Goal: Transaction & Acquisition: Download file/media

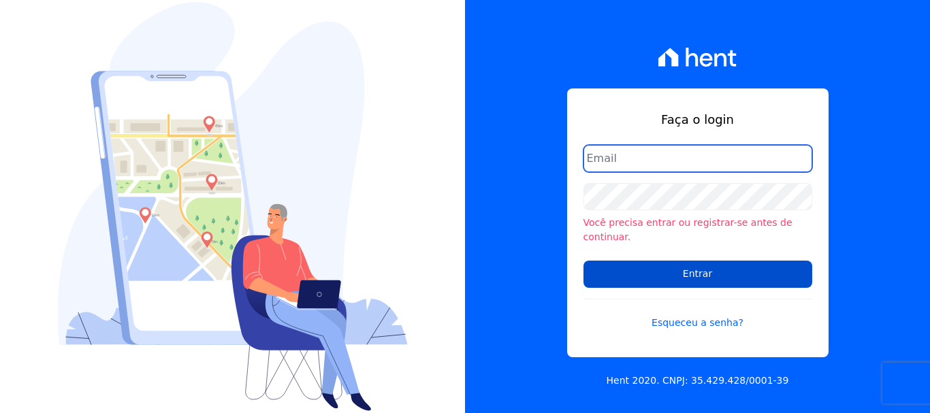
type input "renato.rodrigues@viasul.com"
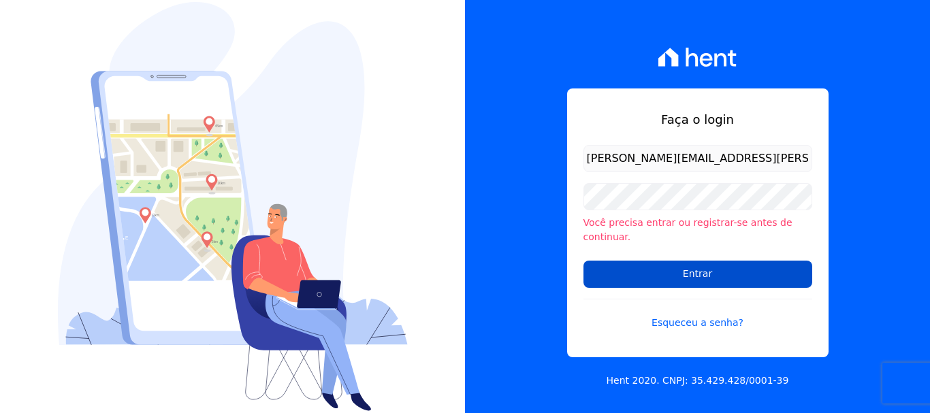
click at [643, 261] on input "Entrar" at bounding box center [698, 274] width 229 height 27
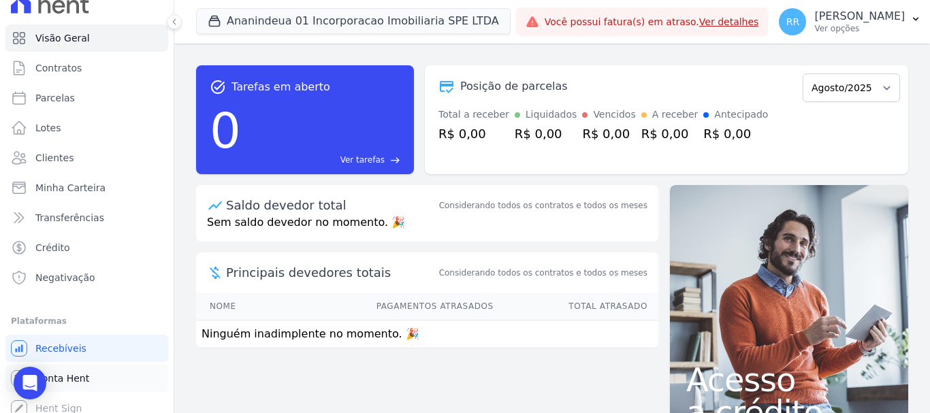
scroll to position [25, 0]
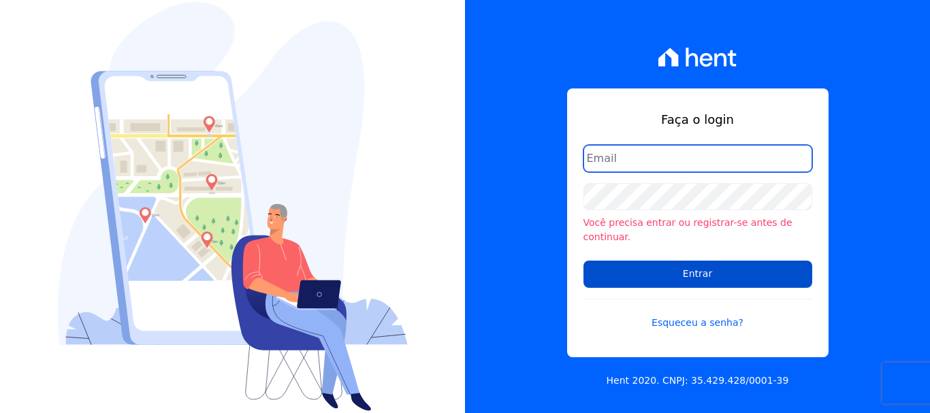
type input "[PERSON_NAME][EMAIL_ADDRESS][PERSON_NAME][DOMAIN_NAME]"
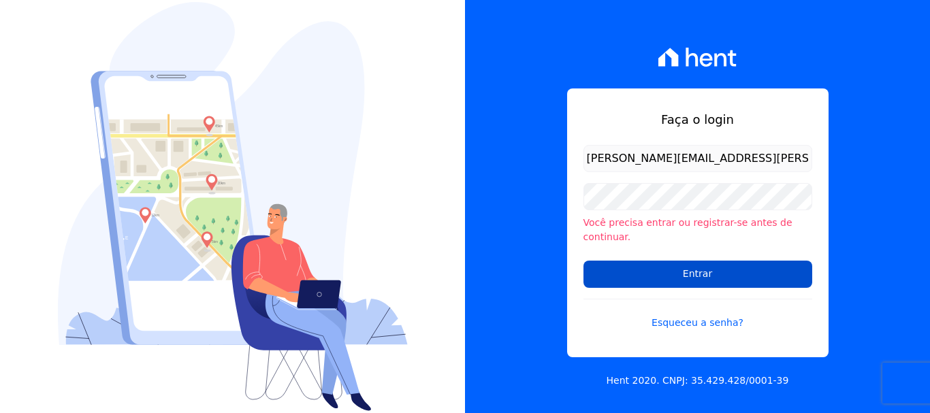
drag, startPoint x: 625, startPoint y: 265, endPoint x: 603, endPoint y: 261, distance: 22.8
click at [625, 266] on input "Entrar" at bounding box center [698, 274] width 229 height 27
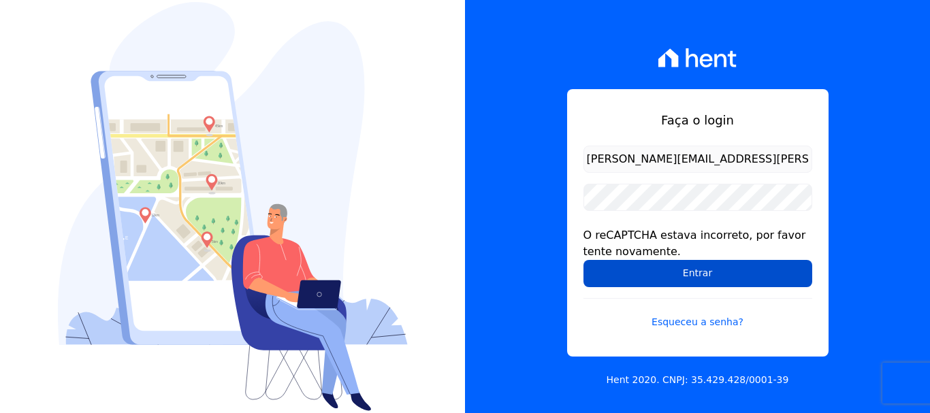
click at [648, 272] on input "Entrar" at bounding box center [698, 273] width 229 height 27
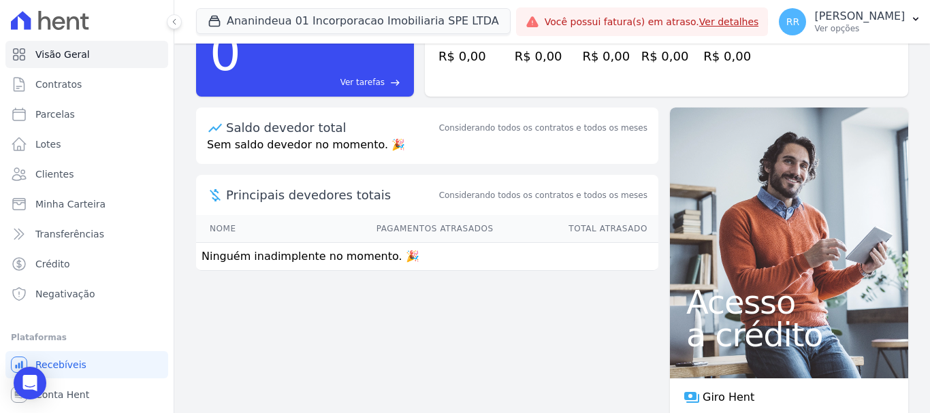
scroll to position [153, 0]
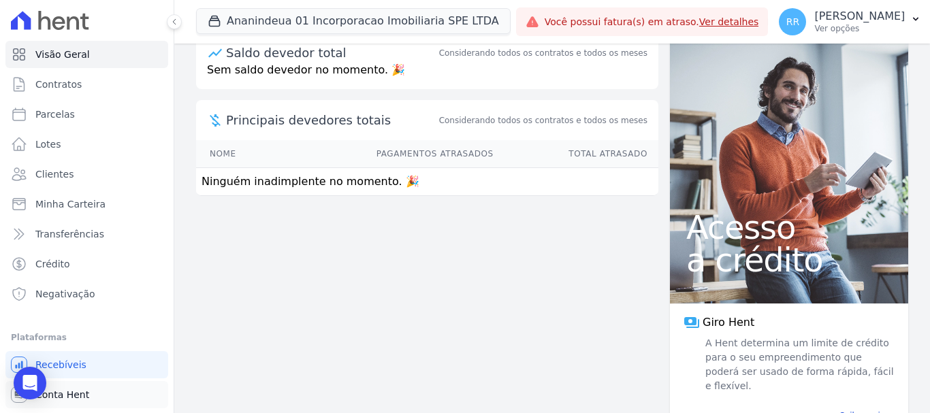
click at [65, 398] on span "Conta Hent" at bounding box center [62, 395] width 54 height 14
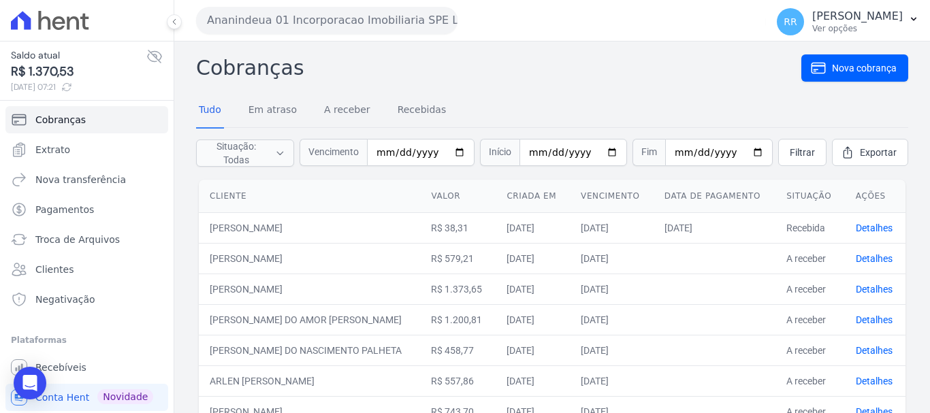
click at [409, 16] on button "Ananindeua 01 Incorporacao Imobiliaria SPE LTDA" at bounding box center [326, 20] width 261 height 27
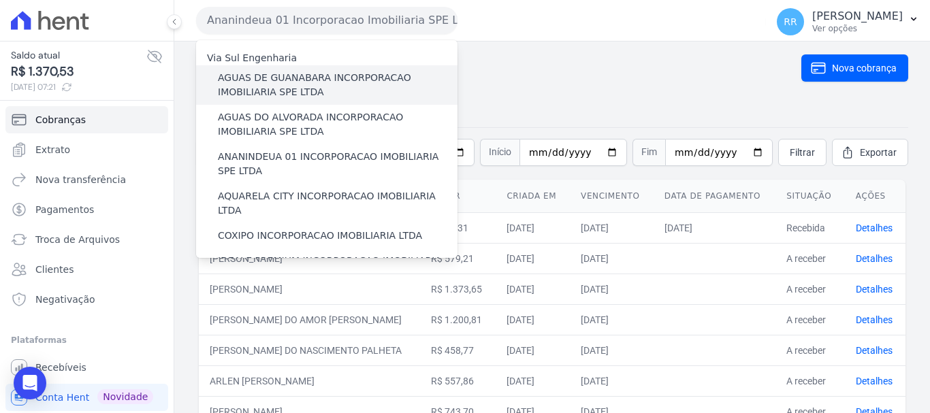
click at [371, 80] on label "AGUAS DE GUANABARA INCORPORACAO IMOBILIARIA SPE LTDA" at bounding box center [338, 85] width 240 height 29
click at [0, 0] on input "AGUAS DE GUANABARA INCORPORACAO IMOBILIARIA SPE LTDA" at bounding box center [0, 0] width 0 height 0
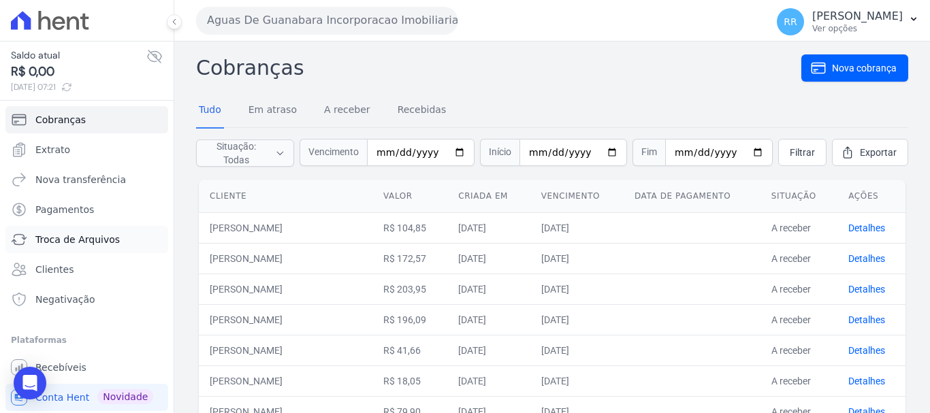
click at [75, 237] on span "Troca de Arquivos" at bounding box center [77, 240] width 84 height 14
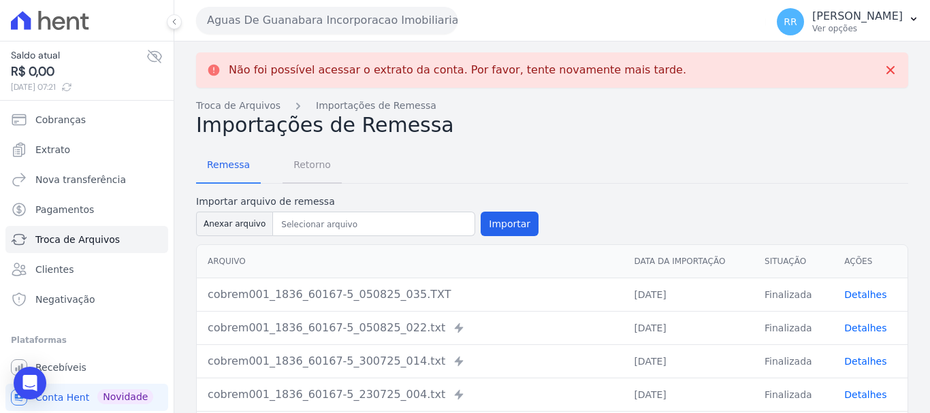
click at [309, 161] on span "Retorno" at bounding box center [312, 164] width 54 height 27
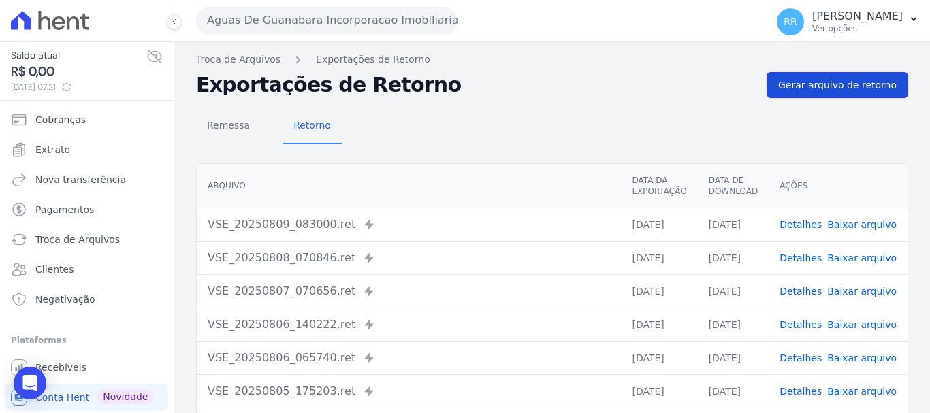
click at [852, 84] on span "Gerar arquivo de retorno" at bounding box center [837, 85] width 118 height 14
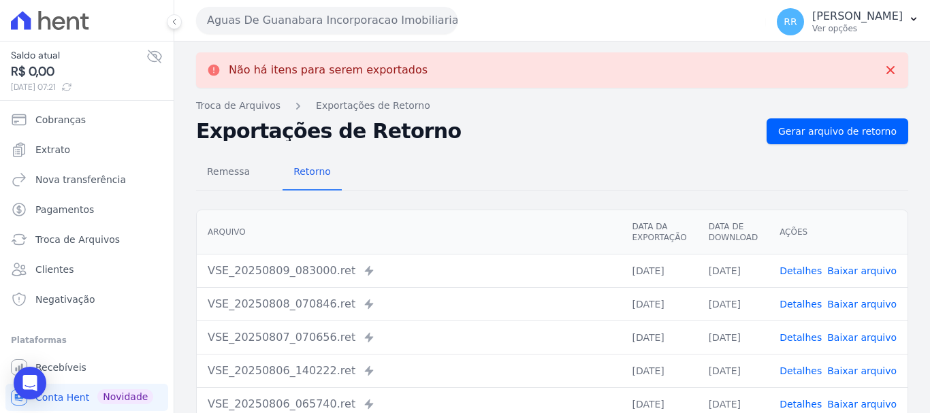
click at [424, 29] on button "Aguas De Guanabara Incorporacao Imobiliaria SPE LTDA" at bounding box center [326, 20] width 261 height 27
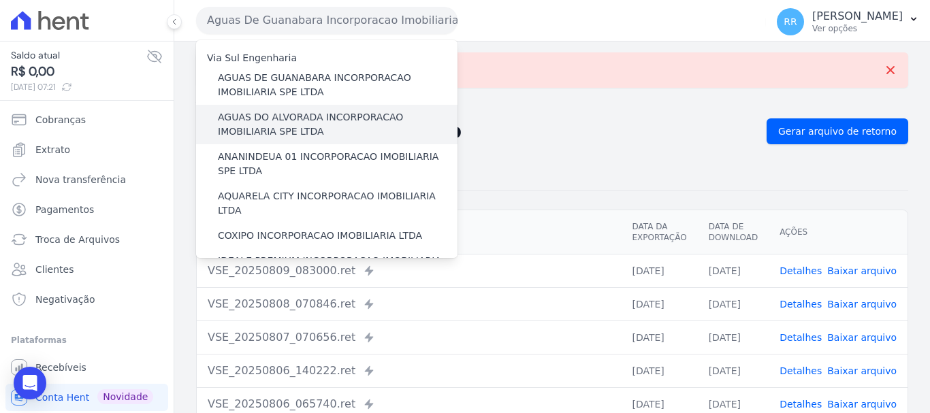
click at [307, 123] on label "AGUAS DO ALVORADA INCORPORACAO IMOBILIARIA SPE LTDA" at bounding box center [338, 124] width 240 height 29
click at [0, 0] on input "AGUAS DO ALVORADA INCORPORACAO IMOBILIARIA SPE LTDA" at bounding box center [0, 0] width 0 height 0
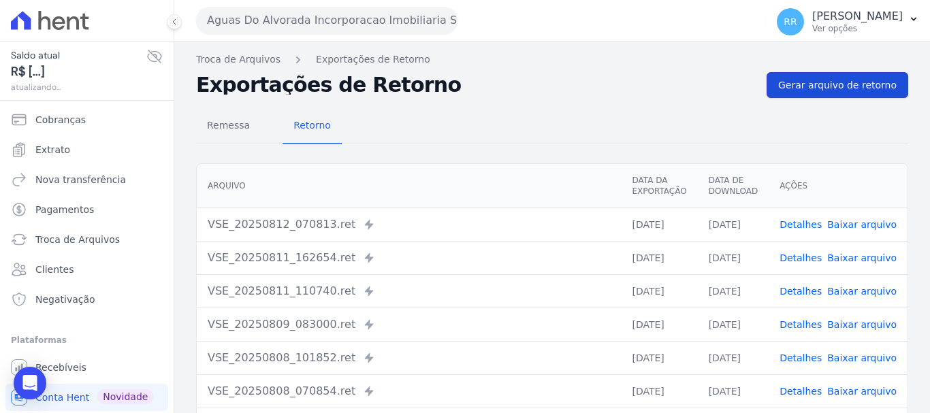
click at [826, 94] on link "Gerar arquivo de retorno" at bounding box center [838, 85] width 142 height 26
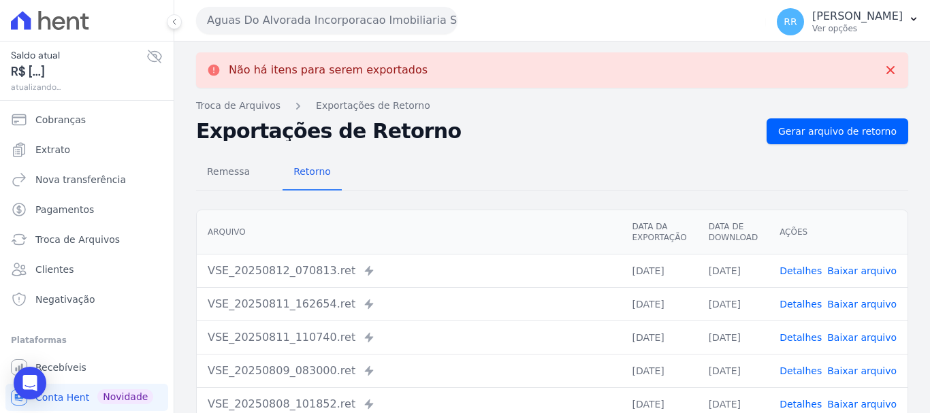
click at [308, 23] on button "Aguas Do Alvorada Incorporacao Imobiliaria SPE LTDA" at bounding box center [326, 20] width 261 height 27
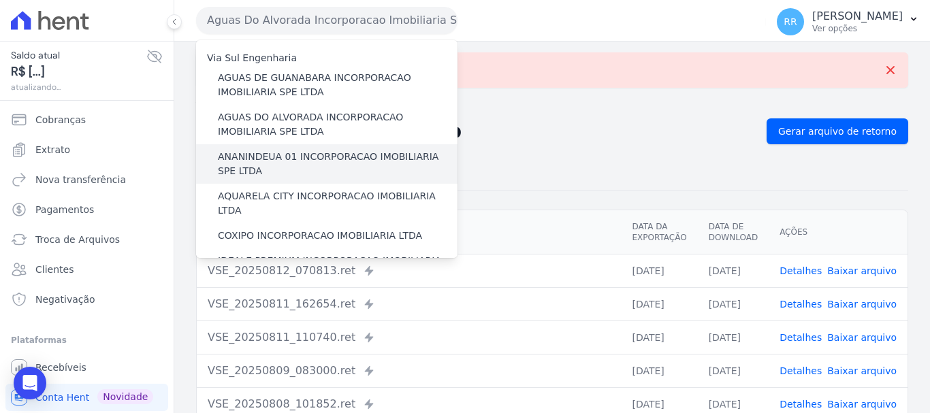
scroll to position [68, 0]
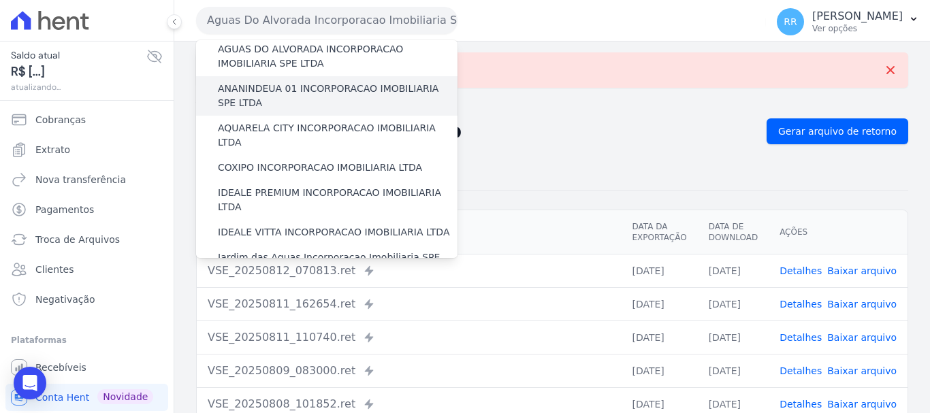
click at [291, 93] on label "ANANINDEUA 01 INCORPORACAO IMOBILIARIA SPE LTDA" at bounding box center [338, 96] width 240 height 29
click at [0, 0] on input "ANANINDEUA 01 INCORPORACAO IMOBILIARIA SPE LTDA" at bounding box center [0, 0] width 0 height 0
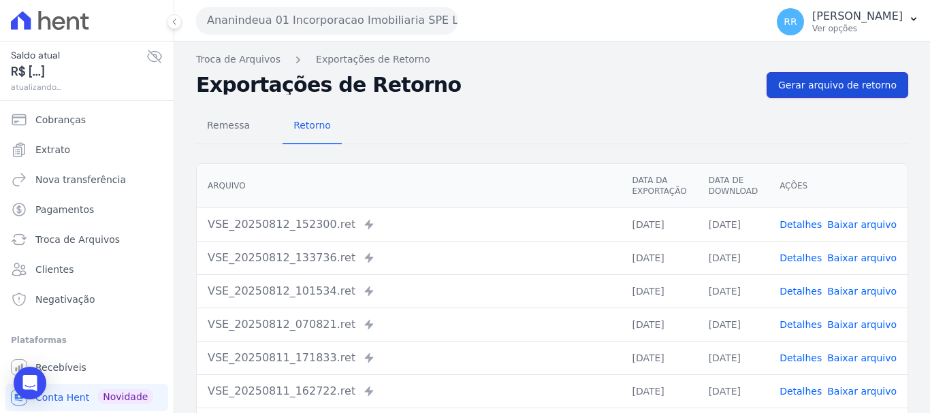
click at [806, 91] on span "Gerar arquivo de retorno" at bounding box center [837, 85] width 118 height 14
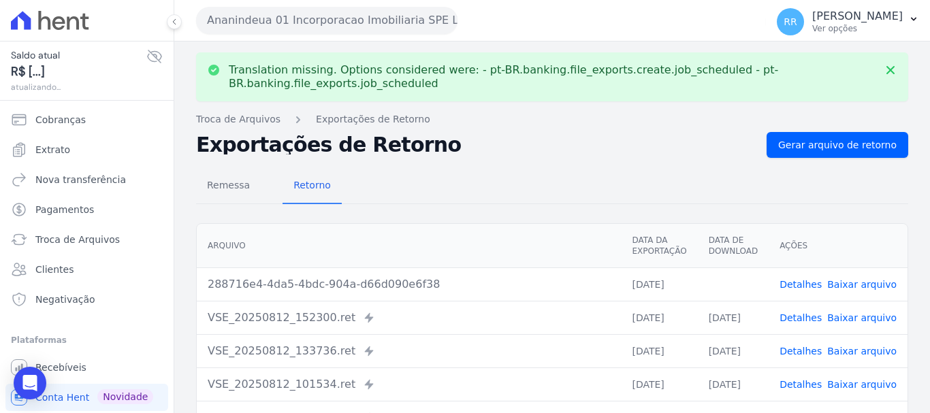
click at [854, 289] on link "Baixar arquivo" at bounding box center [861, 284] width 69 height 11
click at [389, 29] on button "Ananindeua 01 Incorporacao Imobiliaria SPE LTDA" at bounding box center [326, 20] width 261 height 27
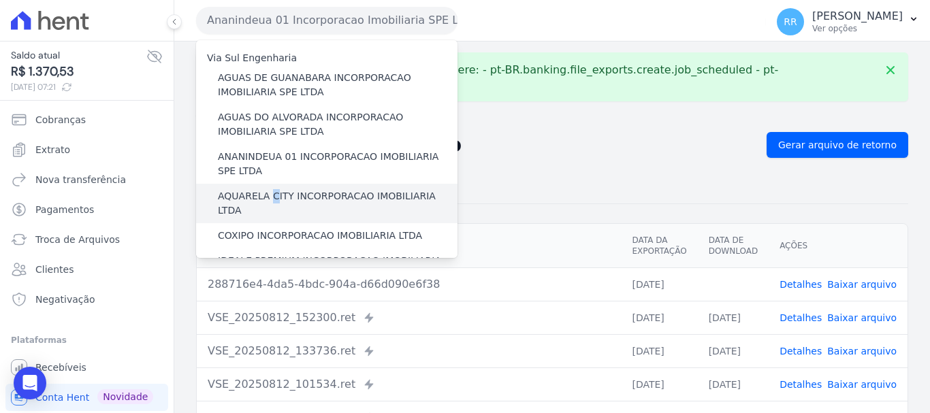
click at [272, 192] on label "AQUARELA CITY INCORPORACAO IMOBILIARIA LTDA" at bounding box center [338, 203] width 240 height 29
click at [408, 197] on label "AQUARELA CITY INCORPORACAO IMOBILIARIA LTDA" at bounding box center [338, 203] width 240 height 29
click at [0, 0] on input "AQUARELA CITY INCORPORACAO IMOBILIARIA LTDA" at bounding box center [0, 0] width 0 height 0
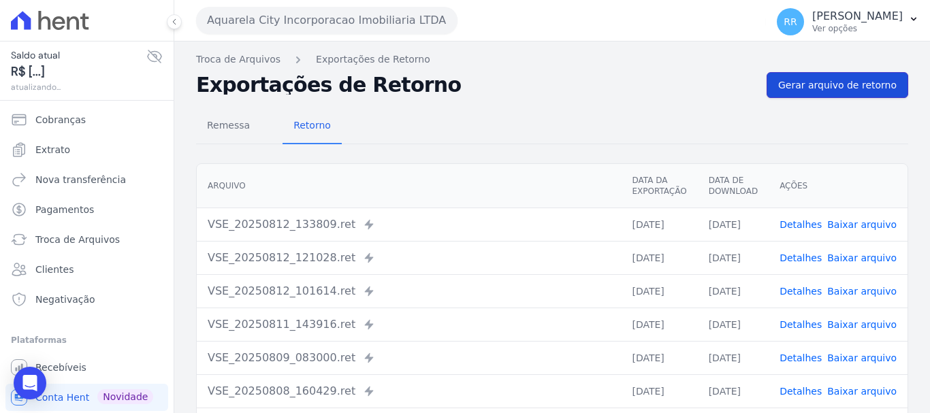
click at [872, 91] on span "Gerar arquivo de retorno" at bounding box center [837, 85] width 118 height 14
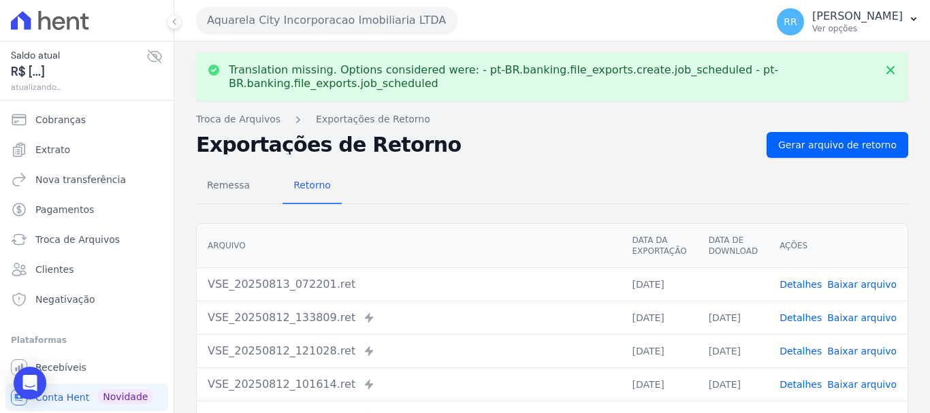
drag, startPoint x: 850, startPoint y: 284, endPoint x: 484, endPoint y: 191, distance: 378.0
click at [849, 284] on link "Baixar arquivo" at bounding box center [861, 284] width 69 height 11
drag, startPoint x: 353, startPoint y: 18, endPoint x: 350, endPoint y: 25, distance: 8.0
click at [353, 18] on button "Aquarela City Incorporacao Imobiliaria LTDA" at bounding box center [326, 20] width 261 height 27
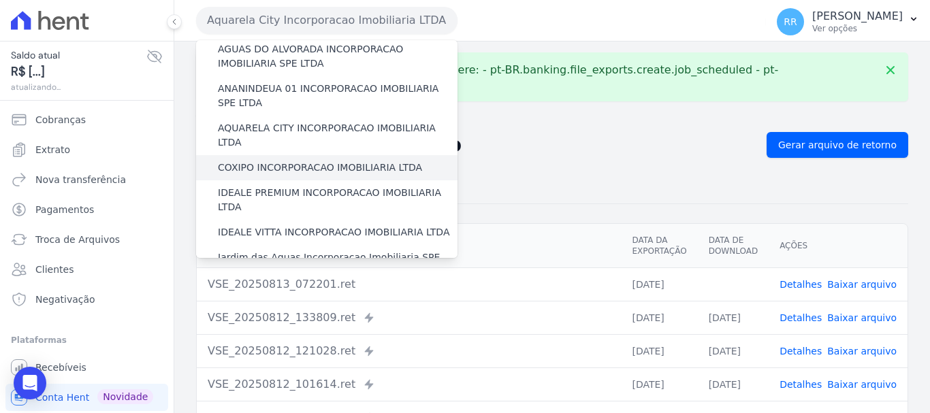
click at [272, 161] on label "COXIPO INCORPORACAO IMOBILIARIA LTDA" at bounding box center [320, 168] width 204 height 14
click at [0, 0] on input "COXIPO INCORPORACAO IMOBILIARIA LTDA" at bounding box center [0, 0] width 0 height 0
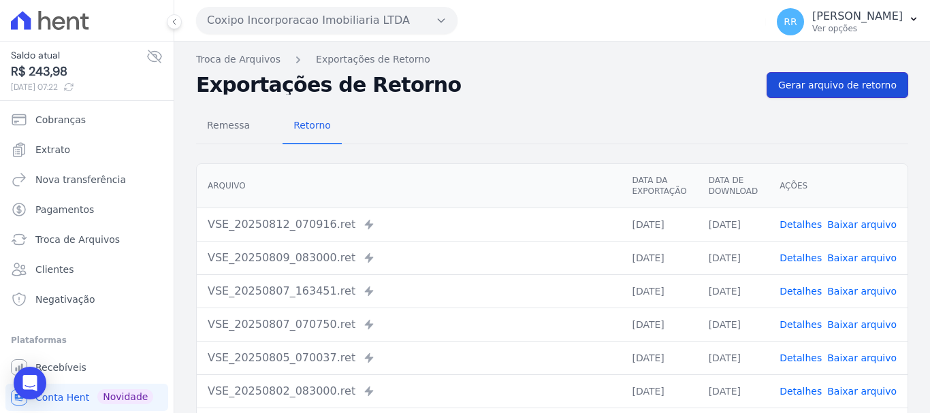
click at [844, 81] on span "Gerar arquivo de retorno" at bounding box center [837, 85] width 118 height 14
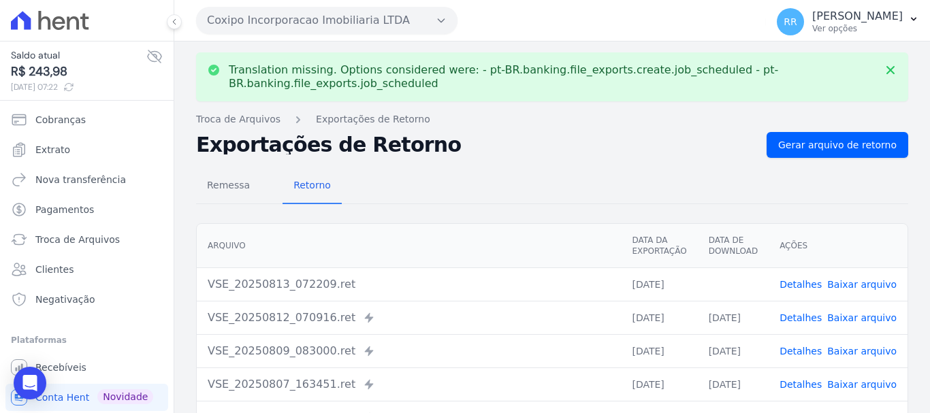
click at [856, 281] on link "Baixar arquivo" at bounding box center [861, 284] width 69 height 11
click at [360, 18] on button "Coxipo Incorporacao Imobiliaria LTDA" at bounding box center [326, 20] width 261 height 27
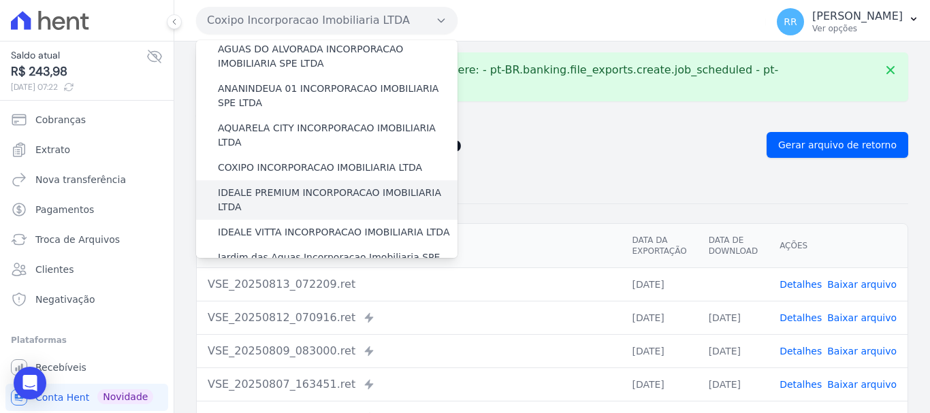
click at [299, 186] on label "IDEALE PREMIUM INCORPORACAO IMOBILIARIA LTDA" at bounding box center [338, 200] width 240 height 29
click at [0, 0] on input "IDEALE PREMIUM INCORPORACAO IMOBILIARIA LTDA" at bounding box center [0, 0] width 0 height 0
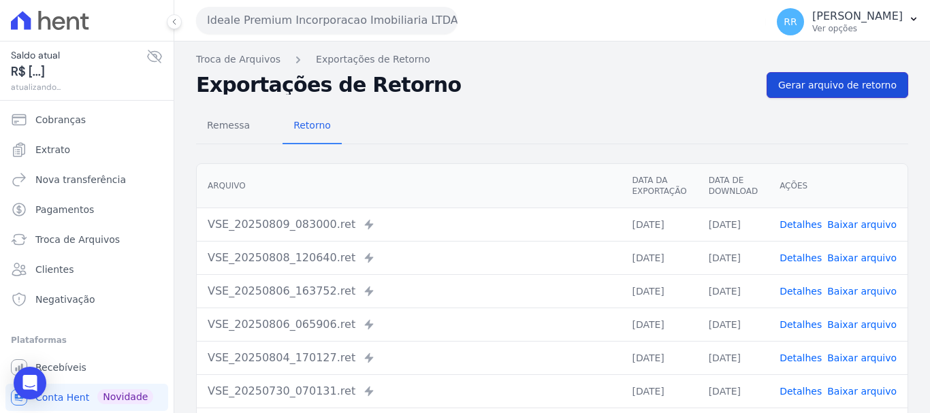
click at [794, 82] on span "Gerar arquivo de retorno" at bounding box center [837, 85] width 118 height 14
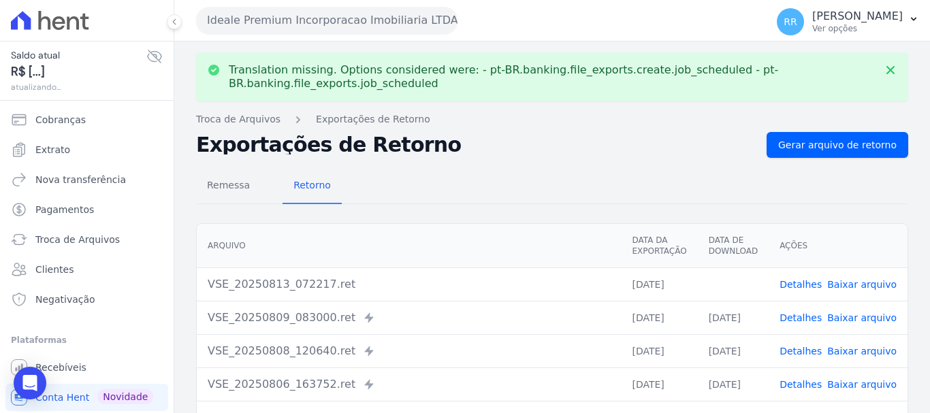
drag, startPoint x: 848, startPoint y: 279, endPoint x: 838, endPoint y: 280, distance: 10.2
click at [848, 280] on link "Baixar arquivo" at bounding box center [861, 284] width 69 height 11
click at [295, 18] on button "Ideale Premium Incorporacao Imobiliaria LTDA" at bounding box center [326, 20] width 261 height 27
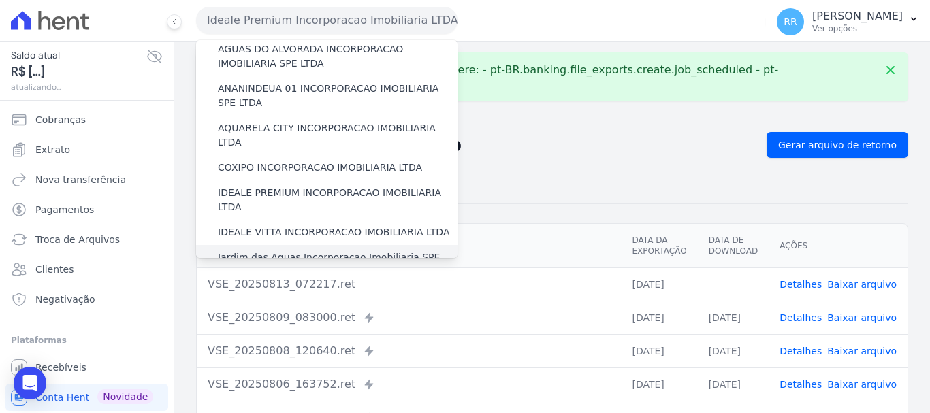
click at [255, 251] on label "Jardim das Aguas Incorporacao Imobiliaria SPE LTDA" at bounding box center [338, 265] width 240 height 29
click at [0, 0] on input "Jardim das Aguas Incorporacao Imobiliaria SPE LTDA" at bounding box center [0, 0] width 0 height 0
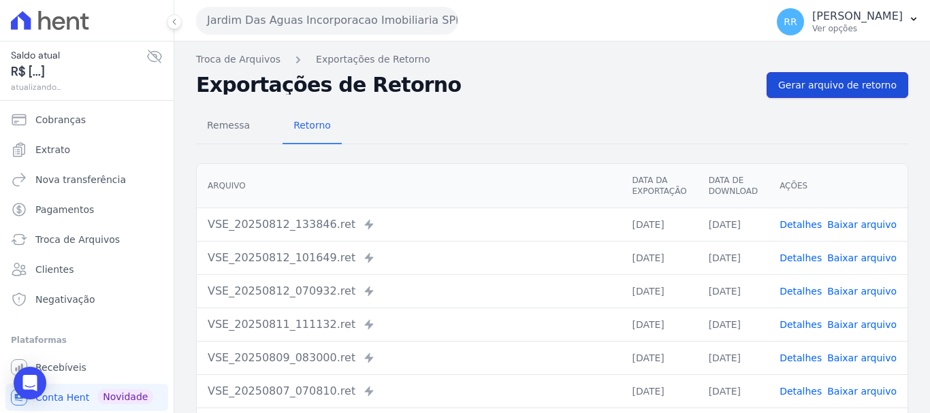
click at [801, 88] on span "Gerar arquivo de retorno" at bounding box center [837, 85] width 118 height 14
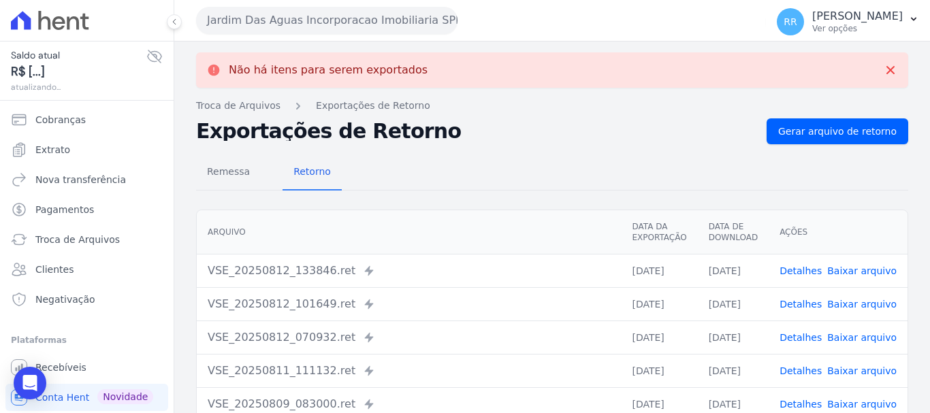
click at [306, 16] on button "Jardim Das Aguas Incorporacao Imobiliaria SPE LTDA" at bounding box center [326, 20] width 261 height 27
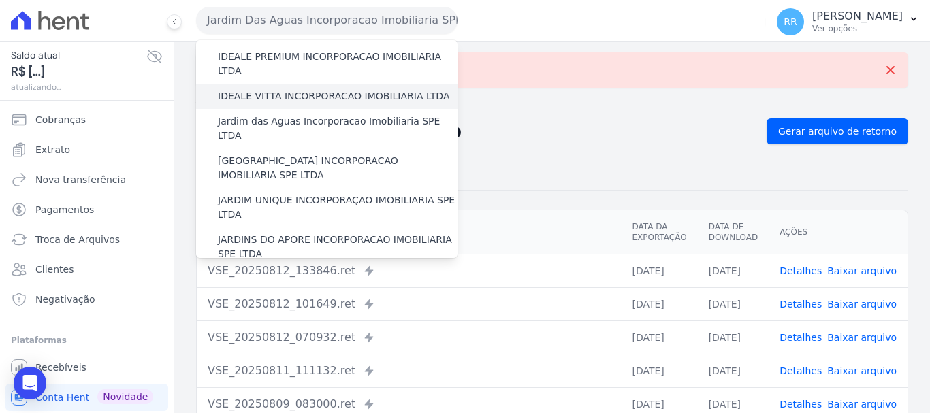
scroll to position [136, 0]
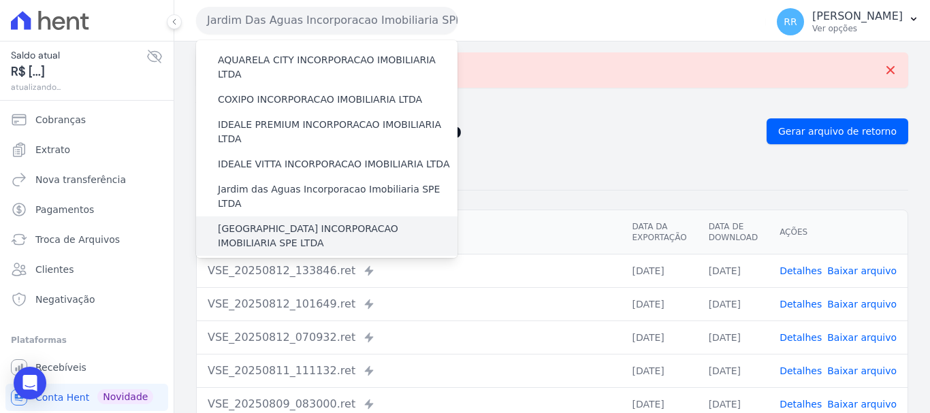
click at [294, 222] on label "[GEOGRAPHIC_DATA] INCORPORACAO IMOBILIARIA SPE LTDA" at bounding box center [338, 236] width 240 height 29
click at [0, 0] on input "[GEOGRAPHIC_DATA] INCORPORACAO IMOBILIARIA SPE LTDA" at bounding box center [0, 0] width 0 height 0
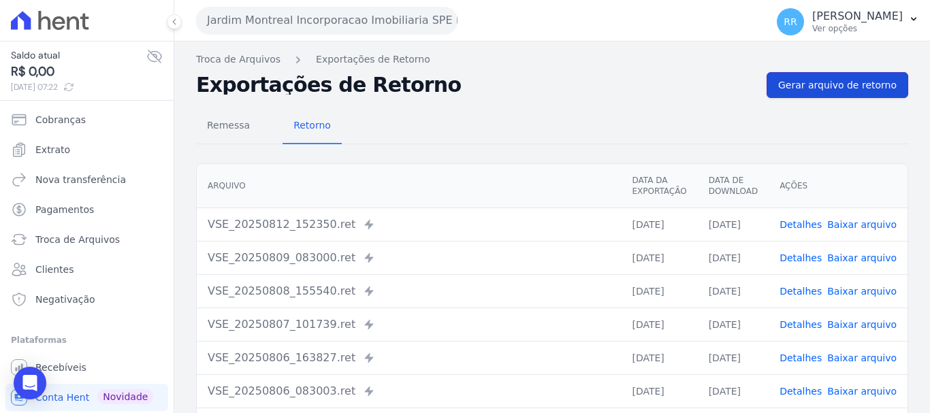
click at [809, 79] on span "Gerar arquivo de retorno" at bounding box center [837, 85] width 118 height 14
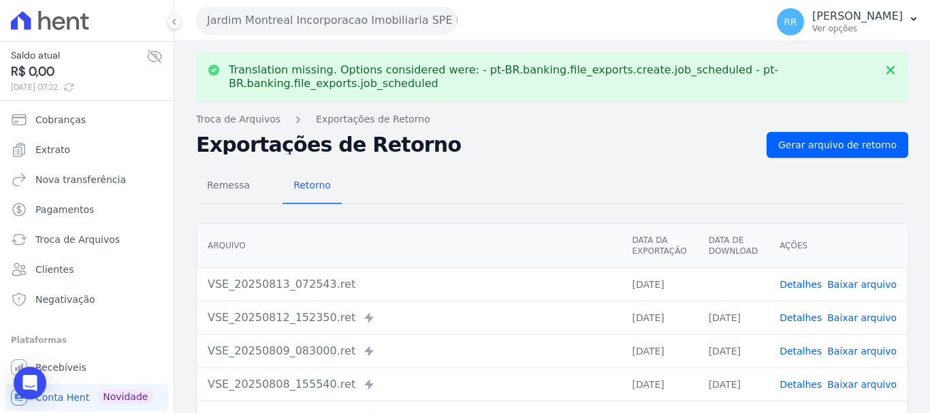
click at [869, 276] on td "Detalhes Baixar arquivo" at bounding box center [838, 284] width 139 height 33
click at [867, 283] on link "Baixar arquivo" at bounding box center [861, 284] width 69 height 11
click at [374, 18] on button "Jardim Montreal Incorporacao Imobiliaria SPE LTDA" at bounding box center [326, 20] width 261 height 27
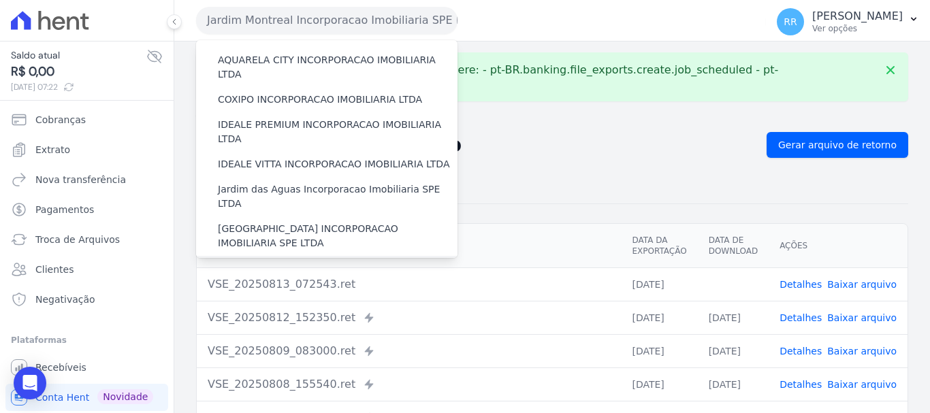
click at [280, 261] on label "JARDIM UNIQUE INCORPORAÇÃO IMOBILIARIA SPE LTDA" at bounding box center [338, 275] width 240 height 29
click at [0, 0] on input "JARDIM UNIQUE INCORPORAÇÃO IMOBILIARIA SPE LTDA" at bounding box center [0, 0] width 0 height 0
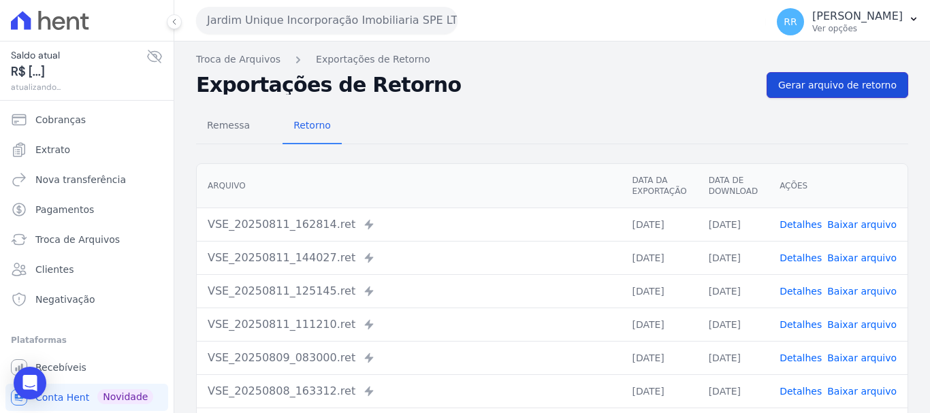
click at [848, 83] on span "Gerar arquivo de retorno" at bounding box center [837, 85] width 118 height 14
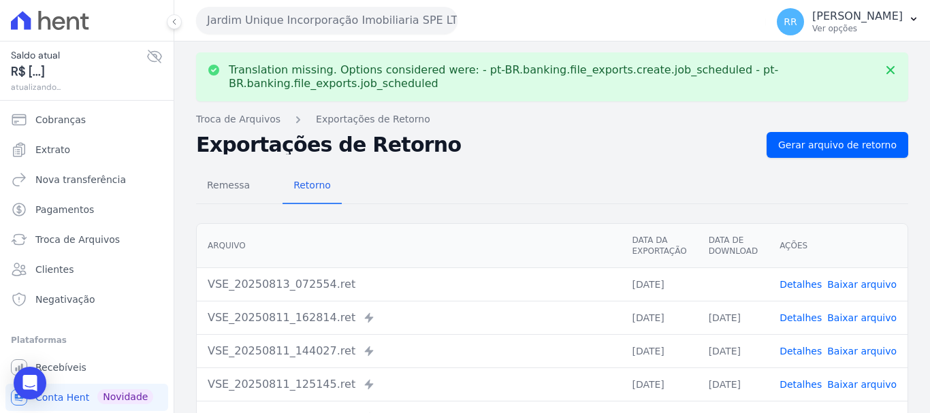
click at [850, 288] on link "Baixar arquivo" at bounding box center [861, 284] width 69 height 11
drag, startPoint x: 370, startPoint y: 23, endPoint x: 366, endPoint y: 57, distance: 33.5
click at [370, 23] on button "Jardim Unique Incorporação Imobiliaria SPE LTDA" at bounding box center [326, 20] width 261 height 27
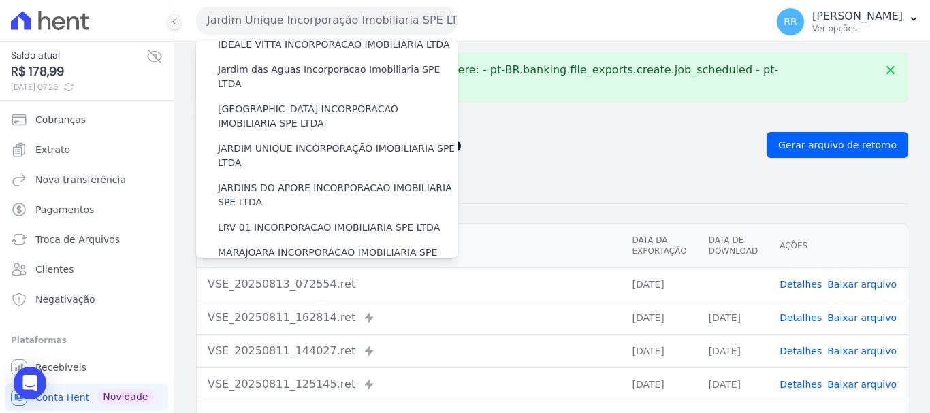
scroll to position [272, 0]
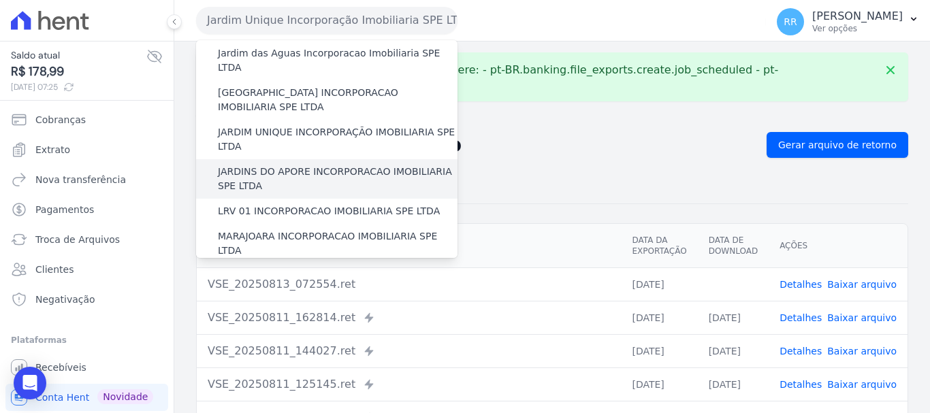
click at [242, 165] on label "JARDINS DO APORE INCORPORACAO IMOBILIARIA SPE LTDA" at bounding box center [338, 179] width 240 height 29
click at [0, 0] on input "JARDINS DO APORE INCORPORACAO IMOBILIARIA SPE LTDA" at bounding box center [0, 0] width 0 height 0
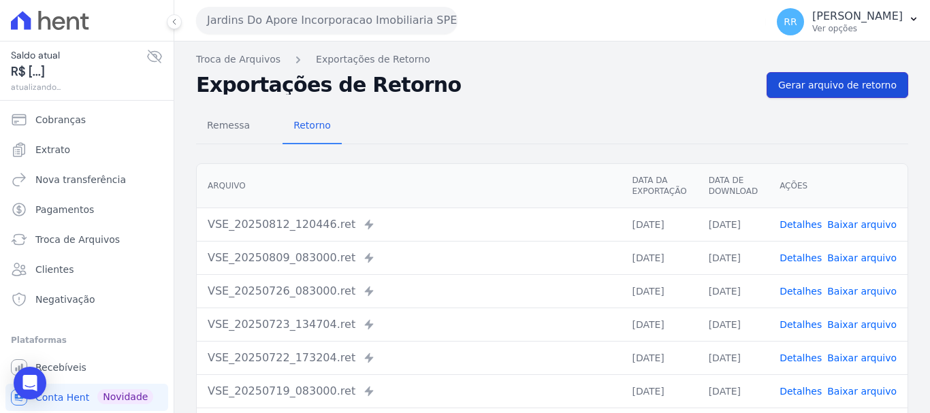
click at [849, 88] on span "Gerar arquivo de retorno" at bounding box center [837, 85] width 118 height 14
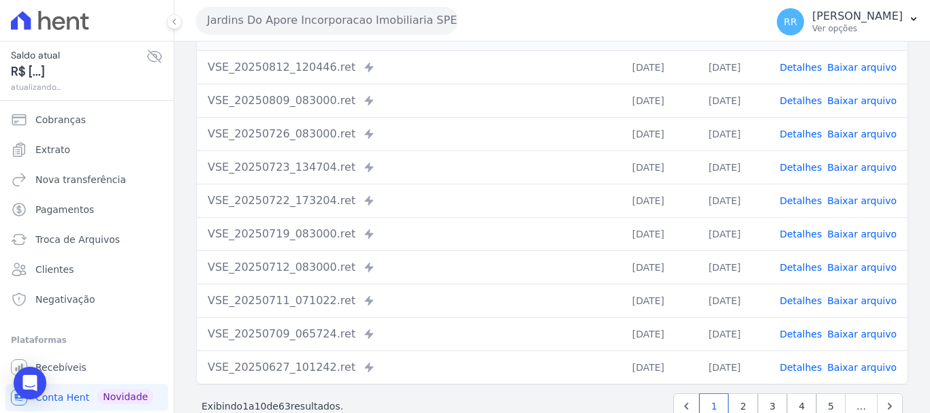
scroll to position [204, 0]
click at [376, 29] on button "Jardins Do Apore Incorporacao Imobiliaria SPE LTDA" at bounding box center [326, 20] width 261 height 27
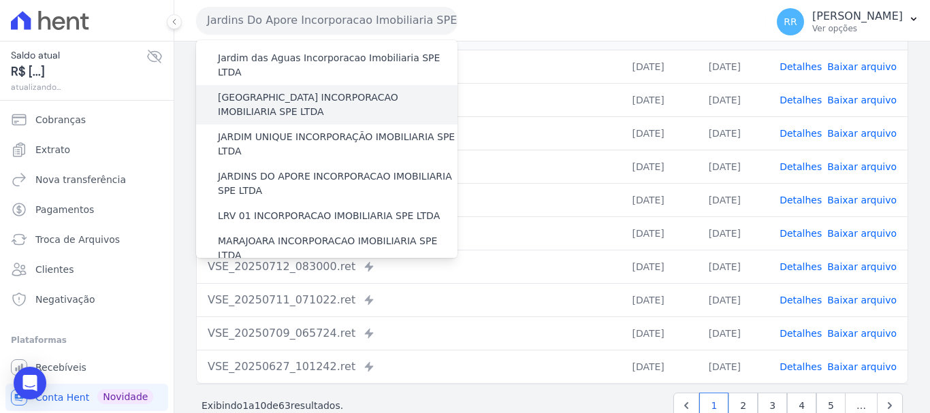
scroll to position [272, 0]
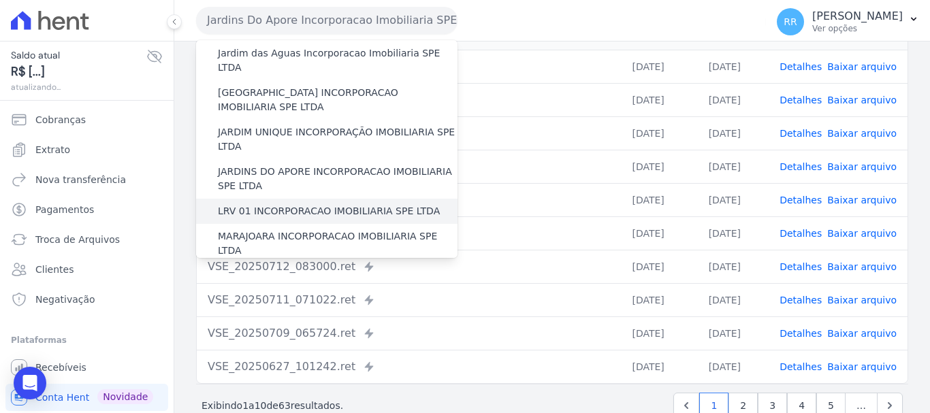
click at [253, 204] on label "LRV 01 INCORPORACAO IMOBILIARIA SPE LTDA" at bounding box center [329, 211] width 222 height 14
click at [0, 0] on input "LRV 01 INCORPORACAO IMOBILIARIA SPE LTDA" at bounding box center [0, 0] width 0 height 0
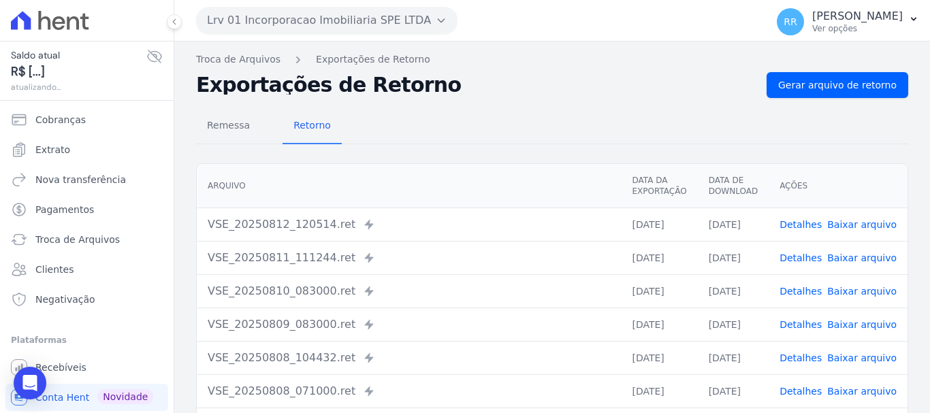
click at [832, 110] on div "Remessa Retorno" at bounding box center [552, 126] width 712 height 35
click at [843, 81] on span "Gerar arquivo de retorno" at bounding box center [837, 85] width 118 height 14
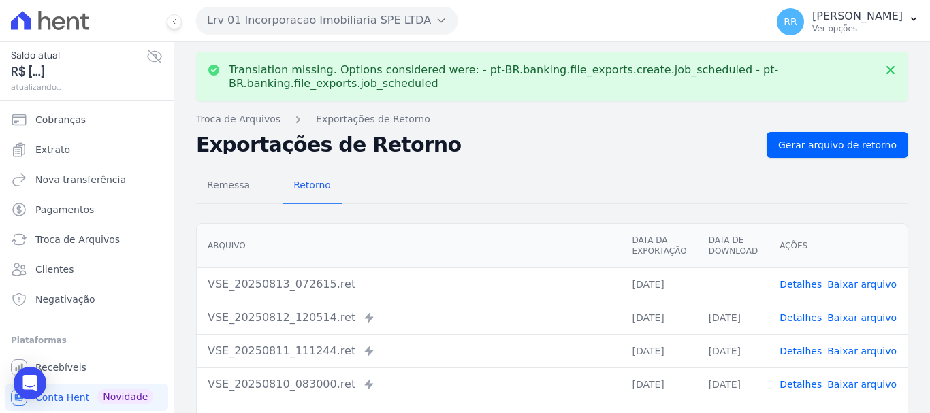
click at [865, 285] on link "Baixar arquivo" at bounding box center [861, 284] width 69 height 11
click at [326, 20] on button "Lrv 01 Incorporacao Imobiliaria SPE LTDA" at bounding box center [326, 20] width 261 height 27
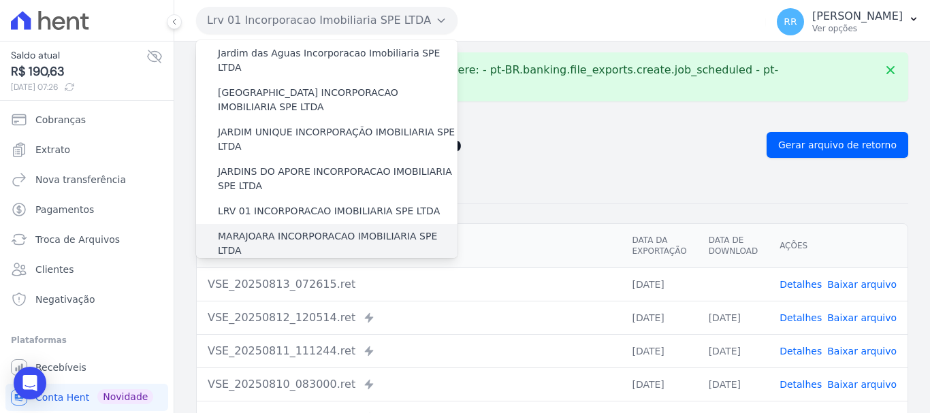
click at [294, 224] on div "MARAJOARA INCORPORACAO IMOBILIARIA SPE LTDA" at bounding box center [326, 243] width 261 height 39
click at [294, 229] on label "MARAJOARA INCORPORACAO IMOBILIARIA SPE LTDA" at bounding box center [338, 243] width 240 height 29
click at [0, 0] on input "MARAJOARA INCORPORACAO IMOBILIARIA SPE LTDA" at bounding box center [0, 0] width 0 height 0
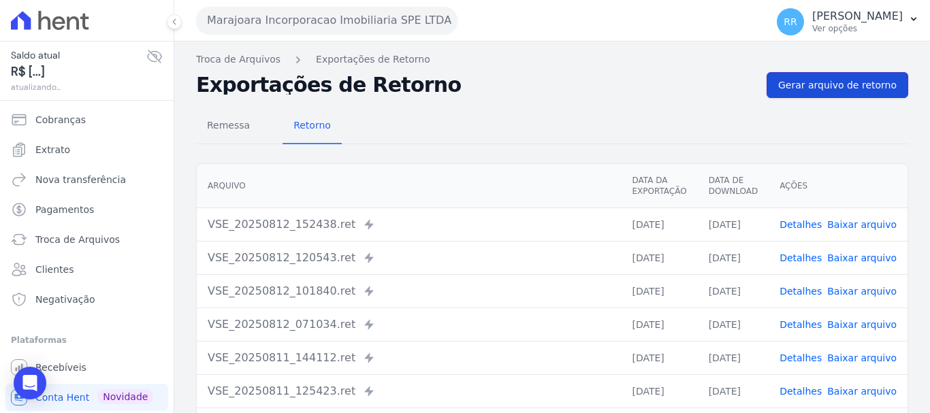
click at [810, 87] on span "Gerar arquivo de retorno" at bounding box center [837, 85] width 118 height 14
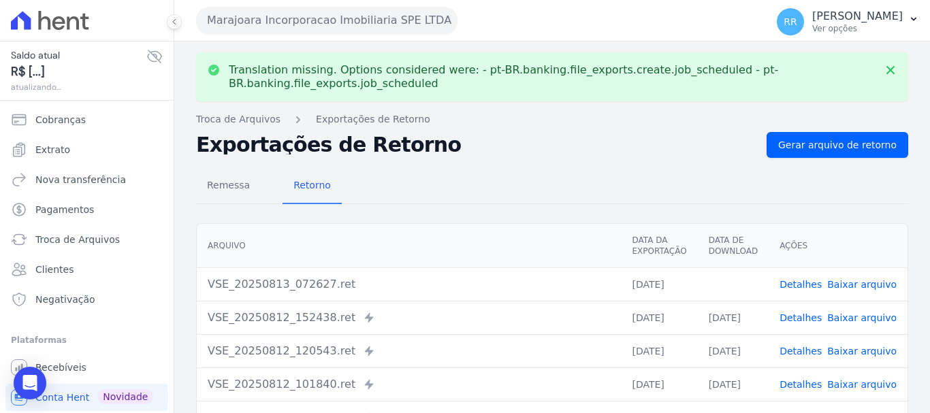
click at [850, 283] on link "Baixar arquivo" at bounding box center [861, 284] width 69 height 11
drag, startPoint x: 391, startPoint y: 25, endPoint x: 401, endPoint y: 33, distance: 12.7
click at [391, 25] on button "Marajoara Incorporacao Imobiliaria SPE LTDA" at bounding box center [326, 20] width 261 height 27
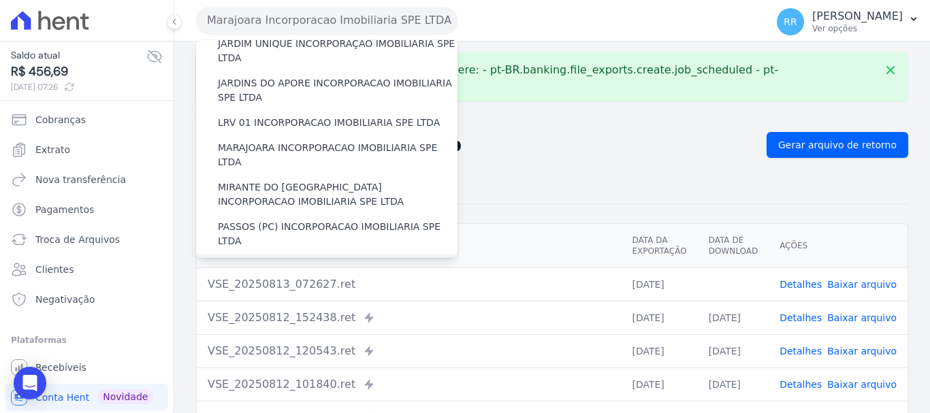
scroll to position [340, 0]
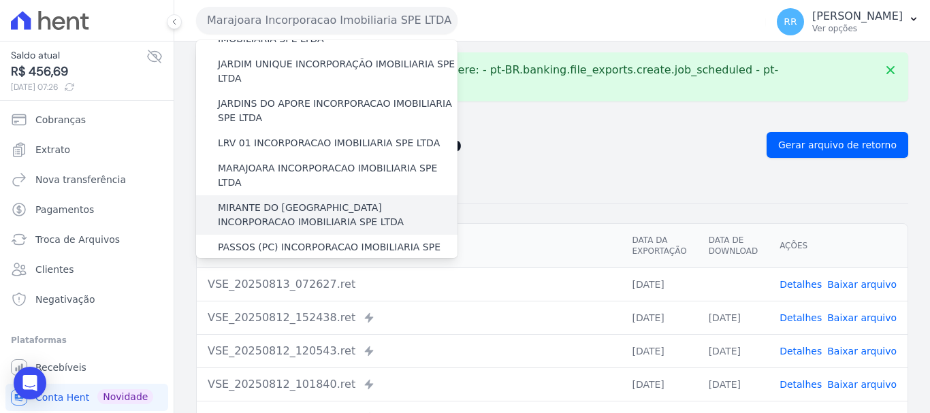
click at [275, 201] on label "MIRANTE DO [GEOGRAPHIC_DATA] INCORPORACAO IMOBILIARIA SPE LTDA" at bounding box center [338, 215] width 240 height 29
click at [0, 0] on input "MIRANTE DO [GEOGRAPHIC_DATA] INCORPORACAO IMOBILIARIA SPE LTDA" at bounding box center [0, 0] width 0 height 0
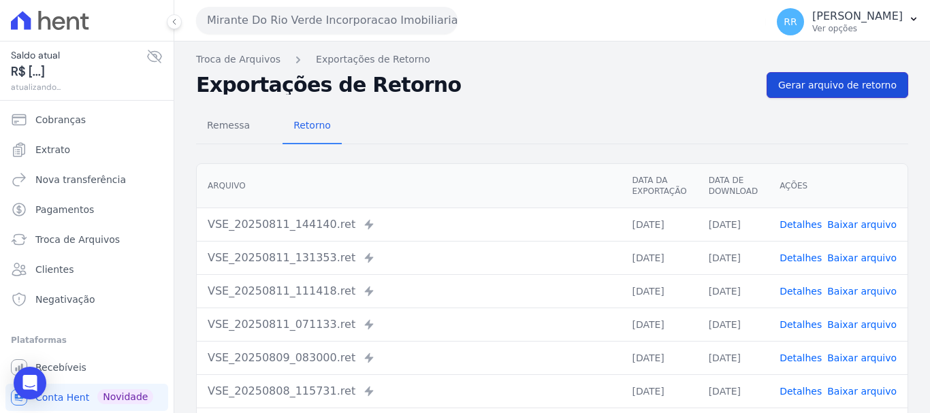
click at [825, 81] on span "Gerar arquivo de retorno" at bounding box center [837, 85] width 118 height 14
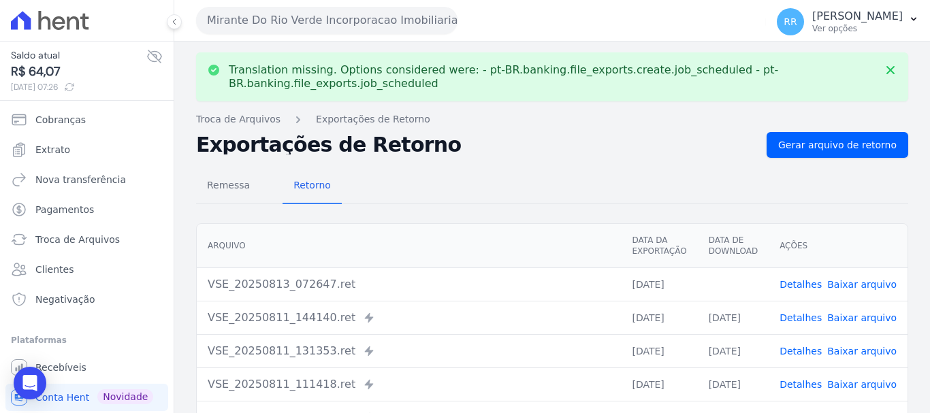
click at [857, 283] on link "Baixar arquivo" at bounding box center [861, 284] width 69 height 11
click at [428, 15] on button "Mirante Do Rio Verde Incorporacao Imobiliaria SPE LTDA" at bounding box center [326, 20] width 261 height 27
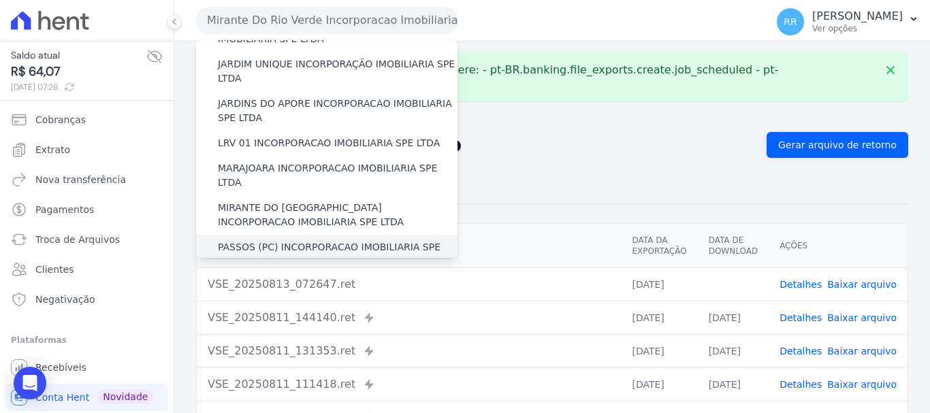
click at [238, 240] on label "PASSOS (PC) INCORPORACAO IMOBILIARIA SPE LTDA" at bounding box center [338, 254] width 240 height 29
click at [0, 0] on input "PASSOS (PC) INCORPORACAO IMOBILIARIA SPE LTDA" at bounding box center [0, 0] width 0 height 0
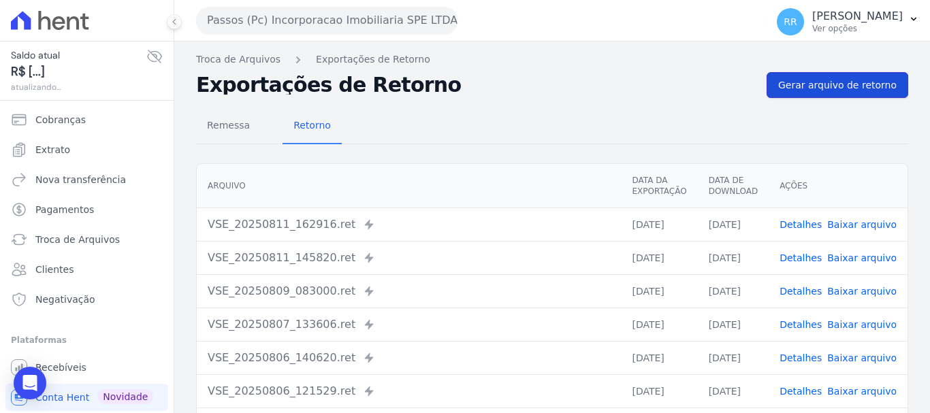
click at [829, 82] on span "Gerar arquivo de retorno" at bounding box center [837, 85] width 118 height 14
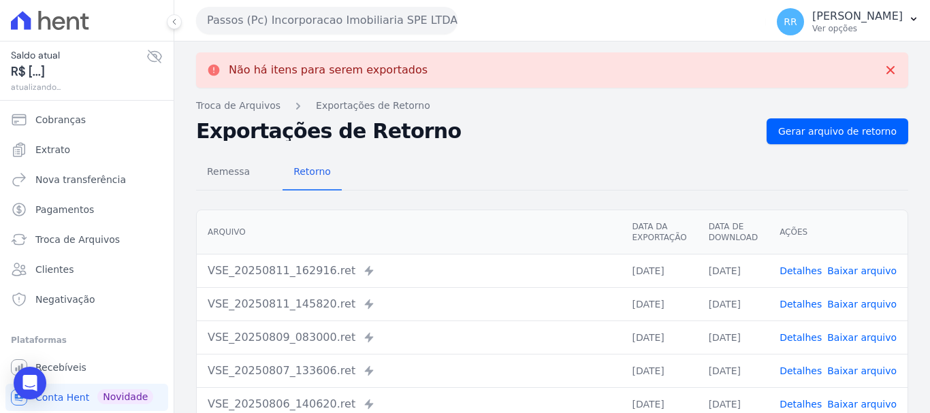
click at [388, 23] on button "Passos (Pc) Incorporacao Imobiliaria SPE LTDA" at bounding box center [326, 20] width 261 height 27
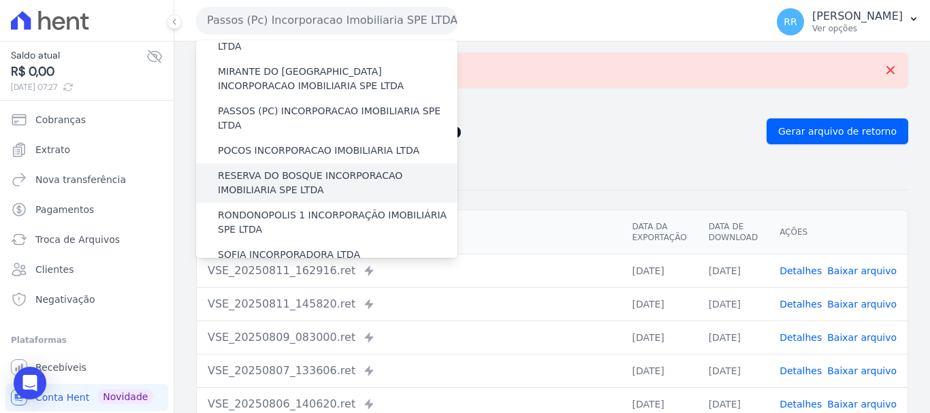
scroll to position [409, 0]
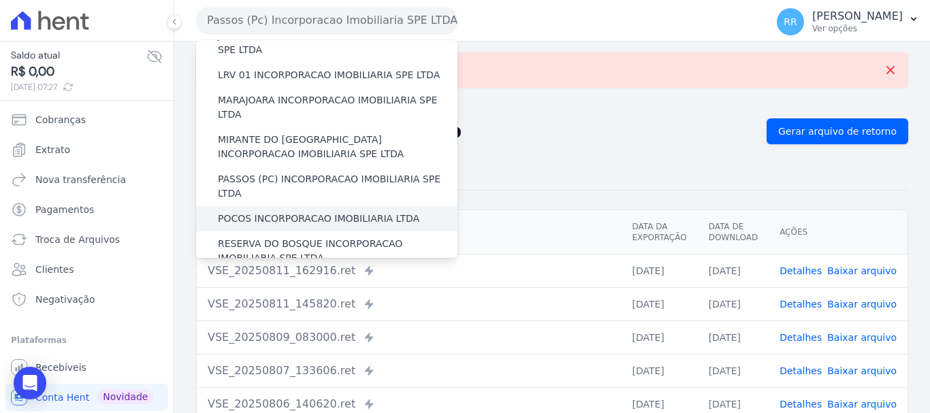
click at [306, 212] on label "POCOS INCORPORACAO IMOBILIARIA LTDA" at bounding box center [319, 219] width 202 height 14
click at [0, 0] on input "POCOS INCORPORACAO IMOBILIARIA LTDA" at bounding box center [0, 0] width 0 height 0
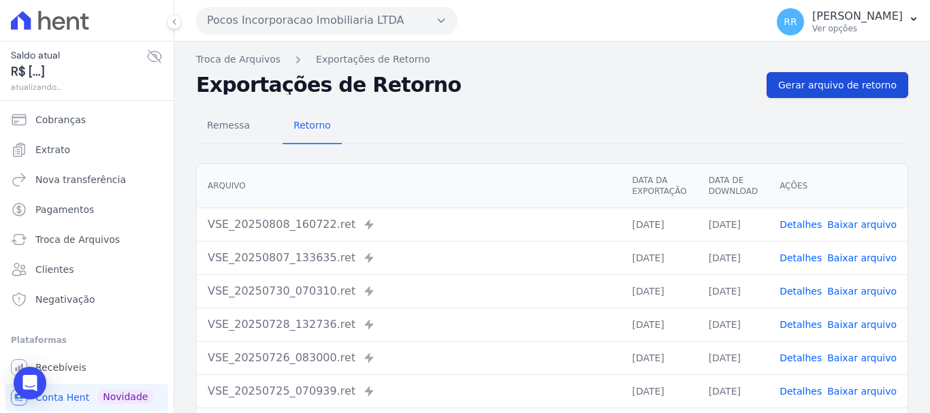
click at [823, 78] on span "Gerar arquivo de retorno" at bounding box center [837, 85] width 118 height 14
click at [853, 82] on span "Gerar arquivo de retorno" at bounding box center [837, 85] width 118 height 14
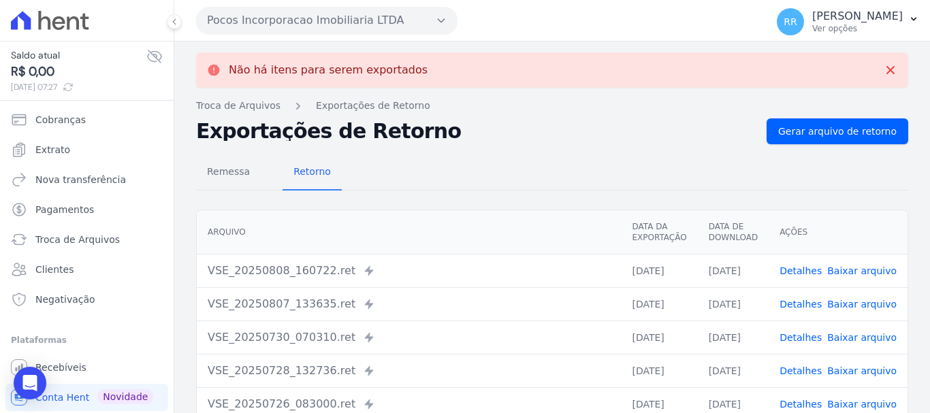
drag, startPoint x: 352, startPoint y: 31, endPoint x: 338, endPoint y: 46, distance: 20.8
click at [352, 31] on button "Pocos Incorporacao Imobiliaria LTDA" at bounding box center [326, 20] width 261 height 27
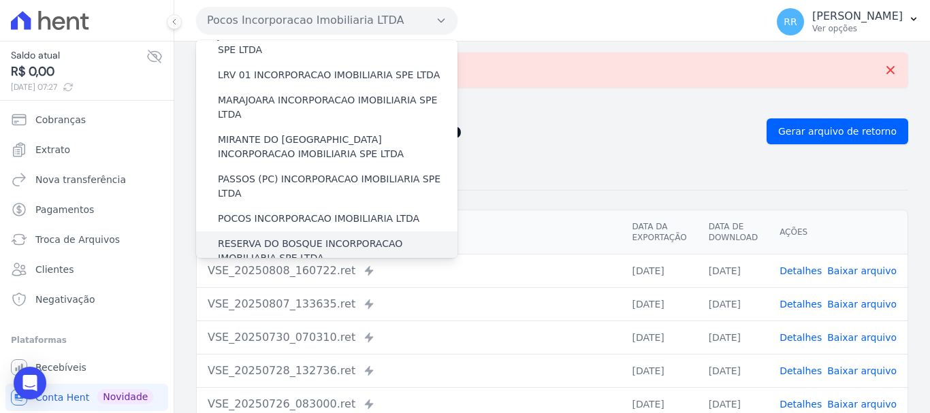
click at [278, 237] on label "RESERVA DO BOSQUE INCORPORACAO IMOBILIARIA SPE LTDA" at bounding box center [338, 251] width 240 height 29
click at [0, 0] on input "RESERVA DO BOSQUE INCORPORACAO IMOBILIARIA SPE LTDA" at bounding box center [0, 0] width 0 height 0
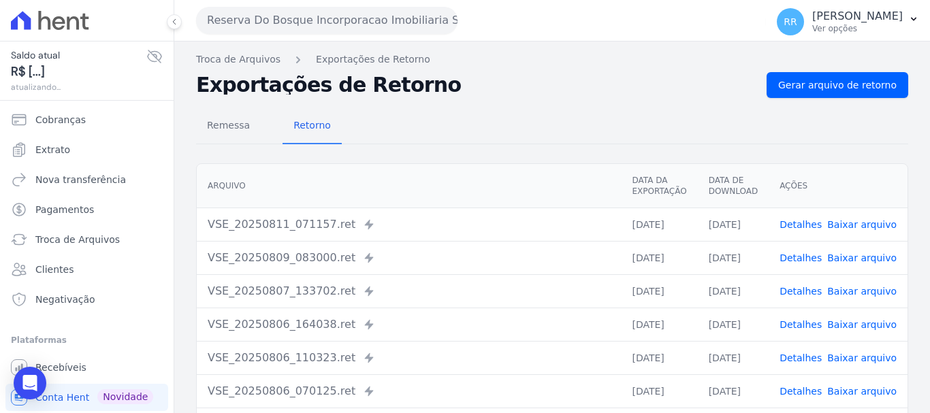
click at [828, 71] on div "Troca de Arquivos Exportações de Retorno Exportações de Retorno Gerar arquivo d…" at bounding box center [552, 322] width 756 height 560
click at [820, 80] on span "Gerar arquivo de retorno" at bounding box center [837, 85] width 118 height 14
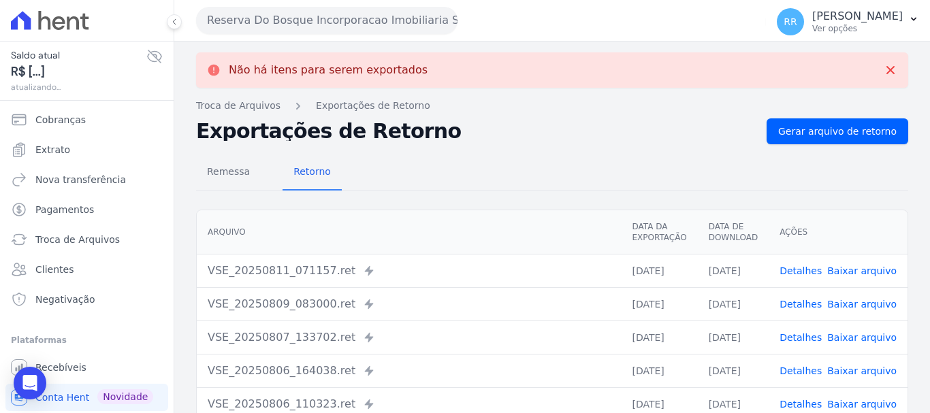
click at [377, 20] on button "Reserva Do Bosque Incorporacao Imobiliaria SPE LTDA" at bounding box center [326, 20] width 261 height 27
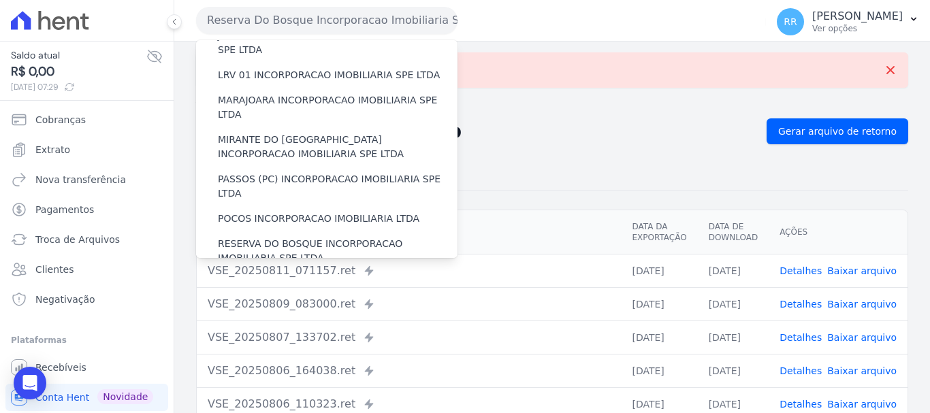
click at [261, 276] on label "RONDONOPOLIS 1 INCORPORAÇÃO IMOBILIÁRIA SPE LTDA" at bounding box center [338, 290] width 240 height 29
click at [0, 0] on input "RONDONOPOLIS 1 INCORPORAÇÃO IMOBILIÁRIA SPE LTDA" at bounding box center [0, 0] width 0 height 0
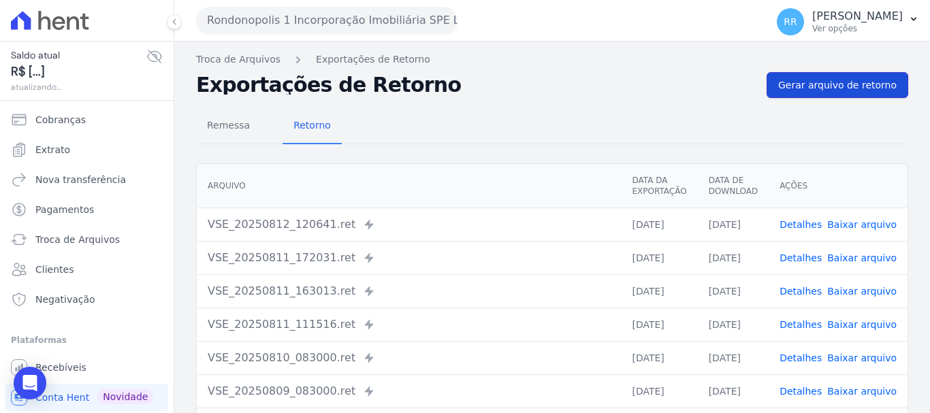
click at [803, 95] on link "Gerar arquivo de retorno" at bounding box center [838, 85] width 142 height 26
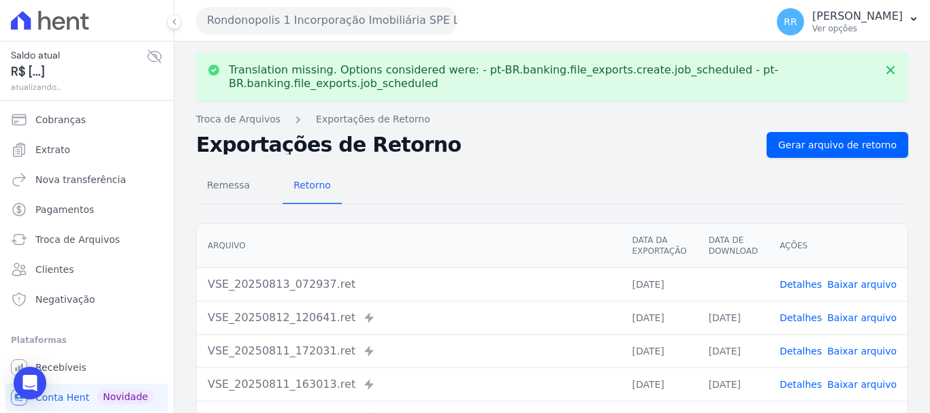
click at [844, 282] on link "Baixar arquivo" at bounding box center [861, 284] width 69 height 11
click at [374, 16] on button "Rondonopolis 1 Incorporação Imobiliária SPE LTDA" at bounding box center [326, 20] width 261 height 27
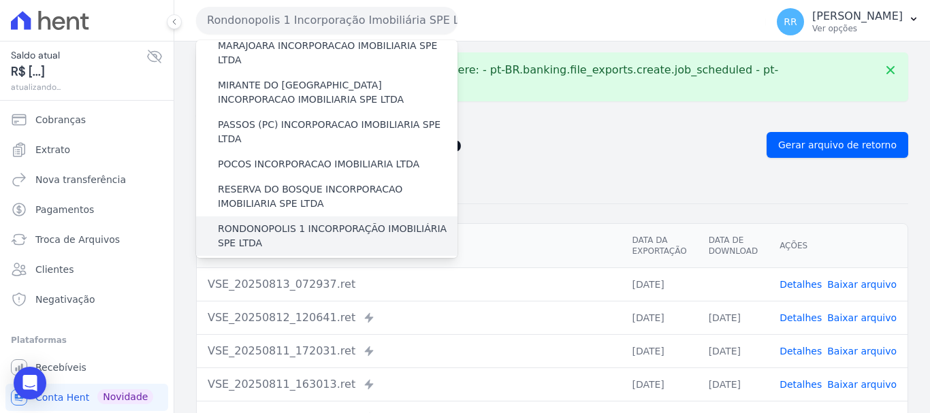
scroll to position [545, 0]
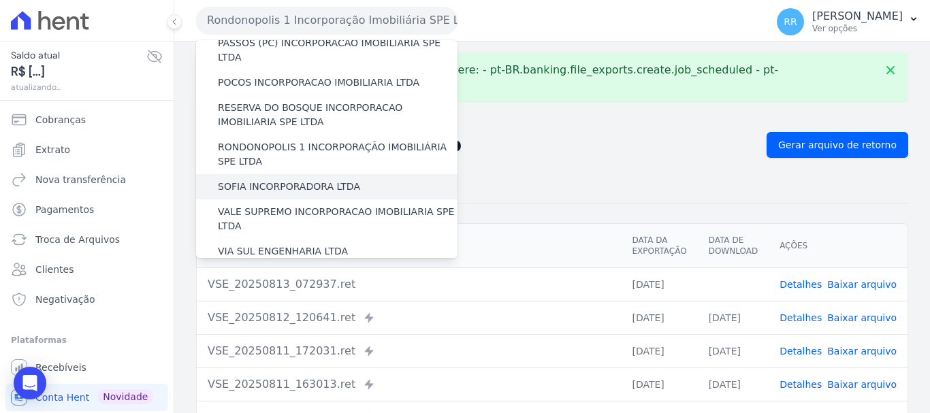
click at [296, 174] on div "SOFIA INCORPORADORA LTDA" at bounding box center [326, 186] width 261 height 25
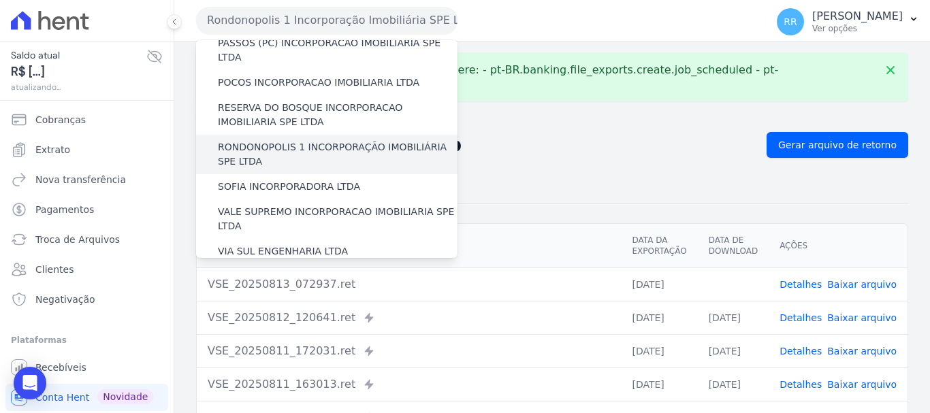
click at [300, 135] on div "RONDONOPOLIS 1 INCORPORAÇÃO IMOBILIÁRIA SPE LTDA" at bounding box center [326, 154] width 261 height 39
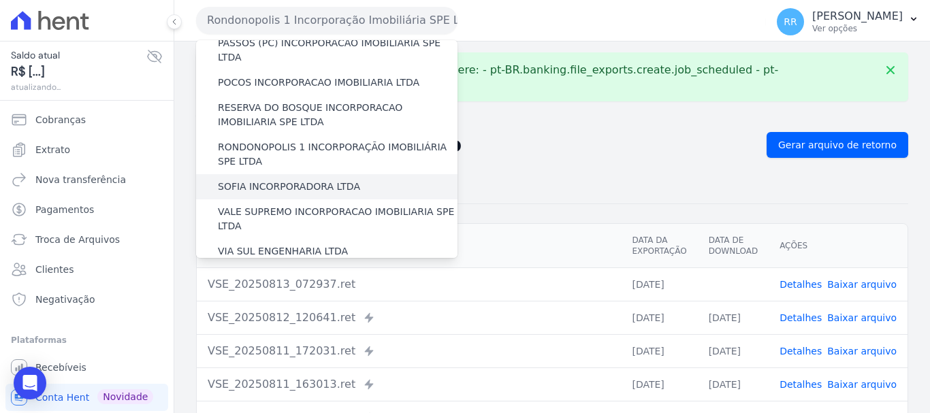
click at [308, 180] on label "SOFIA INCORPORADORA LTDA" at bounding box center [289, 187] width 142 height 14
click at [0, 0] on input "SOFIA INCORPORADORA LTDA" at bounding box center [0, 0] width 0 height 0
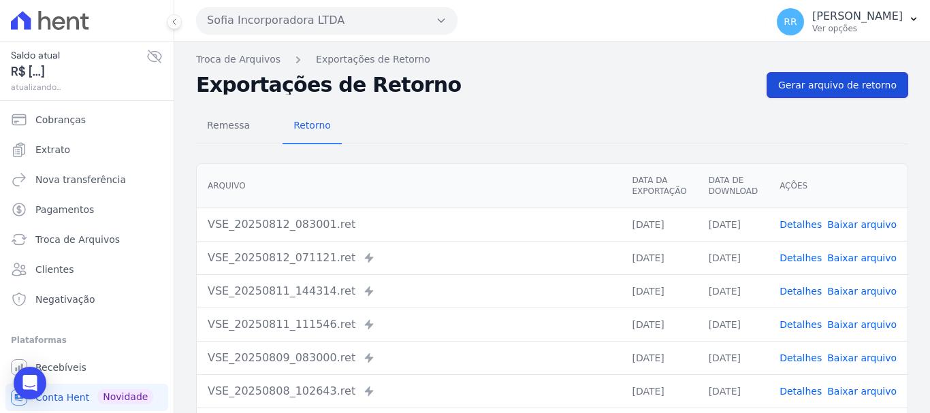
click at [809, 88] on span "Gerar arquivo de retorno" at bounding box center [837, 85] width 118 height 14
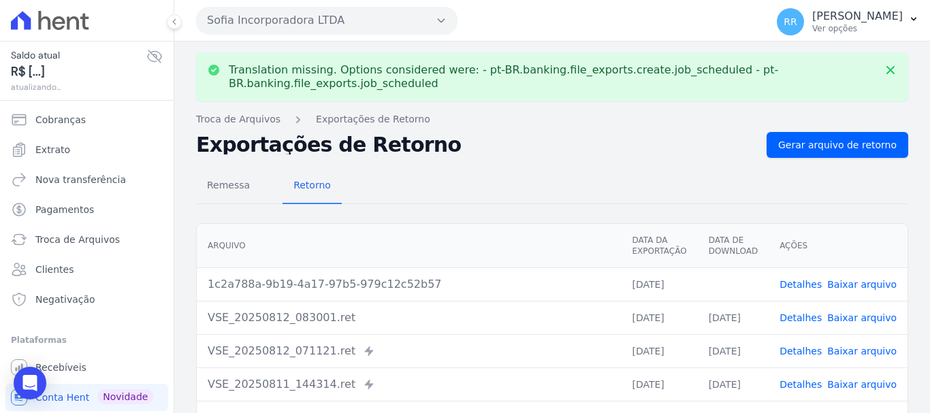
click at [854, 282] on link "Baixar arquivo" at bounding box center [861, 284] width 69 height 11
click at [272, 19] on button "Sofia Incorporadora LTDA" at bounding box center [326, 20] width 261 height 27
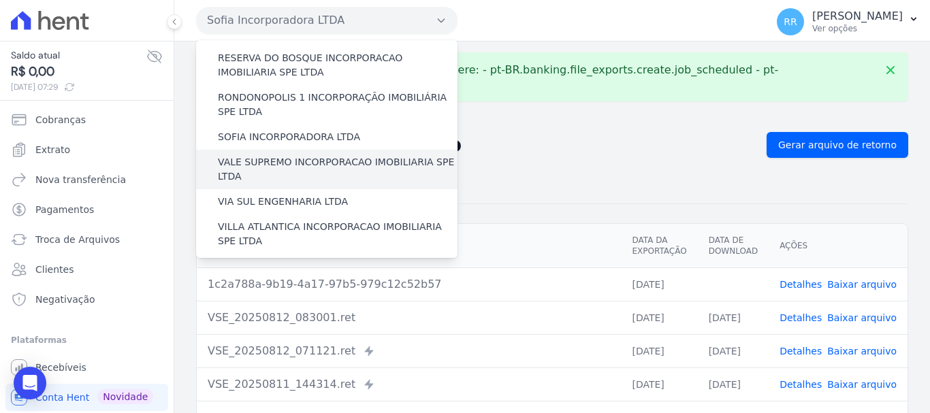
scroll to position [526, 0]
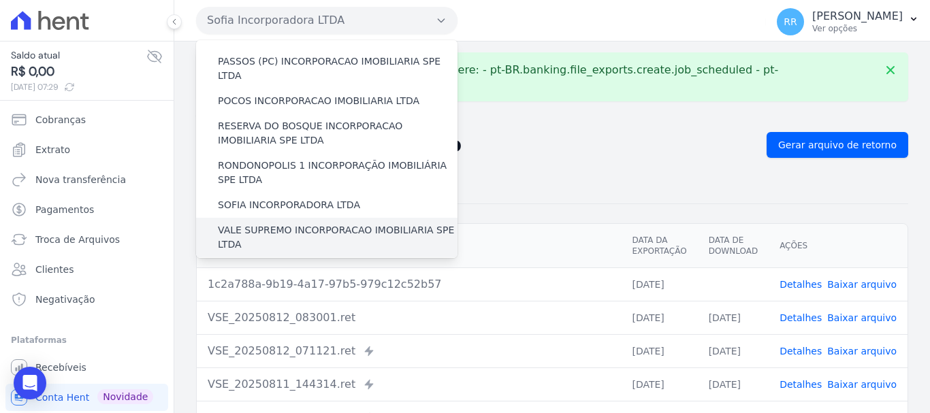
click at [257, 223] on label "VALE SUPREMO INCORPORACAO IMOBILIARIA SPE LTDA" at bounding box center [338, 237] width 240 height 29
click at [0, 0] on input "VALE SUPREMO INCORPORACAO IMOBILIARIA SPE LTDA" at bounding box center [0, 0] width 0 height 0
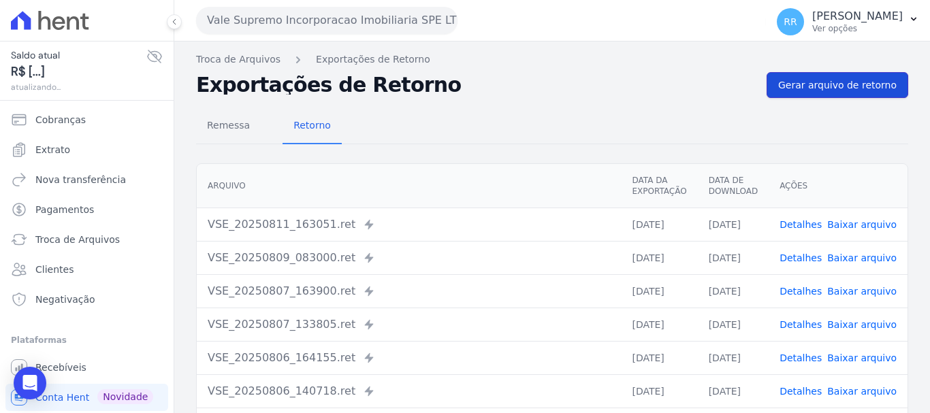
click at [853, 84] on span "Gerar arquivo de retorno" at bounding box center [837, 85] width 118 height 14
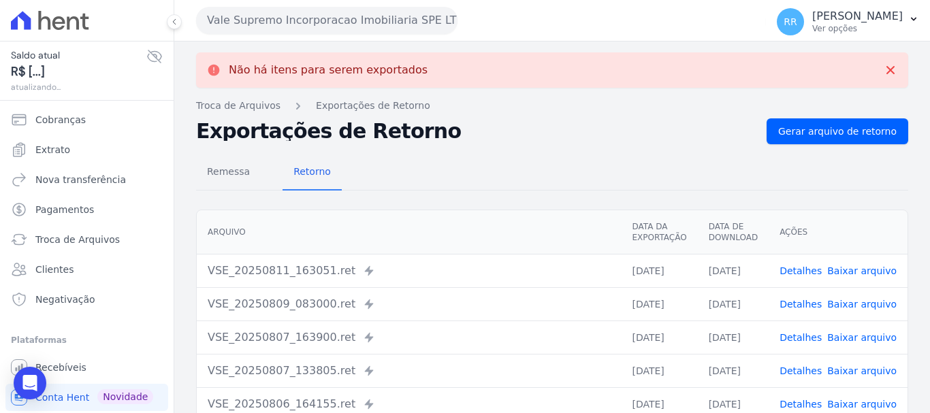
click at [311, 25] on button "Vale Supremo Incorporacao Imobiliaria SPE LTDA" at bounding box center [326, 20] width 261 height 27
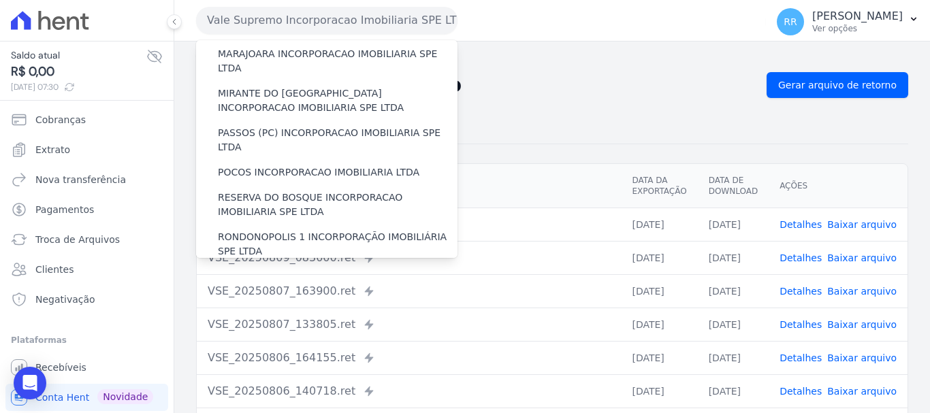
scroll to position [477, 0]
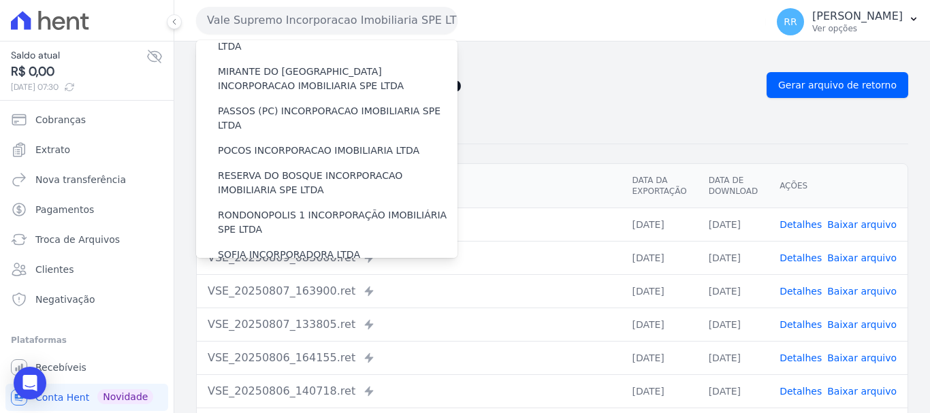
click at [272, 273] on label "VALE SUPREMO INCORPORACAO IMOBILIARIA SPE LTDA" at bounding box center [338, 287] width 240 height 29
click at [0, 0] on input "VALE SUPREMO INCORPORACAO IMOBILIARIA SPE LTDA" at bounding box center [0, 0] width 0 height 0
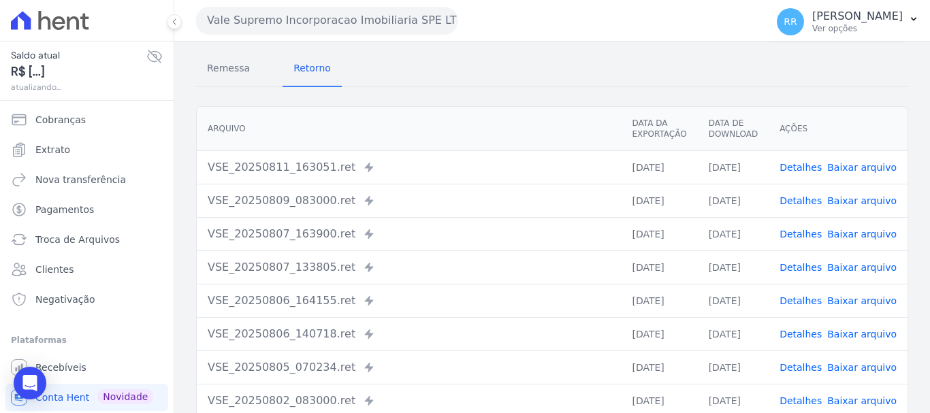
scroll to position [136, 0]
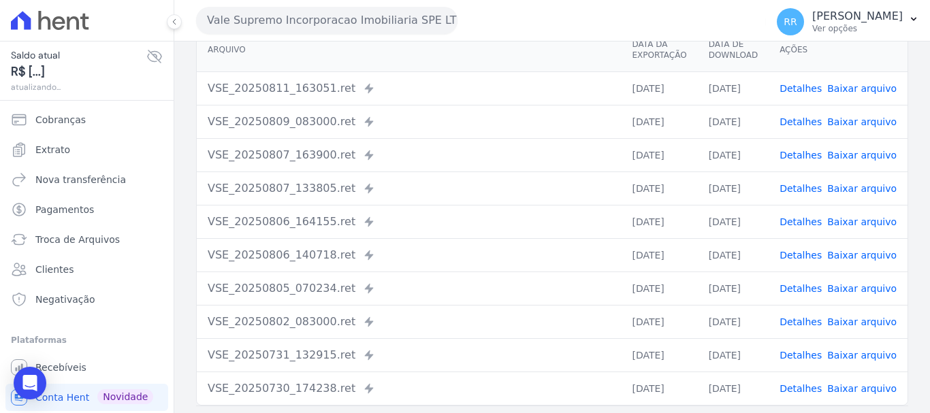
drag, startPoint x: 315, startPoint y: 17, endPoint x: 311, endPoint y: 41, distance: 24.1
click at [315, 18] on button "Vale Supremo Incorporacao Imobiliaria SPE LTDA" at bounding box center [326, 20] width 261 height 27
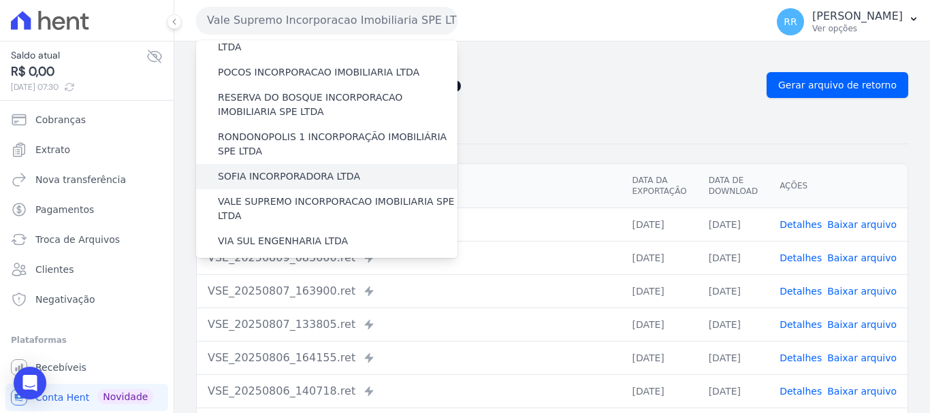
scroll to position [594, 0]
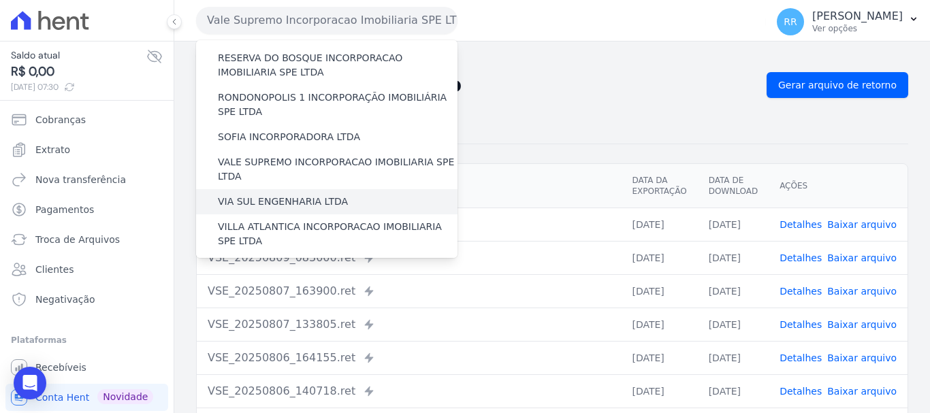
click at [257, 195] on label "VIA SUL ENGENHARIA LTDA" at bounding box center [283, 202] width 130 height 14
click at [0, 0] on input "VIA SUL ENGENHARIA LTDA" at bounding box center [0, 0] width 0 height 0
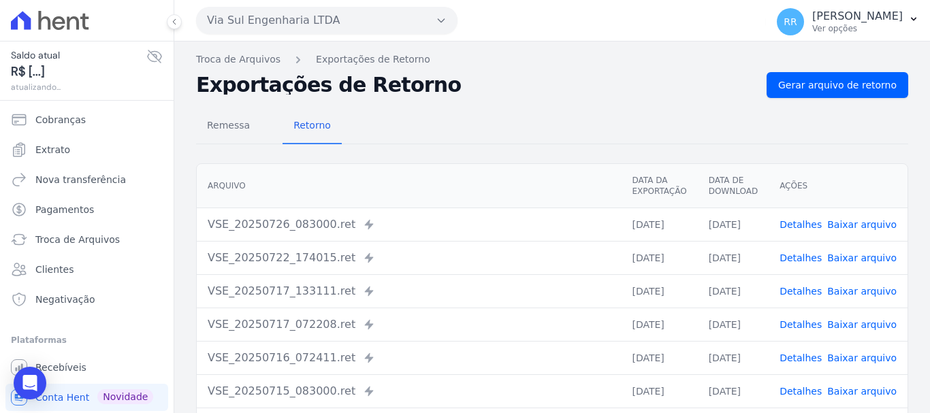
click at [875, 67] on div "Troca de Arquivos Exportações de Retorno Exportações de Retorno Gerar arquivo d…" at bounding box center [552, 322] width 756 height 560
click at [861, 84] on span "Gerar arquivo de retorno" at bounding box center [837, 85] width 118 height 14
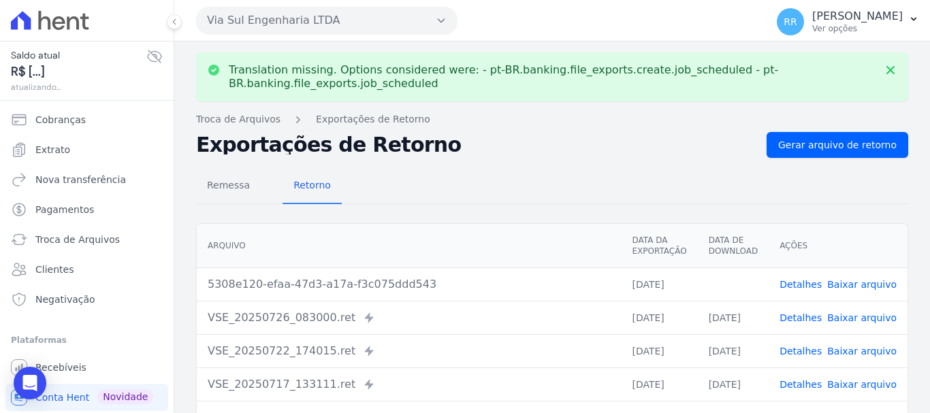
click at [281, 24] on button "Via Sul Engenharia LTDA" at bounding box center [326, 20] width 261 height 27
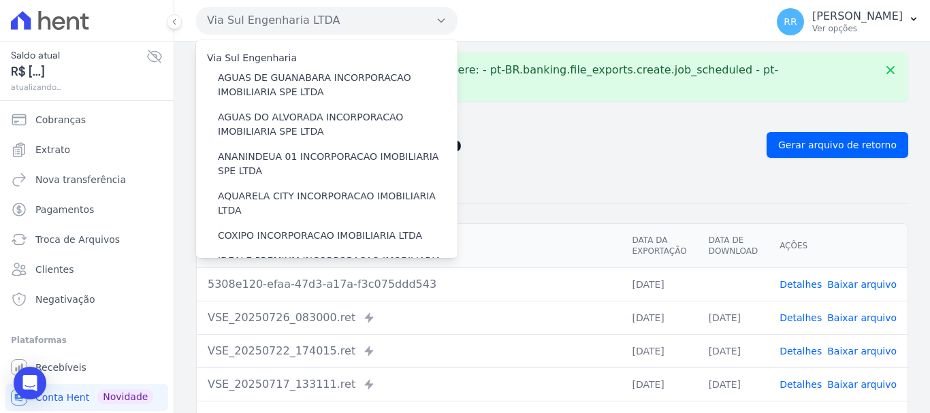
click at [866, 281] on link "Baixar arquivo" at bounding box center [861, 284] width 69 height 11
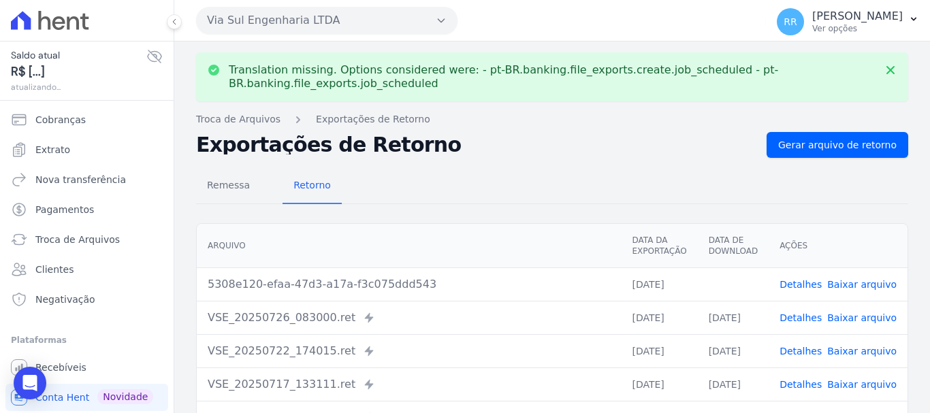
click at [335, 16] on button "Via Sul Engenharia LTDA" at bounding box center [326, 20] width 261 height 27
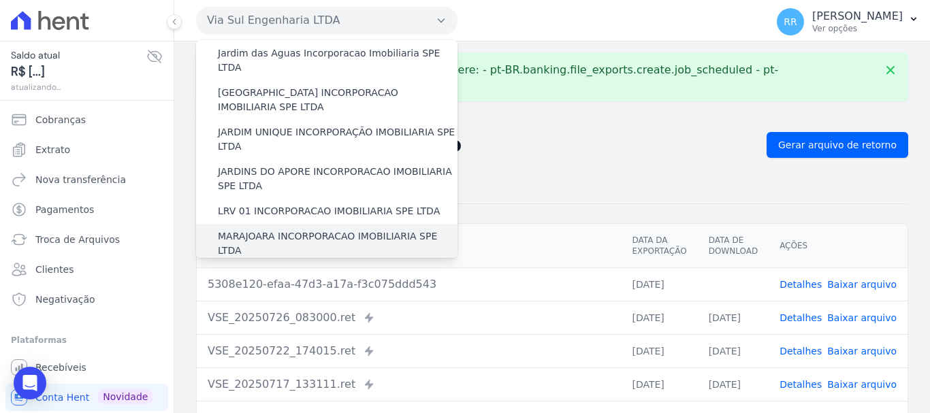
scroll to position [545, 0]
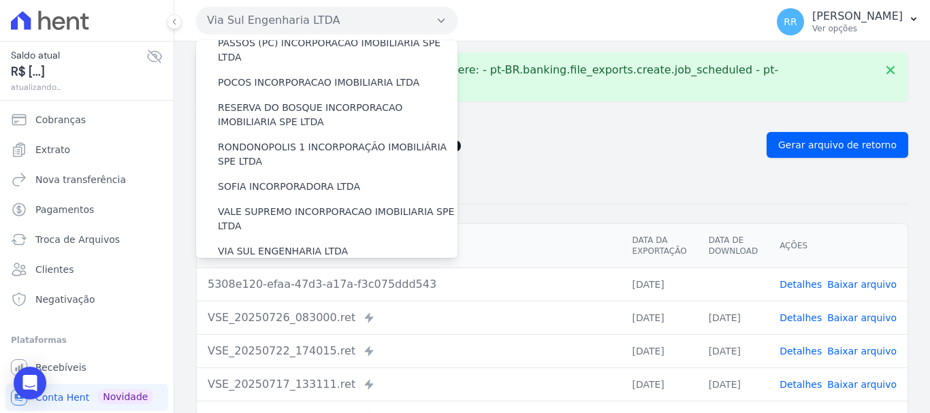
click at [242, 270] on label "VILLA ATLANTICA INCORPORACAO IMOBILIARIA SPE LTDA" at bounding box center [338, 284] width 240 height 29
click at [0, 0] on input "VILLA ATLANTICA INCORPORACAO IMOBILIARIA SPE LTDA" at bounding box center [0, 0] width 0 height 0
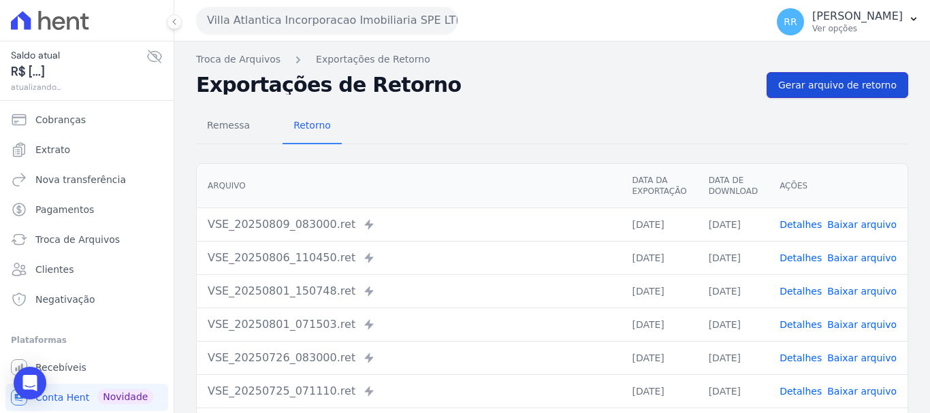
click at [866, 83] on span "Gerar arquivo de retorno" at bounding box center [837, 85] width 118 height 14
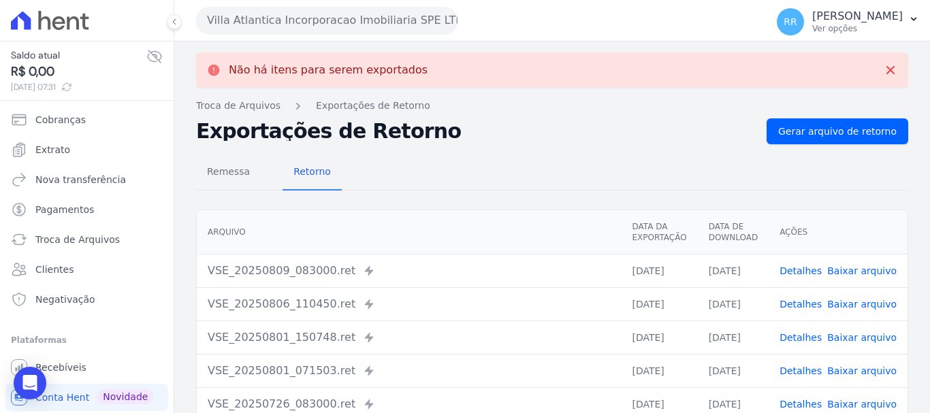
click at [351, 19] on button "Villa Atlantica Incorporacao Imobiliaria SPE LTDA" at bounding box center [326, 20] width 261 height 27
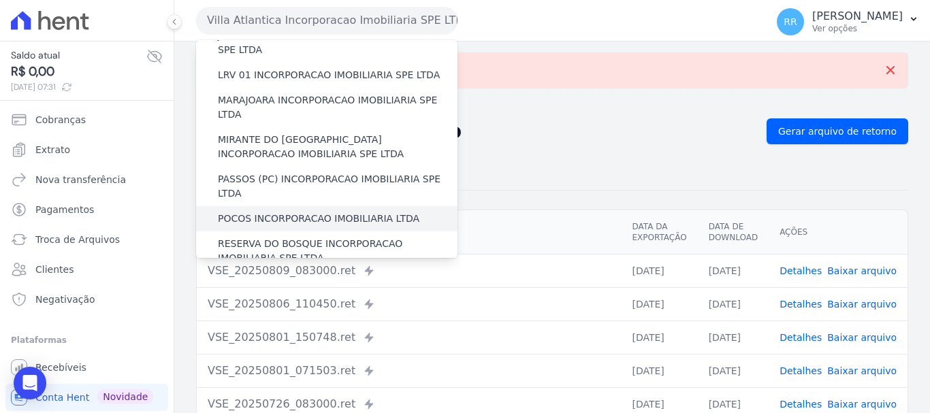
scroll to position [594, 0]
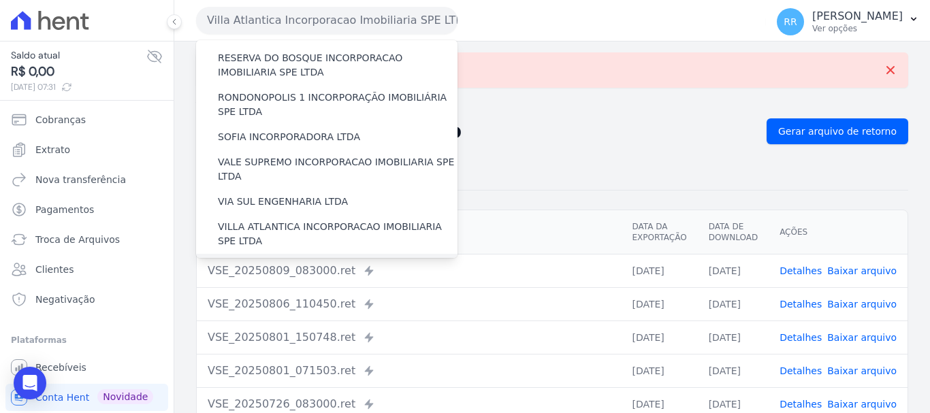
click at [321, 259] on label "[GEOGRAPHIC_DATA] INCORPORACAO IMOBILIARIA SPE LTDA" at bounding box center [338, 273] width 240 height 29
click at [0, 0] on input "[GEOGRAPHIC_DATA] INCORPORACAO IMOBILIARIA SPE LTDA" at bounding box center [0, 0] width 0 height 0
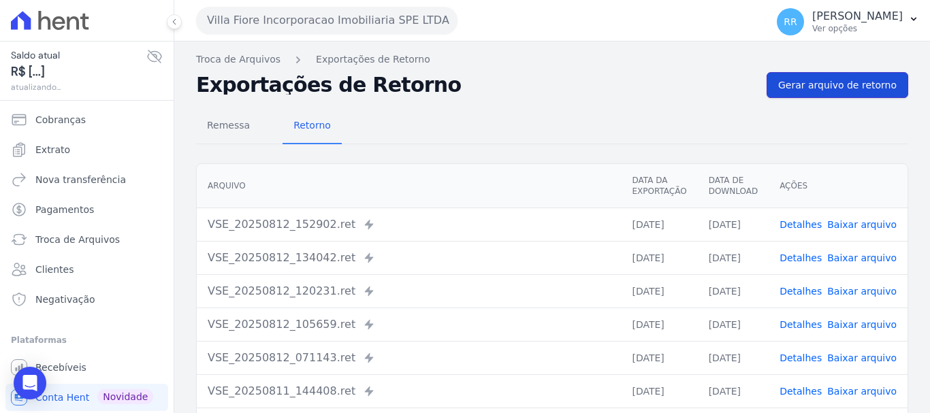
click at [817, 83] on span "Gerar arquivo de retorno" at bounding box center [837, 85] width 118 height 14
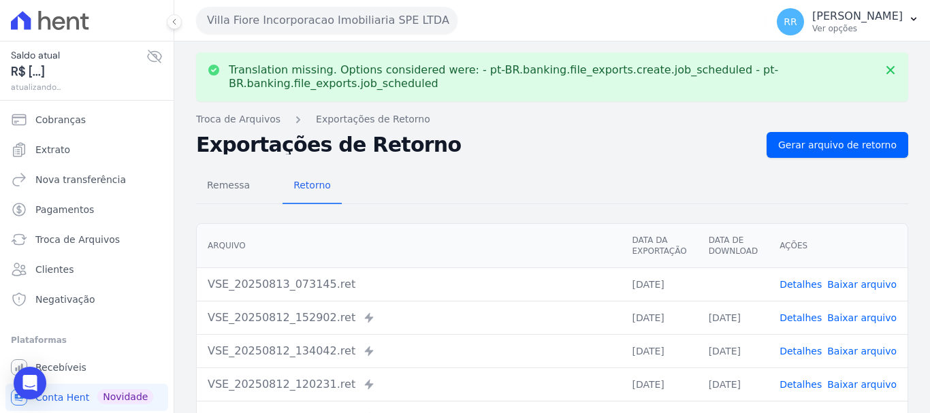
click at [846, 281] on link "Baixar arquivo" at bounding box center [861, 284] width 69 height 11
drag, startPoint x: 558, startPoint y: 142, endPoint x: 490, endPoint y: 97, distance: 80.6
click at [558, 142] on h2 "Exportações de Retorno" at bounding box center [476, 145] width 560 height 19
click at [870, 282] on link "Baixar arquivo" at bounding box center [861, 284] width 69 height 11
click at [359, 25] on button "Villa Fiore Incorporacao Imobiliaria SPE LTDA" at bounding box center [326, 20] width 261 height 27
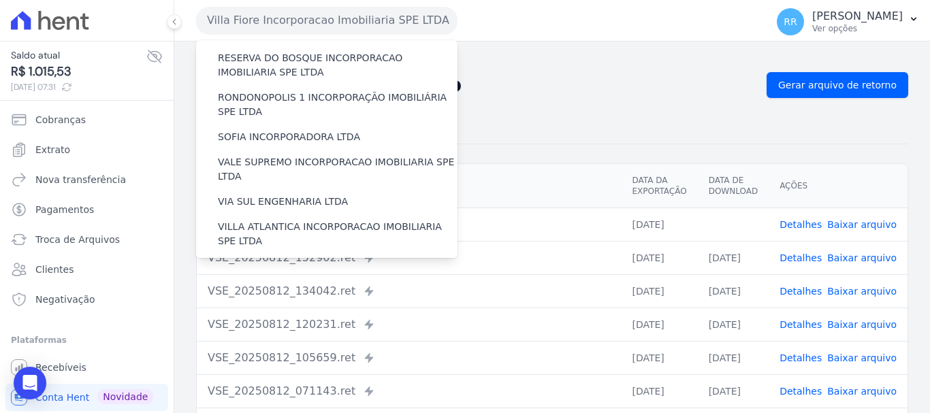
click at [276, 299] on label "VILLA TROPICAL INCORPORAÇÃO IMOBILIÁRIA SPE LTDA" at bounding box center [338, 313] width 240 height 29
click at [0, 0] on input "VILLA TROPICAL INCORPORAÇÃO IMOBILIÁRIA SPE LTDA" at bounding box center [0, 0] width 0 height 0
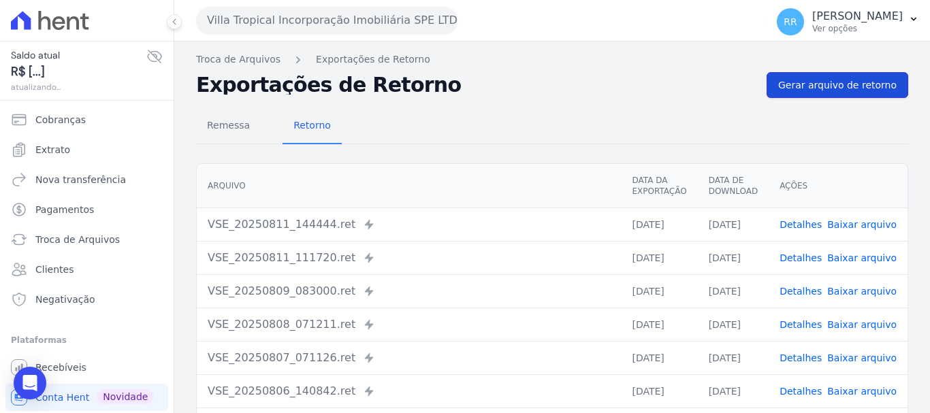
click at [815, 89] on span "Gerar arquivo de retorno" at bounding box center [837, 85] width 118 height 14
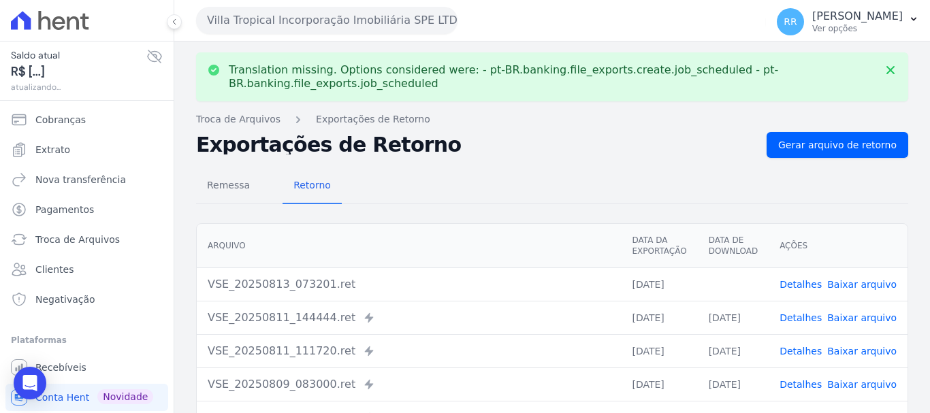
click at [867, 289] on link "Baixar arquivo" at bounding box center [861, 284] width 69 height 11
drag, startPoint x: 475, startPoint y: 208, endPoint x: 440, endPoint y: 208, distance: 35.4
click at [475, 208] on div "Remessa Retorno [GEOGRAPHIC_DATA] Data da Exportação Data de Download Ações VSE…" at bounding box center [552, 404] width 712 height 492
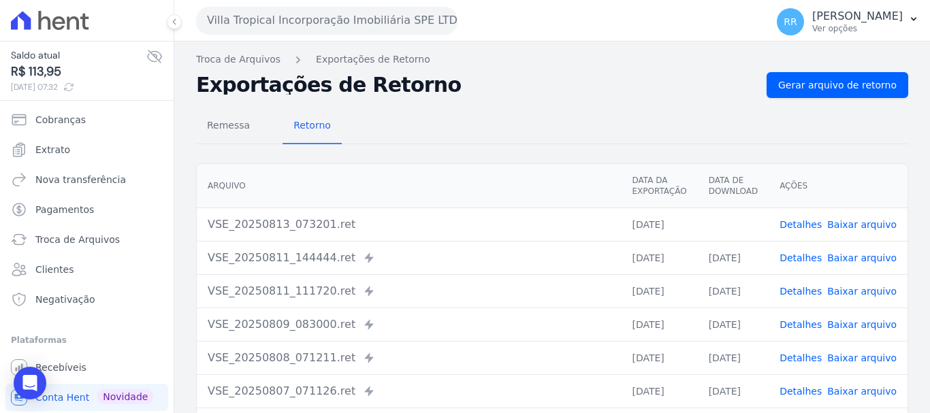
drag, startPoint x: 515, startPoint y: 251, endPoint x: 665, endPoint y: 261, distance: 150.2
click at [515, 253] on div "VSE_20250811_144444.ret Enviado para Nexxera em: [DATE] 14:44" at bounding box center [409, 258] width 402 height 16
click at [871, 219] on link "Baixar arquivo" at bounding box center [861, 224] width 69 height 11
click at [311, 25] on button "Villa Tropical Incorporação Imobiliária SPE LTDA" at bounding box center [326, 20] width 261 height 27
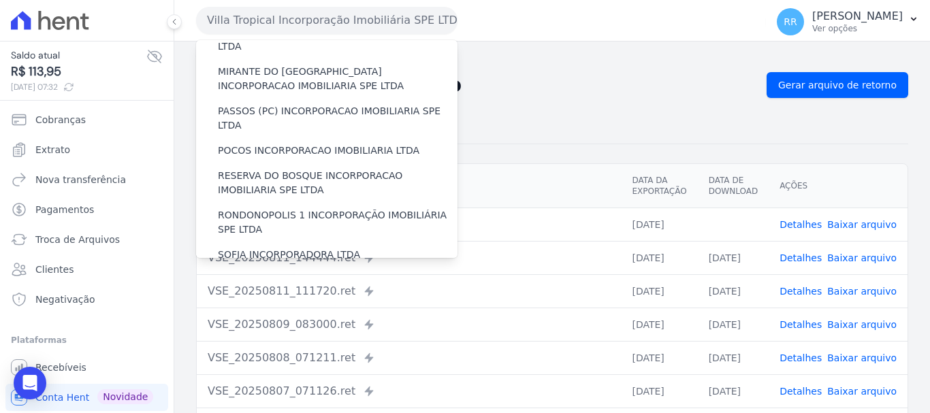
scroll to position [545, 0]
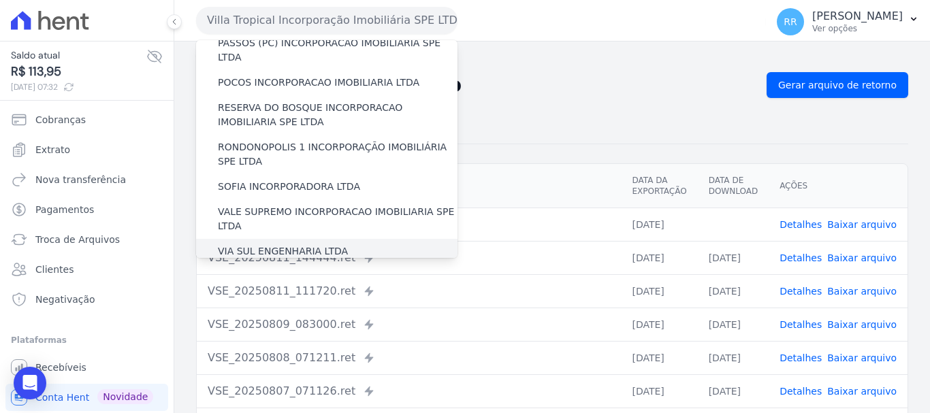
click at [290, 244] on label "VIA SUL ENGENHARIA LTDA" at bounding box center [283, 251] width 130 height 14
click at [0, 0] on input "VIA SUL ENGENHARIA LTDA" at bounding box center [0, 0] width 0 height 0
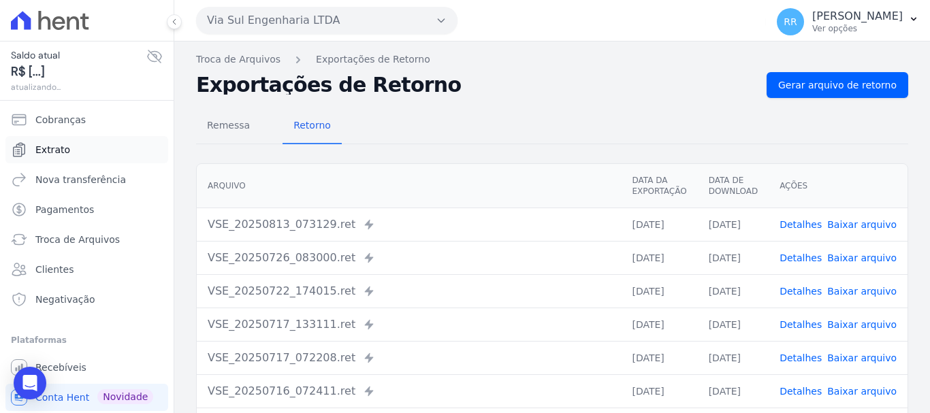
click at [59, 145] on span "Extrato" at bounding box center [52, 150] width 35 height 14
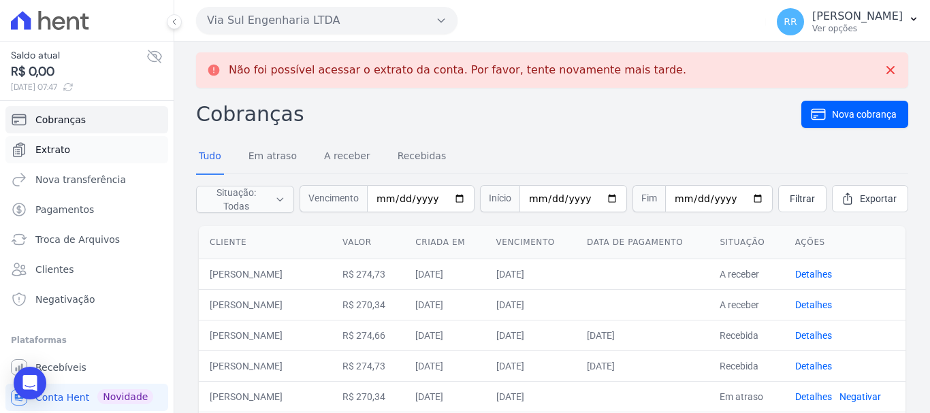
drag, startPoint x: 57, startPoint y: 151, endPoint x: 7, endPoint y: 157, distance: 49.3
click at [57, 151] on span "Extrato" at bounding box center [52, 150] width 35 height 14
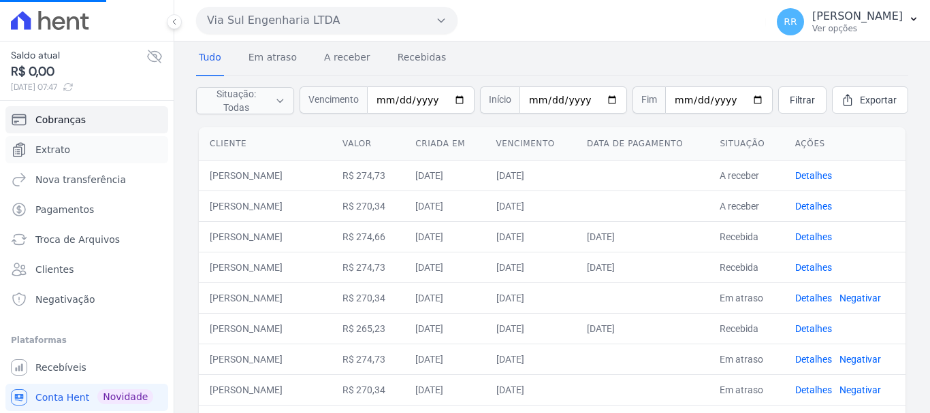
scroll to position [68, 0]
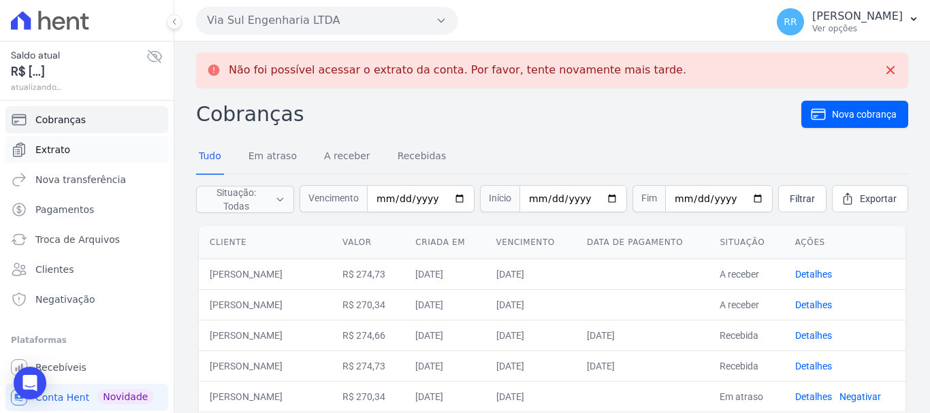
click at [57, 148] on span "Extrato" at bounding box center [52, 150] width 35 height 14
click at [58, 161] on link "Extrato" at bounding box center [86, 149] width 163 height 27
click at [58, 156] on span "Extrato" at bounding box center [52, 150] width 35 height 14
click at [43, 149] on span "Extrato" at bounding box center [52, 150] width 35 height 14
click at [47, 146] on span "Extrato" at bounding box center [52, 150] width 35 height 14
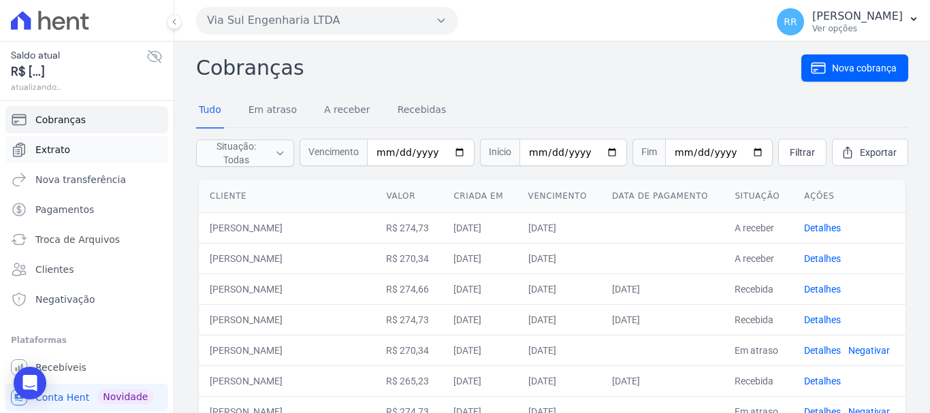
click at [69, 153] on link "Extrato" at bounding box center [86, 149] width 163 height 27
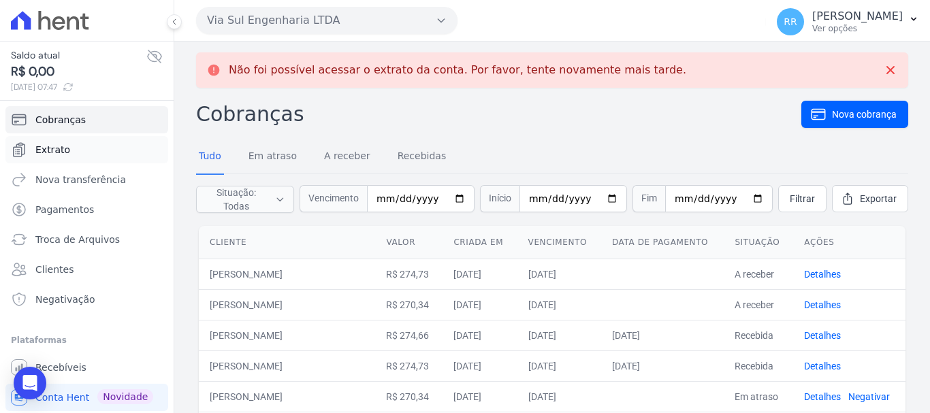
click at [51, 152] on span "Extrato" at bounding box center [52, 150] width 35 height 14
click at [44, 148] on span "Extrato" at bounding box center [52, 150] width 35 height 14
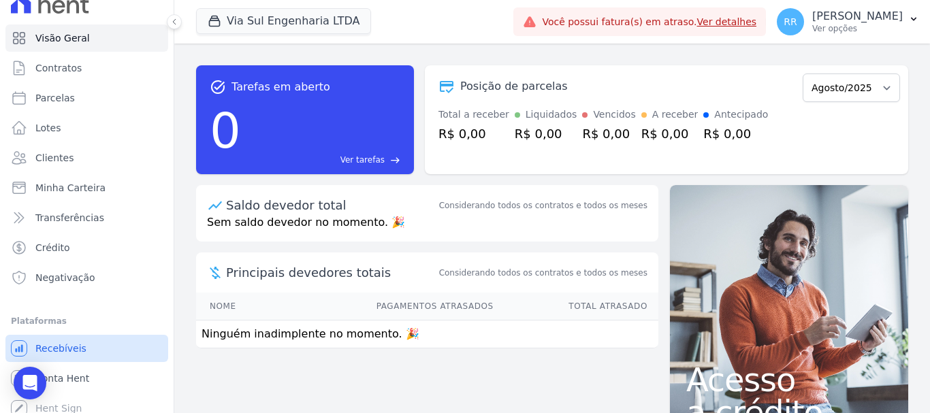
scroll to position [25, 0]
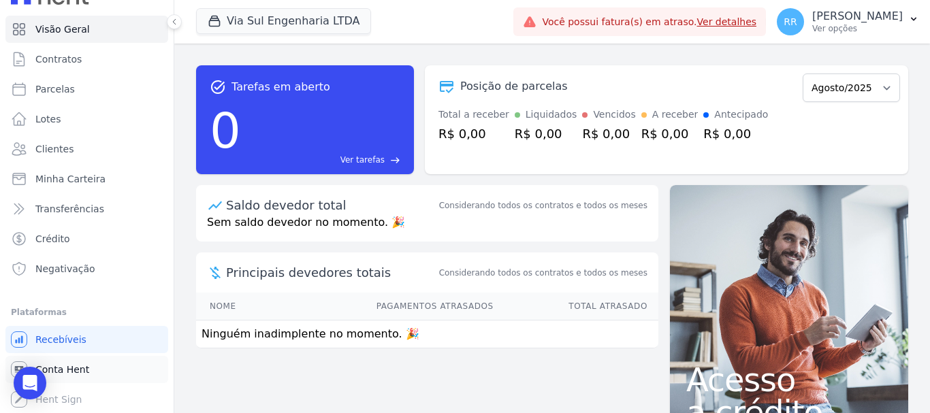
click at [84, 370] on span "Conta Hent" at bounding box center [62, 370] width 54 height 14
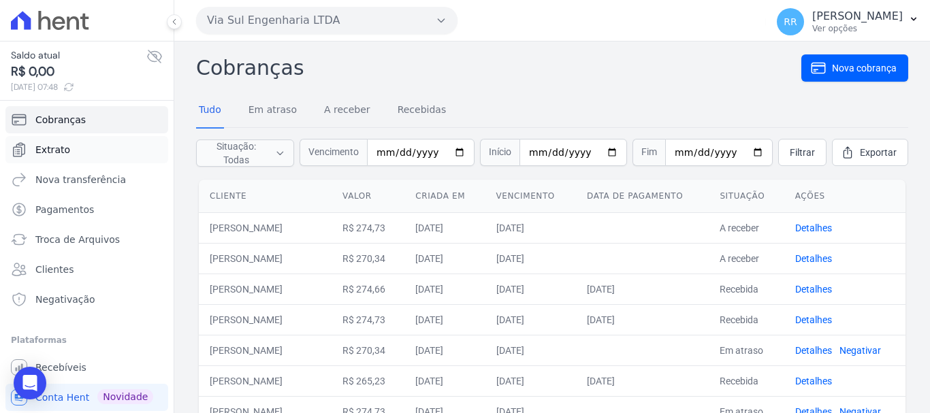
click at [59, 156] on span "Extrato" at bounding box center [52, 150] width 35 height 14
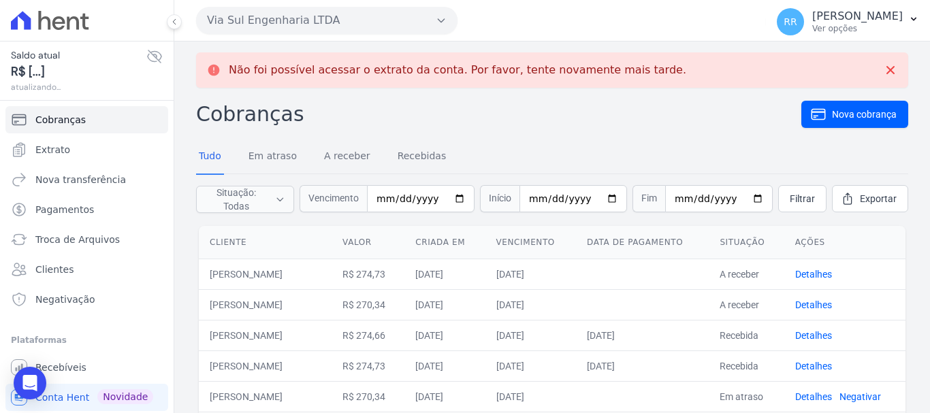
click at [419, 20] on button "Via Sul Engenharia LTDA" at bounding box center [326, 20] width 261 height 27
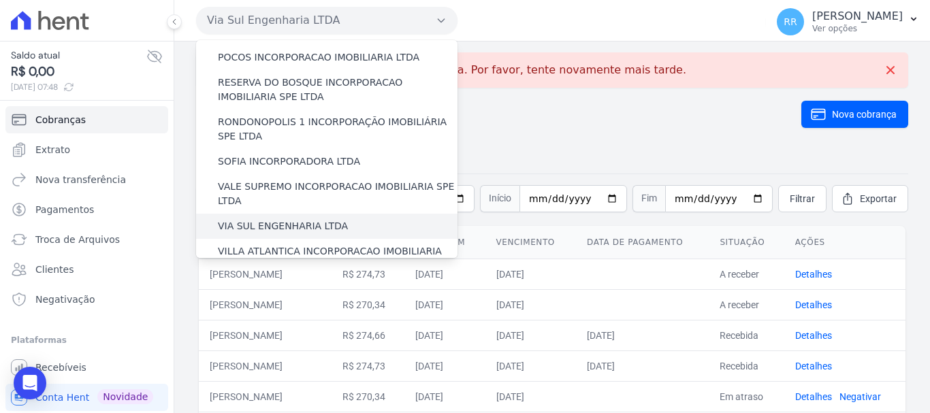
scroll to position [526, 0]
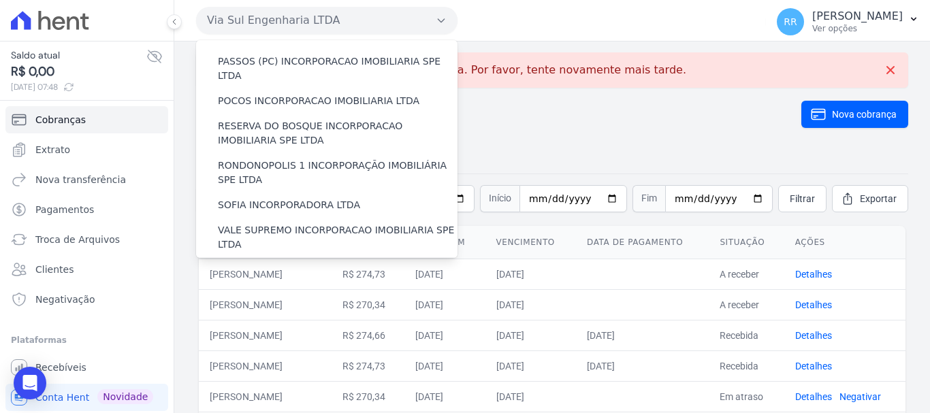
click at [257, 263] on label "VIA SUL ENGENHARIA LTDA" at bounding box center [283, 270] width 130 height 14
click at [0, 0] on input "VIA SUL ENGENHARIA LTDA" at bounding box center [0, 0] width 0 height 0
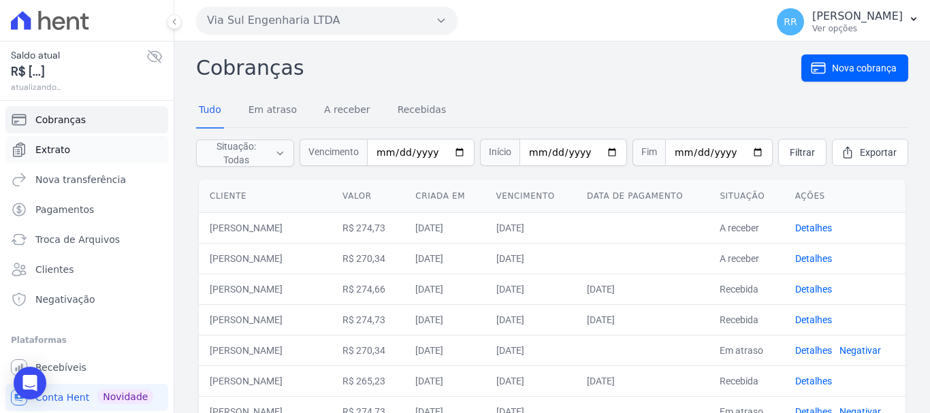
click at [42, 152] on span "Extrato" at bounding box center [52, 150] width 35 height 14
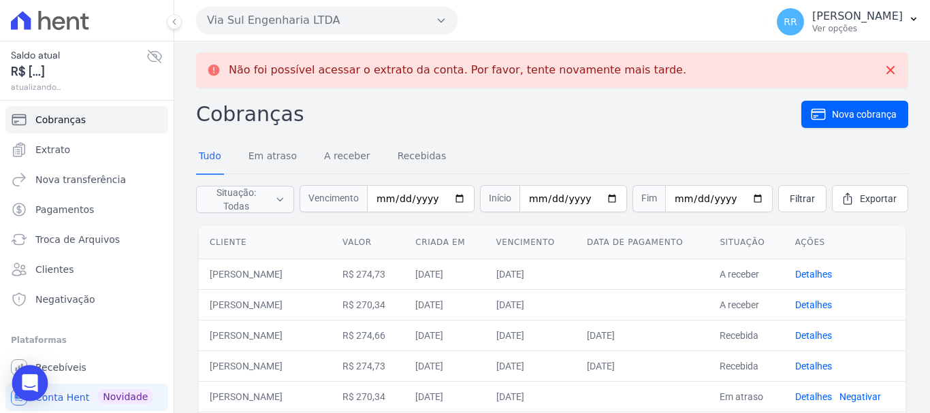
click at [16, 376] on div "Open Intercom Messenger" at bounding box center [30, 384] width 36 height 36
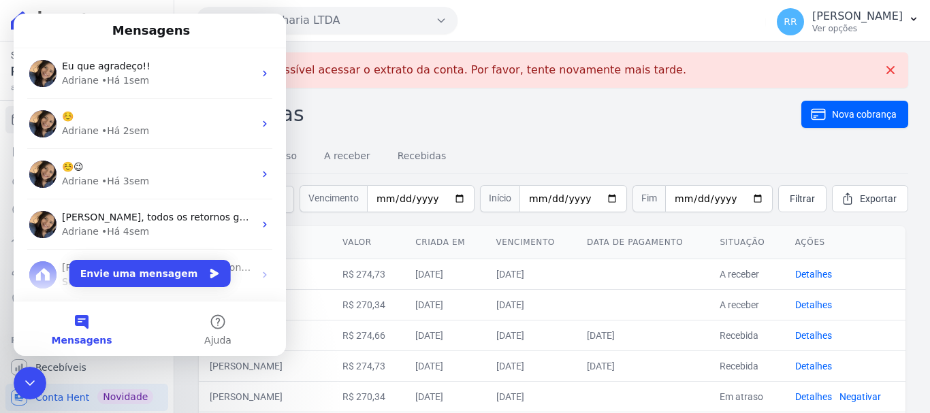
click at [85, 325] on button "Mensagens" at bounding box center [82, 329] width 136 height 54
click at [159, 268] on button "Envie uma mensagem" at bounding box center [149, 273] width 161 height 27
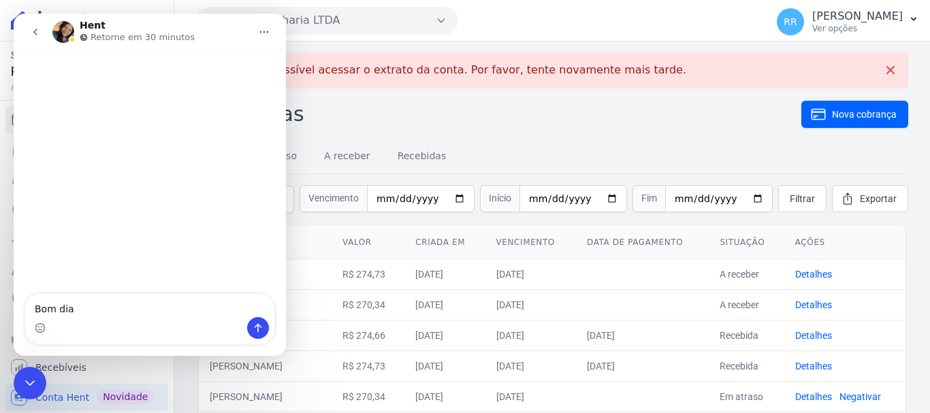
type textarea "Bom dia"
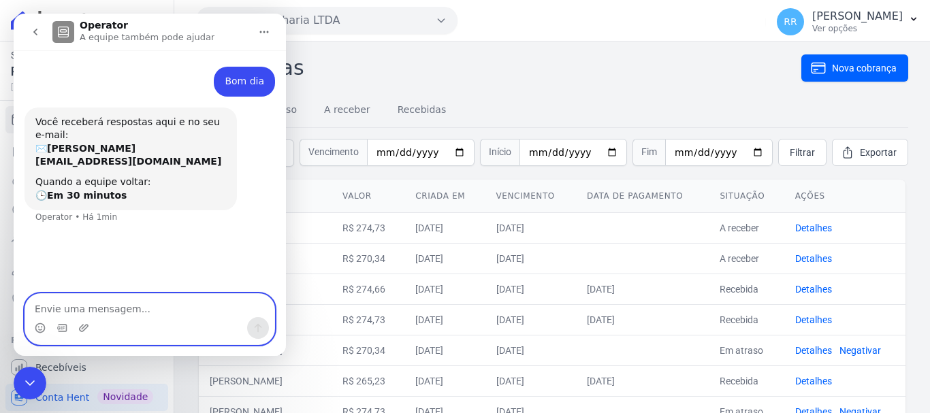
click at [141, 302] on textarea "Envie uma mensagem..." at bounding box center [149, 305] width 249 height 23
type textarea "Não esta gerando extrato"
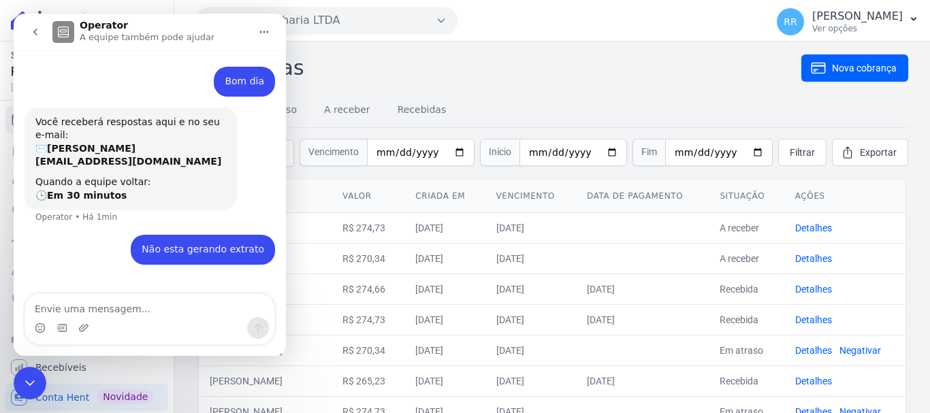
click at [445, 73] on h2 "Cobranças" at bounding box center [498, 67] width 605 height 31
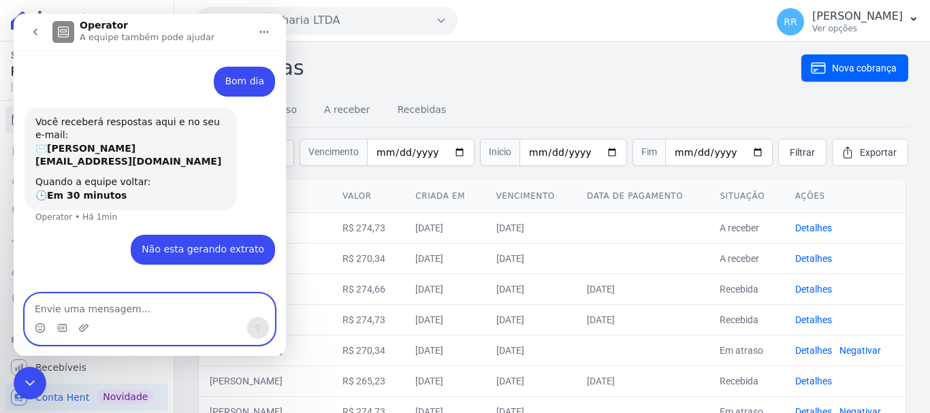
click at [146, 309] on textarea "Envie uma mensagem..." at bounding box center [149, 305] width 249 height 23
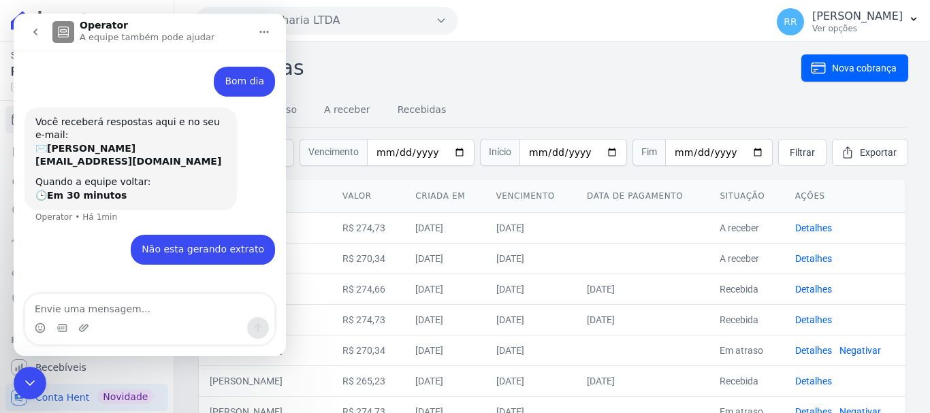
click at [29, 34] on button "go back" at bounding box center [35, 32] width 26 height 26
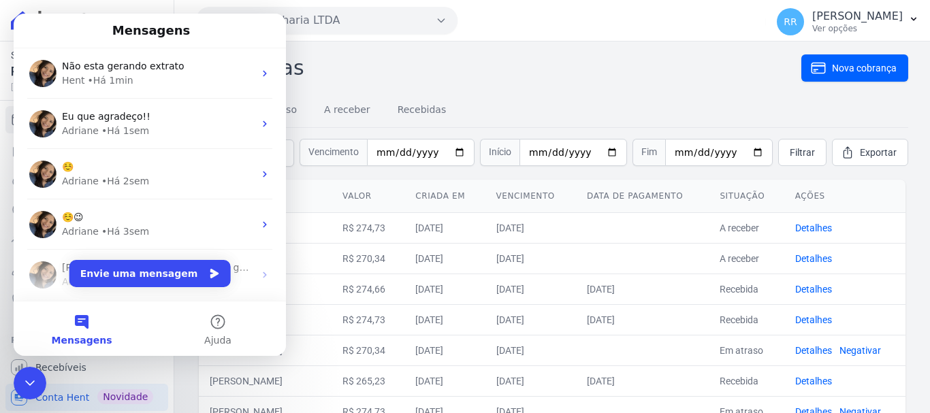
click at [32, 381] on icon "Encerramento do Messenger da Intercom" at bounding box center [30, 383] width 16 height 16
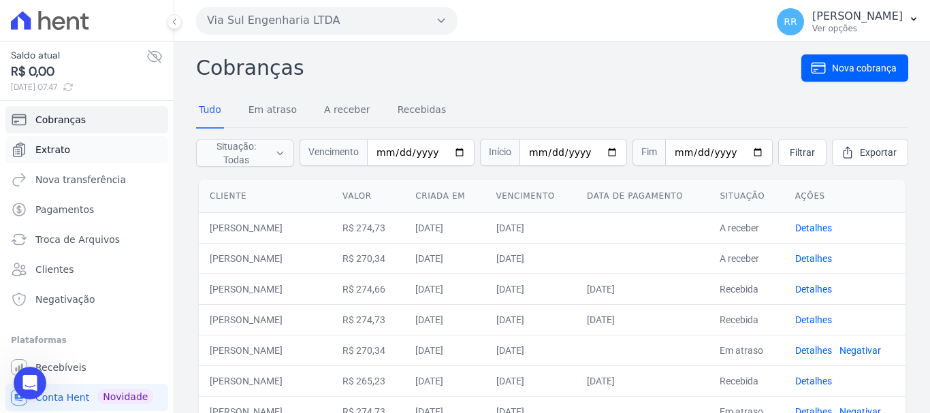
click at [51, 147] on span "Extrato" at bounding box center [52, 150] width 35 height 14
click at [33, 383] on icon "Open Intercom Messenger" at bounding box center [30, 384] width 16 height 18
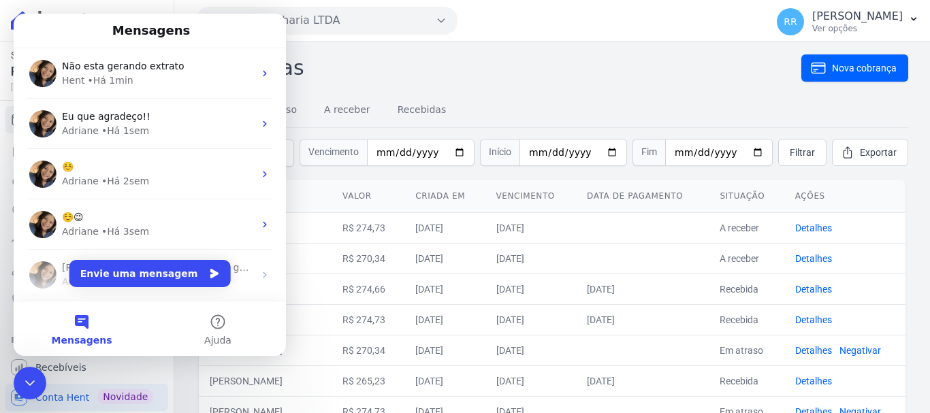
click at [93, 321] on button "Mensagens" at bounding box center [82, 329] width 136 height 54
click at [157, 283] on button "Envie uma mensagem" at bounding box center [149, 273] width 161 height 27
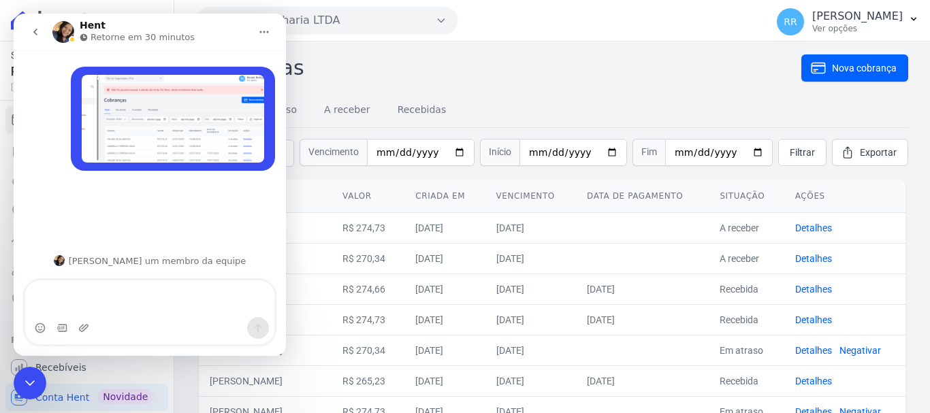
click at [34, 33] on icon "go back" at bounding box center [35, 32] width 4 height 7
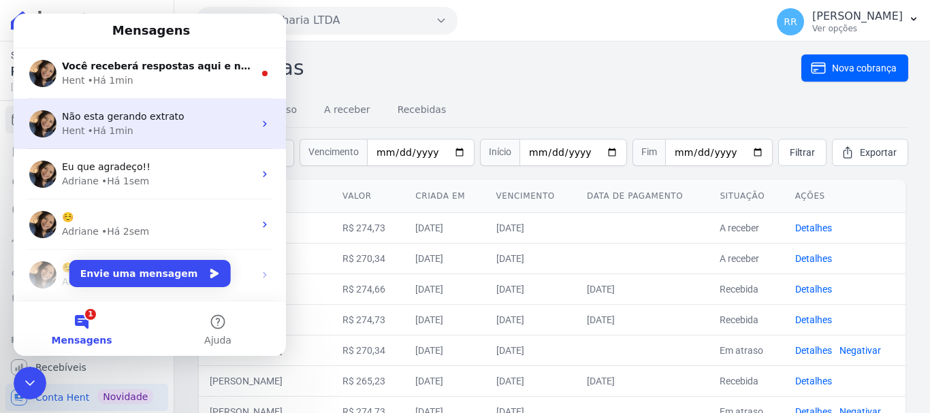
click at [179, 114] on div "Não esta gerando extrato" at bounding box center [158, 117] width 192 height 14
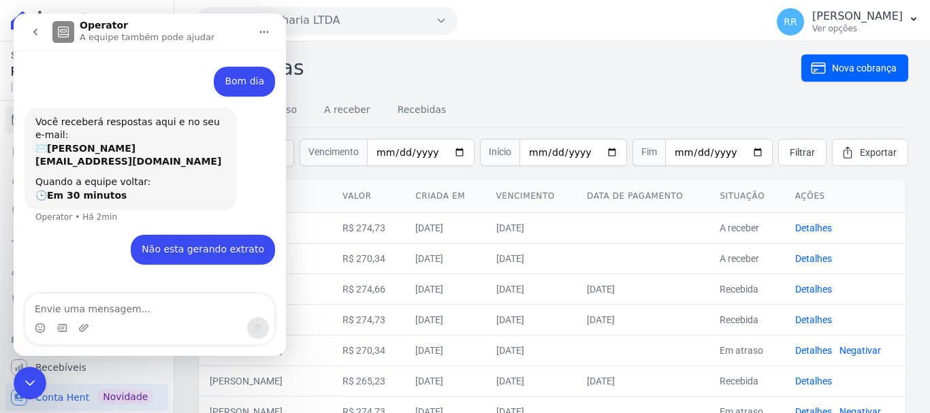
drag, startPoint x: 129, startPoint y: 310, endPoint x: 78, endPoint y: 306, distance: 51.2
drag, startPoint x: 78, startPoint y: 306, endPoint x: 69, endPoint y: 306, distance: 8.9
click at [69, 306] on textarea "Envie uma mensagem..." at bounding box center [149, 305] width 249 height 23
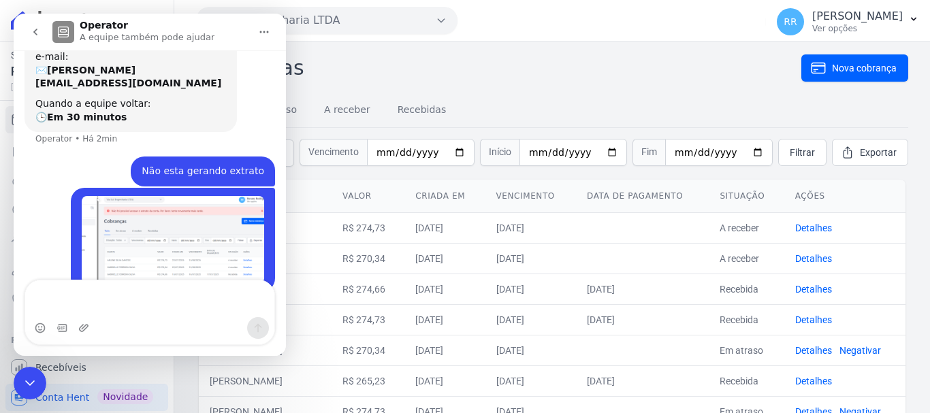
scroll to position [92, 0]
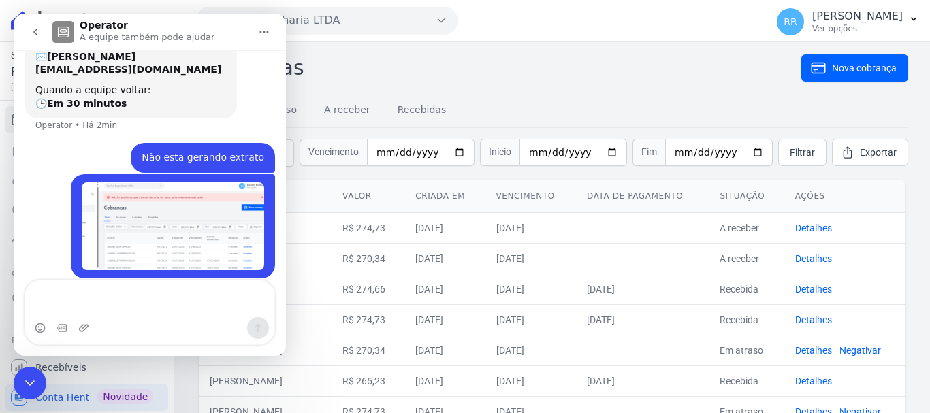
drag, startPoint x: 566, startPoint y: 58, endPoint x: 229, endPoint y: 53, distance: 336.4
click at [566, 58] on h2 "Cobranças" at bounding box center [498, 67] width 605 height 31
click at [40, 39] on button "go back" at bounding box center [35, 32] width 26 height 26
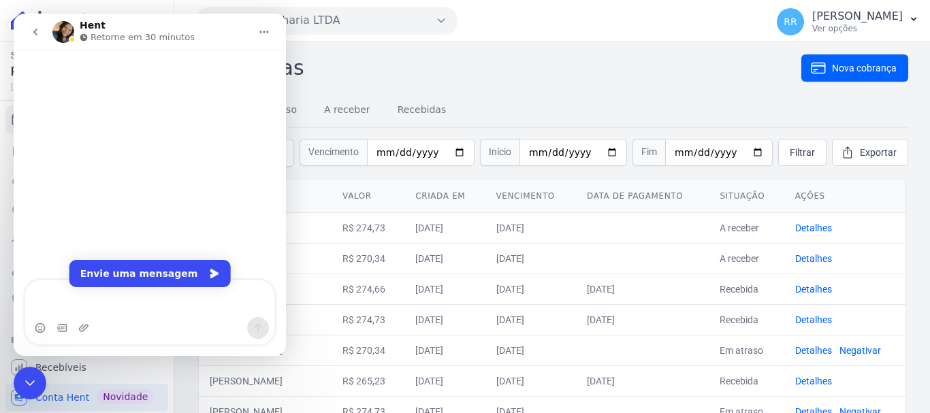
scroll to position [0, 0]
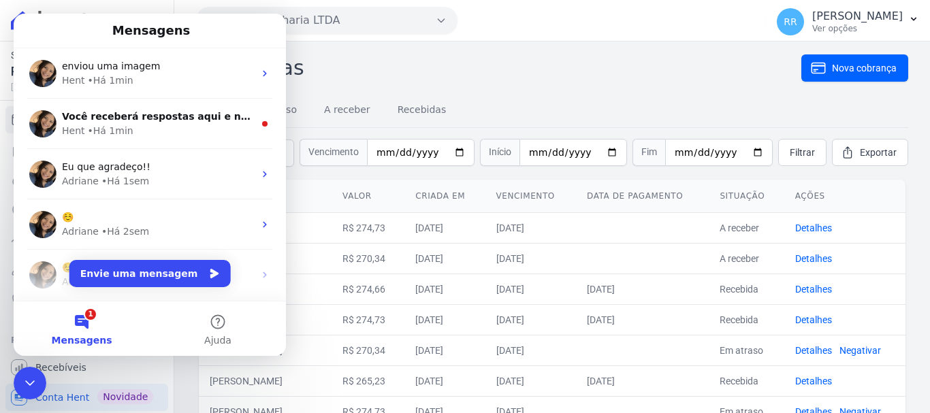
click at [95, 333] on button "1 Mensagens" at bounding box center [82, 329] width 136 height 54
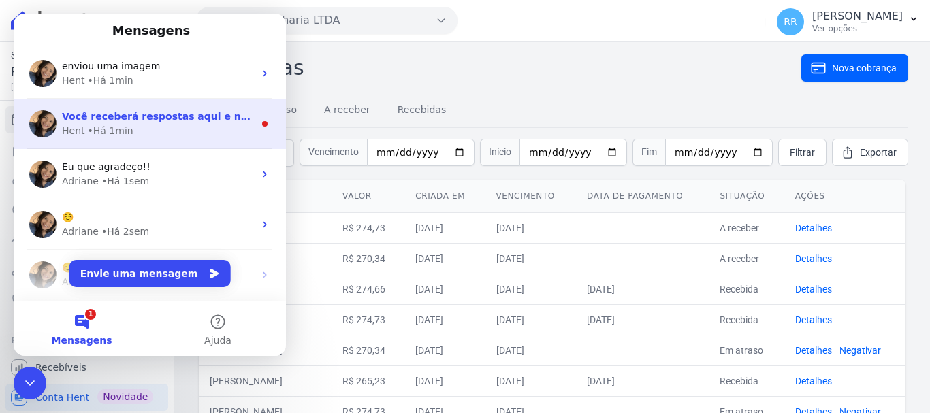
click at [208, 122] on span "Você receberá respostas aqui e no seu e-mail: ✉️ renato.rodrigues@viasul.com Qu…" at bounding box center [448, 116] width 773 height 11
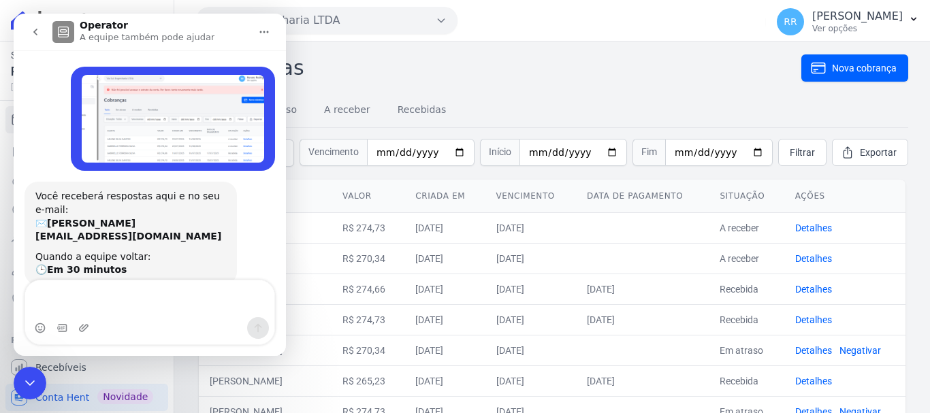
scroll to position [20, 0]
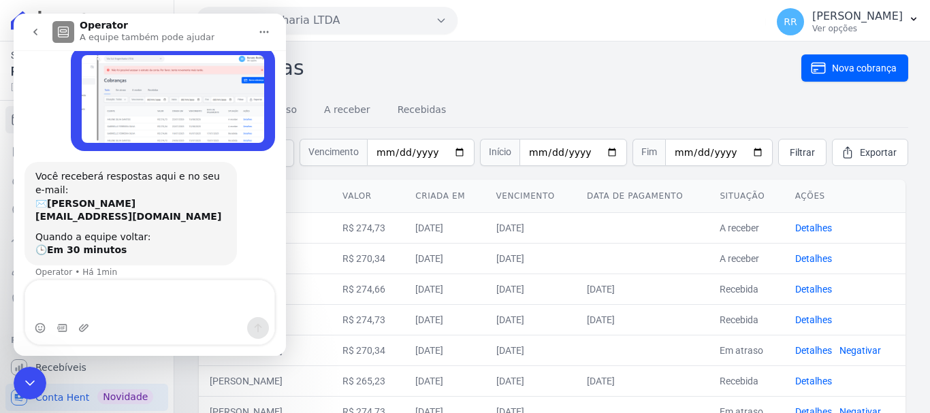
click at [265, 36] on icon "Início" at bounding box center [264, 32] width 11 height 11
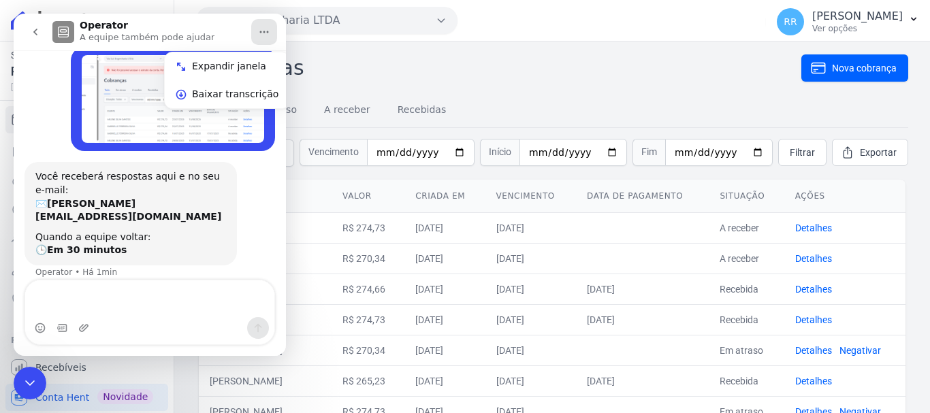
click at [232, 141] on img "Renato diz…" at bounding box center [173, 99] width 182 height 88
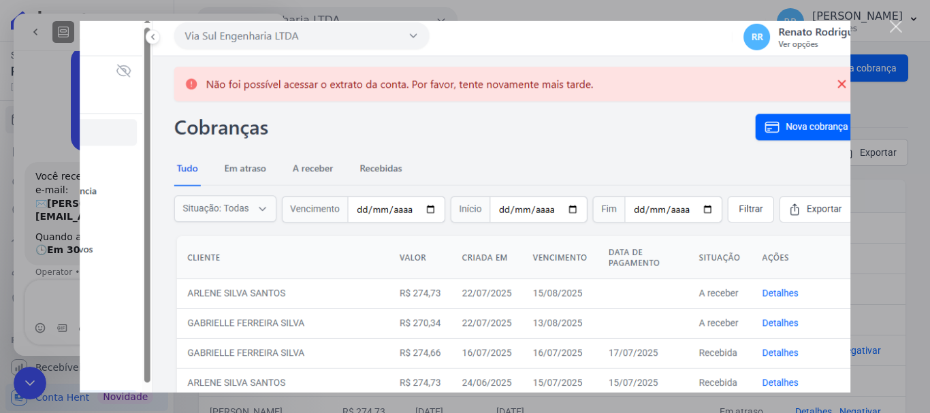
click at [180, 122] on img "Fechar" at bounding box center [465, 206] width 771 height 372
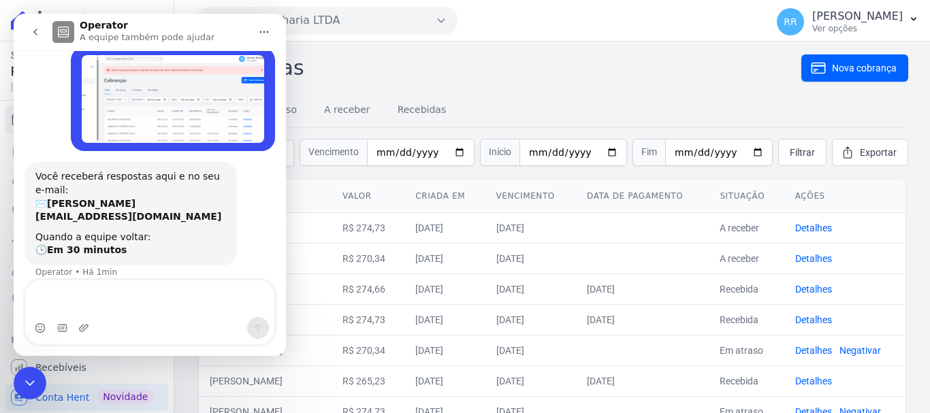
click at [180, 122] on img "Renato diz…" at bounding box center [173, 99] width 182 height 88
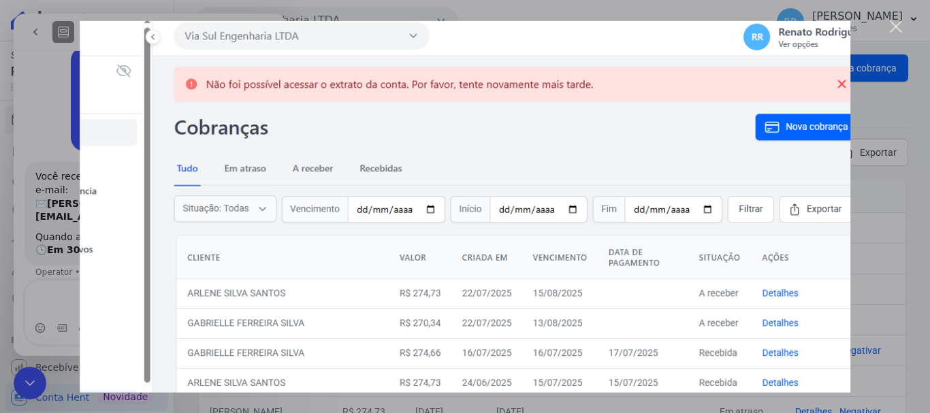
click at [844, 91] on img "Fechar" at bounding box center [465, 206] width 771 height 372
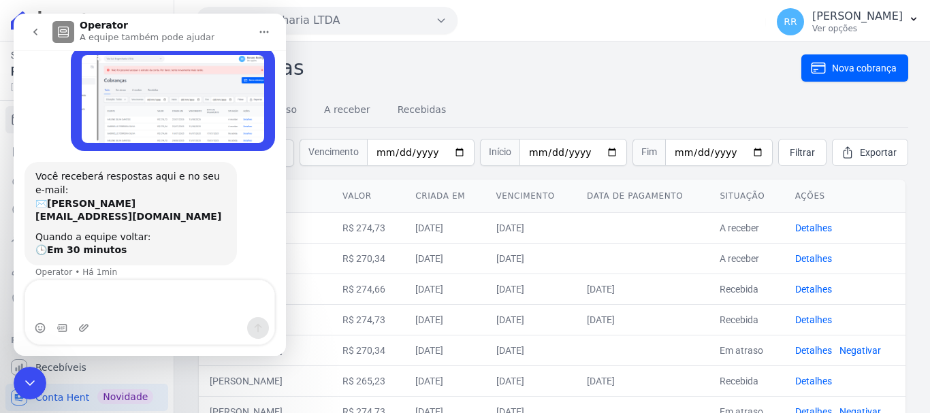
drag, startPoint x: 156, startPoint y: 84, endPoint x: 98, endPoint y: 136, distance: 77.6
click at [98, 136] on img "Renato diz…" at bounding box center [173, 99] width 182 height 88
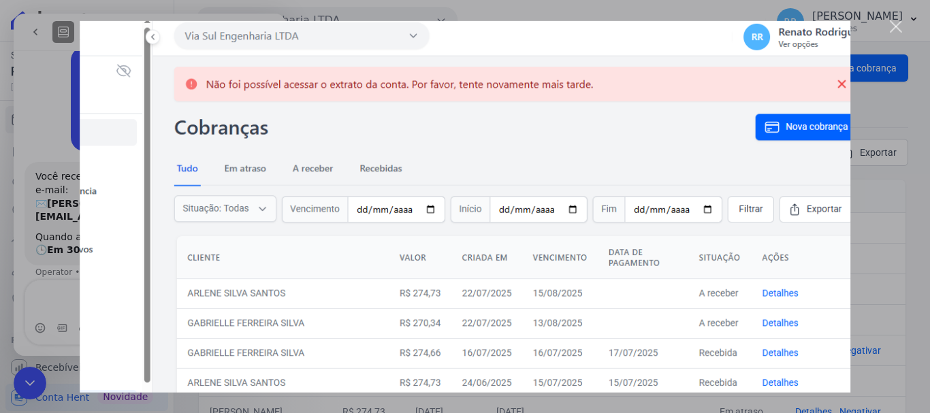
click at [895, 27] on div "Fechar" at bounding box center [896, 26] width 13 height 13
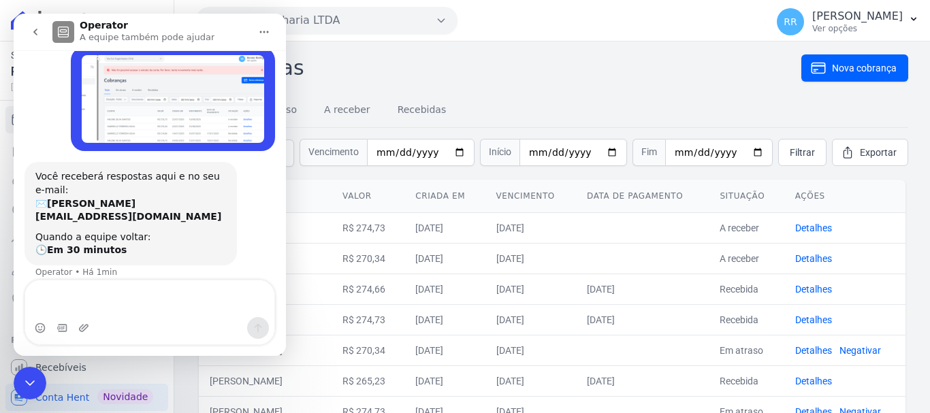
click at [40, 379] on div "Encerramento do Messenger da Intercom" at bounding box center [30, 383] width 33 height 33
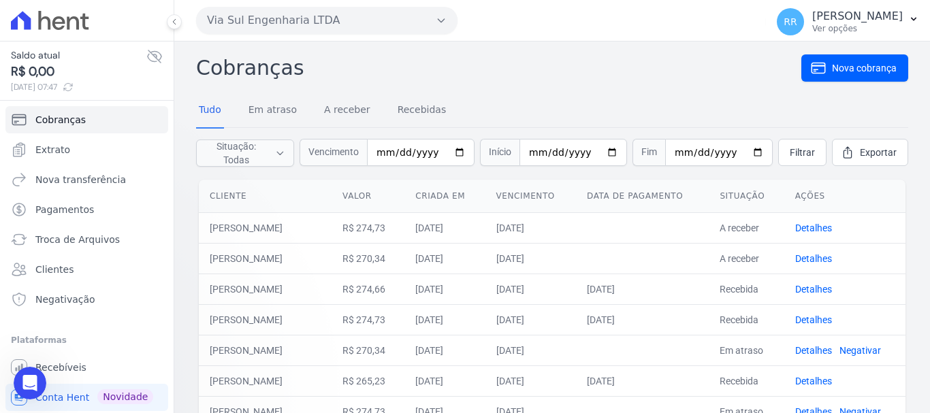
scroll to position [20, 0]
click at [307, 15] on button "Via Sul Engenharia LTDA" at bounding box center [326, 20] width 261 height 27
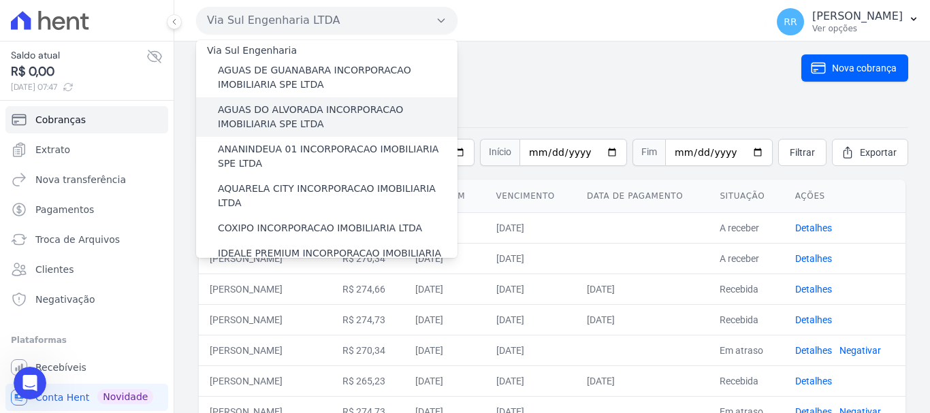
scroll to position [0, 0]
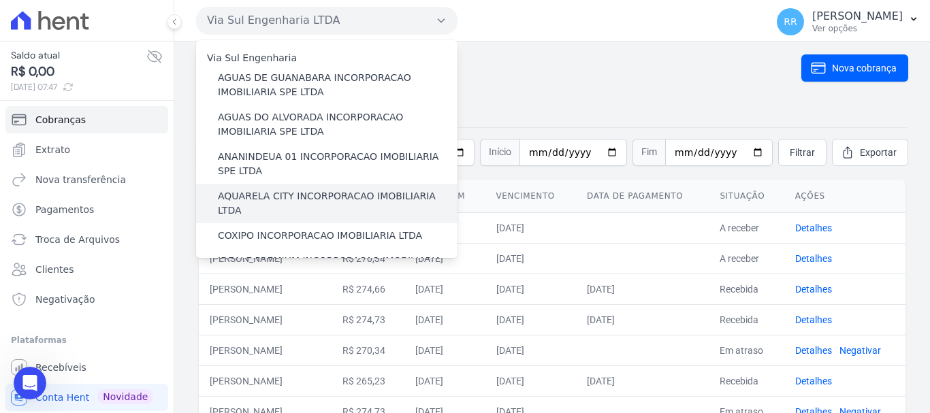
click at [277, 201] on label "AQUARELA CITY INCORPORACAO IMOBILIARIA LTDA" at bounding box center [338, 203] width 240 height 29
click at [0, 0] on input "AQUARELA CITY INCORPORACAO IMOBILIARIA LTDA" at bounding box center [0, 0] width 0 height 0
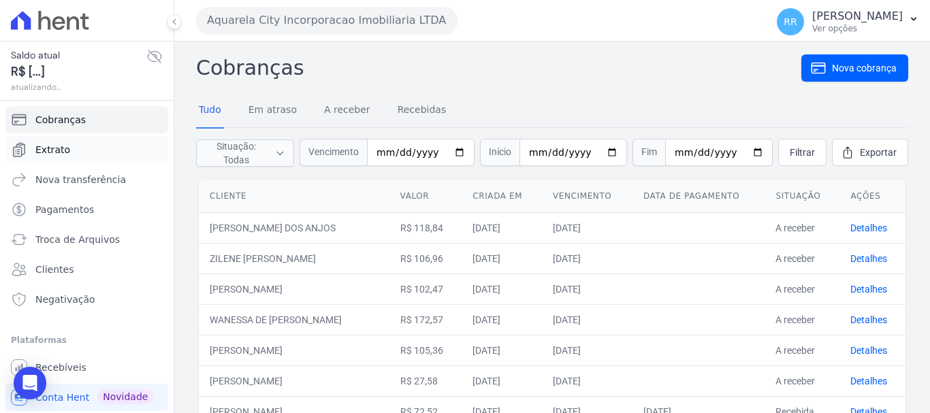
click at [58, 158] on link "Extrato" at bounding box center [86, 149] width 163 height 27
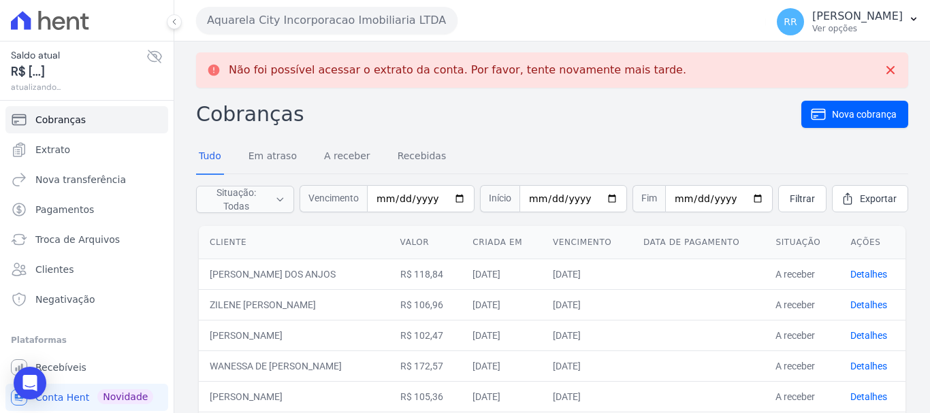
click at [334, 22] on button "Aquarela City Incorporacao Imobiliaria LTDA" at bounding box center [326, 20] width 261 height 27
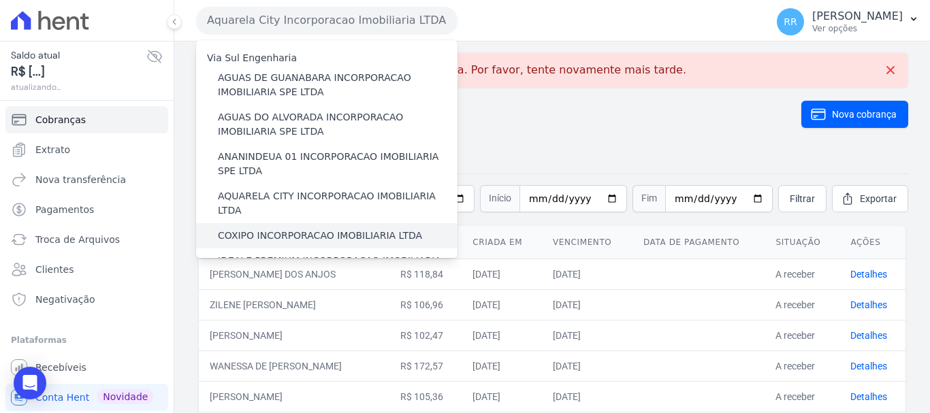
click at [290, 229] on label "COXIPO INCORPORACAO IMOBILIARIA LTDA" at bounding box center [320, 236] width 204 height 14
click at [0, 0] on input "COXIPO INCORPORACAO IMOBILIARIA LTDA" at bounding box center [0, 0] width 0 height 0
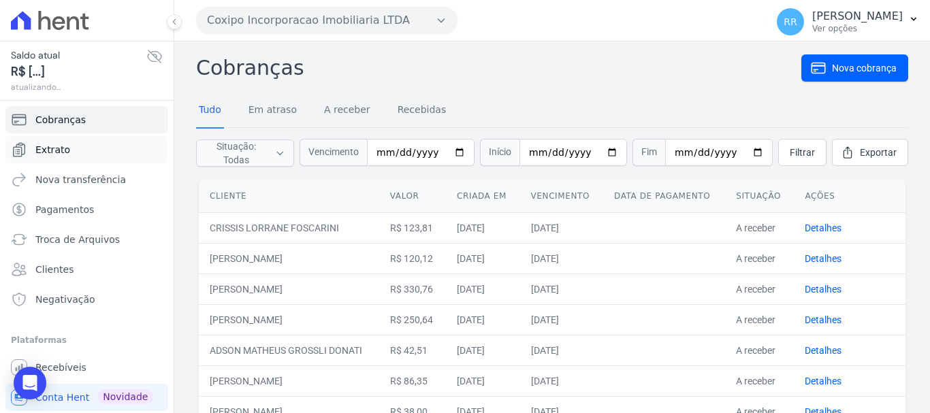
click at [54, 147] on span "Extrato" at bounding box center [52, 150] width 35 height 14
click at [61, 160] on link "Extrato" at bounding box center [86, 149] width 163 height 27
click at [59, 150] on span "Extrato" at bounding box center [52, 150] width 35 height 14
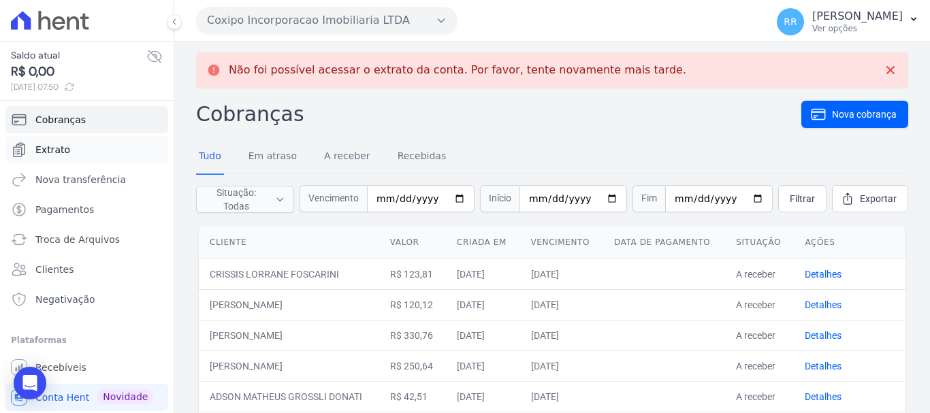
click at [71, 146] on link "Extrato" at bounding box center [86, 149] width 163 height 27
click at [69, 219] on link "Pagamentos" at bounding box center [86, 209] width 163 height 27
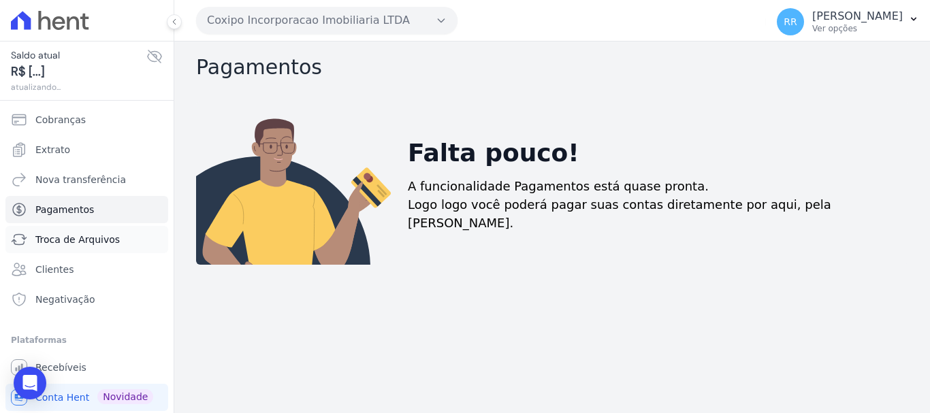
click at [65, 253] on link "Troca de Arquivos" at bounding box center [86, 239] width 163 height 27
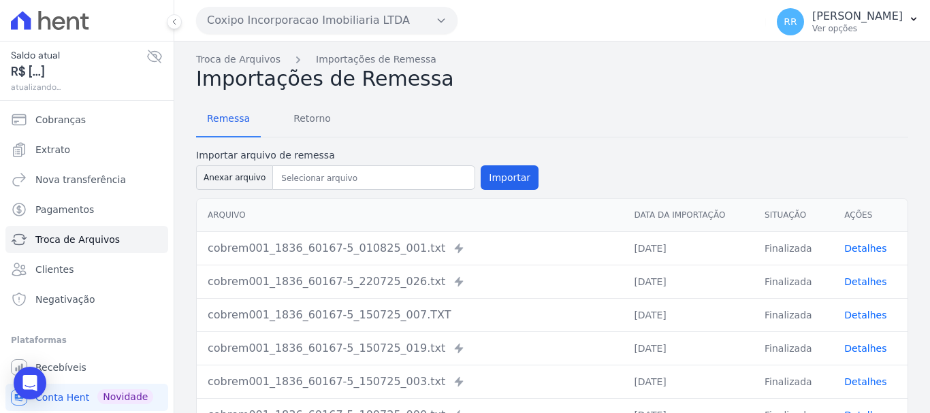
click at [83, 193] on ul "Cobranças Extrato Nova transferência Pagamentos Troca de Arquivos Clientes Nega…" at bounding box center [86, 209] width 163 height 207
click at [59, 213] on span "Pagamentos" at bounding box center [64, 210] width 59 height 14
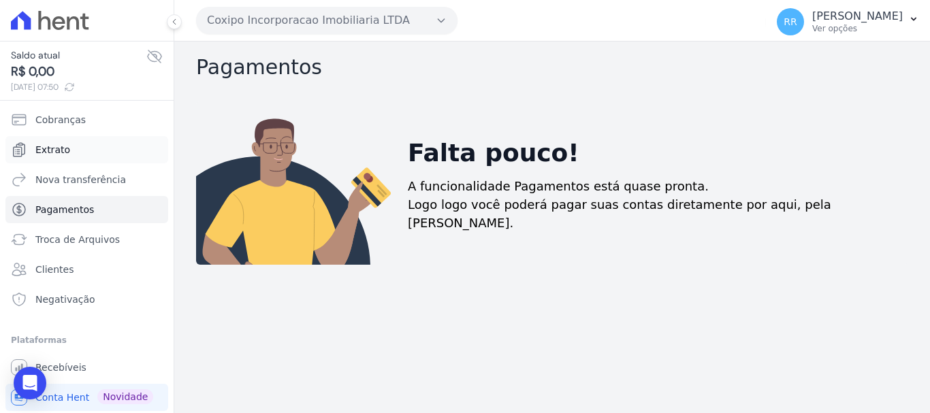
click at [54, 146] on span "Extrato" at bounding box center [52, 150] width 35 height 14
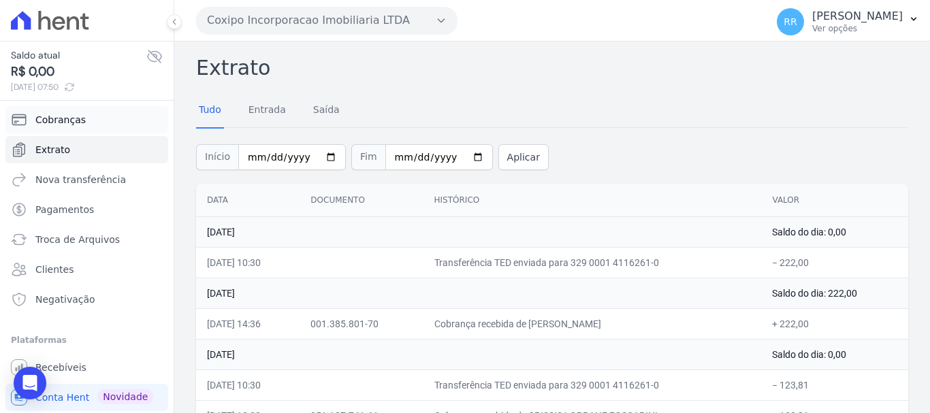
click at [65, 116] on span "Cobranças" at bounding box center [60, 120] width 50 height 14
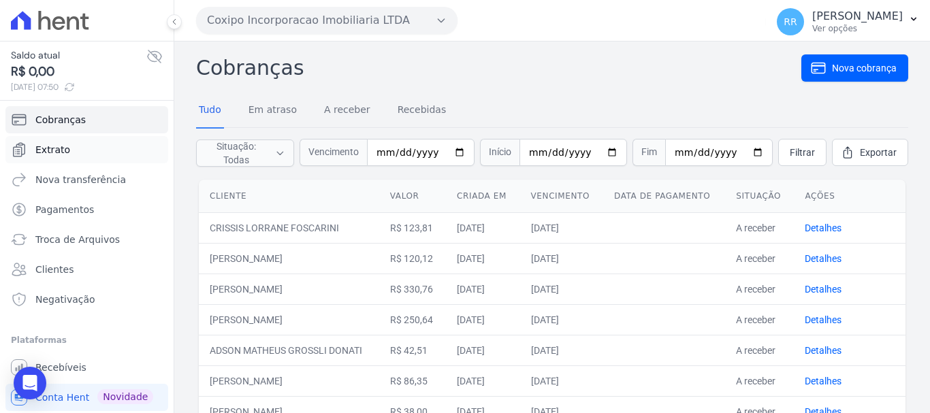
click at [71, 141] on link "Extrato" at bounding box center [86, 149] width 163 height 27
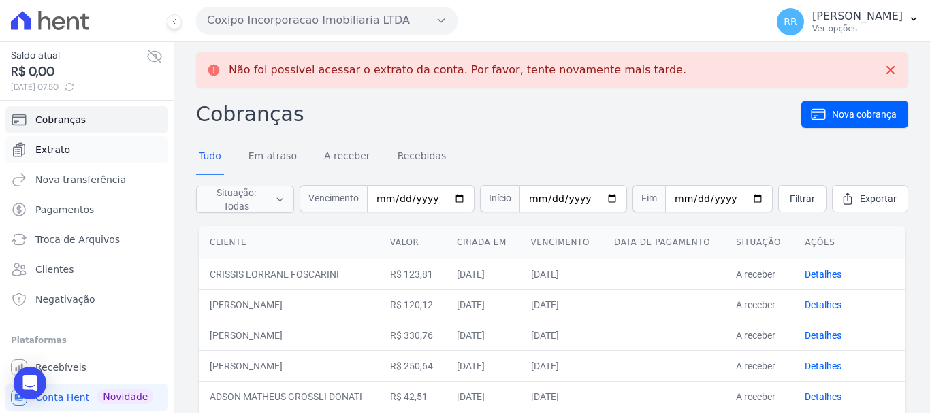
click at [36, 155] on link "Extrato" at bounding box center [86, 149] width 163 height 27
click at [303, 21] on button "Coxipo Incorporacao Imobiliaria LTDA" at bounding box center [326, 20] width 261 height 27
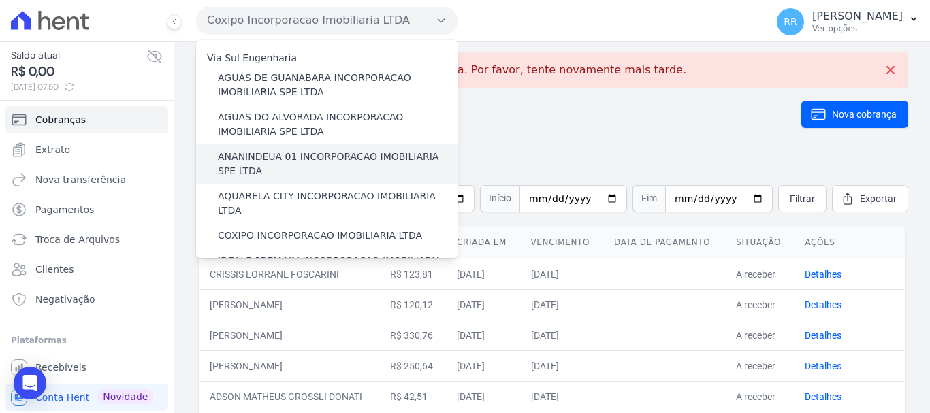
click at [302, 165] on label "ANANINDEUA 01 INCORPORACAO IMOBILIARIA SPE LTDA" at bounding box center [338, 164] width 240 height 29
click at [0, 0] on input "ANANINDEUA 01 INCORPORACAO IMOBILIARIA SPE LTDA" at bounding box center [0, 0] width 0 height 0
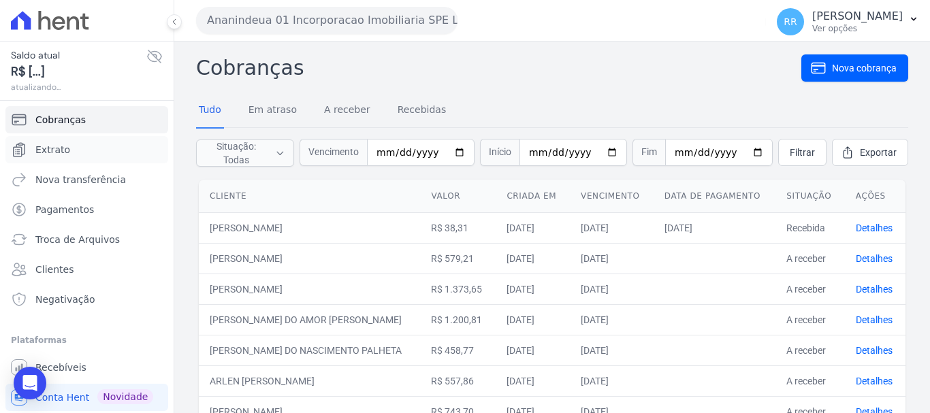
click at [51, 150] on span "Extrato" at bounding box center [52, 150] width 35 height 14
click at [293, 1] on div "Ananindeua 01 Incorporacao Imobiliaria SPE LTDA Via Sul Engenharia AGUAS DE GUA…" at bounding box center [478, 20] width 564 height 42
click at [63, 155] on span "Extrato" at bounding box center [52, 150] width 35 height 14
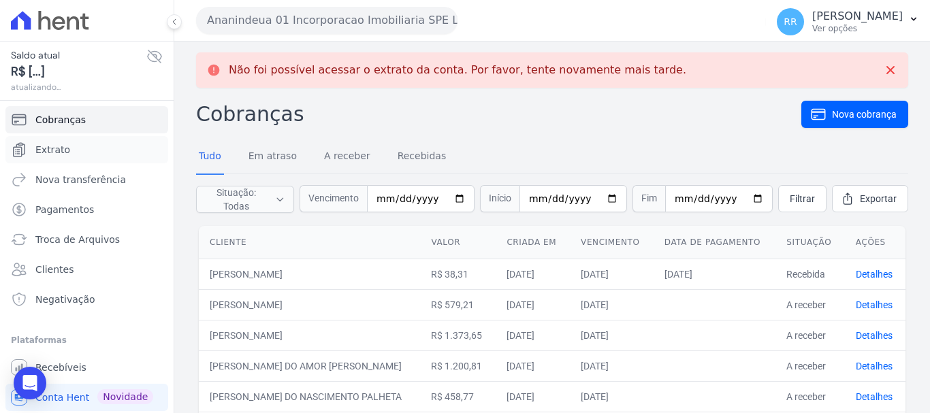
click at [63, 155] on span "Extrato" at bounding box center [52, 150] width 35 height 14
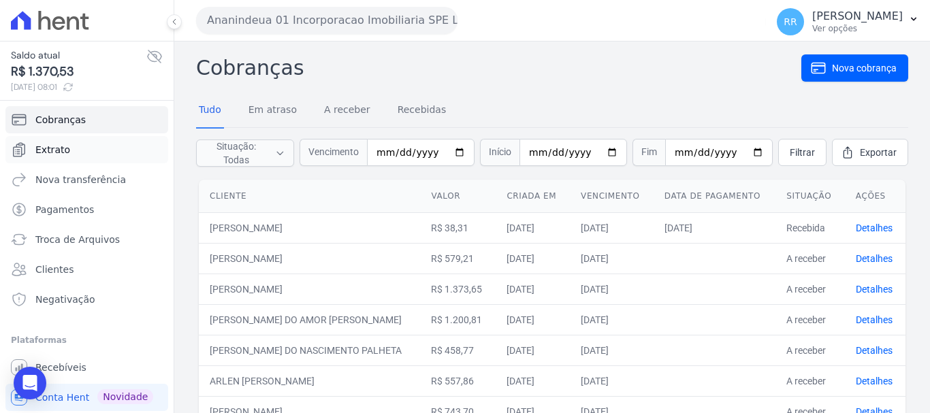
click at [57, 146] on span "Extrato" at bounding box center [52, 150] width 35 height 14
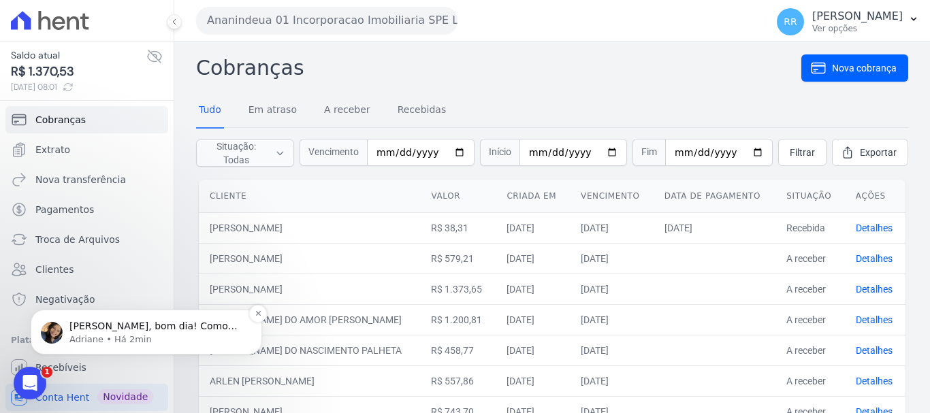
click at [113, 339] on p "Adriane • Há 2min" at bounding box center [157, 340] width 176 height 12
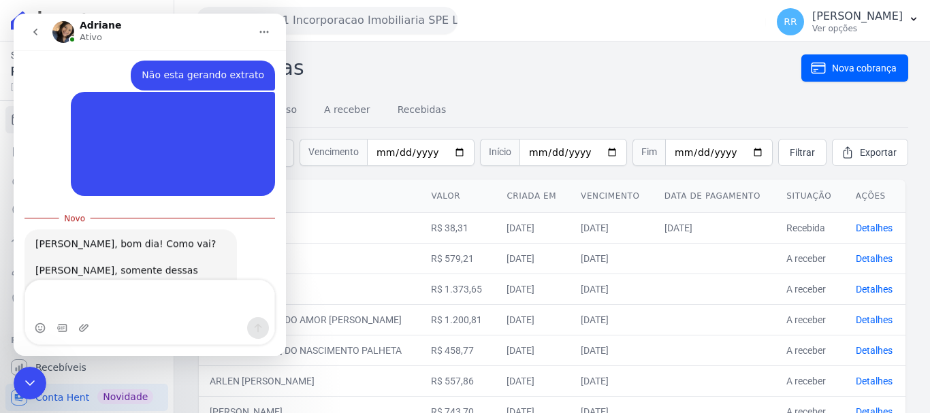
scroll to position [195, 0]
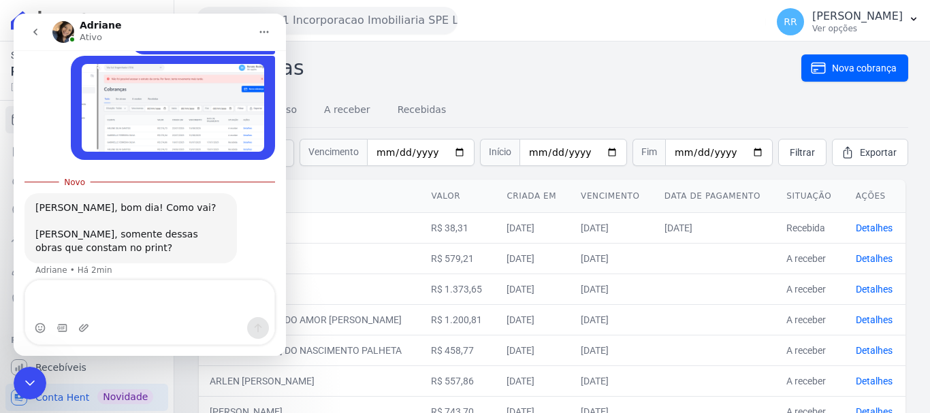
click at [138, 303] on textarea "Envie uma mensagem..." at bounding box center [149, 299] width 249 height 37
type textarea "n"
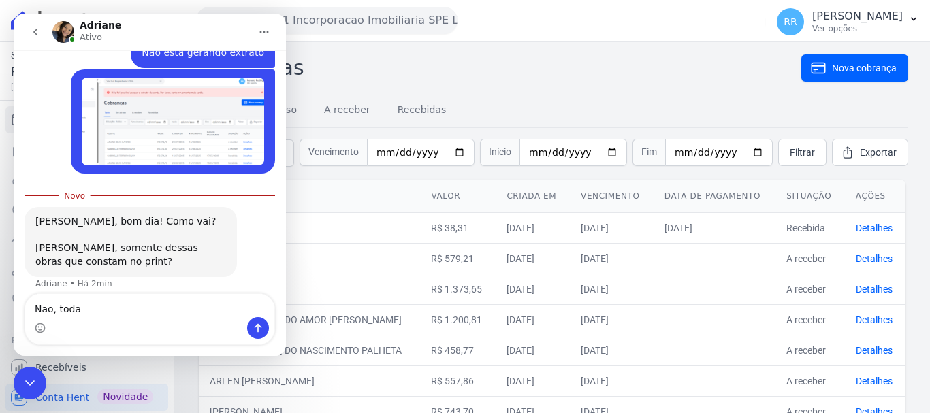
type textarea "Nao, todas"
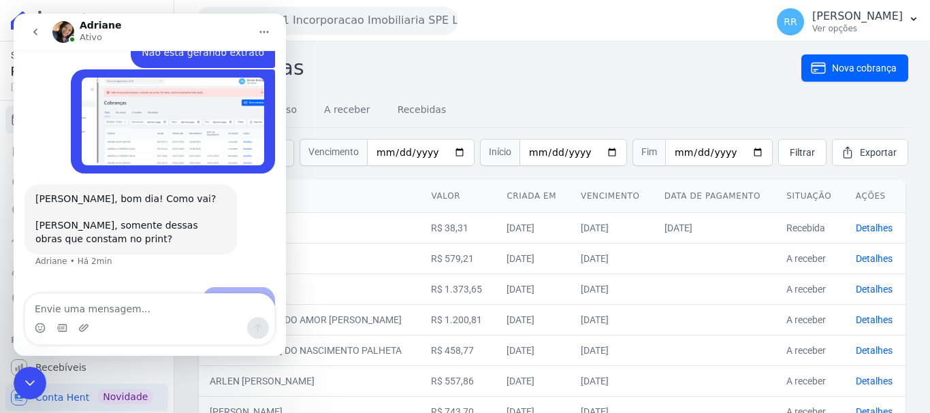
scroll to position [200, 0]
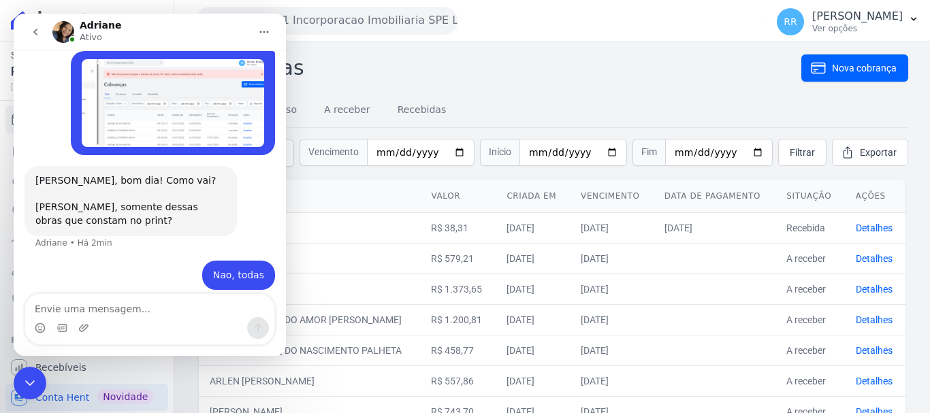
click at [358, 268] on td "[PERSON_NAME]" at bounding box center [309, 258] width 221 height 31
drag, startPoint x: 27, startPoint y: 385, endPoint x: 230, endPoint y: 612, distance: 305.2
click at [27, 385] on icon "Encerramento do Messenger da Intercom" at bounding box center [30, 383] width 16 height 16
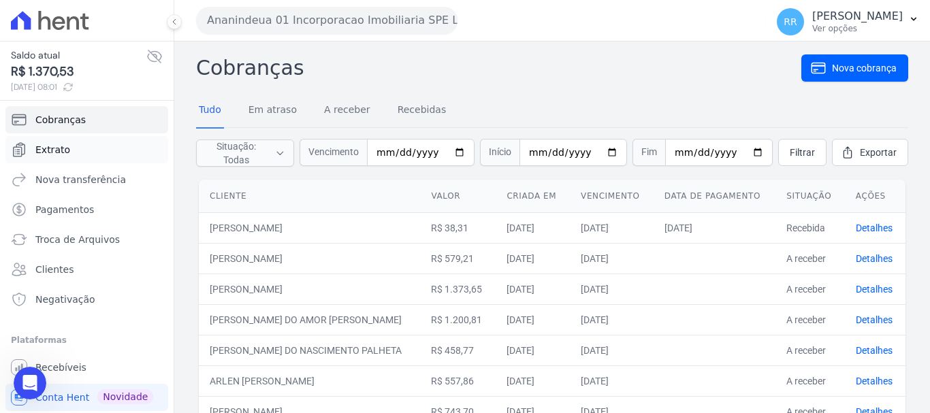
click at [51, 151] on span "Extrato" at bounding box center [52, 150] width 35 height 14
click at [579, 67] on h2 "Cobranças" at bounding box center [498, 67] width 605 height 31
click at [38, 383] on icon "Open Intercom Messenger" at bounding box center [30, 384] width 18 height 18
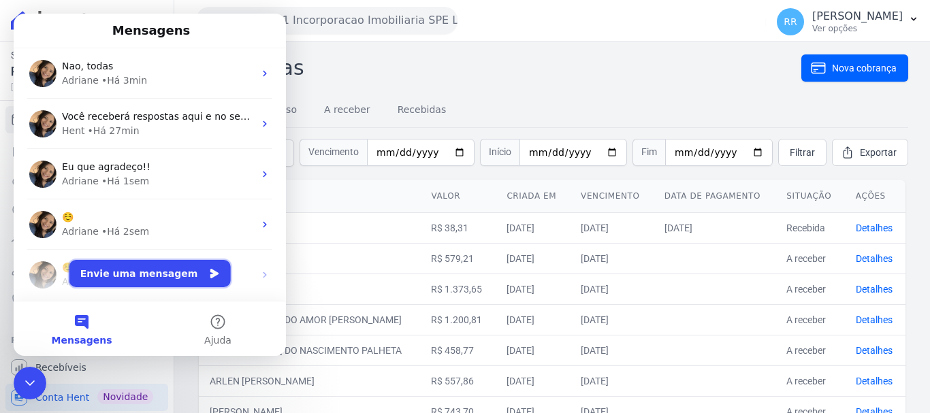
drag, startPoint x: 166, startPoint y: 273, endPoint x: 143, endPoint y: 267, distance: 23.9
click at [142, 282] on button "Envie uma mensagem" at bounding box center [149, 273] width 161 height 27
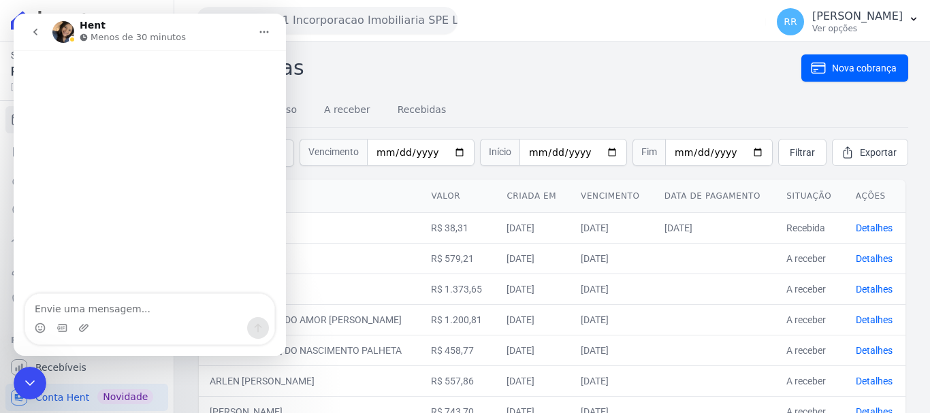
click at [35, 372] on div "Encerramento do Messenger da Intercom" at bounding box center [30, 383] width 33 height 33
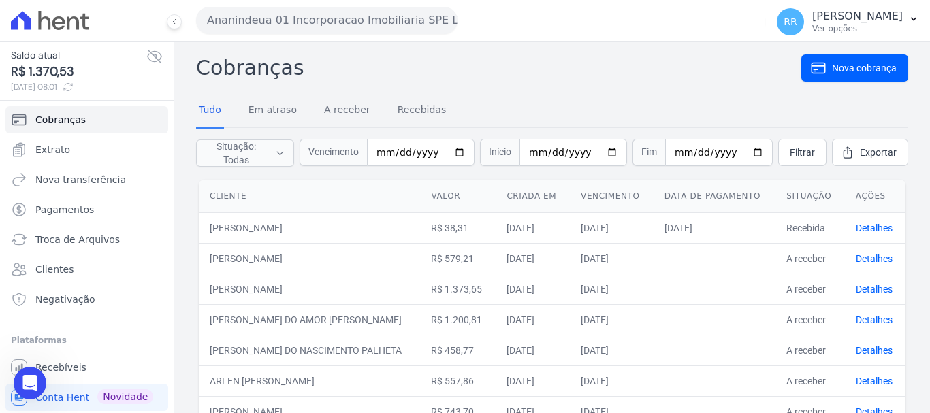
click at [25, 381] on icon "Abertura do Messenger da Intercom" at bounding box center [30, 383] width 22 height 22
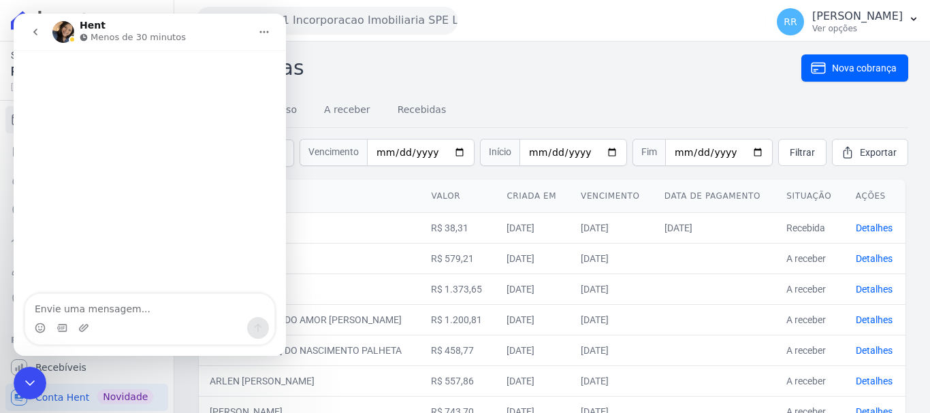
click at [37, 31] on icon "go back" at bounding box center [35, 32] width 11 height 11
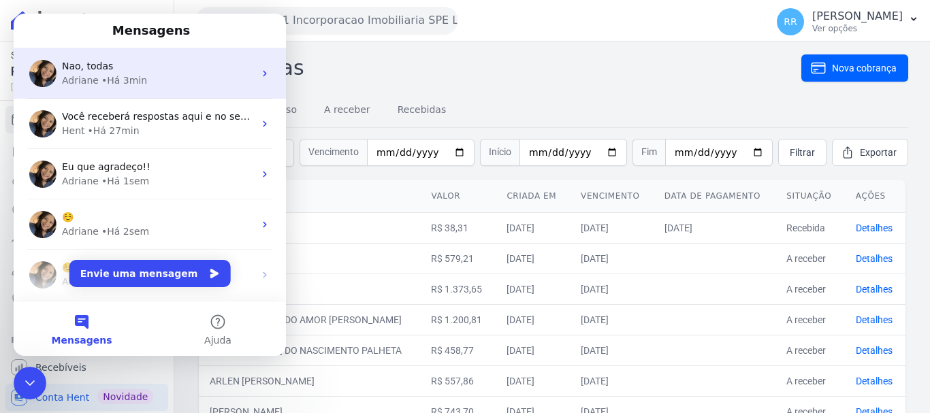
click at [151, 62] on div "Nao, todas" at bounding box center [158, 66] width 192 height 14
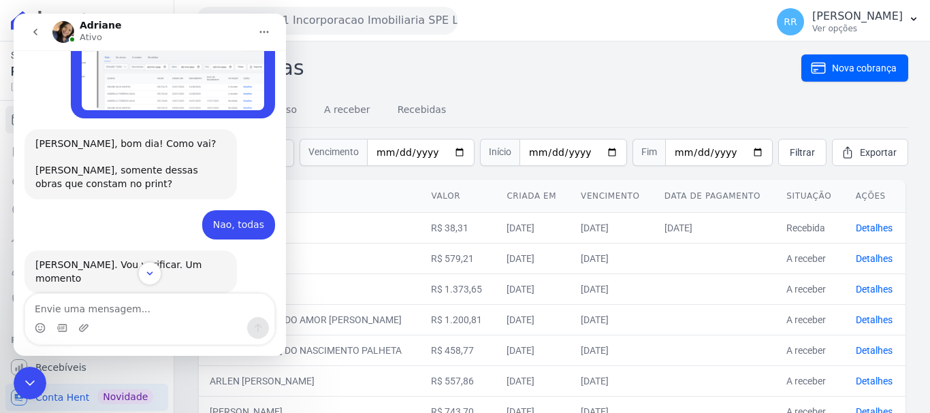
scroll to position [240, 0]
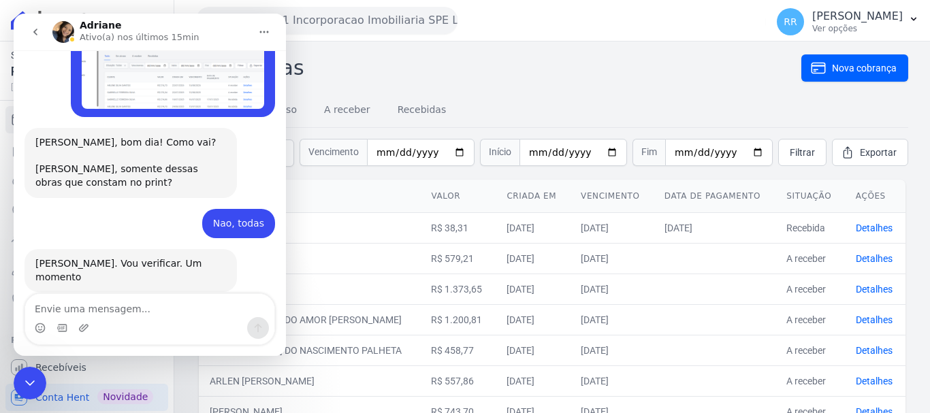
click at [473, 56] on h2 "Cobranças" at bounding box center [498, 67] width 605 height 31
click at [37, 37] on button "go back" at bounding box center [35, 32] width 26 height 26
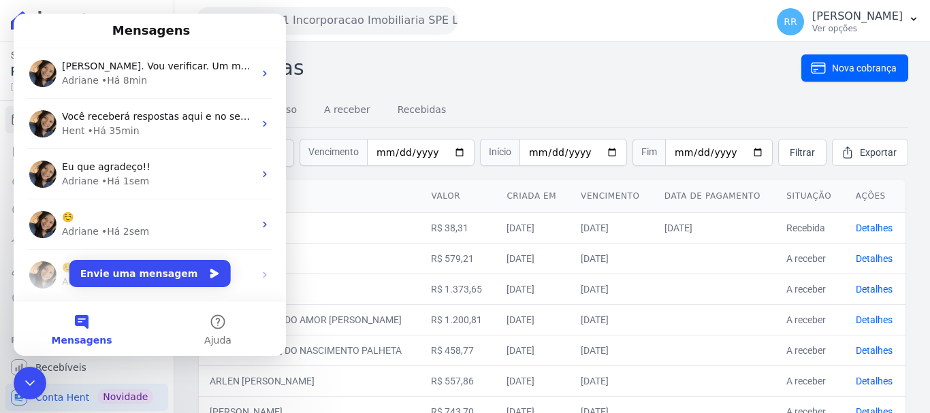
click at [28, 373] on div "Encerramento do Messenger da Intercom" at bounding box center [30, 383] width 33 height 33
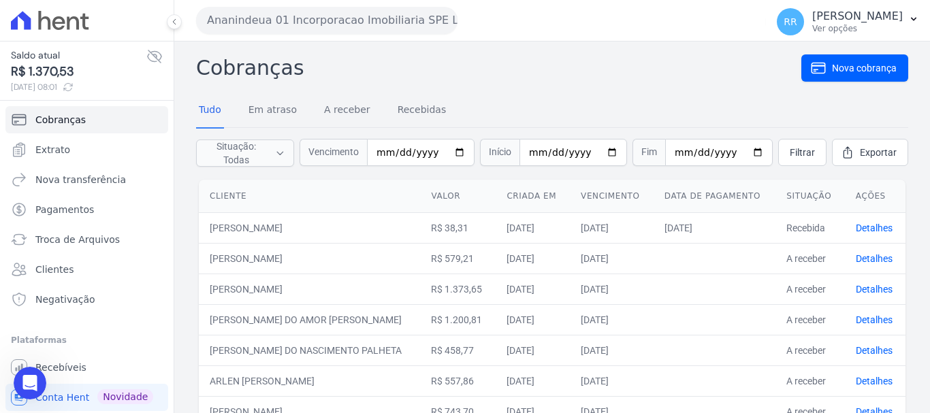
click at [47, 144] on span "Extrato" at bounding box center [52, 150] width 35 height 14
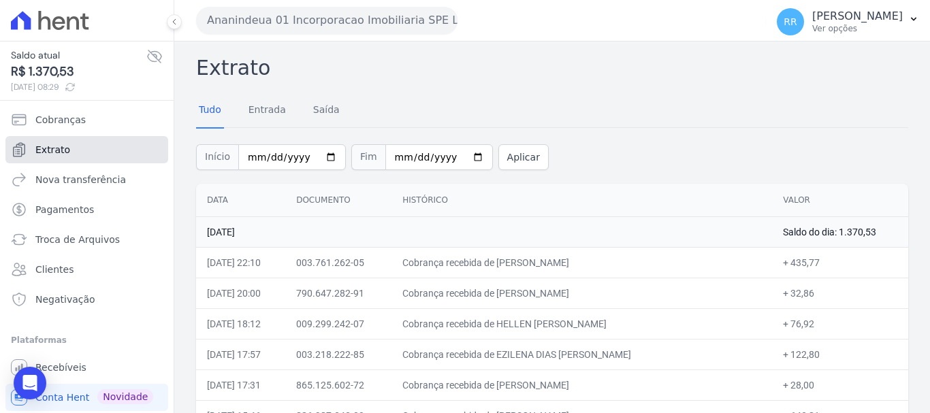
click at [63, 153] on span "Extrato" at bounding box center [52, 150] width 35 height 14
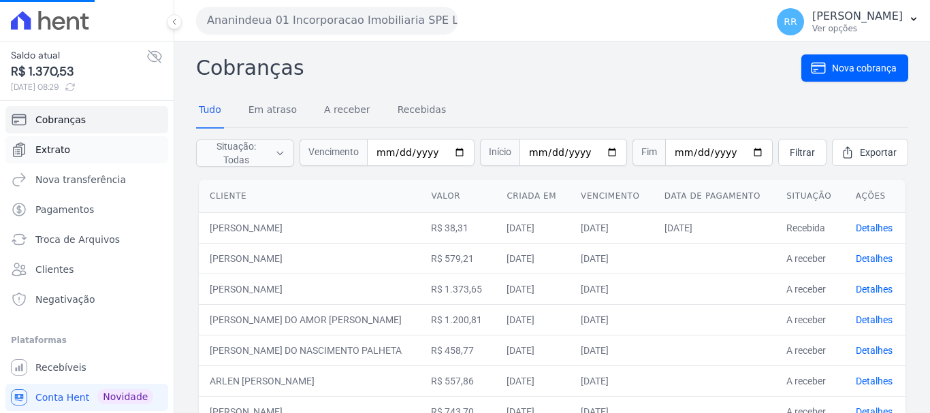
click at [60, 153] on span "Extrato" at bounding box center [52, 150] width 35 height 14
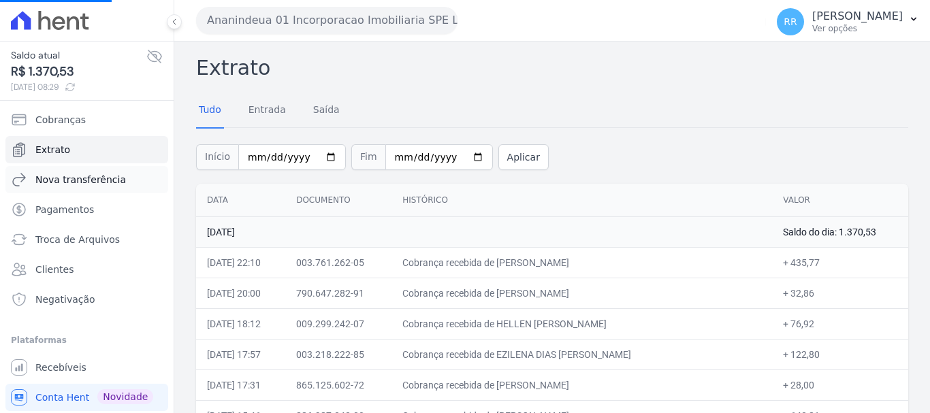
click at [55, 185] on span "Nova transferência" at bounding box center [80, 180] width 91 height 14
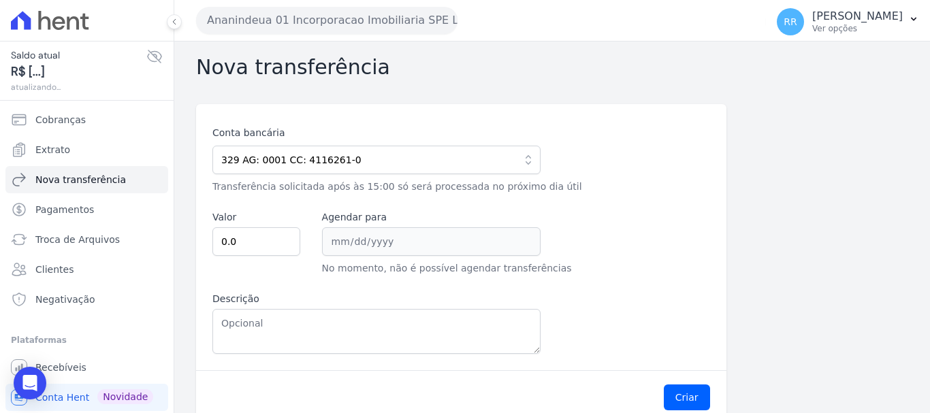
click at [65, 157] on link "Extrato" at bounding box center [86, 149] width 163 height 27
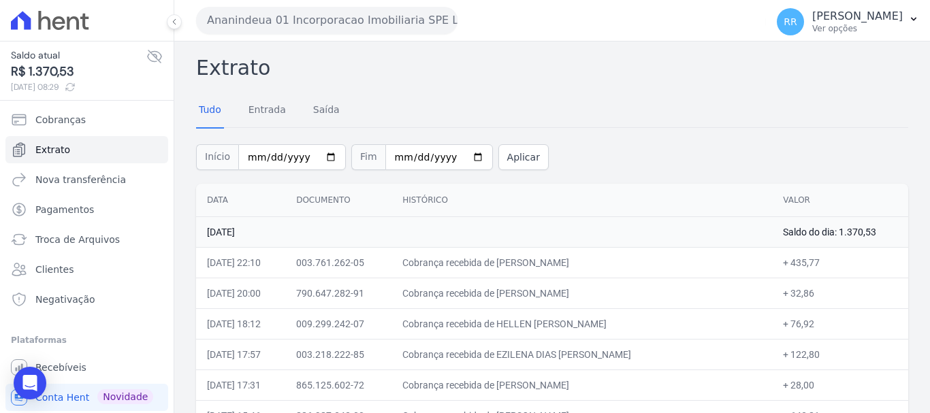
click at [316, 21] on button "Ananindeua 01 Incorporacao Imobiliaria SPE LTDA" at bounding box center [326, 20] width 261 height 27
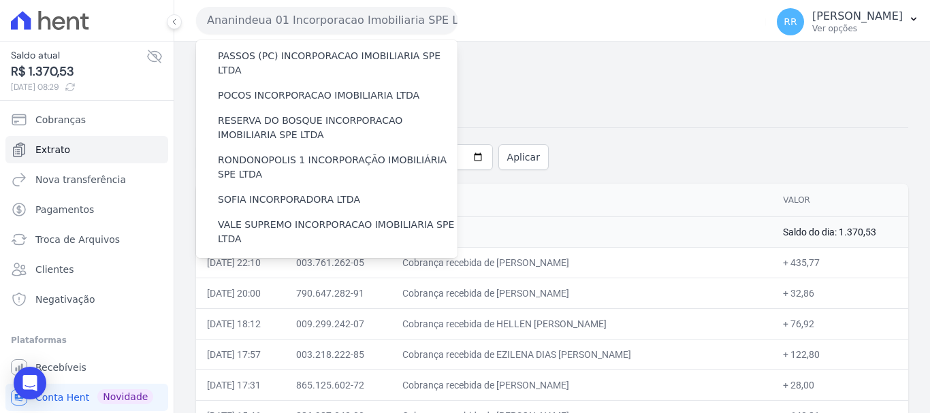
scroll to position [594, 0]
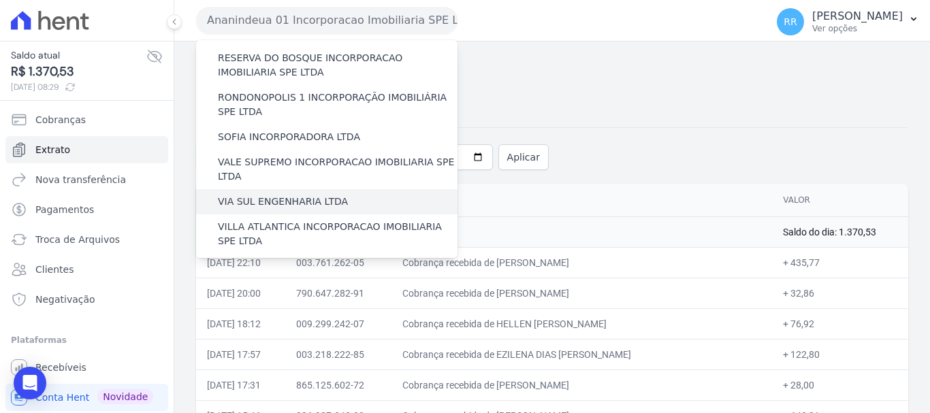
click at [285, 195] on label "VIA SUL ENGENHARIA LTDA" at bounding box center [283, 202] width 130 height 14
click at [0, 0] on input "VIA SUL ENGENHARIA LTDA" at bounding box center [0, 0] width 0 height 0
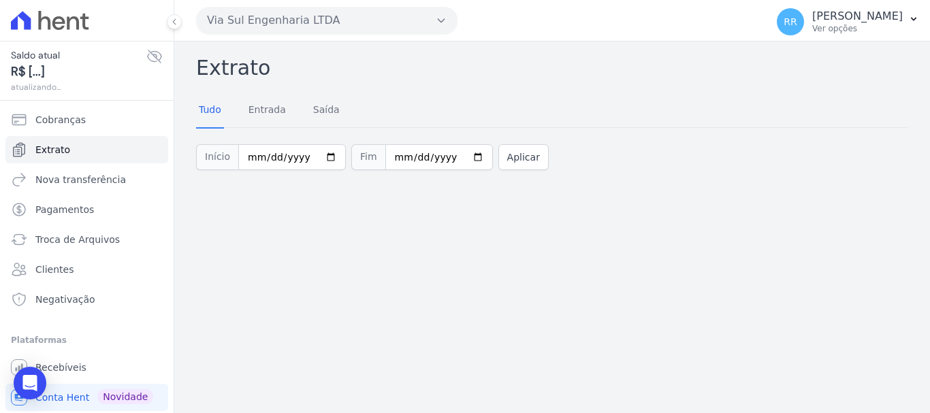
click at [312, 22] on button "Via Sul Engenharia LTDA" at bounding box center [326, 20] width 261 height 27
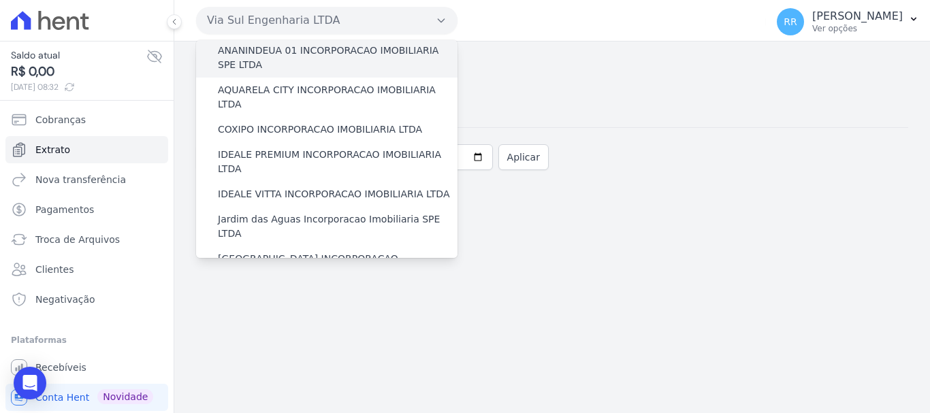
scroll to position [136, 0]
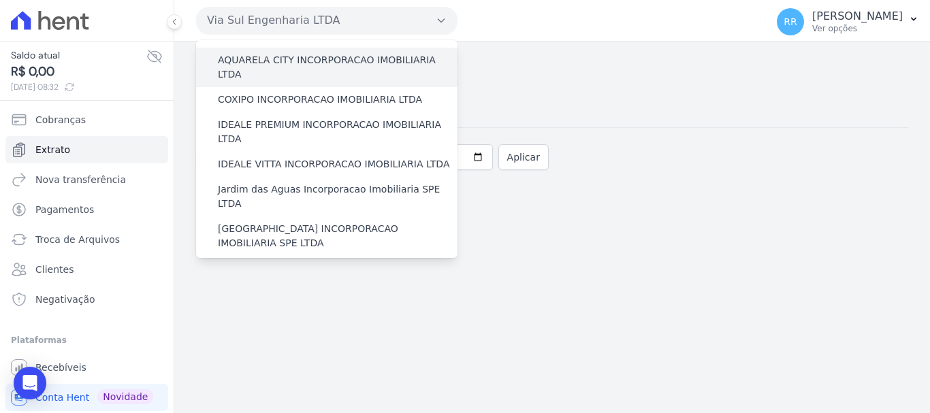
click at [262, 59] on label "AQUARELA CITY INCORPORACAO IMOBILIARIA LTDA" at bounding box center [338, 67] width 240 height 29
click at [0, 0] on input "AQUARELA CITY INCORPORACAO IMOBILIARIA LTDA" at bounding box center [0, 0] width 0 height 0
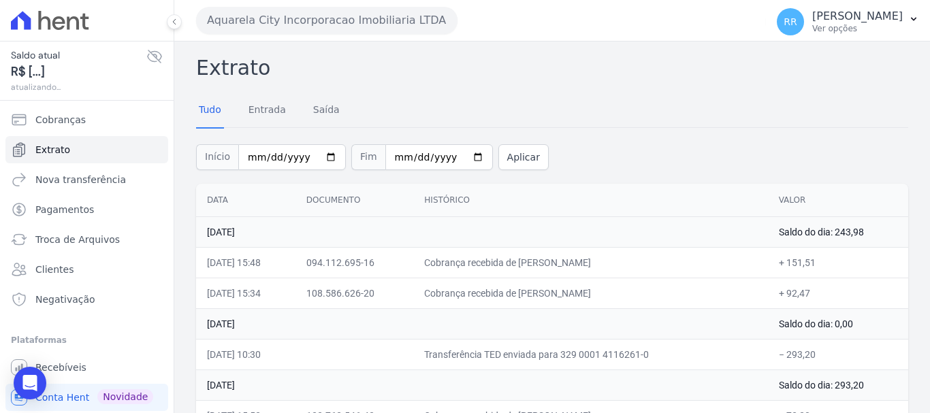
click at [146, 55] on icon at bounding box center [154, 56] width 16 height 16
click at [148, 59] on icon at bounding box center [155, 56] width 14 height 12
click at [146, 59] on icon at bounding box center [154, 56] width 16 height 16
drag, startPoint x: 464, startPoint y: 112, endPoint x: 334, endPoint y: 105, distance: 130.3
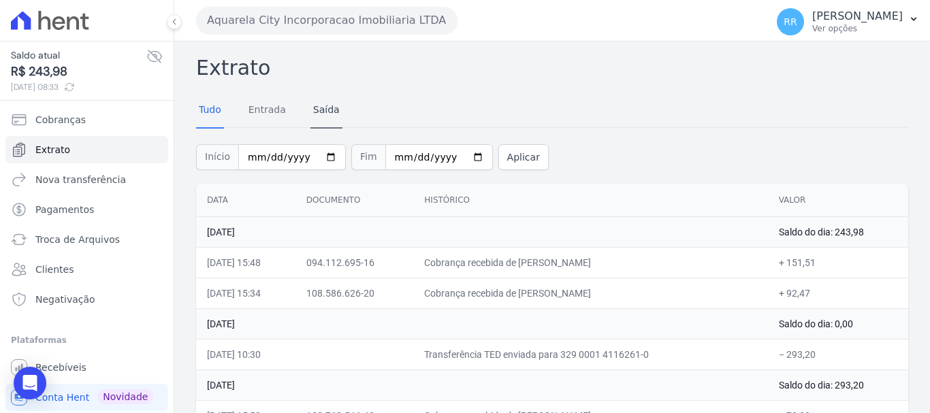
click at [464, 112] on div "Tudo Entrada Saída" at bounding box center [552, 110] width 712 height 33
drag, startPoint x: 417, startPoint y: 18, endPoint x: 413, endPoint y: 25, distance: 7.9
click at [414, 20] on button "Aquarela City Incorporacao Imobiliaria LTDA" at bounding box center [326, 20] width 261 height 27
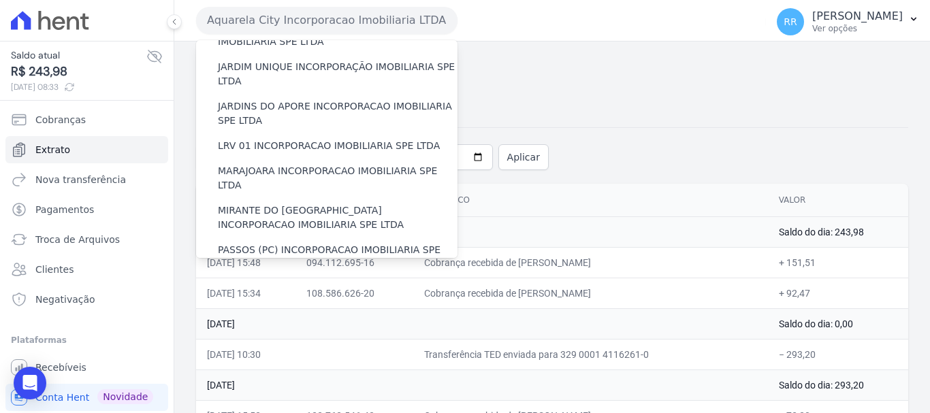
scroll to position [409, 0]
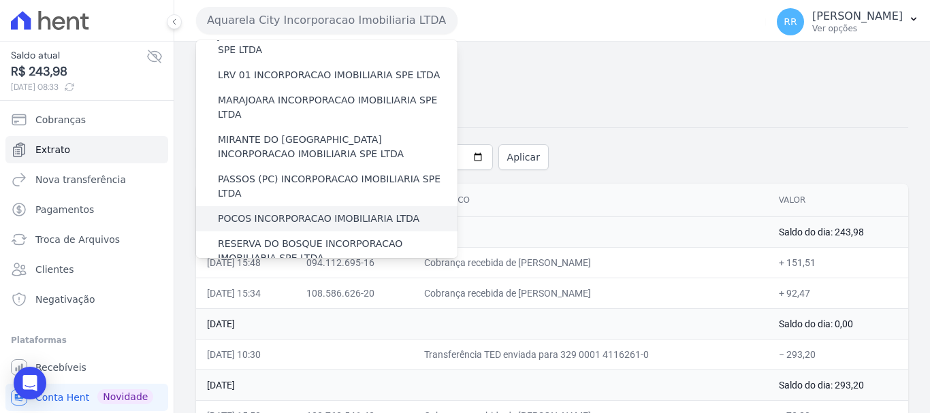
click at [348, 212] on label "POCOS INCORPORACAO IMOBILIARIA LTDA" at bounding box center [319, 219] width 202 height 14
click at [0, 0] on input "POCOS INCORPORACAO IMOBILIARIA LTDA" at bounding box center [0, 0] width 0 height 0
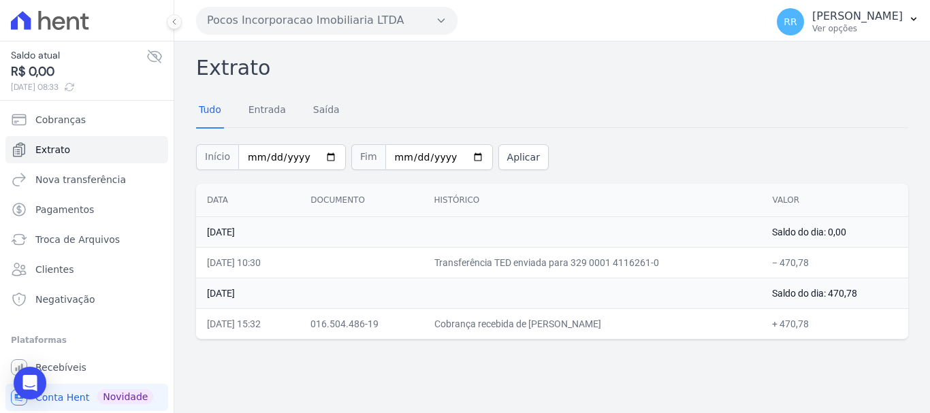
click at [249, 16] on button "Pocos Incorporacao Imobiliaria LTDA" at bounding box center [326, 20] width 261 height 27
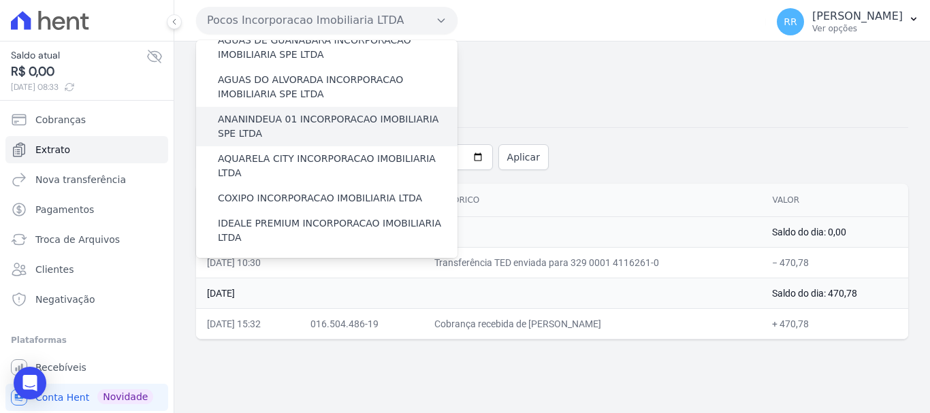
scroll to position [68, 0]
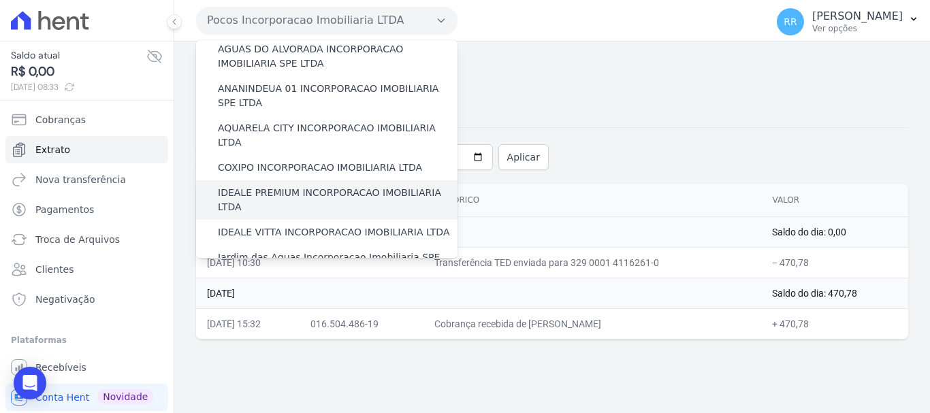
click at [272, 186] on label "IDEALE PREMIUM INCORPORACAO IMOBILIARIA LTDA" at bounding box center [338, 200] width 240 height 29
click at [0, 0] on input "IDEALE PREMIUM INCORPORACAO IMOBILIARIA LTDA" at bounding box center [0, 0] width 0 height 0
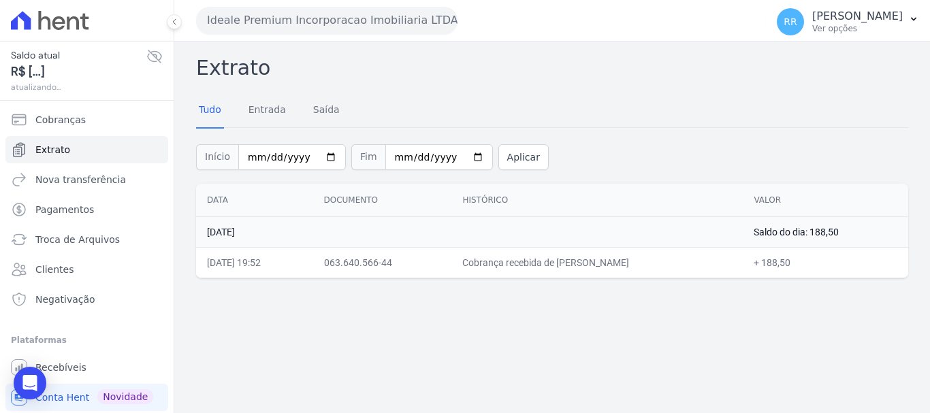
drag, startPoint x: 307, startPoint y: 17, endPoint x: 319, endPoint y: 84, distance: 67.8
click at [307, 17] on button "Ideale Premium Incorporacao Imobiliaria LTDA" at bounding box center [326, 20] width 261 height 27
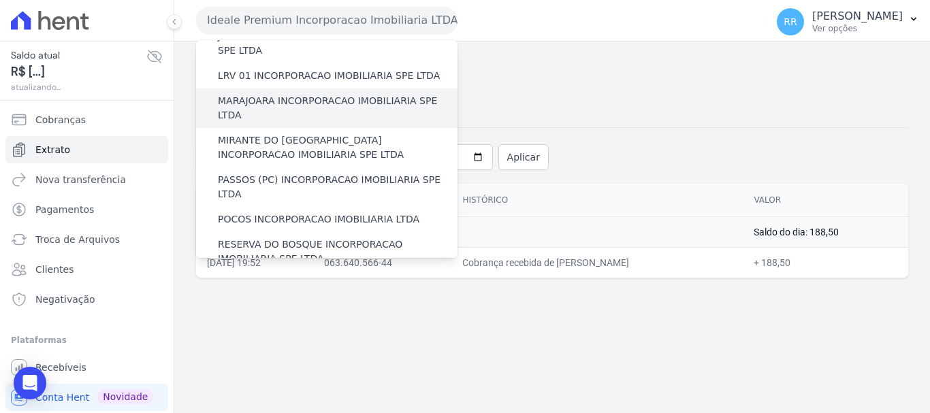
scroll to position [409, 0]
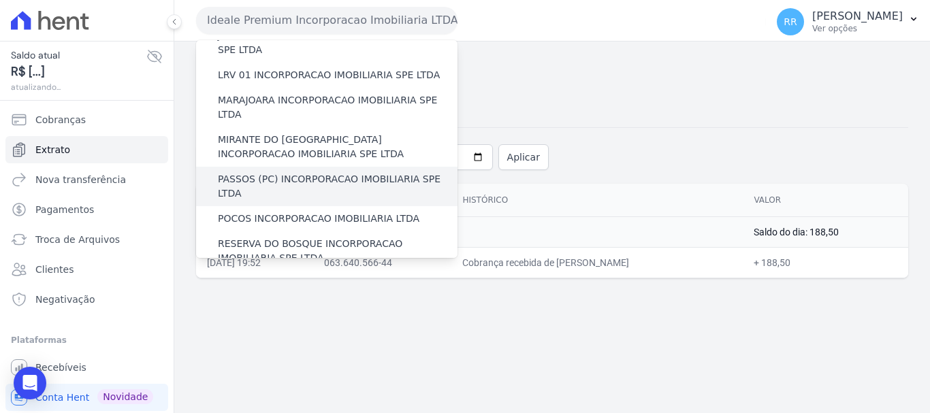
click at [270, 172] on label "PASSOS (PC) INCORPORACAO IMOBILIARIA SPE LTDA" at bounding box center [338, 186] width 240 height 29
click at [0, 0] on input "PASSOS (PC) INCORPORACAO IMOBILIARIA SPE LTDA" at bounding box center [0, 0] width 0 height 0
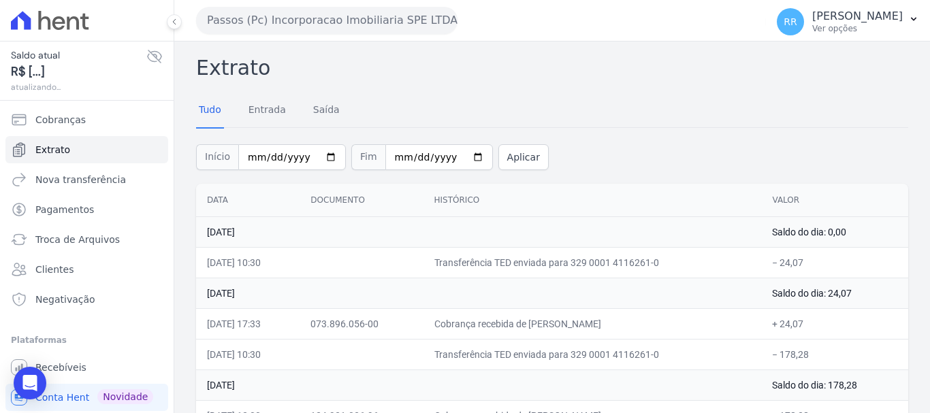
click at [358, 23] on button "Passos (Pc) Incorporacao Imobiliaria SPE LTDA" at bounding box center [326, 20] width 261 height 27
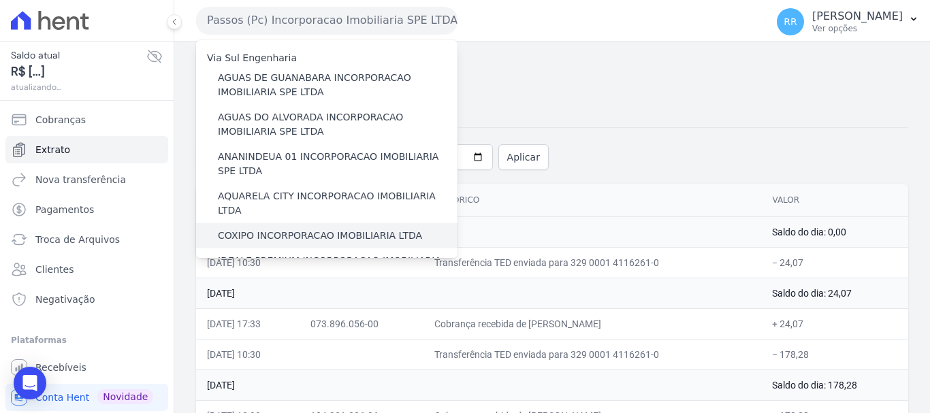
click at [269, 229] on label "COXIPO INCORPORACAO IMOBILIARIA LTDA" at bounding box center [320, 236] width 204 height 14
click at [0, 0] on input "COXIPO INCORPORACAO IMOBILIARIA LTDA" at bounding box center [0, 0] width 0 height 0
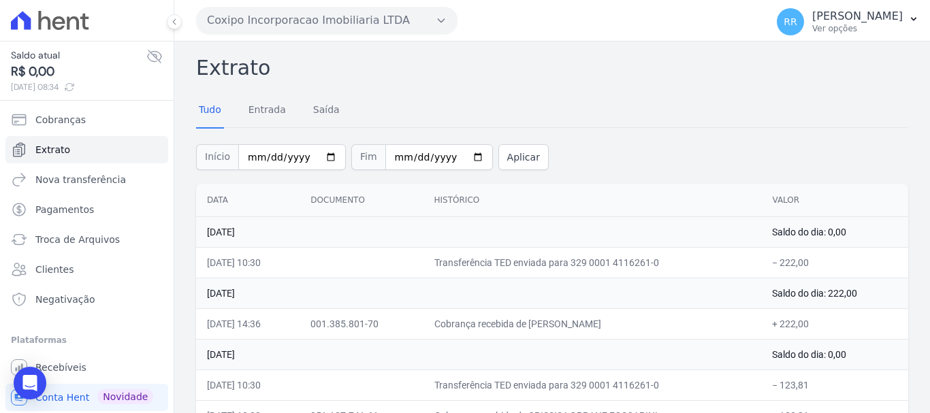
click at [385, 12] on button "Coxipo Incorporacao Imobiliaria LTDA" at bounding box center [326, 20] width 261 height 27
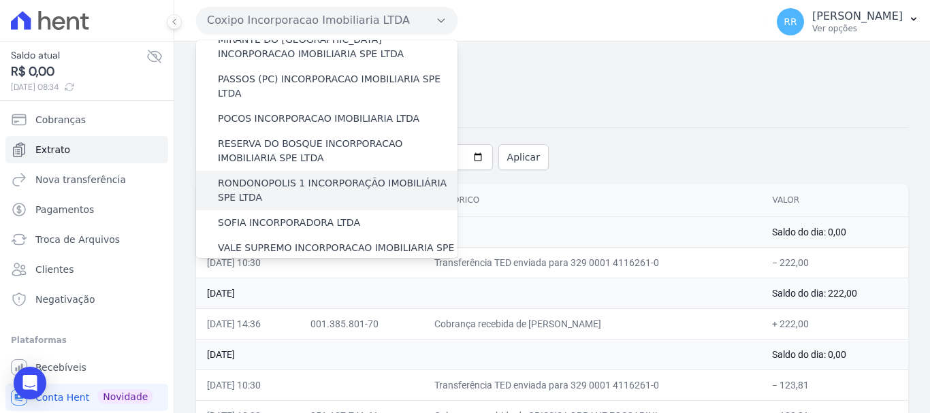
scroll to position [594, 0]
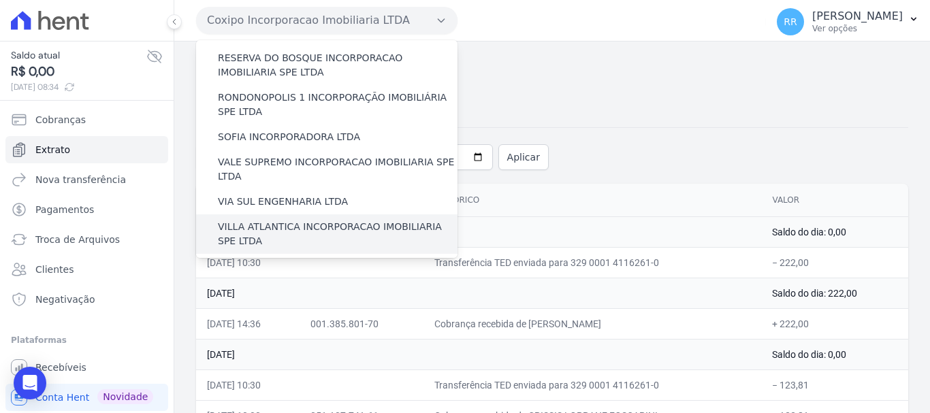
click at [295, 220] on label "VILLA ATLANTICA INCORPORACAO IMOBILIARIA SPE LTDA" at bounding box center [338, 234] width 240 height 29
click at [0, 0] on input "VILLA ATLANTICA INCORPORACAO IMOBILIARIA SPE LTDA" at bounding box center [0, 0] width 0 height 0
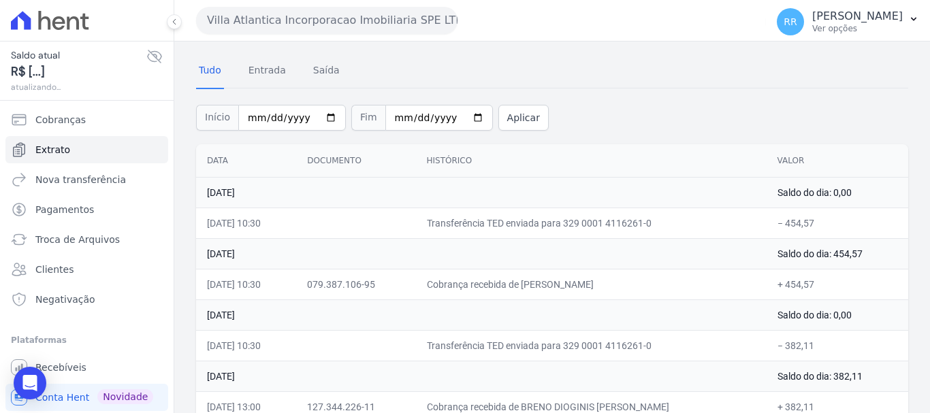
scroll to position [60, 0]
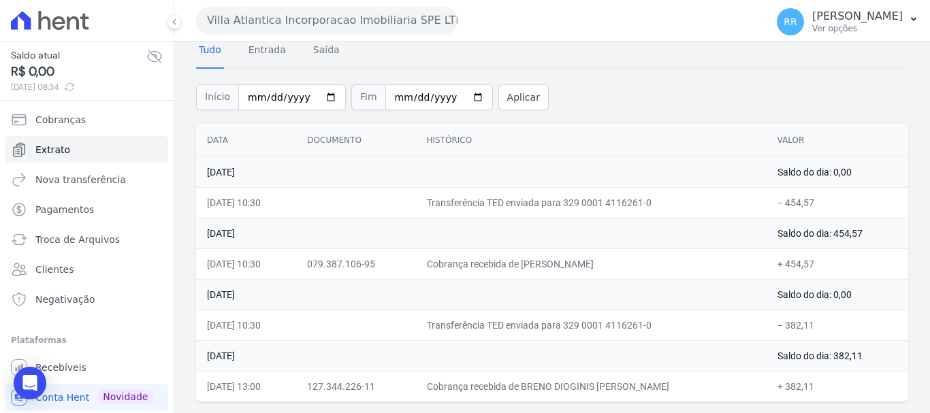
drag, startPoint x: 274, startPoint y: 10, endPoint x: 272, endPoint y: 17, distance: 6.9
click at [274, 12] on button "Villa Atlantica Incorporacao Imobiliaria SPE LTDA" at bounding box center [326, 20] width 261 height 27
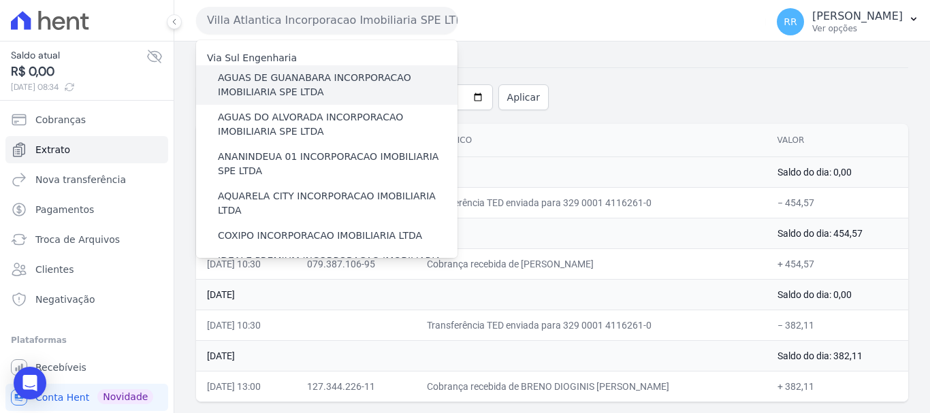
click at [251, 87] on label "AGUAS DE GUANABARA INCORPORACAO IMOBILIARIA SPE LTDA" at bounding box center [338, 85] width 240 height 29
click at [0, 0] on input "AGUAS DE GUANABARA INCORPORACAO IMOBILIARIA SPE LTDA" at bounding box center [0, 0] width 0 height 0
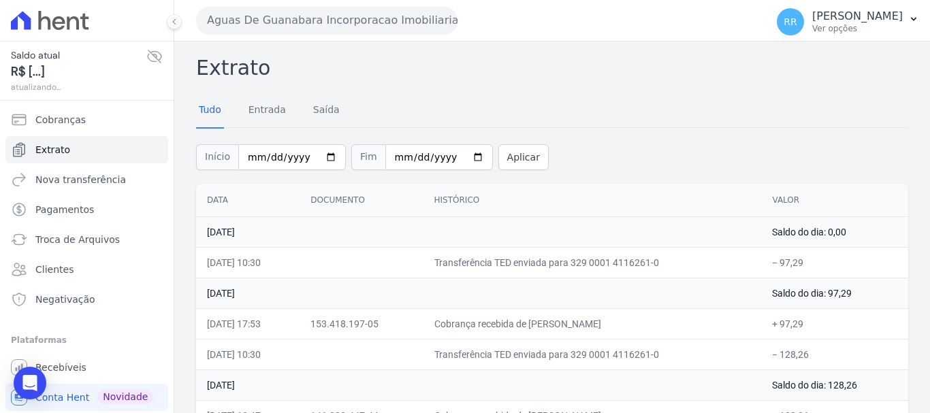
scroll to position [68, 0]
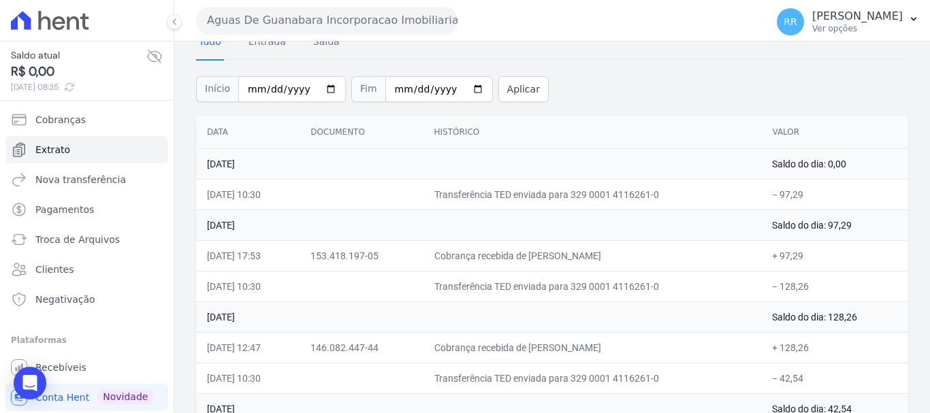
drag, startPoint x: 464, startPoint y: 9, endPoint x: 455, endPoint y: 14, distance: 10.4
click at [460, 10] on div "Aguas De Guanabara Incorporacao Imobiliaria SPE LTDA Via Sul Engenharia AGUAS D…" at bounding box center [478, 20] width 564 height 42
click at [455, 14] on button "Aguas De Guanabara Incorporacao Imobiliaria SPE LTDA" at bounding box center [326, 20] width 261 height 27
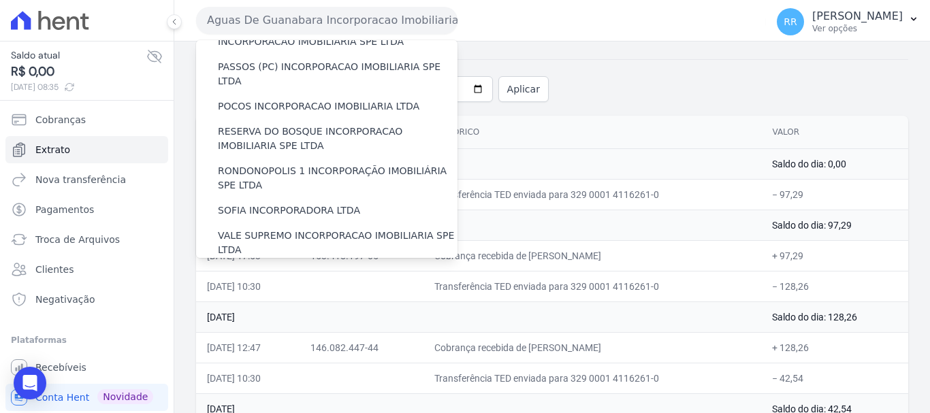
scroll to position [594, 0]
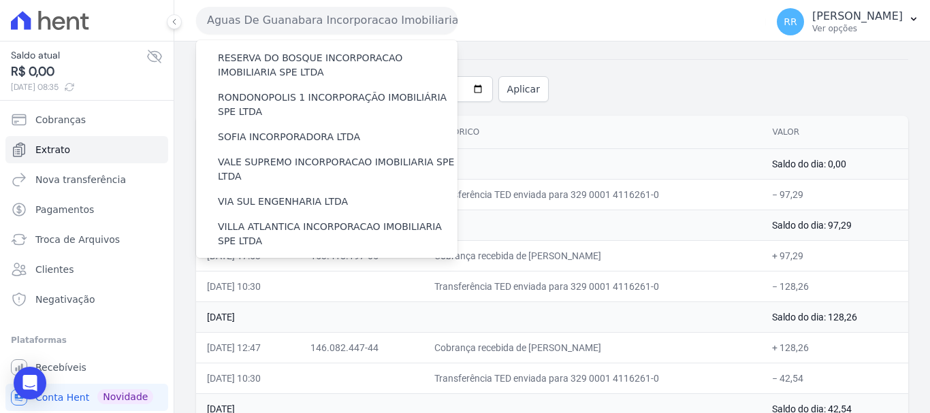
click at [309, 299] on label "VILLA TROPICAL INCORPORAÇÃO IMOBILIÁRIA SPE LTDA" at bounding box center [338, 313] width 240 height 29
click at [0, 0] on input "VILLA TROPICAL INCORPORAÇÃO IMOBILIÁRIA SPE LTDA" at bounding box center [0, 0] width 0 height 0
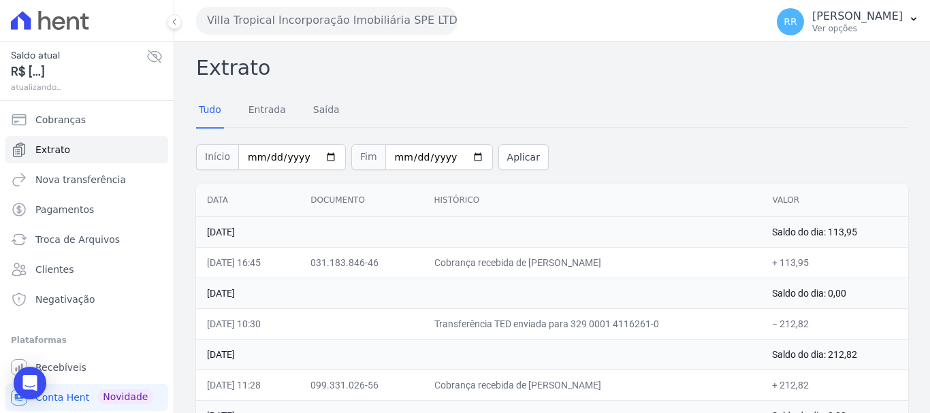
click at [366, 22] on button "Villa Tropical Incorporação Imobiliária SPE LTDA" at bounding box center [326, 20] width 261 height 27
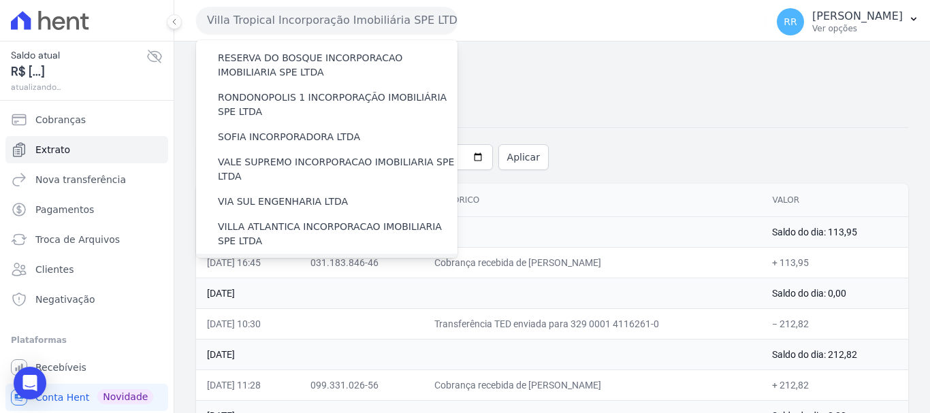
click at [268, 259] on label "[GEOGRAPHIC_DATA] INCORPORACAO IMOBILIARIA SPE LTDA" at bounding box center [338, 273] width 240 height 29
click at [0, 0] on input "[GEOGRAPHIC_DATA] INCORPORACAO IMOBILIARIA SPE LTDA" at bounding box center [0, 0] width 0 height 0
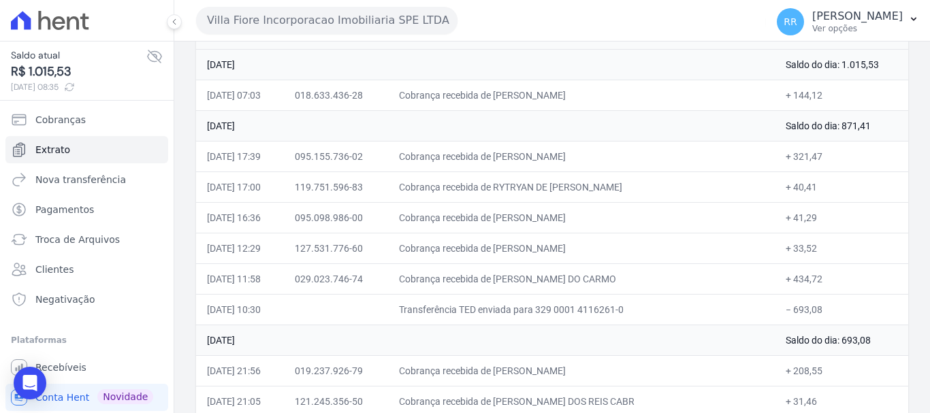
scroll to position [136, 0]
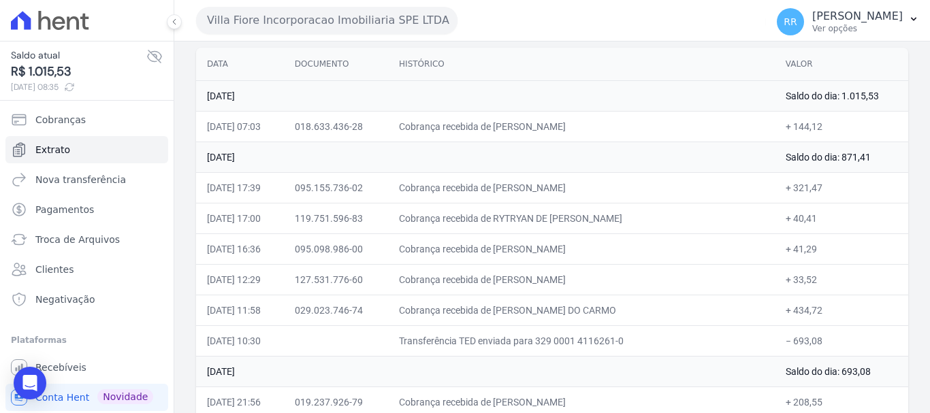
click at [248, 10] on button "Villa Fiore Incorporacao Imobiliaria SPE LTDA" at bounding box center [326, 20] width 261 height 27
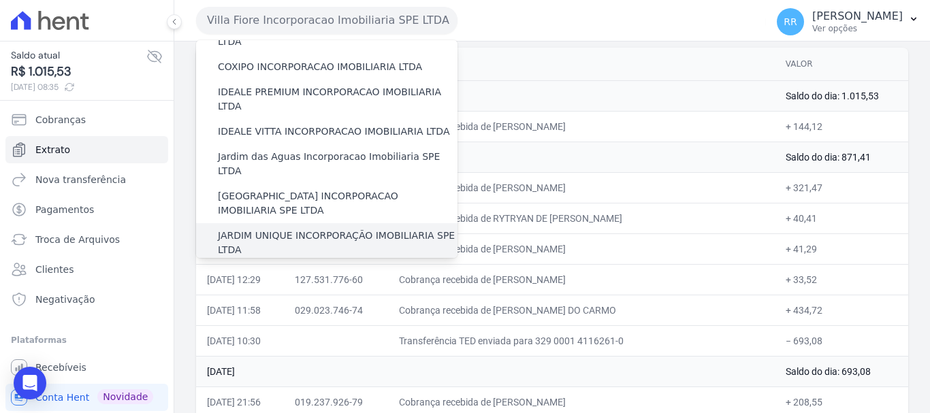
scroll to position [272, 0]
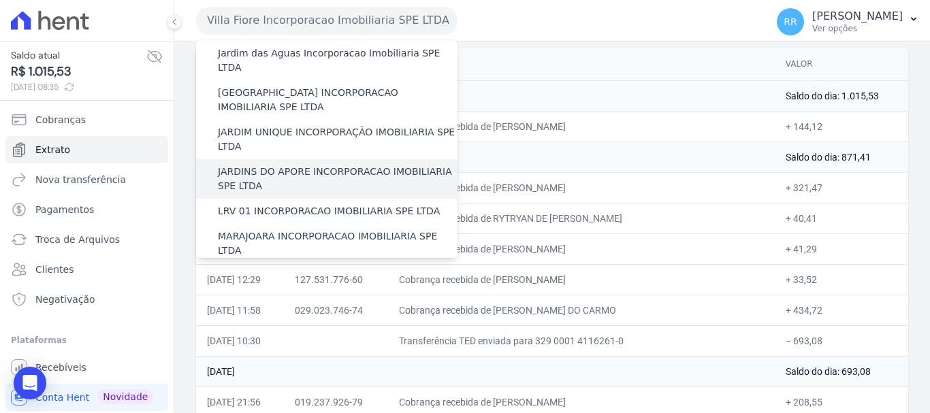
click at [315, 165] on label "JARDINS DO APORE INCORPORACAO IMOBILIARIA SPE LTDA" at bounding box center [338, 179] width 240 height 29
click at [0, 0] on input "JARDINS DO APORE INCORPORACAO IMOBILIARIA SPE LTDA" at bounding box center [0, 0] width 0 height 0
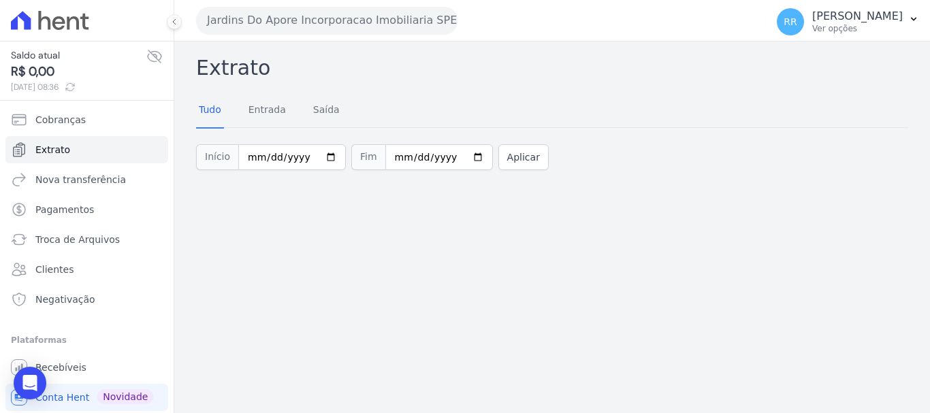
click at [379, 18] on button "Jardins Do Apore Incorporacao Imobiliaria SPE LTDA" at bounding box center [326, 20] width 261 height 27
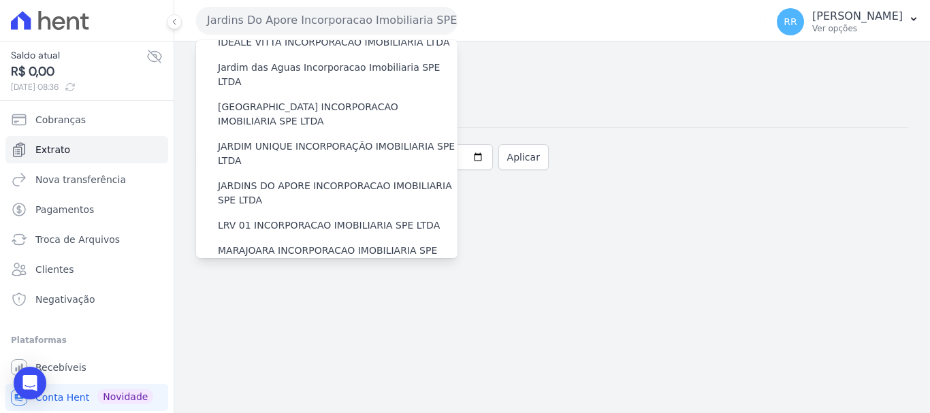
scroll to position [0, 0]
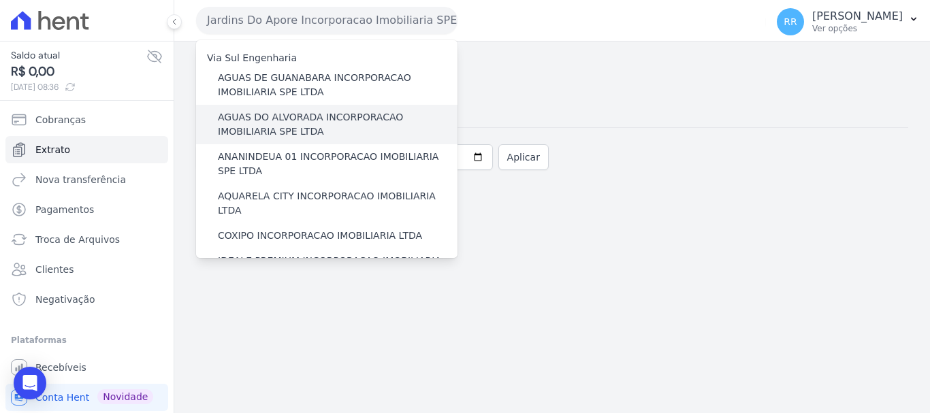
click at [277, 124] on label "AGUAS DO ALVORADA INCORPORACAO IMOBILIARIA SPE LTDA" at bounding box center [338, 124] width 240 height 29
click at [0, 0] on input "AGUAS DO ALVORADA INCORPORACAO IMOBILIARIA SPE LTDA" at bounding box center [0, 0] width 0 height 0
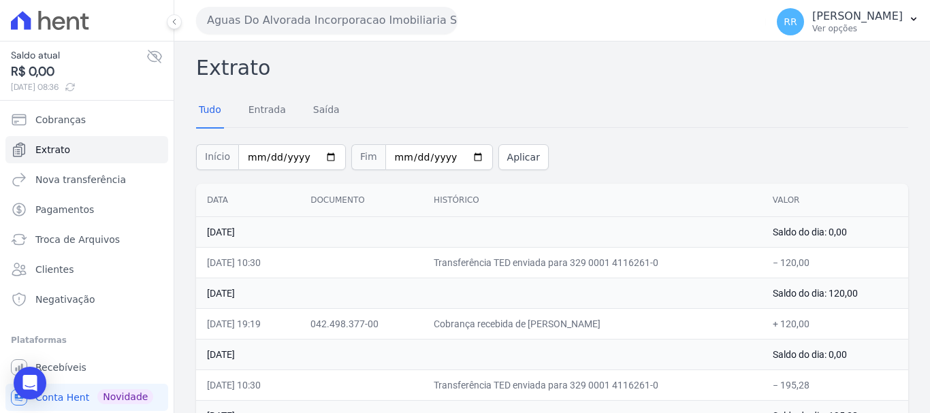
click at [325, 21] on button "Aguas Do Alvorada Incorporacao Imobiliaria SPE LTDA" at bounding box center [326, 20] width 261 height 27
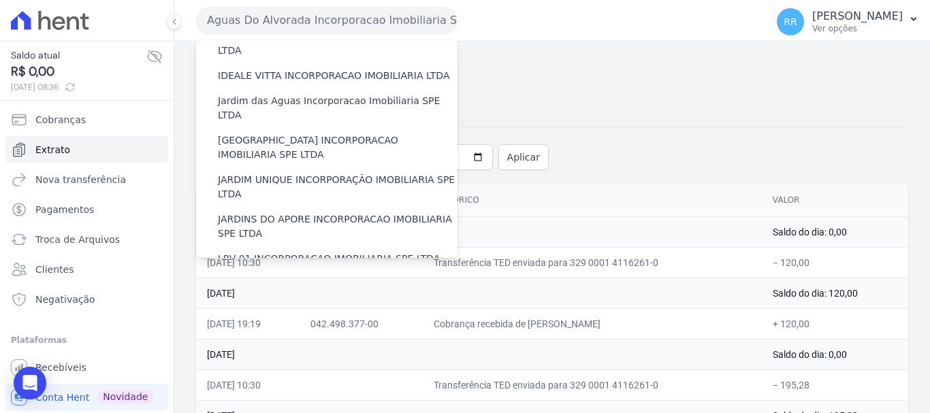
scroll to position [204, 0]
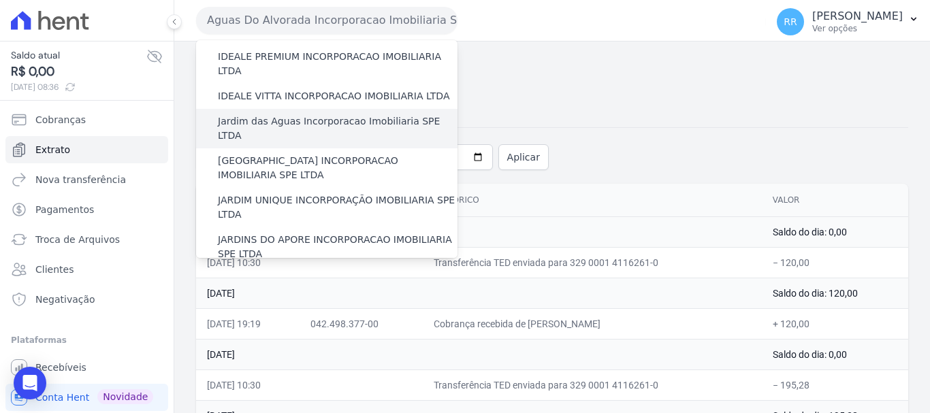
click at [303, 109] on div "Jardim das Aguas Incorporacao Imobiliaria SPE LTDA" at bounding box center [326, 128] width 261 height 39
drag, startPoint x: 321, startPoint y: 91, endPoint x: 315, endPoint y: 99, distance: 11.2
click at [321, 114] on label "Jardim das Aguas Incorporacao Imobiliaria SPE LTDA" at bounding box center [338, 128] width 240 height 29
click at [0, 0] on input "Jardim das Aguas Incorporacao Imobiliaria SPE LTDA" at bounding box center [0, 0] width 0 height 0
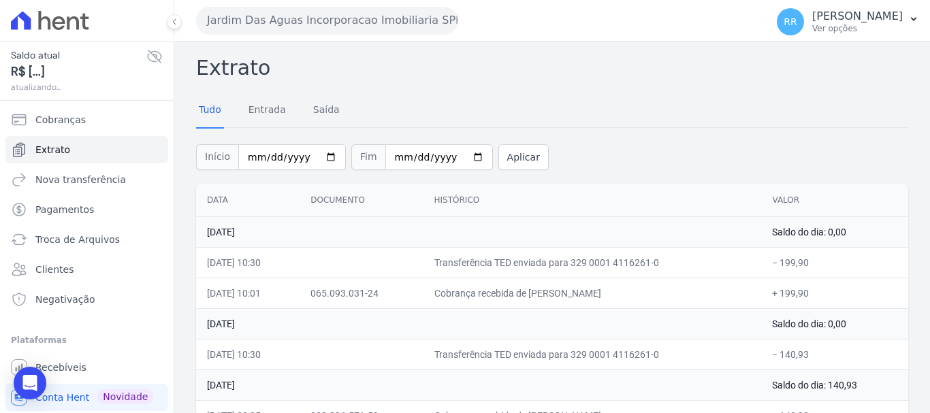
click at [431, 24] on button "Jardim Das Aguas Incorporacao Imobiliaria SPE LTDA" at bounding box center [326, 20] width 261 height 27
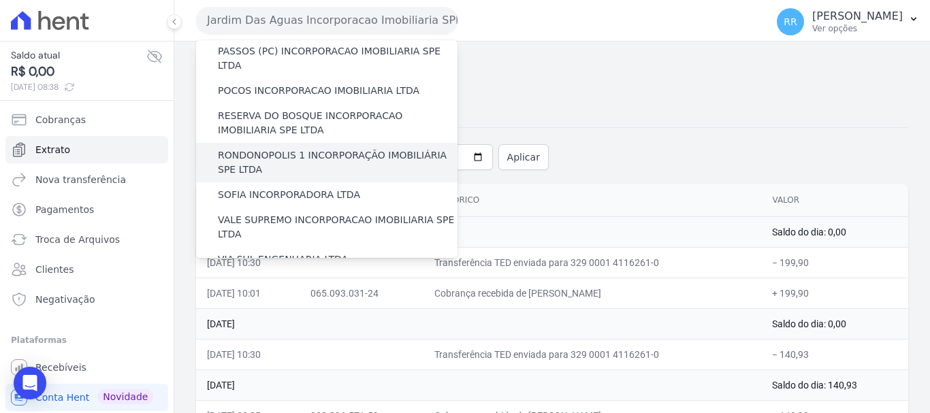
scroll to position [545, 0]
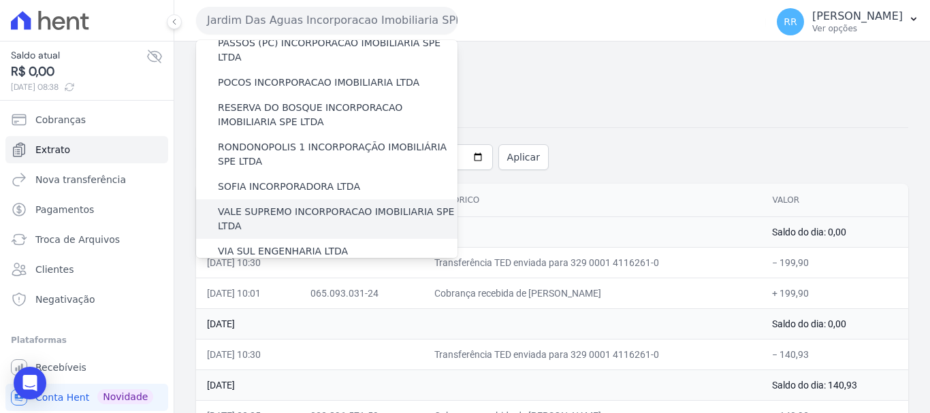
click at [321, 205] on label "VALE SUPREMO INCORPORACAO IMOBILIARIA SPE LTDA" at bounding box center [338, 219] width 240 height 29
click at [0, 0] on input "VALE SUPREMO INCORPORACAO IMOBILIARIA SPE LTDA" at bounding box center [0, 0] width 0 height 0
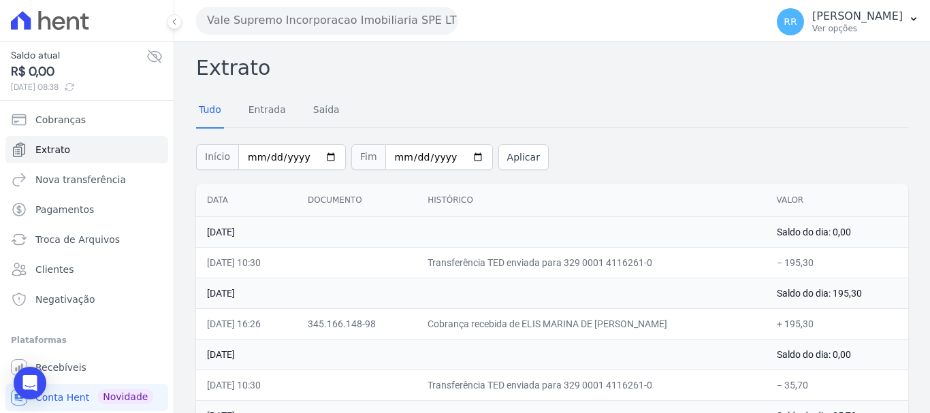
click at [315, 3] on div "Vale Supremo Incorporacao Imobiliaria SPE LTDA Via Sul Engenharia AGUAS DE GUAN…" at bounding box center [478, 20] width 564 height 42
click at [314, 22] on button "Vale Supremo Incorporacao Imobiliaria SPE LTDA" at bounding box center [326, 20] width 261 height 27
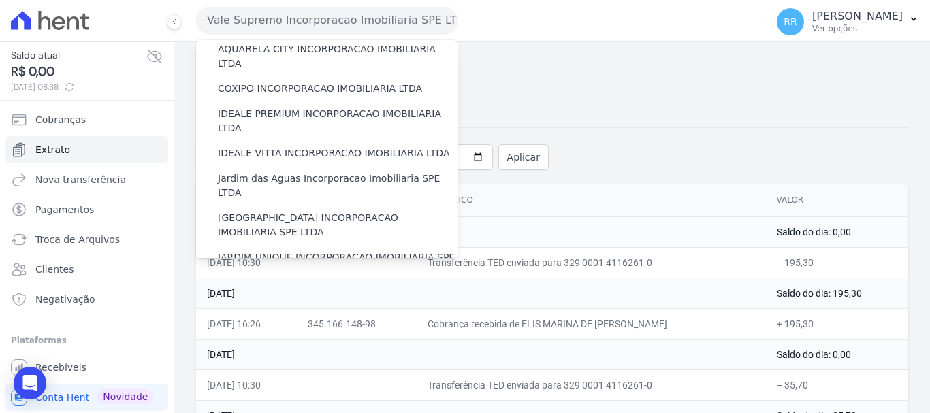
scroll to position [340, 0]
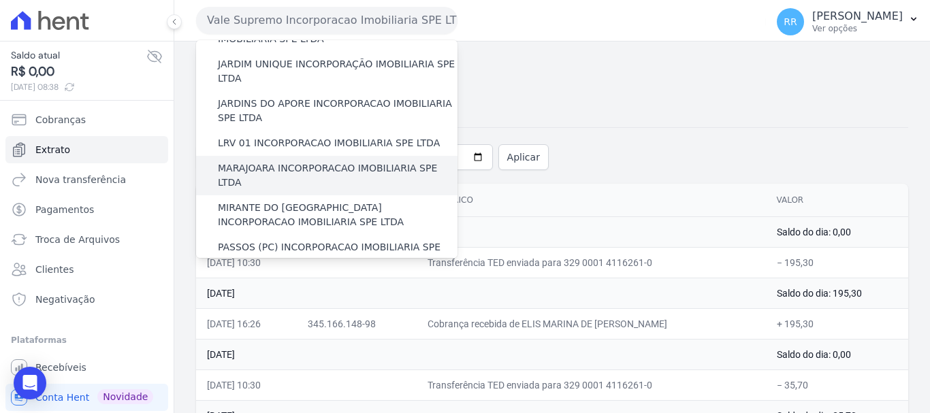
click at [278, 156] on div "MARAJOARA INCORPORACAO IMOBILIARIA SPE LTDA" at bounding box center [326, 175] width 261 height 39
click at [278, 161] on label "MARAJOARA INCORPORACAO IMOBILIARIA SPE LTDA" at bounding box center [338, 175] width 240 height 29
click at [0, 0] on input "MARAJOARA INCORPORACAO IMOBILIARIA SPE LTDA" at bounding box center [0, 0] width 0 height 0
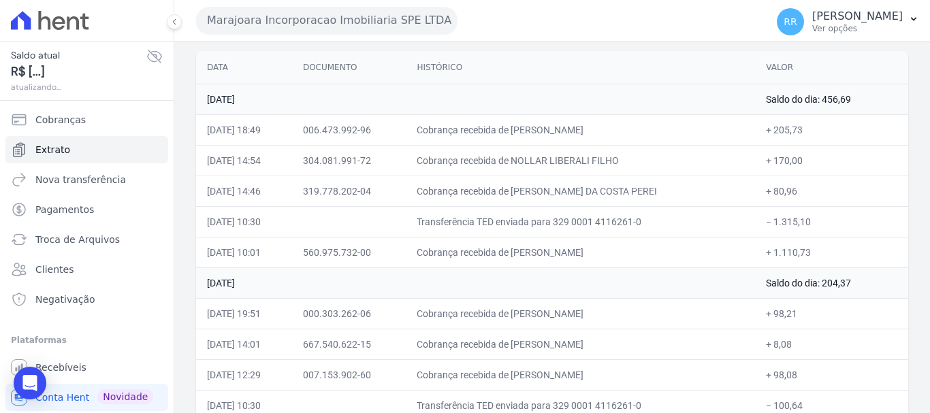
scroll to position [136, 0]
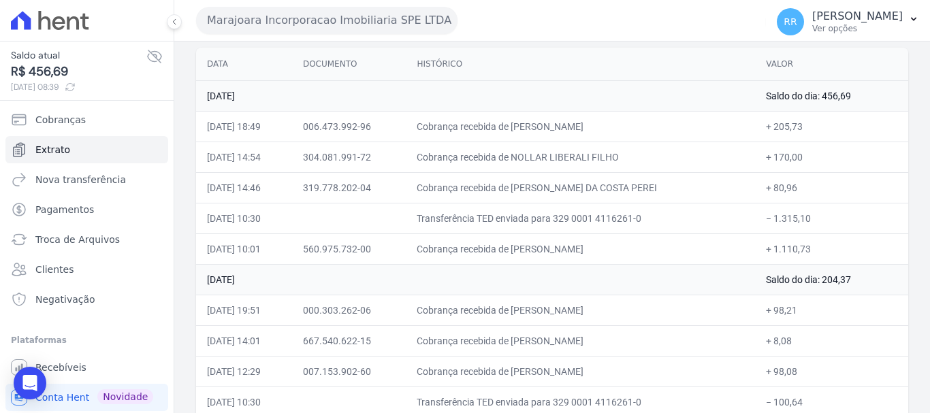
click at [635, 65] on th "Histórico" at bounding box center [580, 64] width 349 height 33
click at [377, 15] on button "Marajoara Incorporacao Imobiliaria SPE LTDA" at bounding box center [326, 20] width 261 height 27
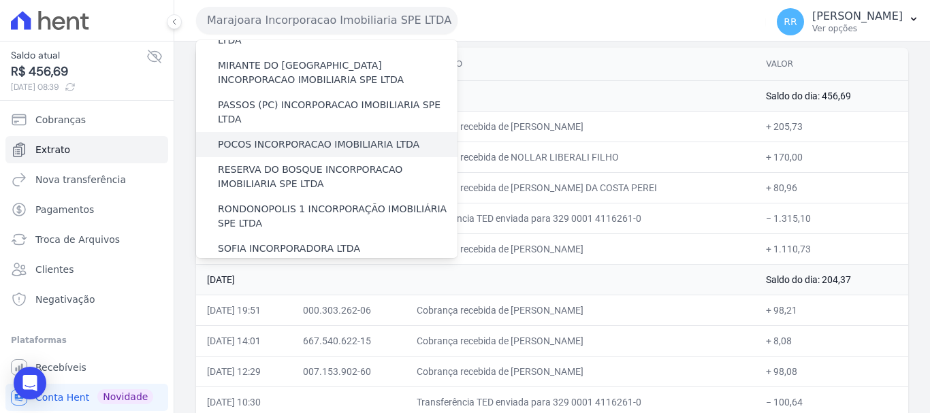
scroll to position [458, 0]
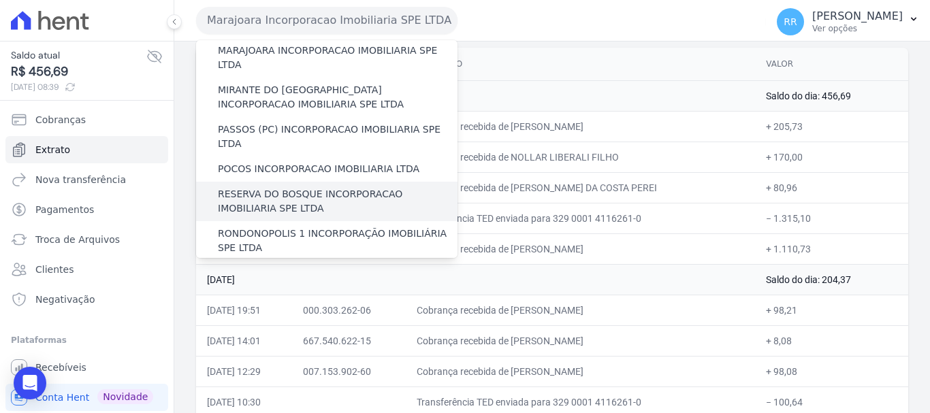
click at [279, 187] on label "RESERVA DO BOSQUE INCORPORACAO IMOBILIARIA SPE LTDA" at bounding box center [338, 201] width 240 height 29
click at [0, 0] on input "RESERVA DO BOSQUE INCORPORACAO IMOBILIARIA SPE LTDA" at bounding box center [0, 0] width 0 height 0
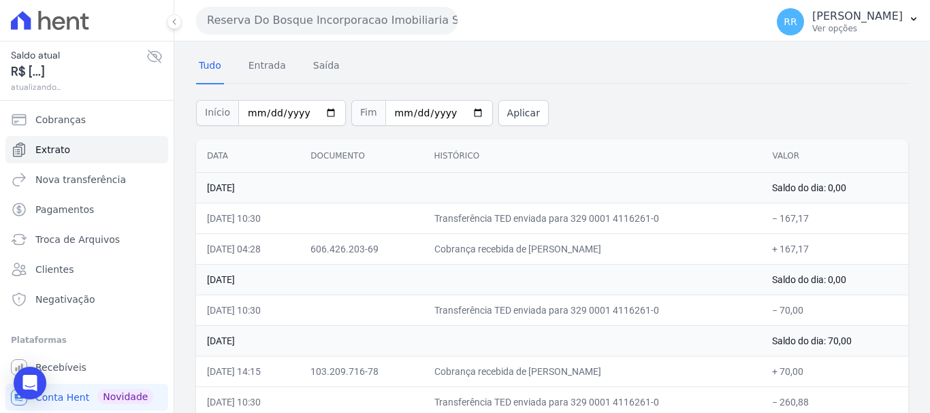
scroll to position [136, 0]
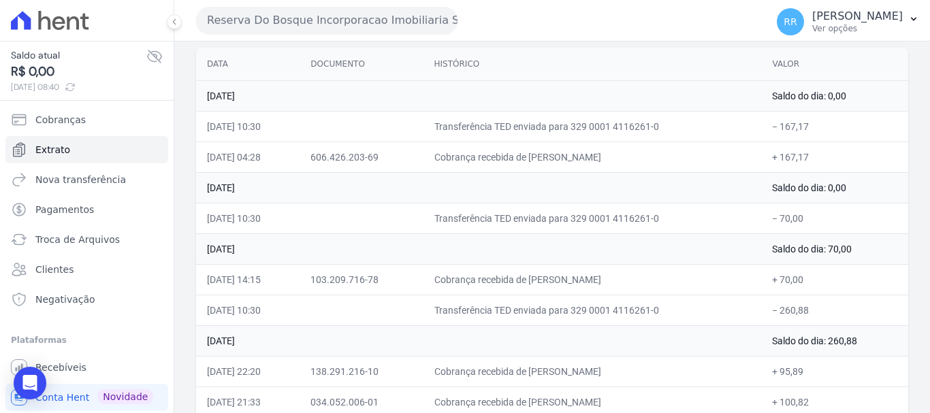
click at [282, 20] on button "Reserva Do Bosque Incorporacao Imobiliaria SPE LTDA" at bounding box center [326, 20] width 261 height 27
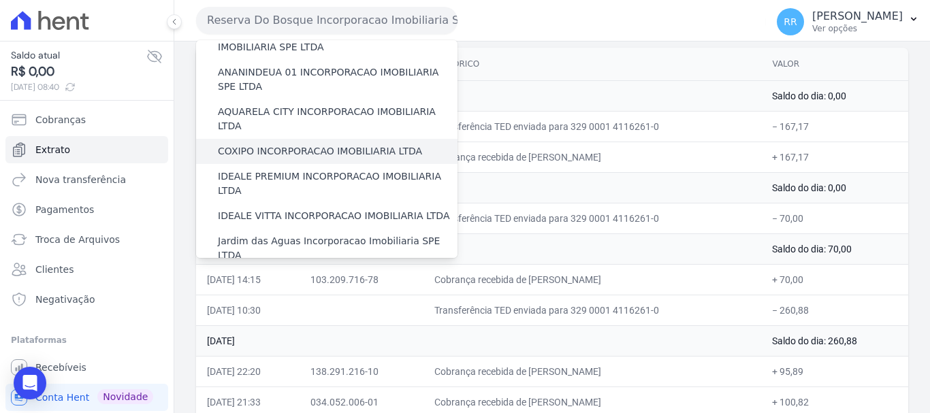
scroll to position [204, 0]
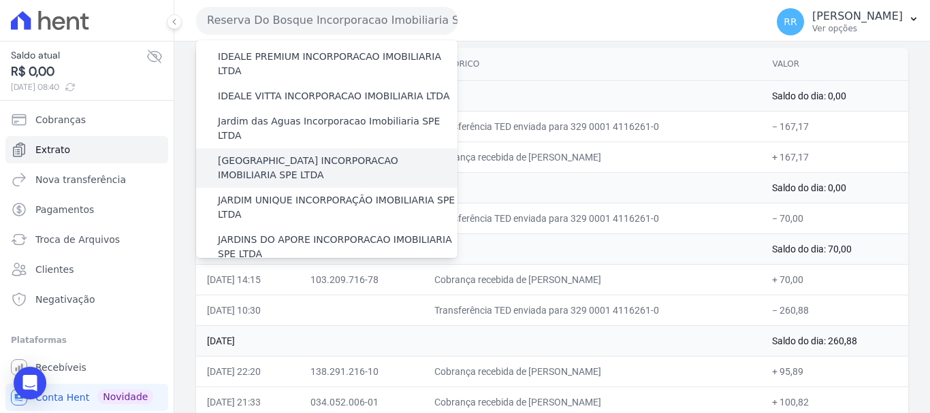
drag, startPoint x: 308, startPoint y: 118, endPoint x: 288, endPoint y: 118, distance: 20.4
click at [308, 154] on label "[GEOGRAPHIC_DATA] INCORPORACAO IMOBILIARIA SPE LTDA" at bounding box center [338, 168] width 240 height 29
click at [0, 0] on input "[GEOGRAPHIC_DATA] INCORPORACAO IMOBILIARIA SPE LTDA" at bounding box center [0, 0] width 0 height 0
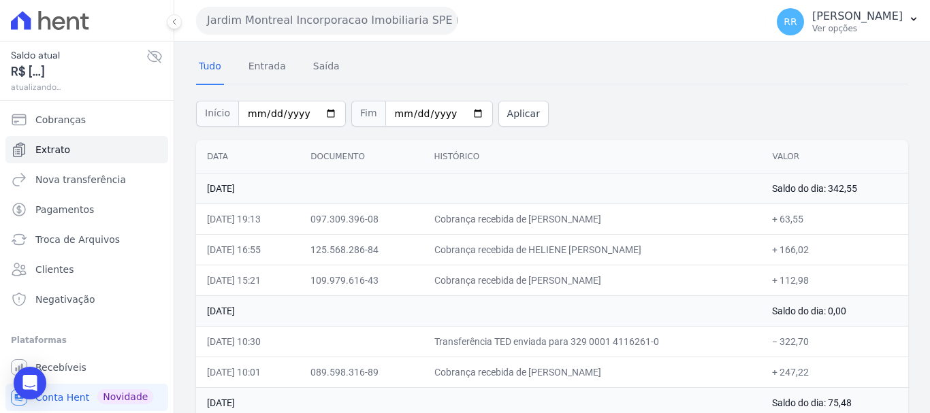
scroll to position [68, 0]
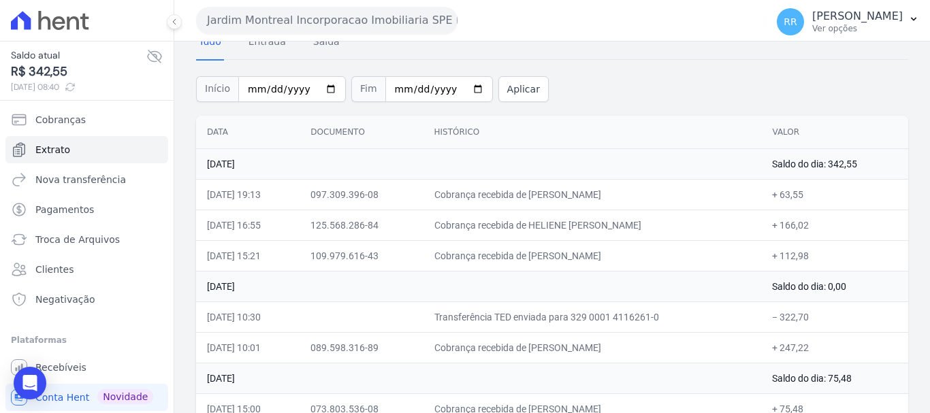
click at [412, 14] on button "Jardim Montreal Incorporacao Imobiliaria SPE LTDA" at bounding box center [326, 20] width 261 height 27
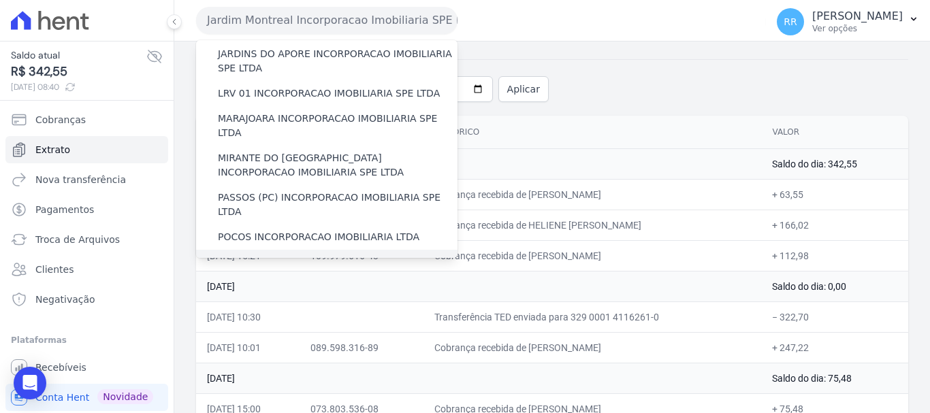
scroll to position [458, 0]
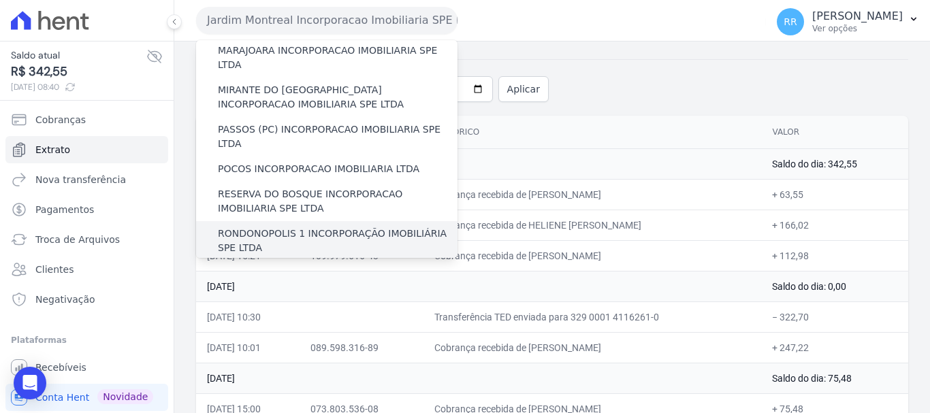
click at [253, 227] on label "RONDONOPOLIS 1 INCORPORAÇÃO IMOBILIÁRIA SPE LTDA" at bounding box center [338, 241] width 240 height 29
click at [0, 0] on input "RONDONOPOLIS 1 INCORPORAÇÃO IMOBILIÁRIA SPE LTDA" at bounding box center [0, 0] width 0 height 0
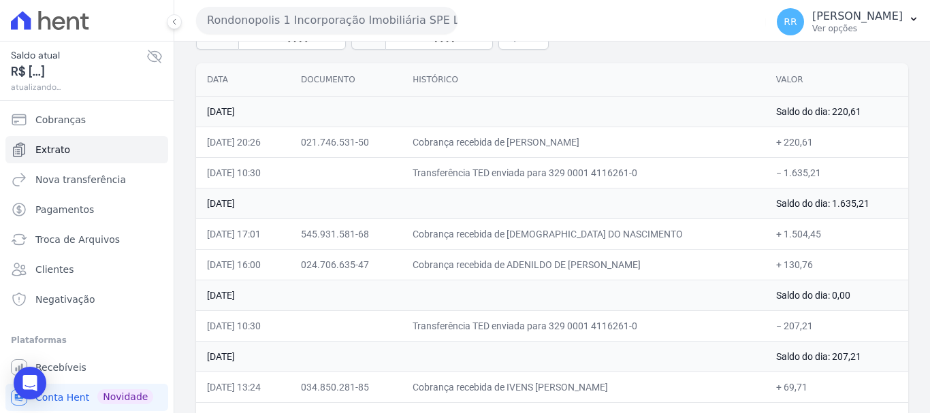
scroll to position [136, 0]
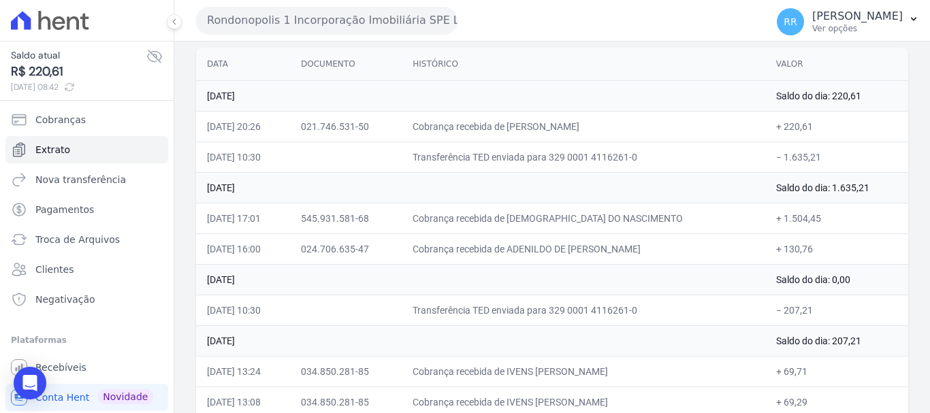
click at [325, 18] on button "Rondonopolis 1 Incorporação Imobiliária SPE LTDA" at bounding box center [326, 20] width 261 height 27
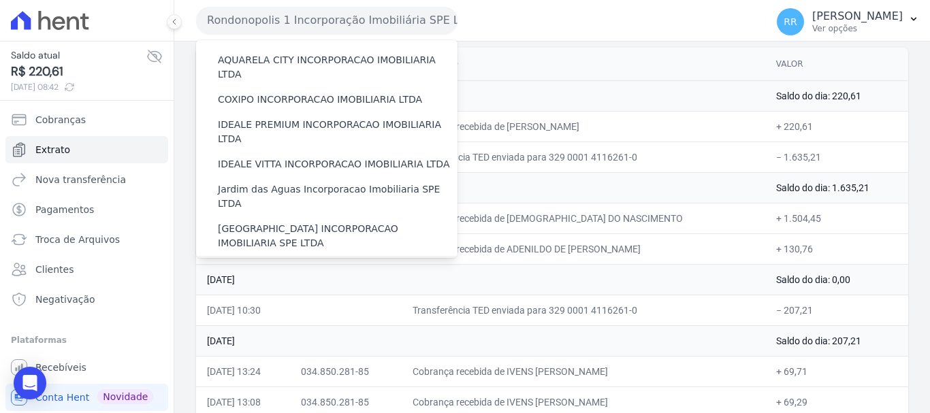
click at [301, 261] on label "JARDIM UNIQUE INCORPORAÇÃO IMOBILIARIA SPE LTDA" at bounding box center [338, 275] width 240 height 29
click at [0, 0] on input "JARDIM UNIQUE INCORPORAÇÃO IMOBILIARIA SPE LTDA" at bounding box center [0, 0] width 0 height 0
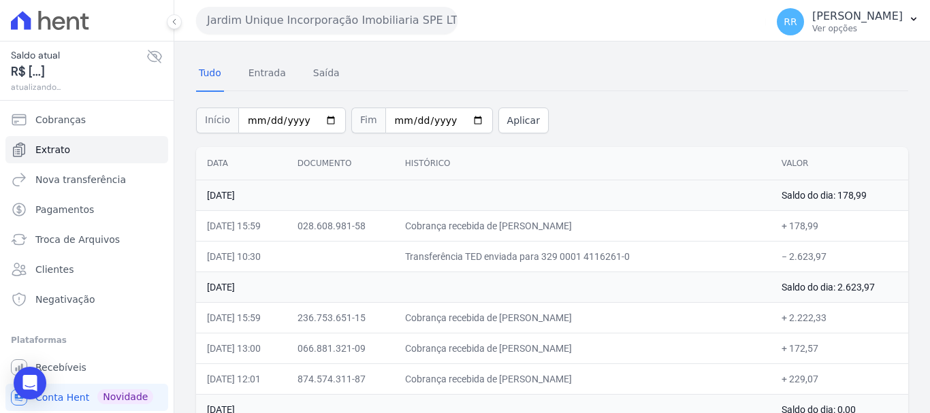
scroll to position [68, 0]
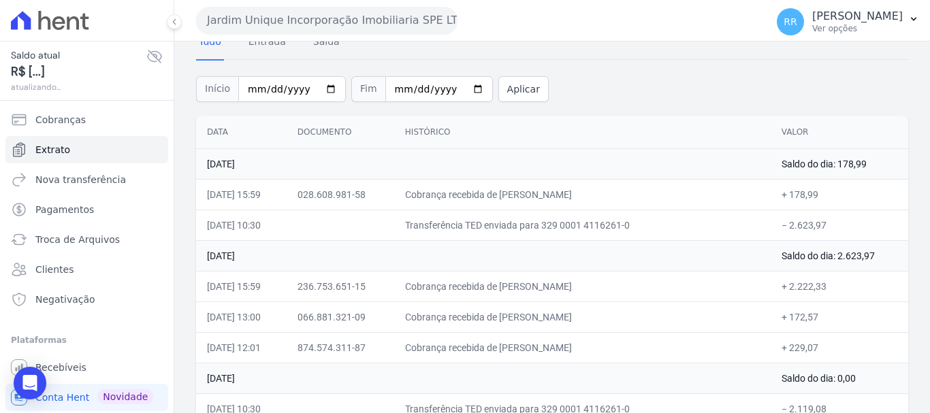
click at [146, 57] on icon at bounding box center [154, 56] width 16 height 16
click at [354, 48] on div "Tudo Entrada Saída" at bounding box center [552, 42] width 712 height 33
click at [362, 32] on button "Jardim Unique Incorporação Imobiliaria SPE LTDA" at bounding box center [326, 20] width 261 height 27
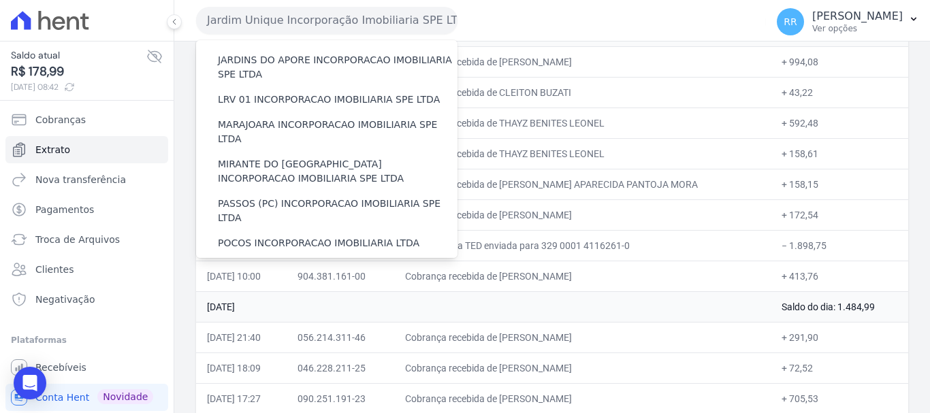
scroll to position [340, 0]
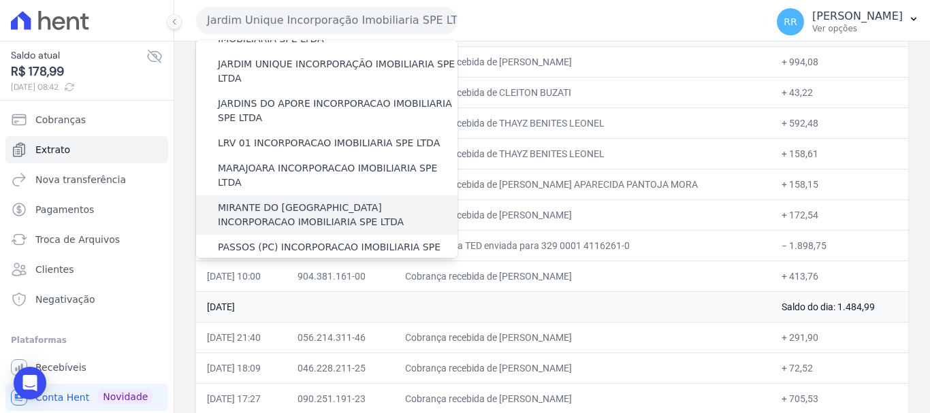
click at [289, 201] on label "MIRANTE DO [GEOGRAPHIC_DATA] INCORPORACAO IMOBILIARIA SPE LTDA" at bounding box center [338, 215] width 240 height 29
click at [0, 0] on input "MIRANTE DO [GEOGRAPHIC_DATA] INCORPORACAO IMOBILIARIA SPE LTDA" at bounding box center [0, 0] width 0 height 0
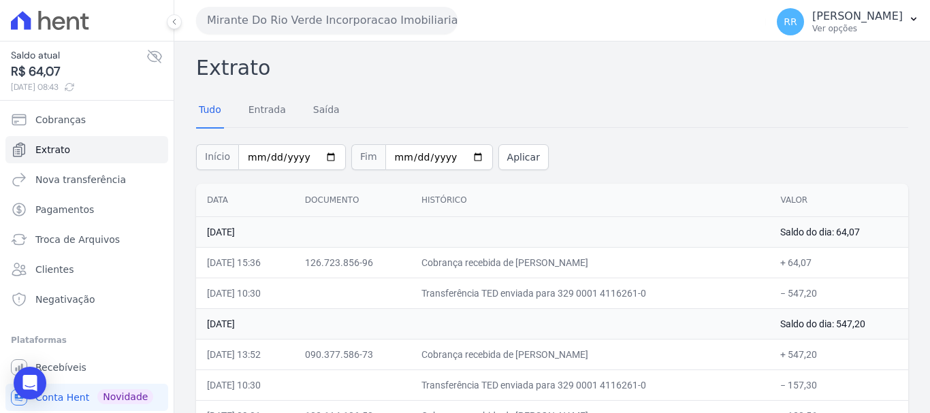
drag, startPoint x: 243, startPoint y: 16, endPoint x: 253, endPoint y: 16, distance: 10.2
click at [243, 16] on button "Mirante Do Rio Verde Incorporacao Imobiliaria SPE LTDA" at bounding box center [326, 20] width 261 height 27
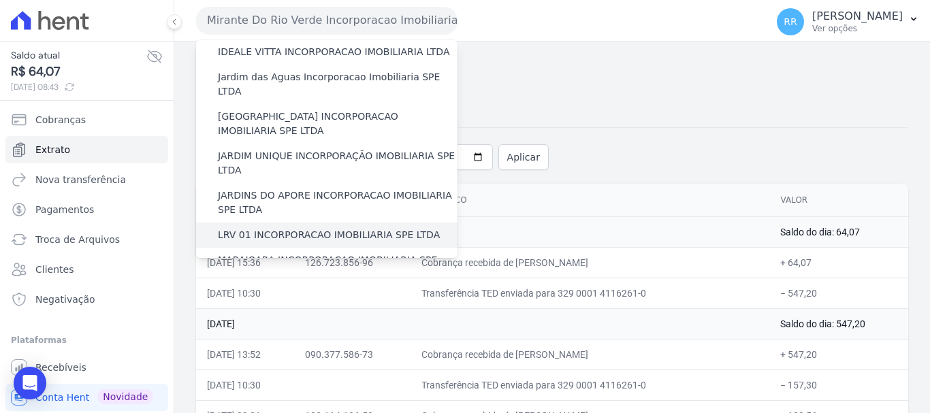
scroll to position [272, 0]
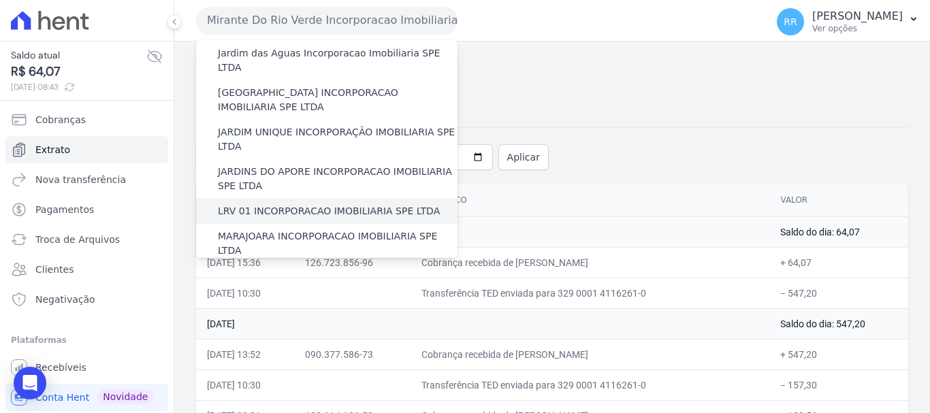
click at [255, 204] on label "LRV 01 INCORPORACAO IMOBILIARIA SPE LTDA" at bounding box center [329, 211] width 222 height 14
click at [0, 0] on input "LRV 01 INCORPORACAO IMOBILIARIA SPE LTDA" at bounding box center [0, 0] width 0 height 0
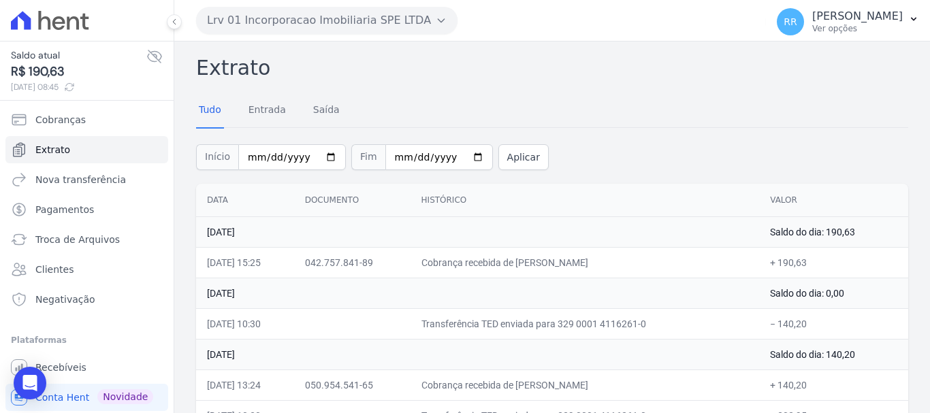
click at [327, 16] on button "Lrv 01 Incorporacao Imobiliaria SPE LTDA" at bounding box center [326, 20] width 261 height 27
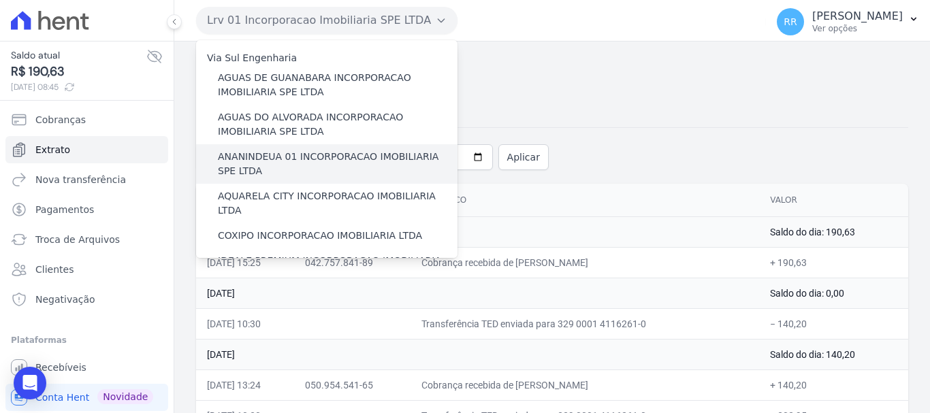
click at [301, 168] on label "ANANINDEUA 01 INCORPORACAO IMOBILIARIA SPE LTDA" at bounding box center [338, 164] width 240 height 29
click at [0, 0] on input "ANANINDEUA 01 INCORPORACAO IMOBILIARIA SPE LTDA" at bounding box center [0, 0] width 0 height 0
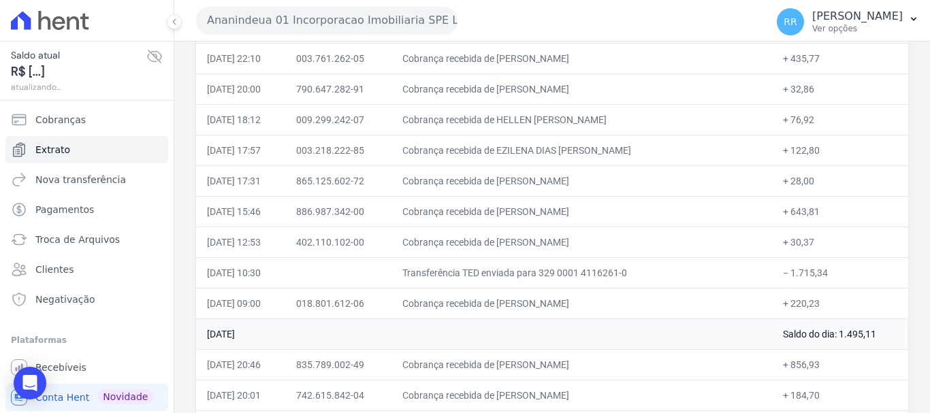
scroll to position [136, 0]
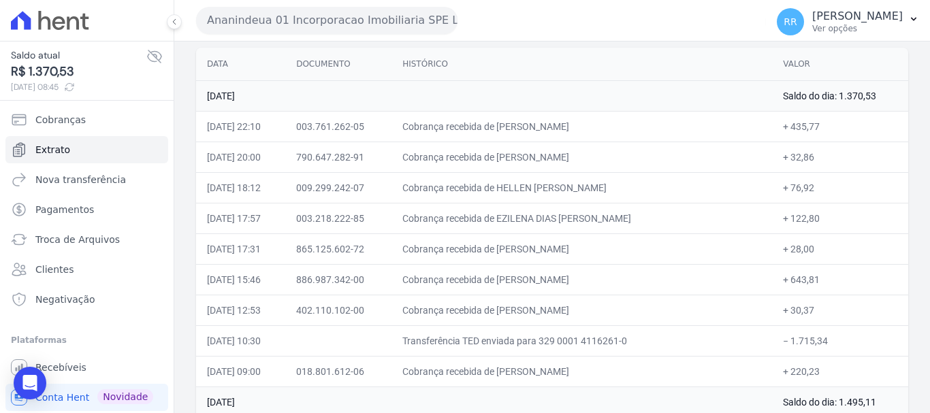
click at [408, 30] on button "Ananindeua 01 Incorporacao Imobiliaria SPE LTDA" at bounding box center [326, 20] width 261 height 27
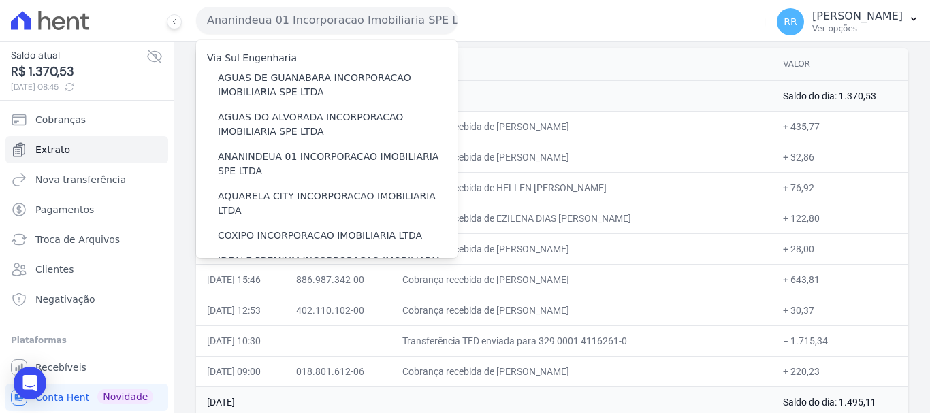
click at [586, 222] on td "Cobrança recebida de EZILENA DIAS PANTOJA DE FARIAS" at bounding box center [582, 218] width 381 height 31
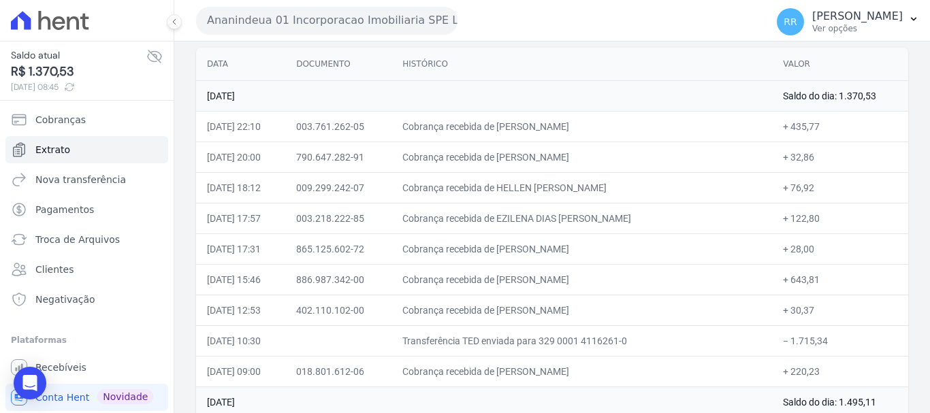
click at [376, 22] on button "Ananindeua 01 Incorporacao Imobiliaria SPE LTDA" at bounding box center [326, 20] width 261 height 27
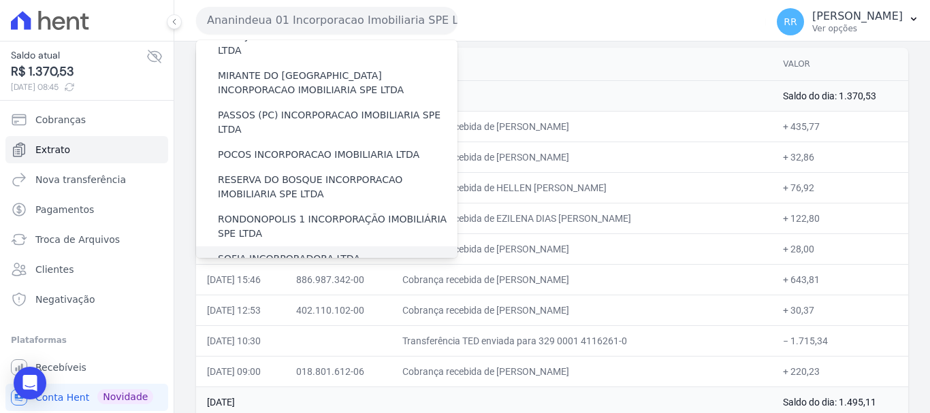
scroll to position [545, 0]
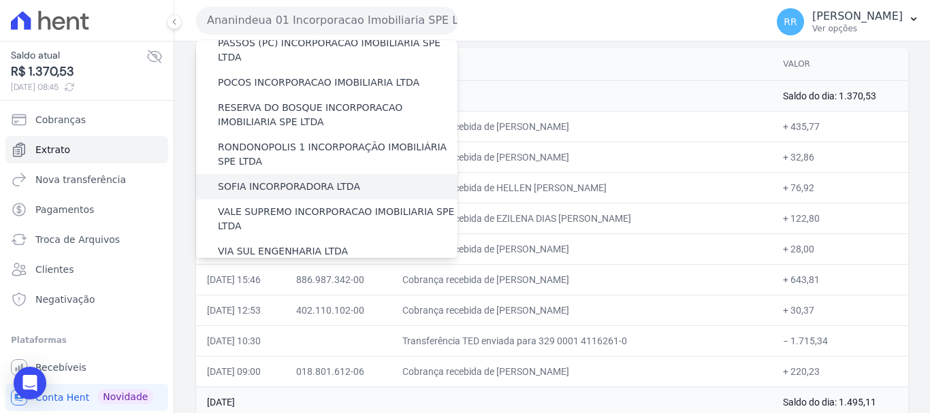
click at [268, 180] on label "SOFIA INCORPORADORA LTDA" at bounding box center [289, 187] width 142 height 14
click at [0, 0] on input "SOFIA INCORPORADORA LTDA" at bounding box center [0, 0] width 0 height 0
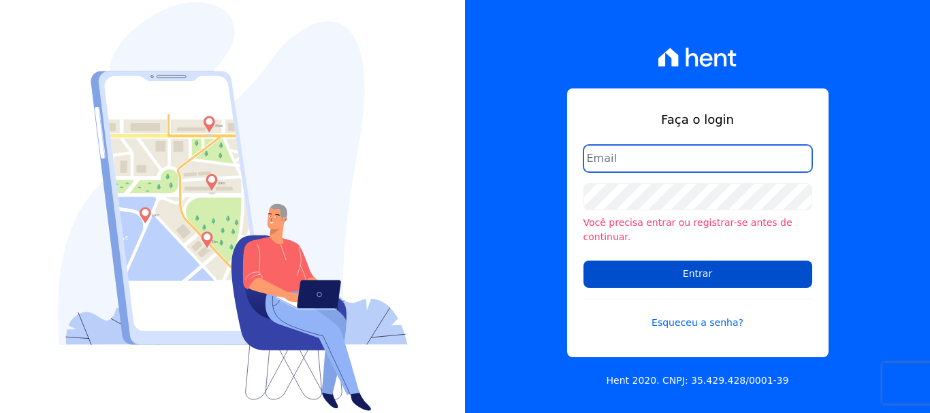
type input "[PERSON_NAME][EMAIL_ADDRESS][PERSON_NAME][DOMAIN_NAME]"
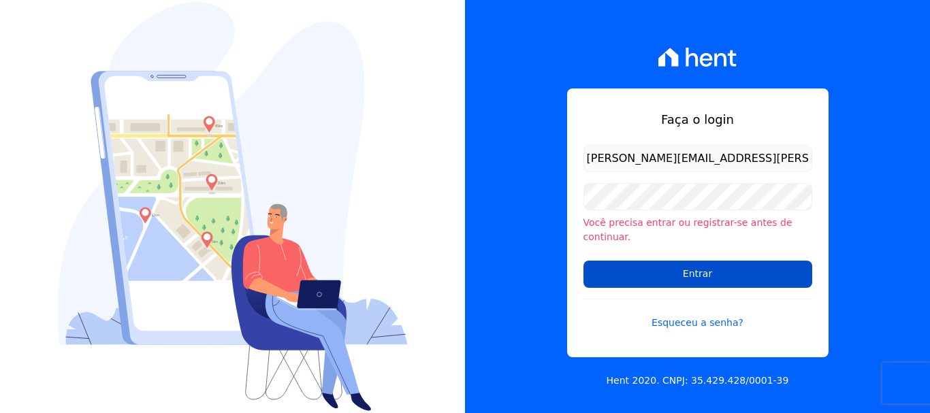
click at [732, 277] on input "Entrar" at bounding box center [698, 274] width 229 height 27
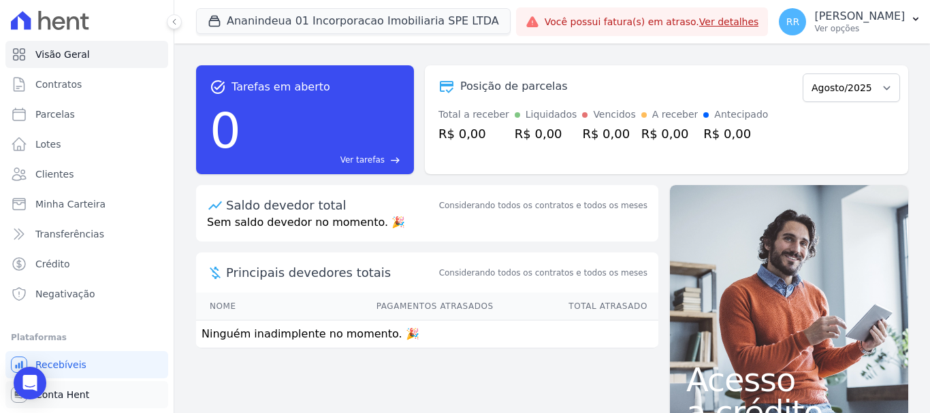
scroll to position [25, 0]
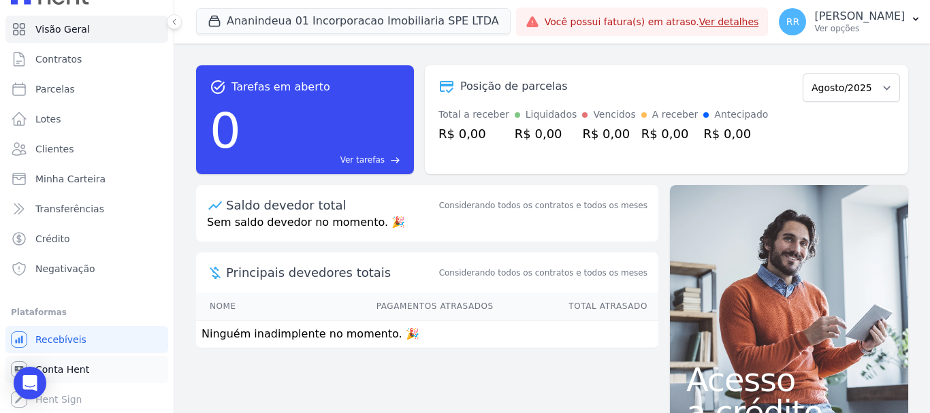
click at [58, 377] on link "Conta Hent" at bounding box center [86, 369] width 163 height 27
click at [84, 368] on span "Conta Hent" at bounding box center [62, 370] width 54 height 14
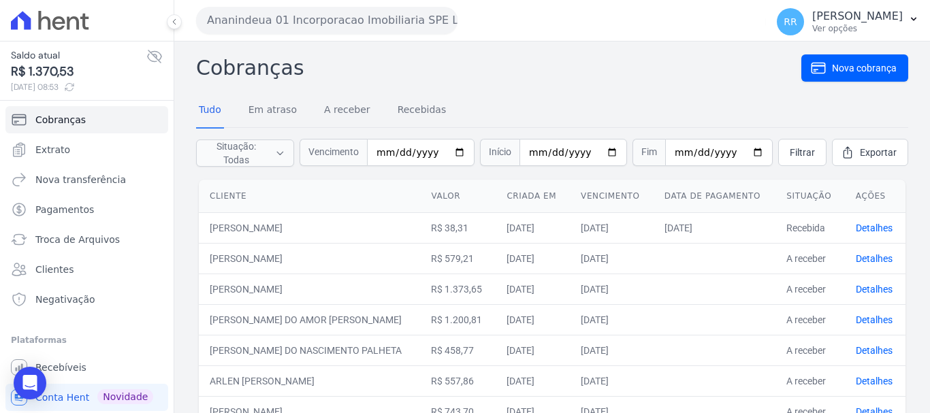
click at [319, 29] on button "Ananindeua 01 Incorporacao Imobiliaria SPE LTDA" at bounding box center [326, 20] width 261 height 27
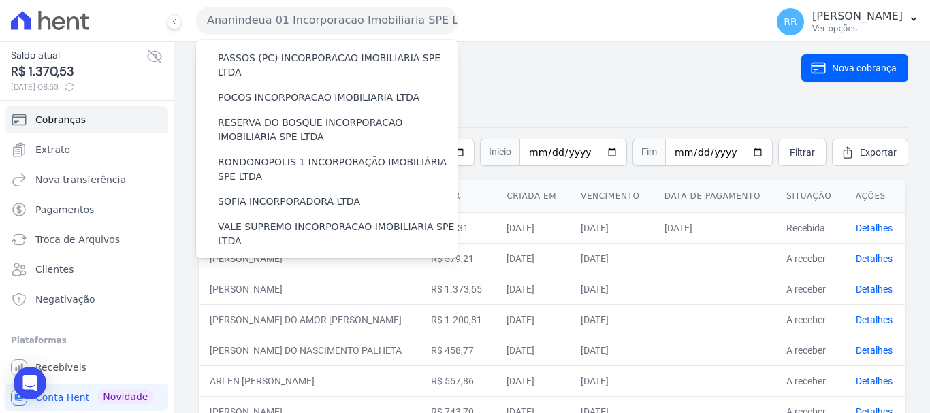
scroll to position [594, 0]
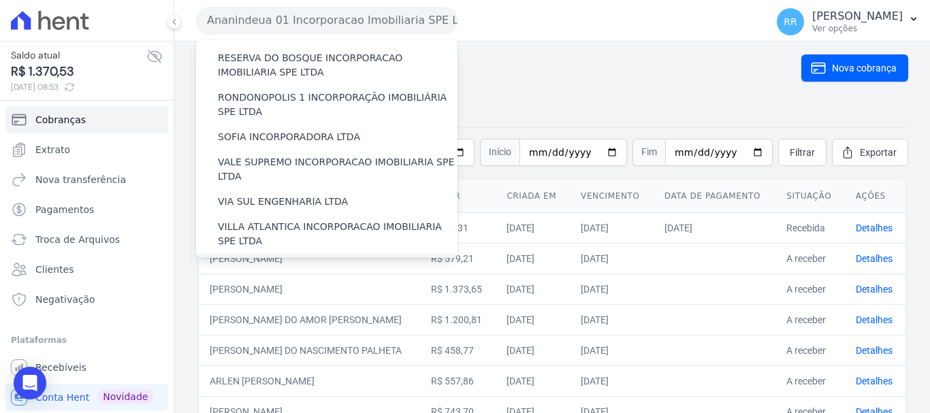
click at [300, 259] on label "[GEOGRAPHIC_DATA] INCORPORACAO IMOBILIARIA SPE LTDA" at bounding box center [338, 273] width 240 height 29
click at [0, 0] on input "[GEOGRAPHIC_DATA] INCORPORACAO IMOBILIARIA SPE LTDA" at bounding box center [0, 0] width 0 height 0
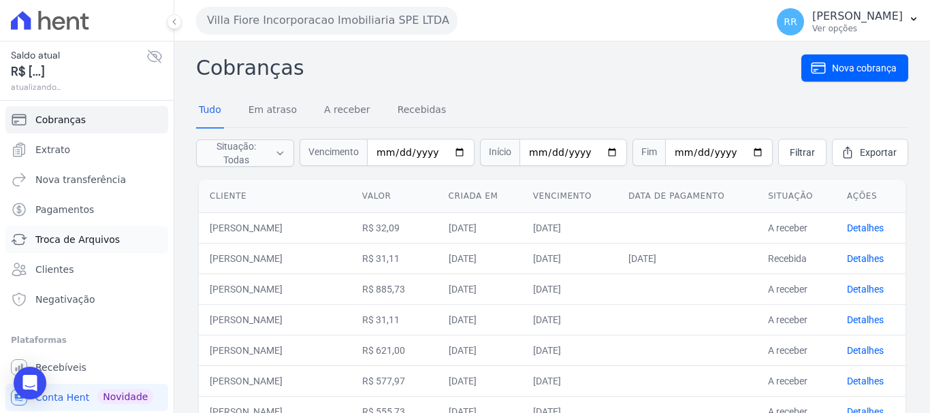
click at [57, 247] on link "Troca de Arquivos" at bounding box center [86, 239] width 163 height 27
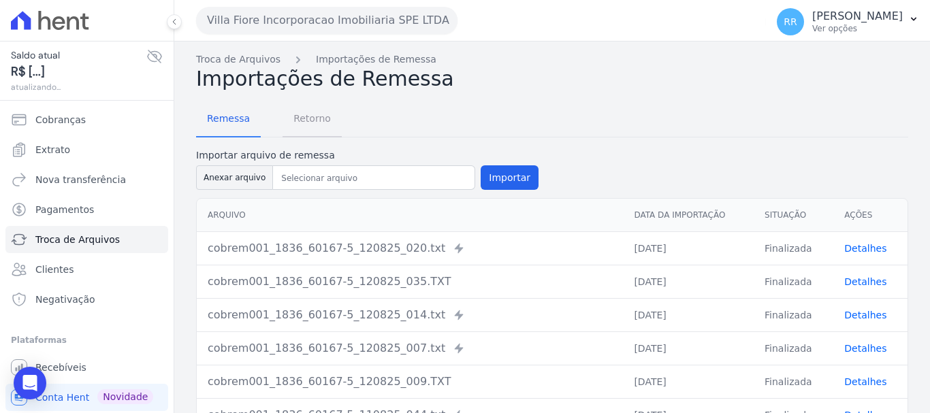
click at [308, 115] on span "Retorno" at bounding box center [312, 118] width 54 height 27
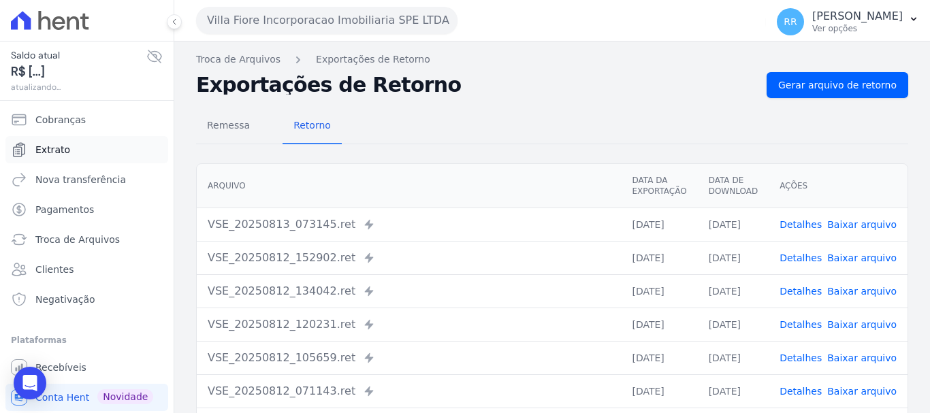
click at [54, 153] on span "Extrato" at bounding box center [52, 150] width 35 height 14
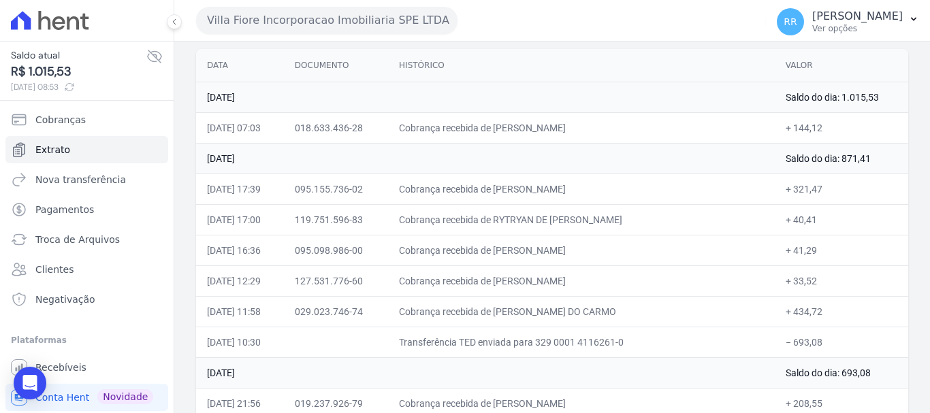
scroll to position [136, 0]
click at [57, 235] on span "Troca de Arquivos" at bounding box center [77, 240] width 84 height 14
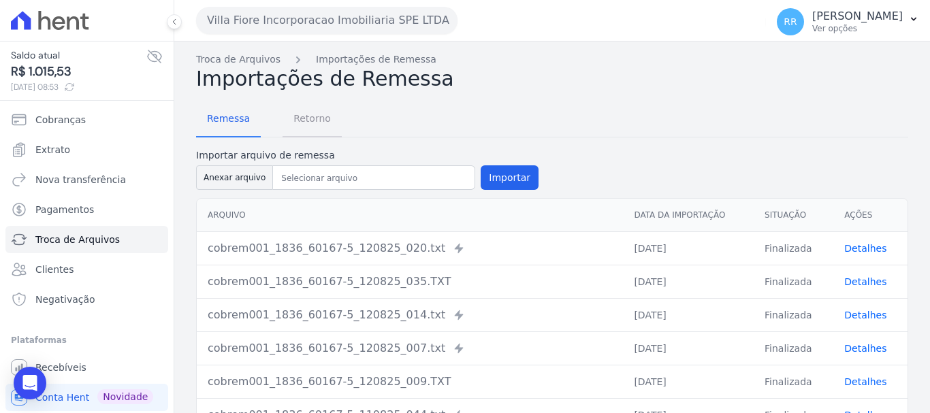
click at [309, 117] on span "Retorno" at bounding box center [312, 118] width 54 height 27
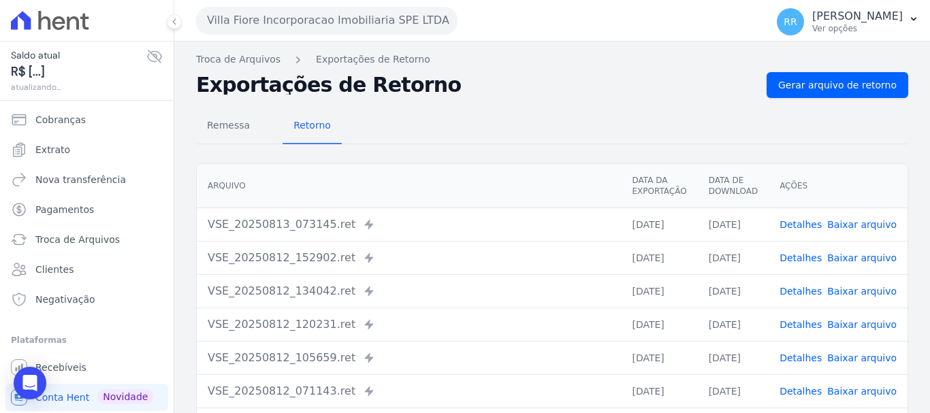
click at [799, 227] on link "Detalhes" at bounding box center [801, 224] width 42 height 11
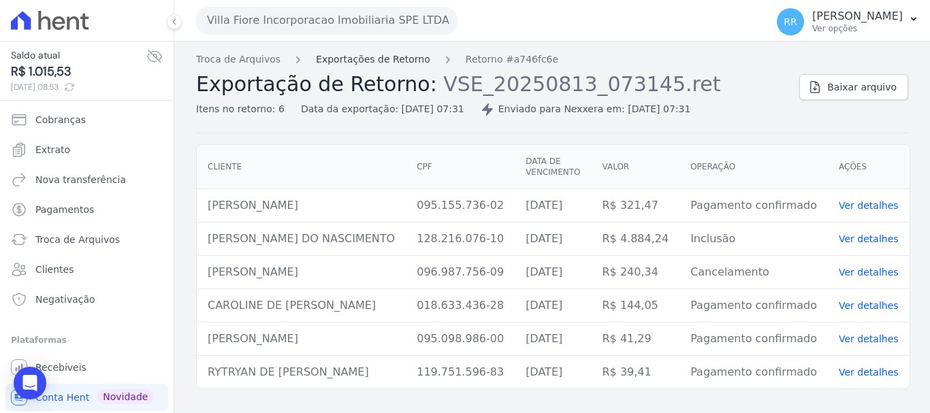
click at [388, 57] on link "Exportações de Retorno" at bounding box center [373, 59] width 114 height 14
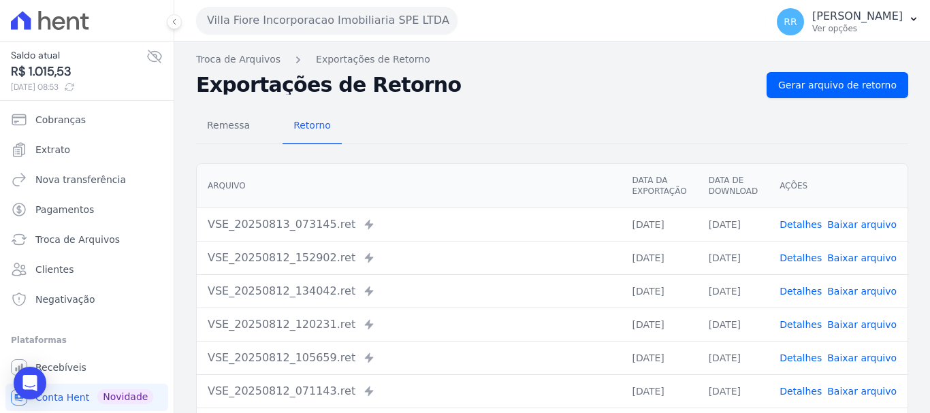
click at [798, 259] on link "Detalhes" at bounding box center [801, 258] width 42 height 11
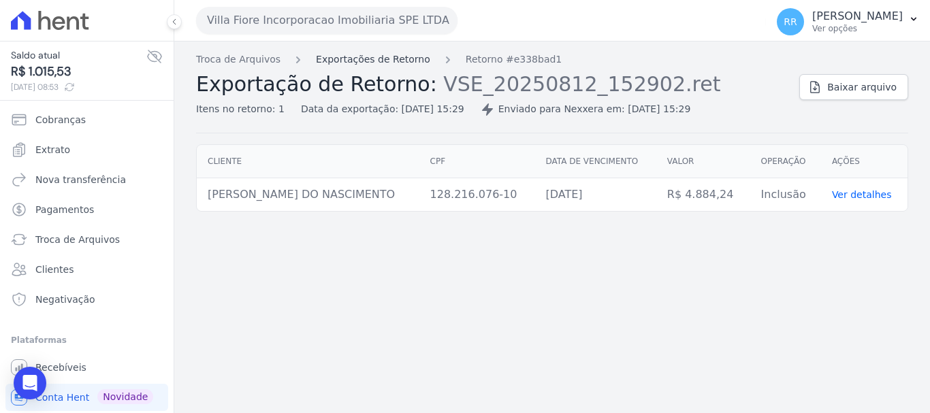
click at [369, 53] on link "Exportações de Retorno" at bounding box center [373, 59] width 114 height 14
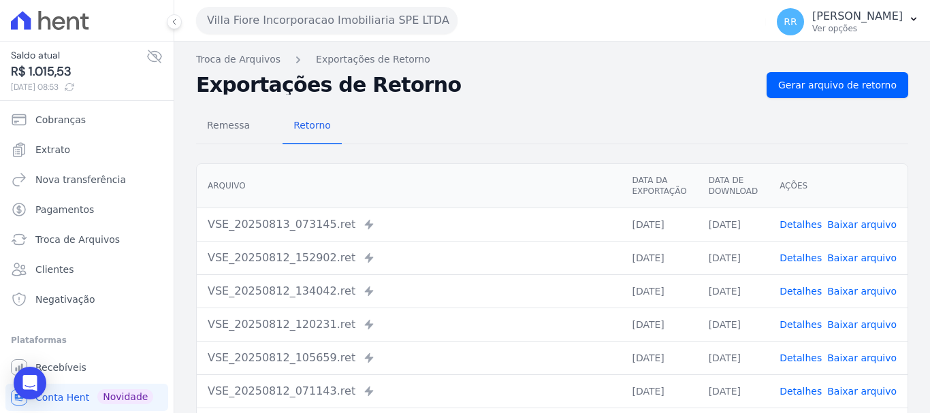
click at [804, 291] on link "Detalhes" at bounding box center [801, 291] width 42 height 11
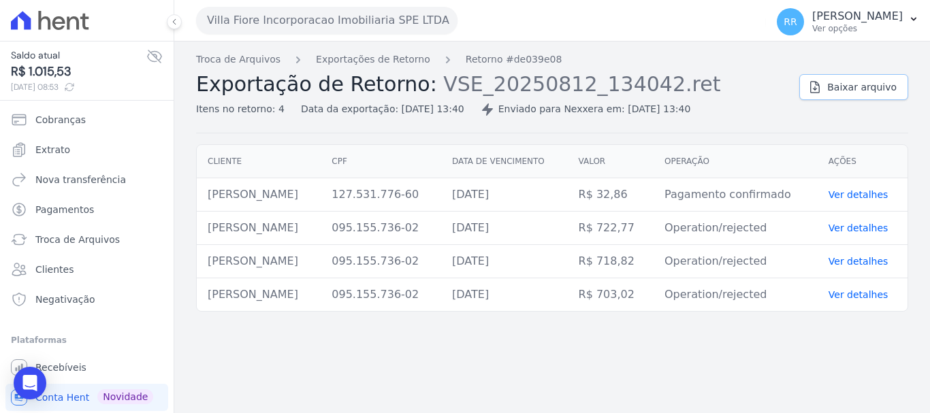
click at [858, 88] on span "Baixar arquivo" at bounding box center [861, 87] width 69 height 14
click at [392, 63] on link "Exportações de Retorno" at bounding box center [373, 59] width 114 height 14
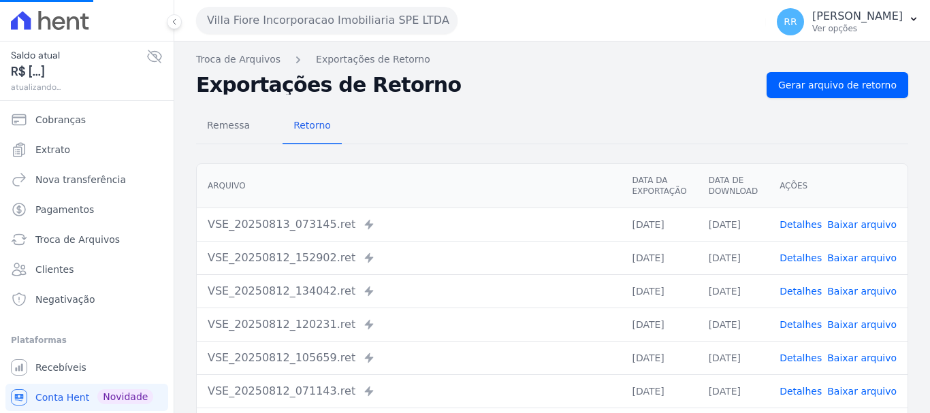
scroll to position [131, 0]
click at [808, 319] on link "Detalhes" at bounding box center [801, 324] width 42 height 11
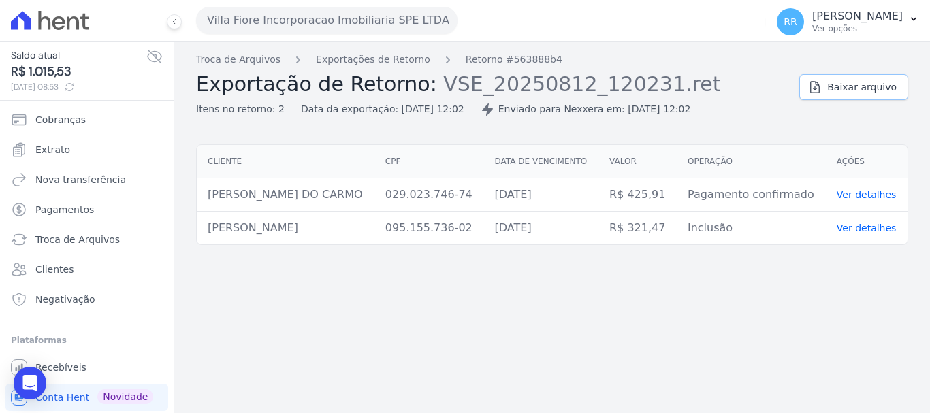
click at [842, 86] on span "Baixar arquivo" at bounding box center [861, 87] width 69 height 14
click at [7, 355] on link "Recebíveis" at bounding box center [86, 367] width 163 height 27
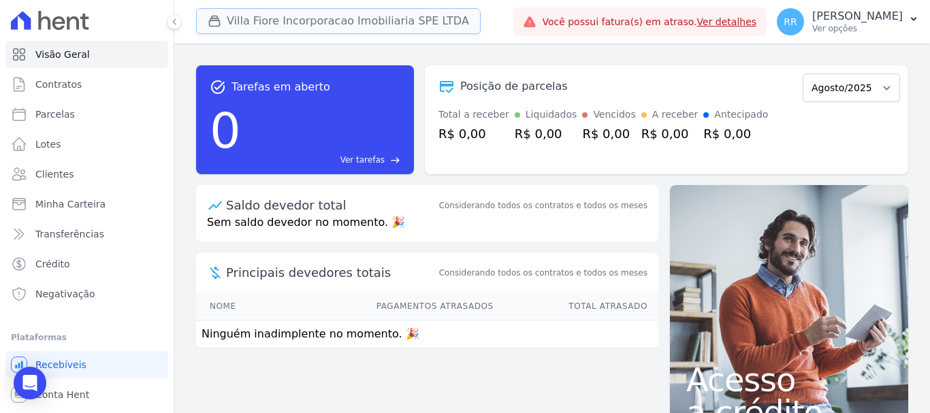
click at [326, 18] on button "Villa Fiore Incorporacao Imobiliaria SPE LTDA" at bounding box center [338, 21] width 285 height 26
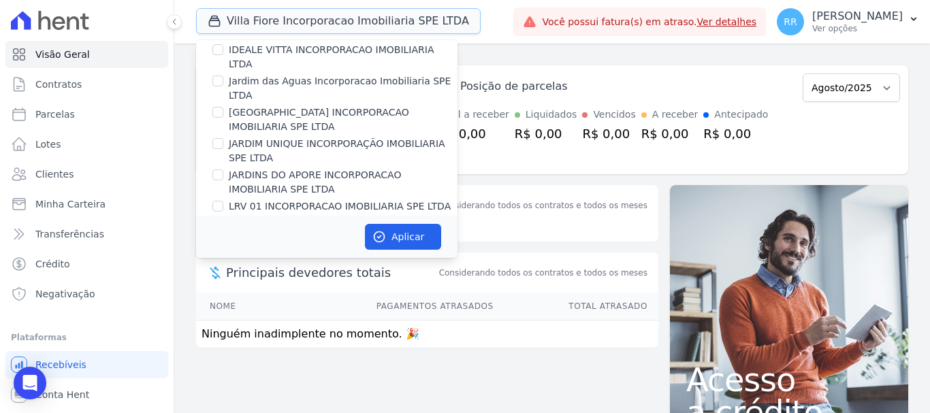
scroll to position [340, 0]
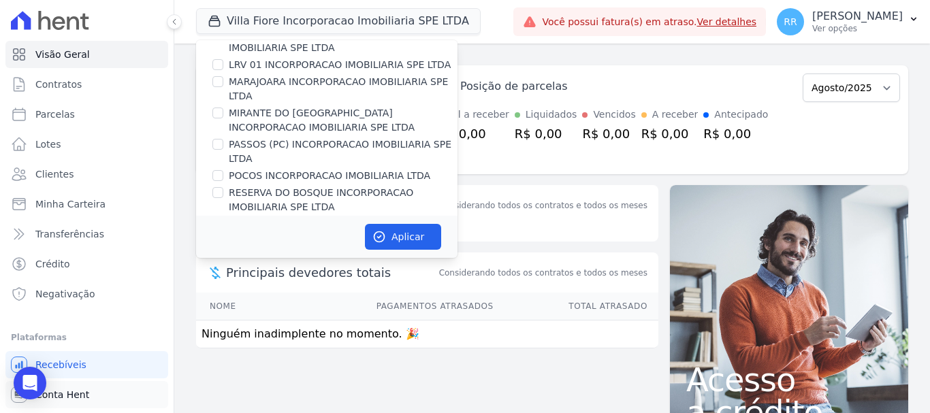
click at [58, 400] on span "Conta Hent" at bounding box center [62, 395] width 54 height 14
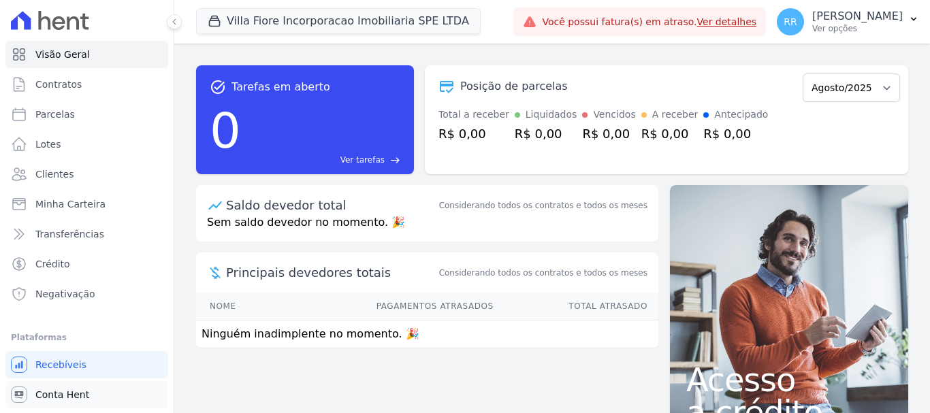
click at [59, 400] on span "Conta Hent" at bounding box center [62, 395] width 54 height 14
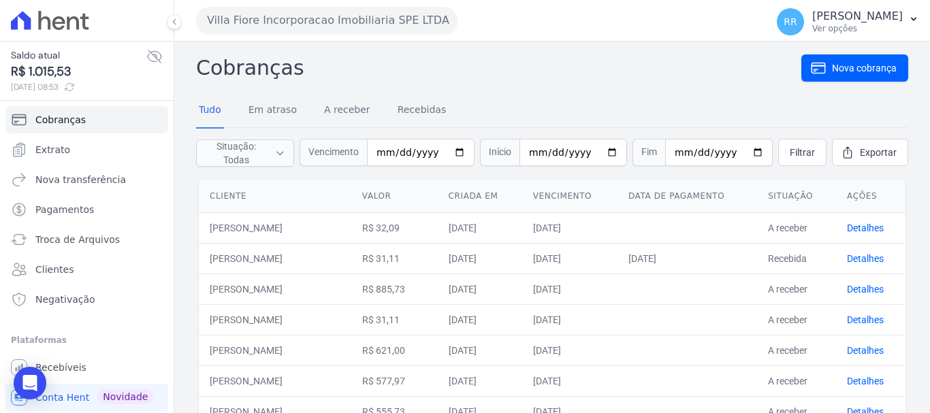
click at [286, 25] on button "Villa Fiore Incorporacao Imobiliaria SPE LTDA" at bounding box center [326, 20] width 261 height 27
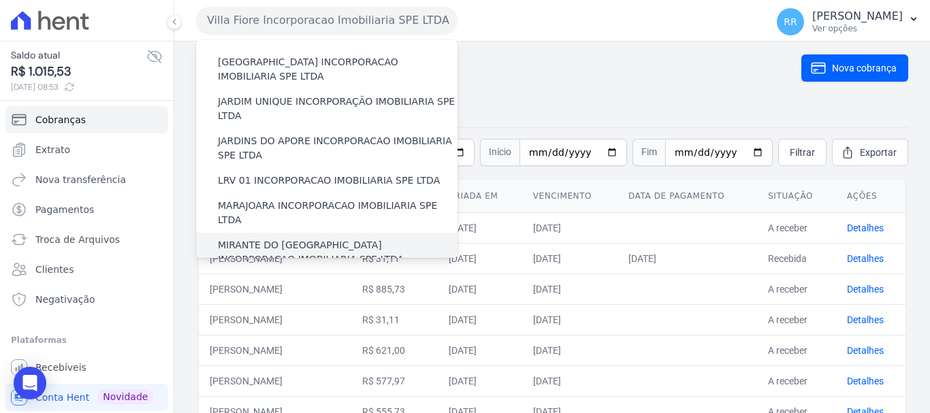
scroll to position [272, 0]
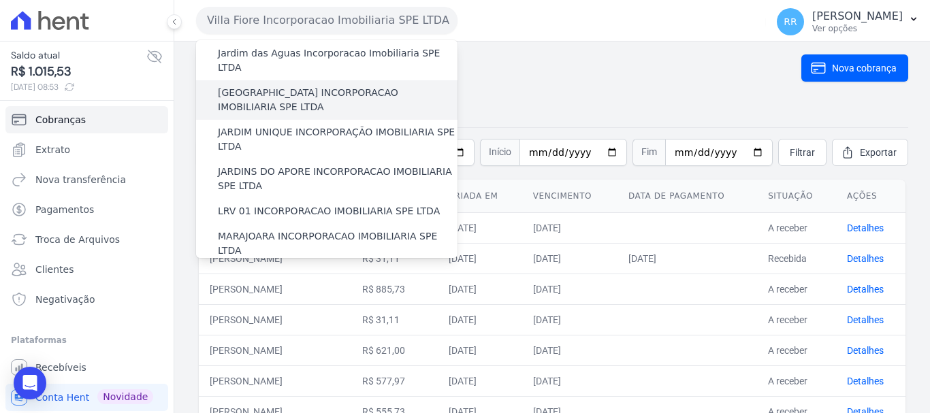
click at [298, 86] on label "[GEOGRAPHIC_DATA] INCORPORACAO IMOBILIARIA SPE LTDA" at bounding box center [338, 100] width 240 height 29
click at [0, 0] on input "[GEOGRAPHIC_DATA] INCORPORACAO IMOBILIARIA SPE LTDA" at bounding box center [0, 0] width 0 height 0
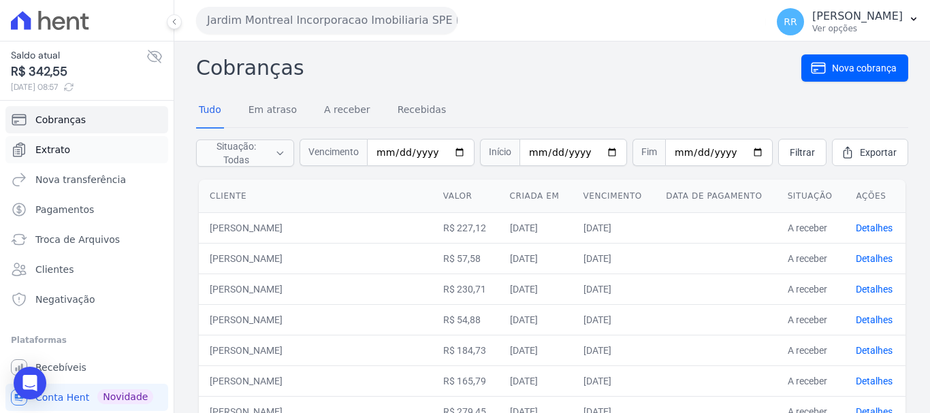
click at [57, 145] on span "Extrato" at bounding box center [52, 150] width 35 height 14
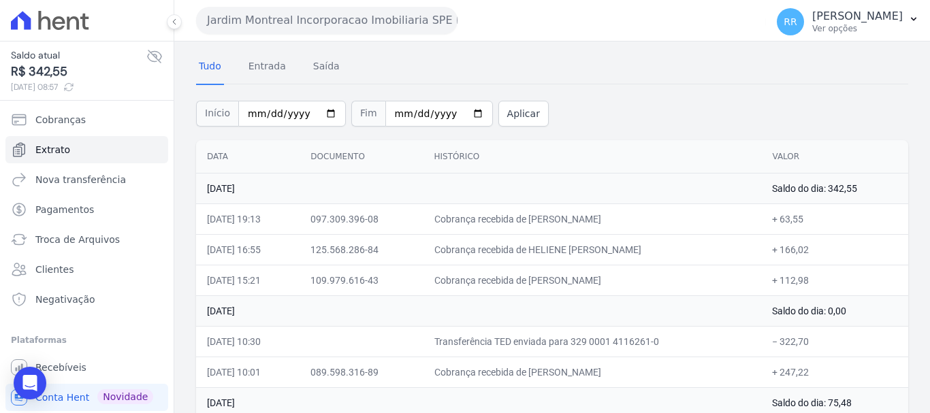
scroll to position [68, 0]
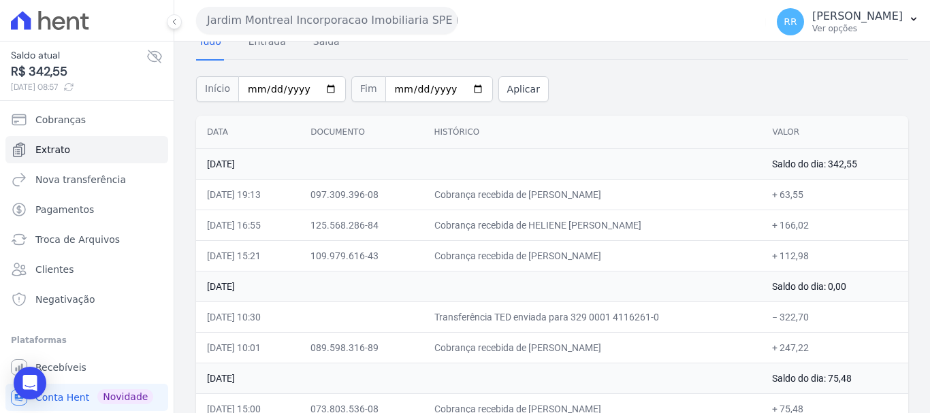
click at [588, 258] on td "Cobrança recebida de MATHEUS MARTINS ALVES" at bounding box center [593, 255] width 338 height 31
click at [55, 236] on span "Troca de Arquivos" at bounding box center [77, 240] width 84 height 14
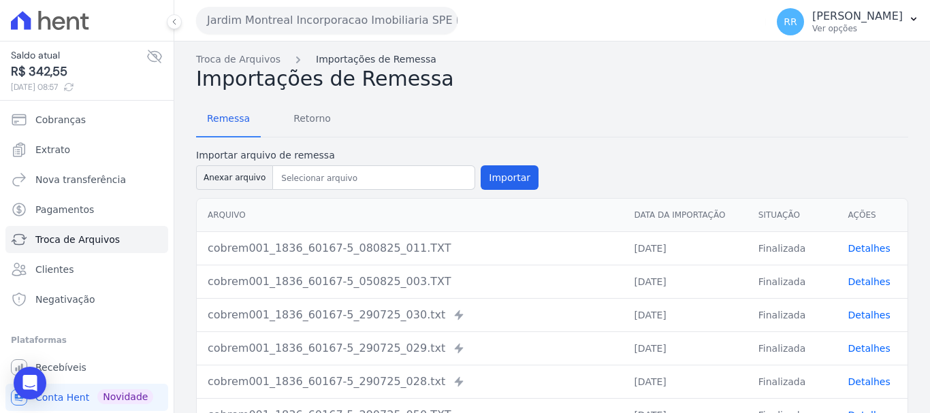
click at [376, 63] on link "Importações de Remessa" at bounding box center [376, 59] width 121 height 14
click at [306, 128] on span "Retorno" at bounding box center [312, 118] width 54 height 27
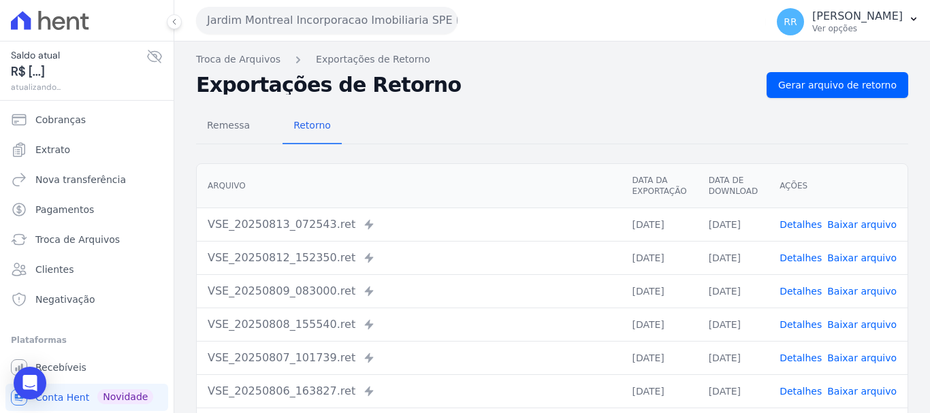
click at [796, 223] on link "Detalhes" at bounding box center [801, 224] width 42 height 11
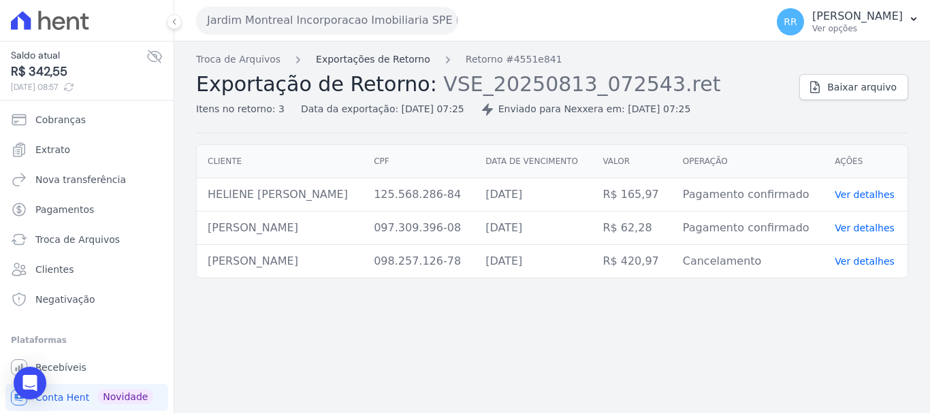
click at [402, 65] on link "Exportações de Retorno" at bounding box center [373, 59] width 114 height 14
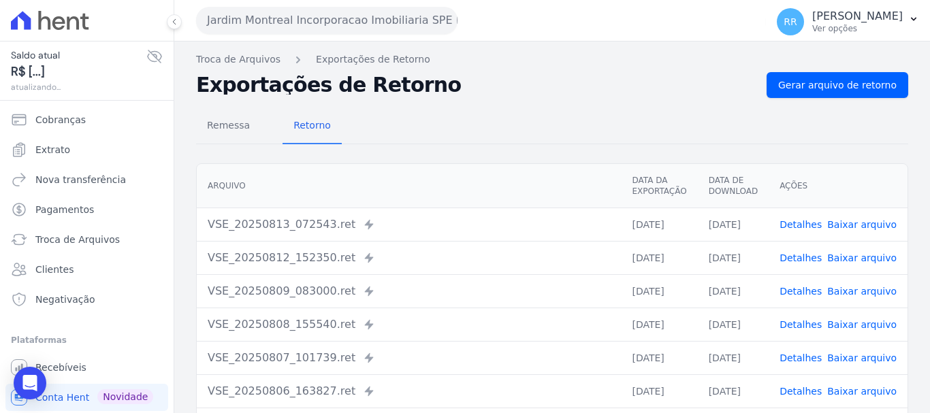
click at [800, 261] on link "Detalhes" at bounding box center [801, 258] width 42 height 11
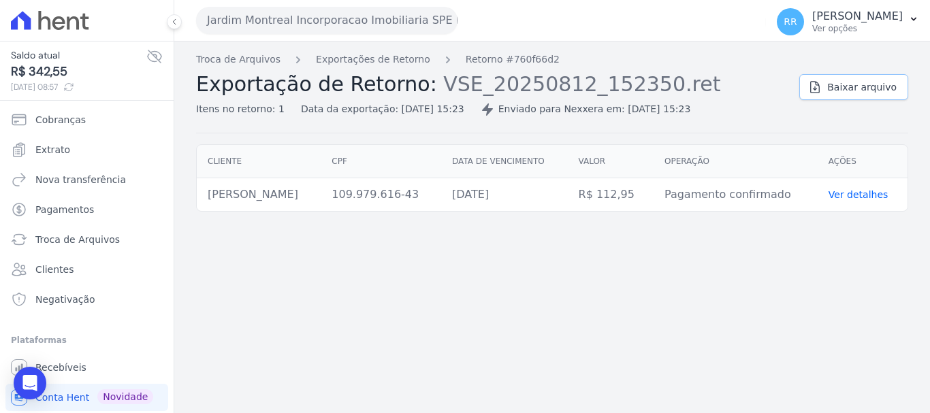
click at [857, 89] on span "Baixar arquivo" at bounding box center [861, 87] width 69 height 14
drag, startPoint x: 234, startPoint y: 22, endPoint x: 234, endPoint y: 32, distance: 9.5
click at [234, 29] on button "Jardim Montreal Incorporacao Imobiliaria SPE LTDA" at bounding box center [326, 20] width 261 height 27
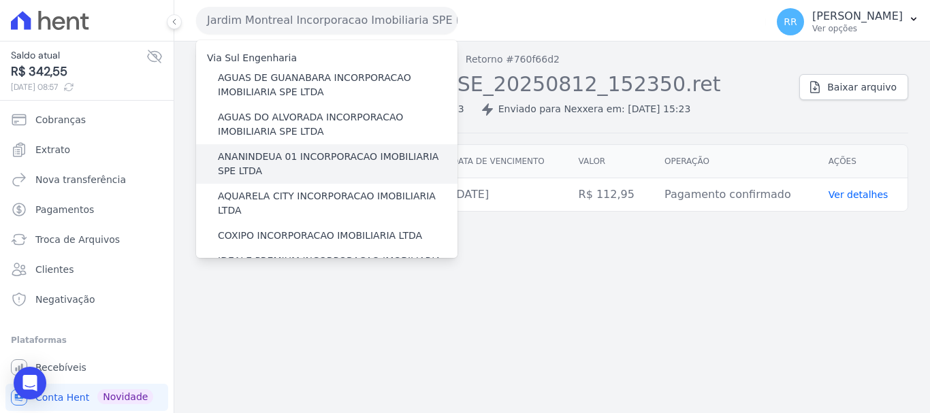
click at [271, 171] on label "ANANINDEUA 01 INCORPORACAO IMOBILIARIA SPE LTDA" at bounding box center [338, 164] width 240 height 29
click at [0, 0] on input "ANANINDEUA 01 INCORPORACAO IMOBILIARIA SPE LTDA" at bounding box center [0, 0] width 0 height 0
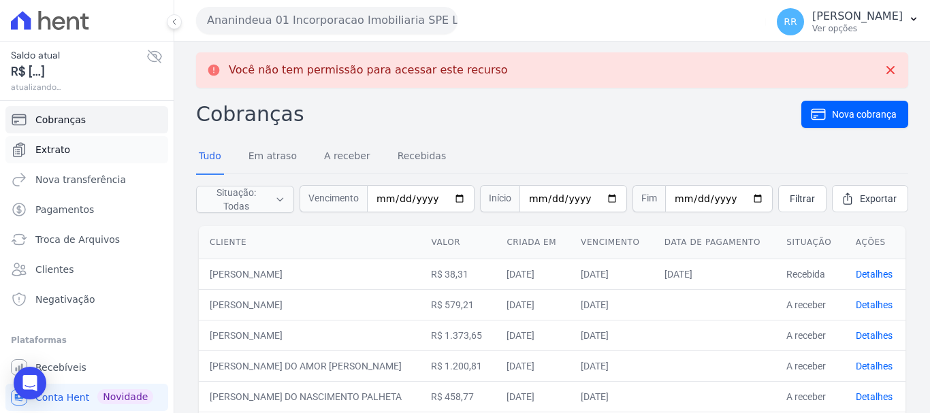
click at [63, 153] on span "Extrato" at bounding box center [52, 150] width 35 height 14
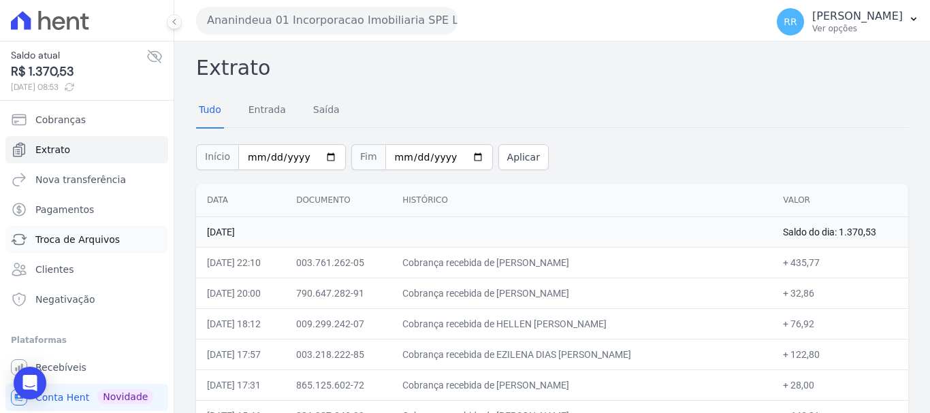
click at [92, 247] on link "Troca de Arquivos" at bounding box center [86, 239] width 163 height 27
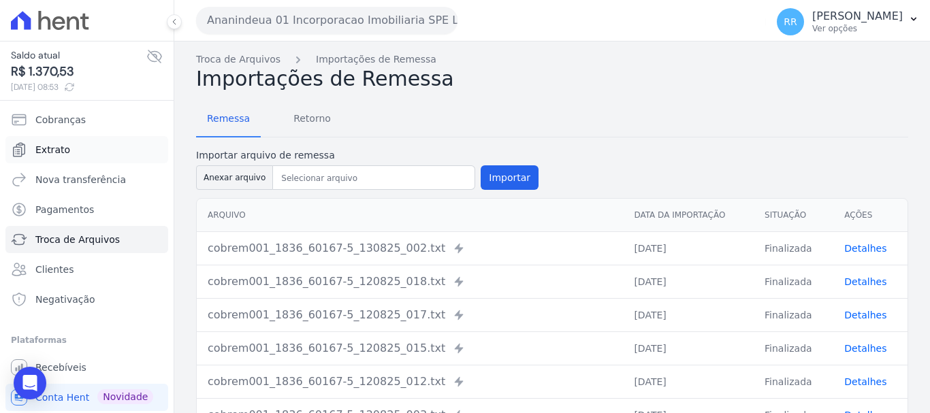
click at [77, 155] on link "Extrato" at bounding box center [86, 149] width 163 height 27
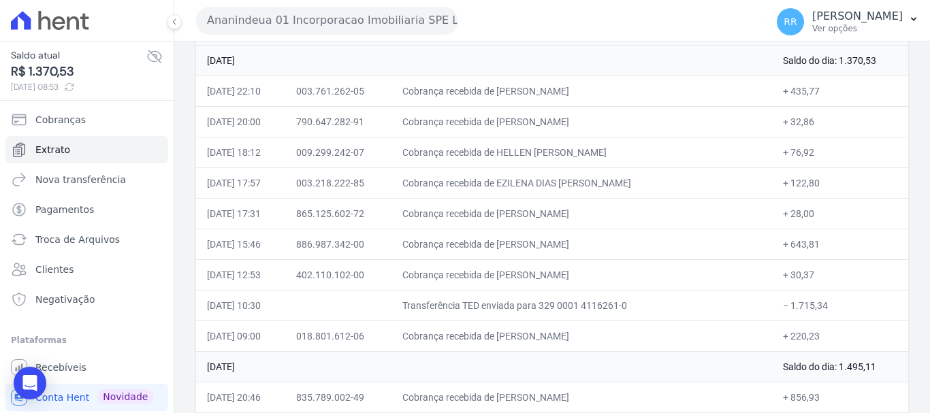
scroll to position [204, 0]
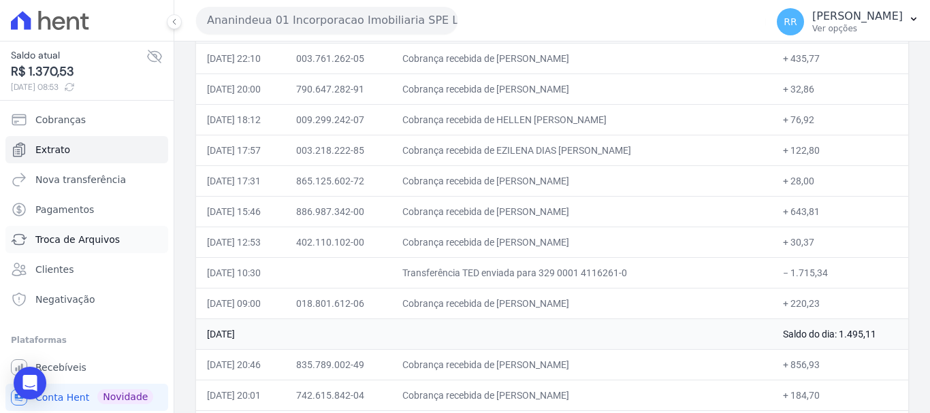
click at [69, 237] on span "Troca de Arquivos" at bounding box center [77, 240] width 84 height 14
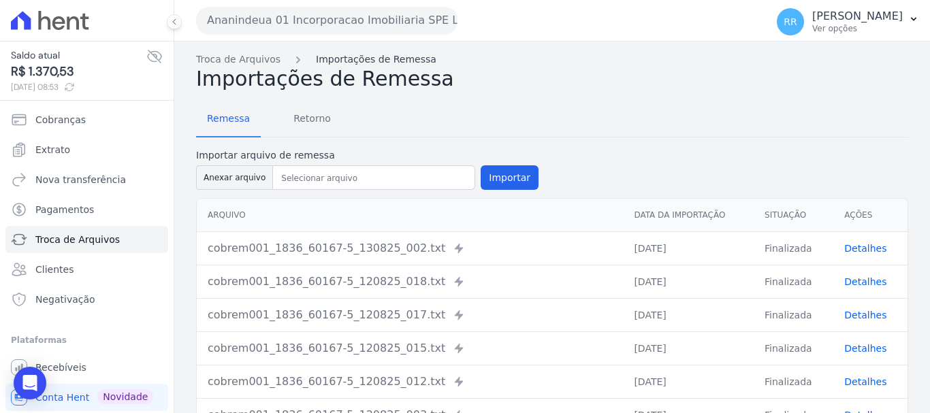
click at [383, 63] on link "Importações de Remessa" at bounding box center [376, 59] width 121 height 14
click at [316, 121] on span "Retorno" at bounding box center [312, 118] width 54 height 27
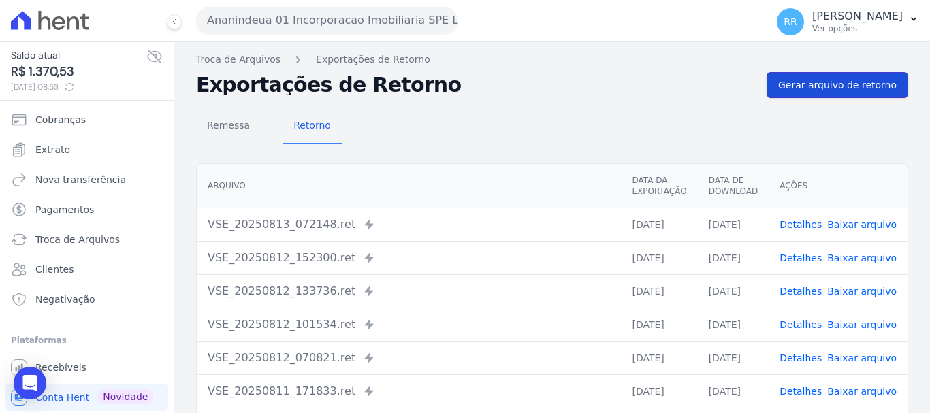
click at [830, 88] on span "Gerar arquivo de retorno" at bounding box center [837, 85] width 118 height 14
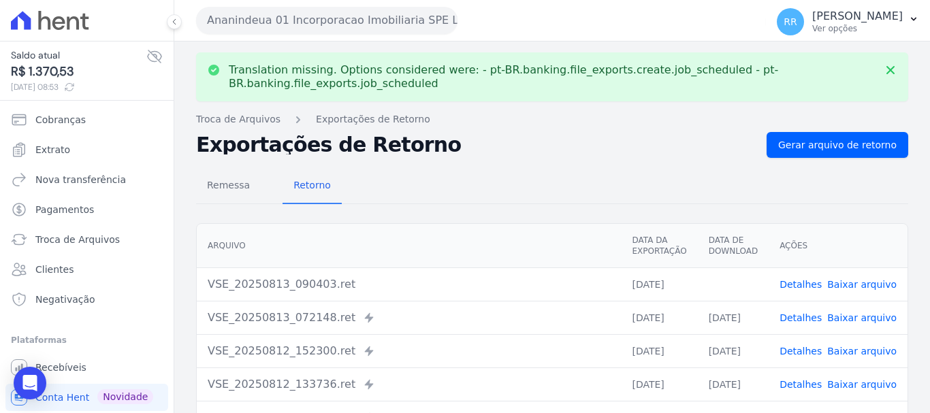
click at [844, 288] on link "Baixar arquivo" at bounding box center [861, 284] width 69 height 11
click at [799, 323] on link "Detalhes" at bounding box center [801, 318] width 42 height 11
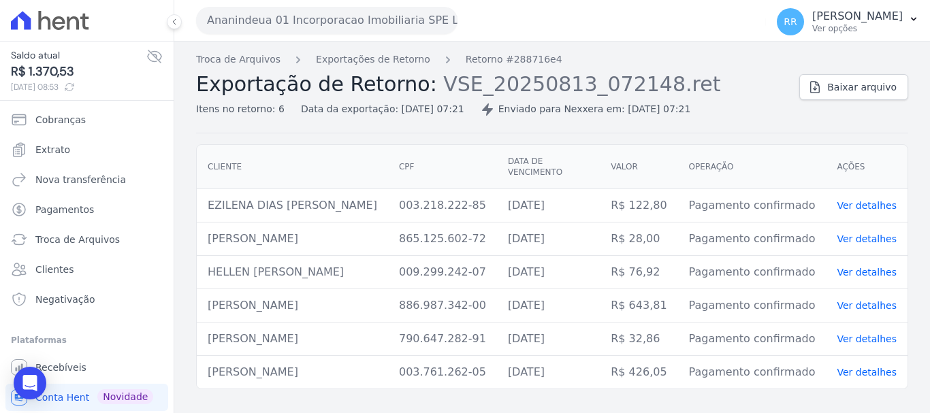
click at [914, 125] on div "Troca de Arquivos Exportações de Retorno Retorno #288716e4 Exportação de Retorn…" at bounding box center [552, 228] width 756 height 372
click at [833, 92] on link "Baixar arquivo" at bounding box center [853, 87] width 109 height 26
click at [859, 272] on link "Ver detalhes" at bounding box center [867, 272] width 60 height 11
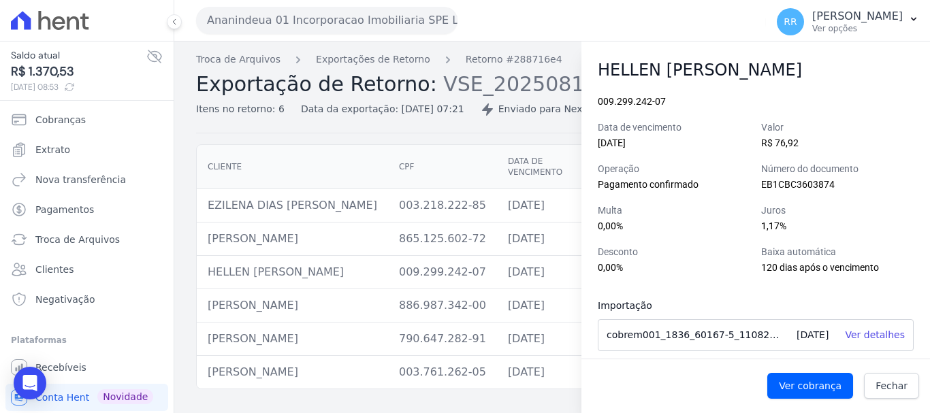
scroll to position [18, 0]
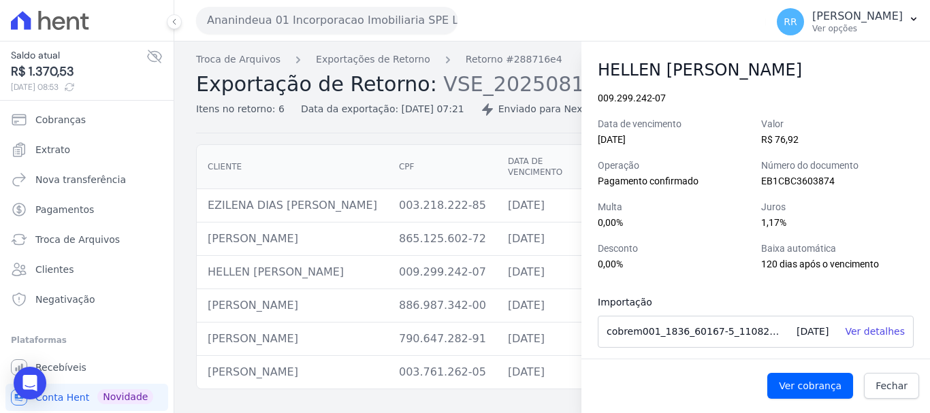
click at [497, 151] on th "CPF" at bounding box center [442, 167] width 109 height 44
drag, startPoint x: 891, startPoint y: 384, endPoint x: 526, endPoint y: 315, distance: 371.4
click at [891, 385] on span "Fechar" at bounding box center [892, 386] width 32 height 14
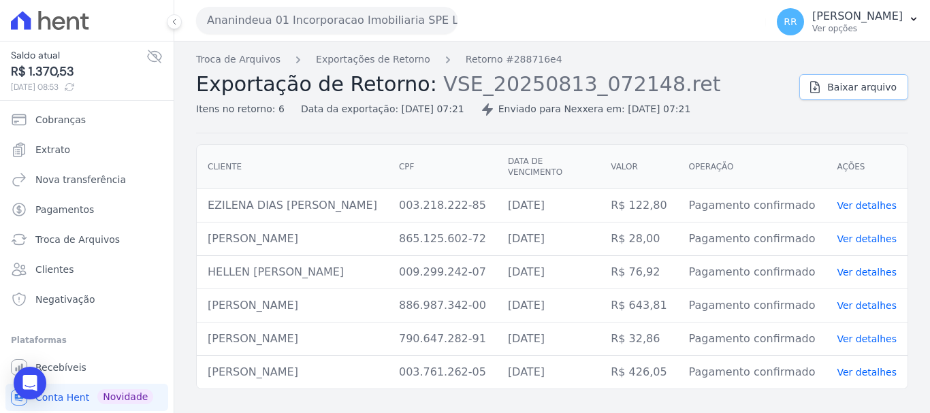
click at [851, 95] on link "Baixar arquivo" at bounding box center [853, 87] width 109 height 26
click at [403, 63] on link "Exportações de Retorno" at bounding box center [373, 59] width 114 height 14
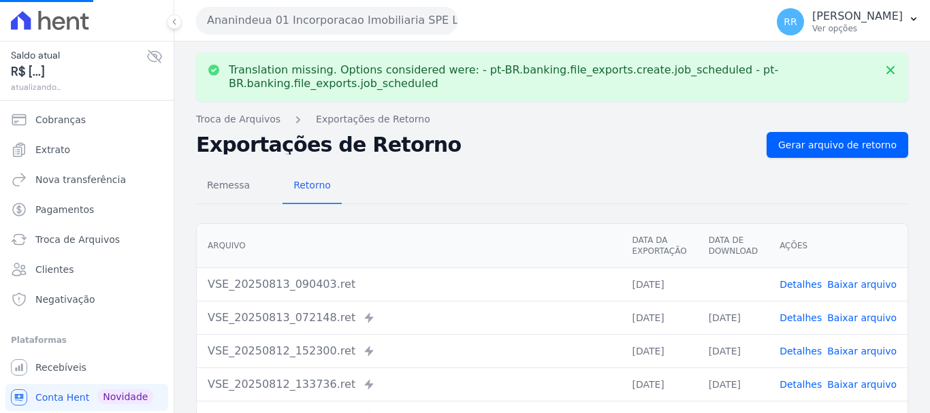
scroll to position [71, 0]
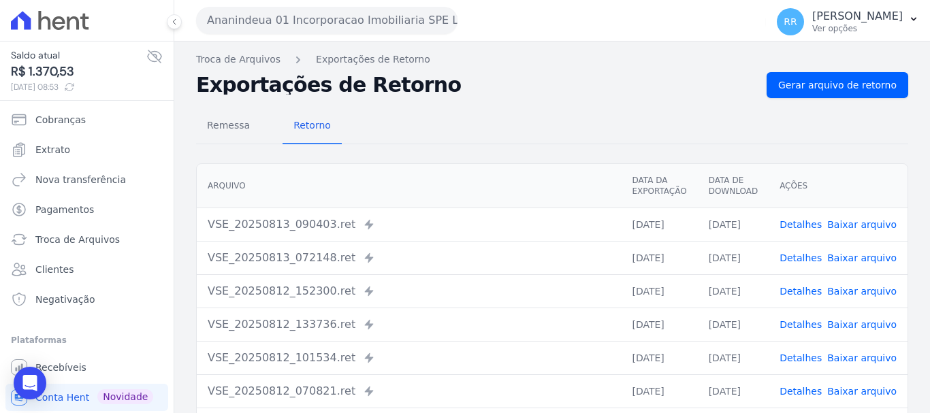
click at [316, 22] on button "Ananindeua 01 Incorporacao Imobiliaria SPE LTDA" at bounding box center [326, 20] width 261 height 27
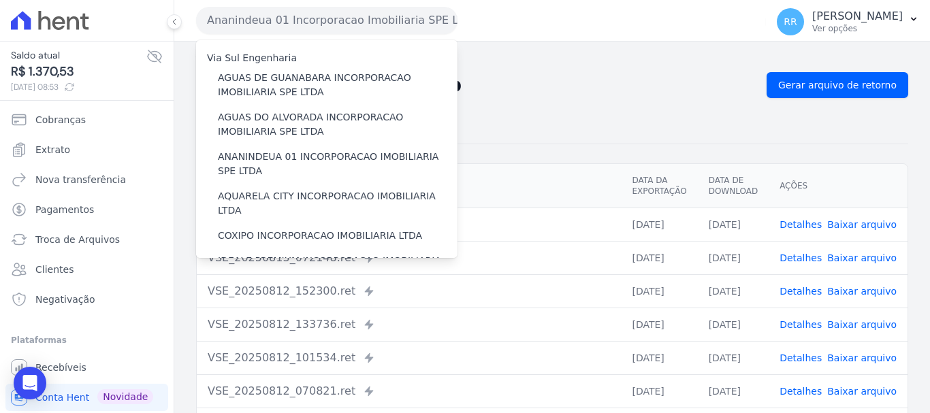
click at [540, 182] on th "Arquivo" at bounding box center [409, 186] width 424 height 44
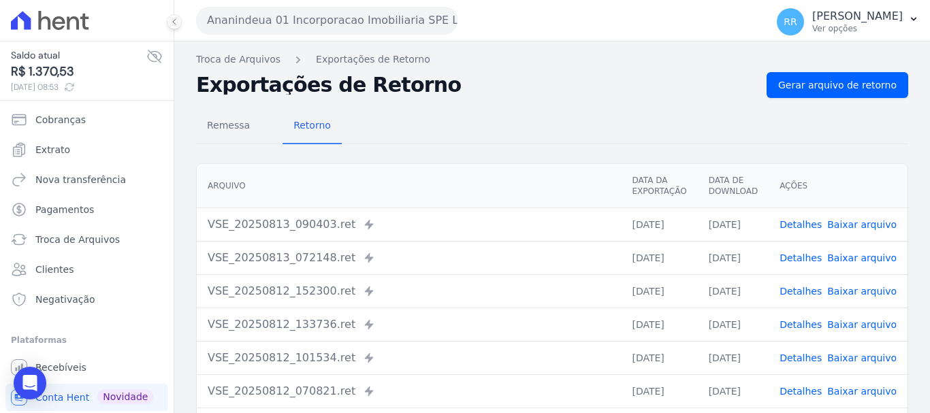
scroll to position [68, 0]
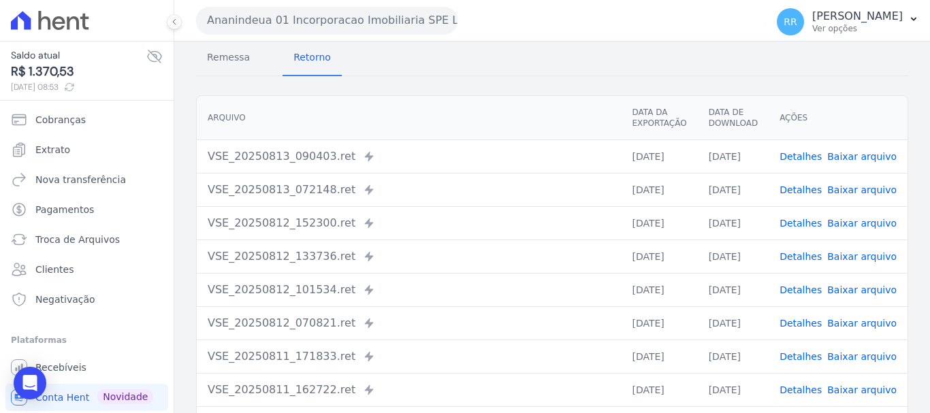
click at [808, 223] on link "Detalhes" at bounding box center [801, 223] width 42 height 11
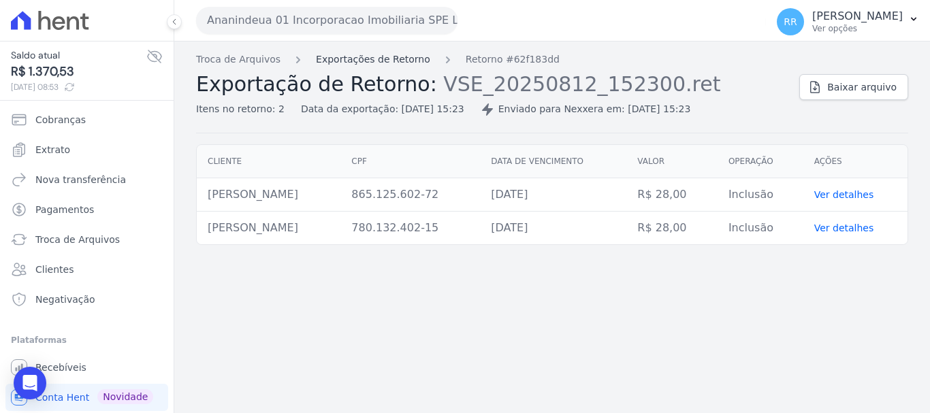
click at [401, 60] on link "Exportações de Retorno" at bounding box center [373, 59] width 114 height 14
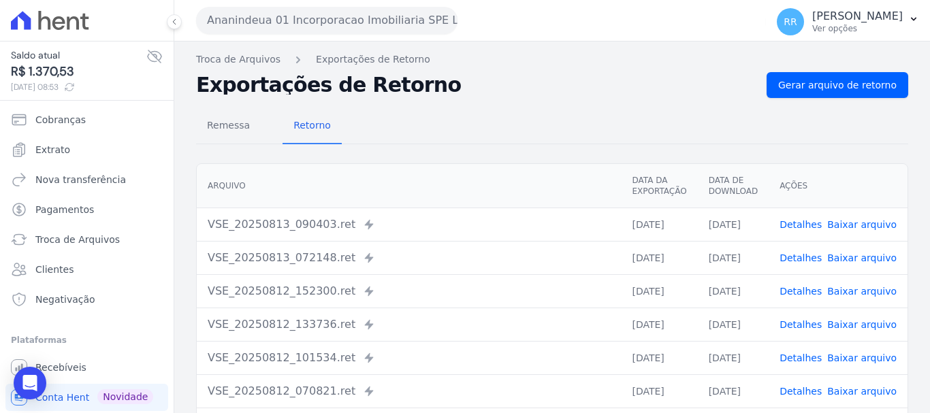
click at [797, 360] on link "Detalhes" at bounding box center [801, 358] width 42 height 11
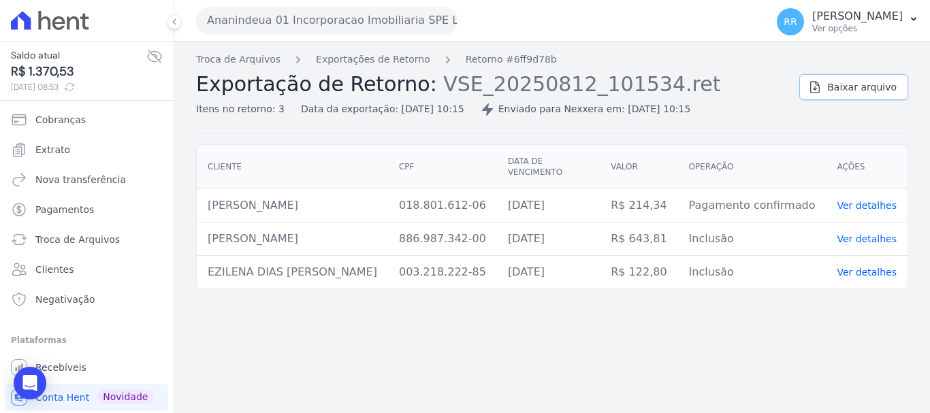
click at [848, 90] on span "Baixar arquivo" at bounding box center [861, 87] width 69 height 14
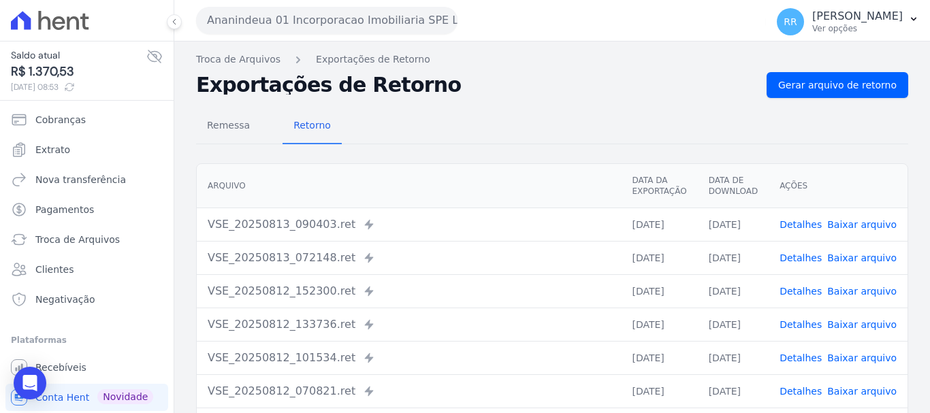
click at [302, 24] on button "Ananindeua 01 Incorporacao Imobiliaria SPE LTDA" at bounding box center [326, 20] width 261 height 27
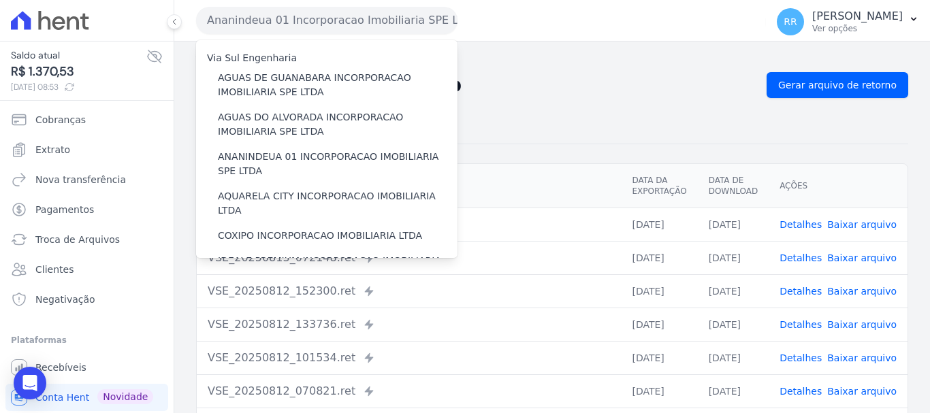
click at [504, 259] on div "VSE_20250813_072148.ret Enviado para Nexxera em: 13/08/2025, 07:21" at bounding box center [409, 258] width 402 height 16
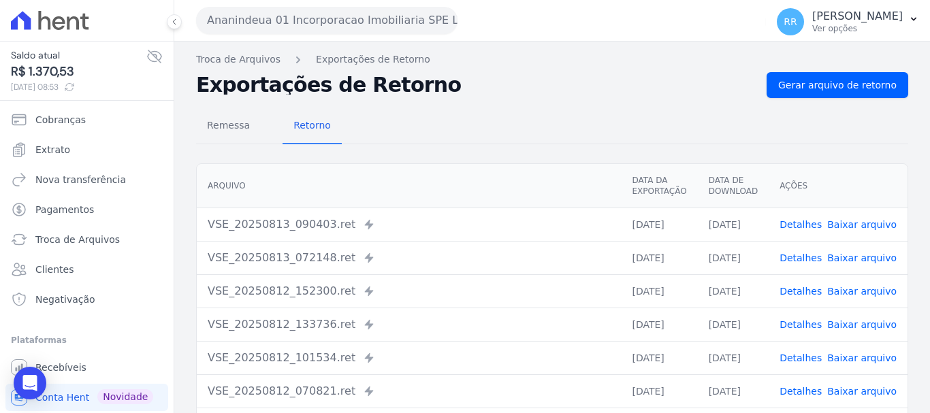
click at [817, 265] on td "Detalhes Baixar arquivo" at bounding box center [838, 257] width 139 height 33
click at [810, 257] on link "Detalhes" at bounding box center [801, 258] width 42 height 11
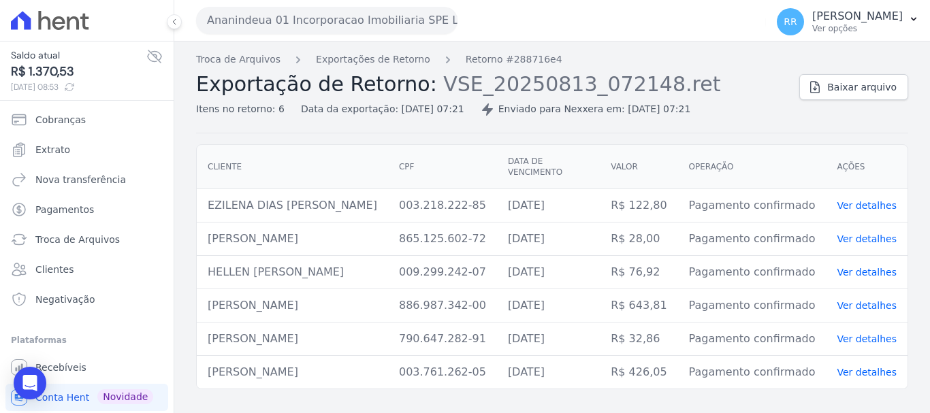
click at [314, 27] on button "Ananindeua 01 Incorporacao Imobiliaria SPE LTDA" at bounding box center [326, 20] width 261 height 27
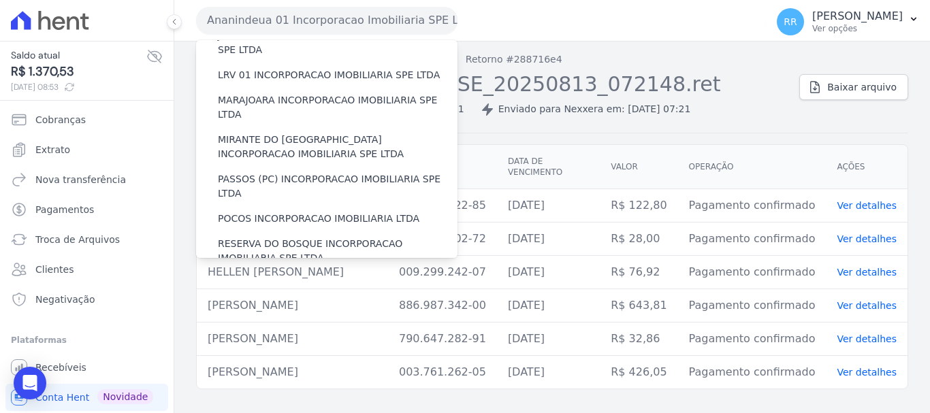
scroll to position [477, 0]
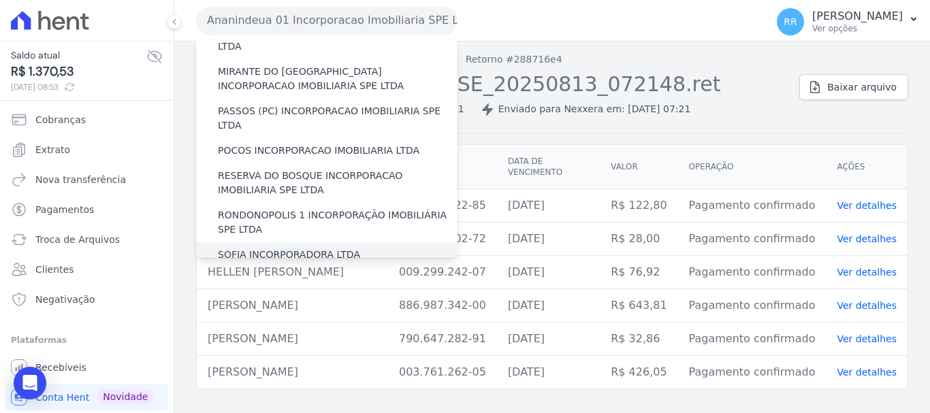
click at [319, 248] on label "SOFIA INCORPORADORA LTDA" at bounding box center [289, 255] width 142 height 14
click at [0, 0] on input "SOFIA INCORPORADORA LTDA" at bounding box center [0, 0] width 0 height 0
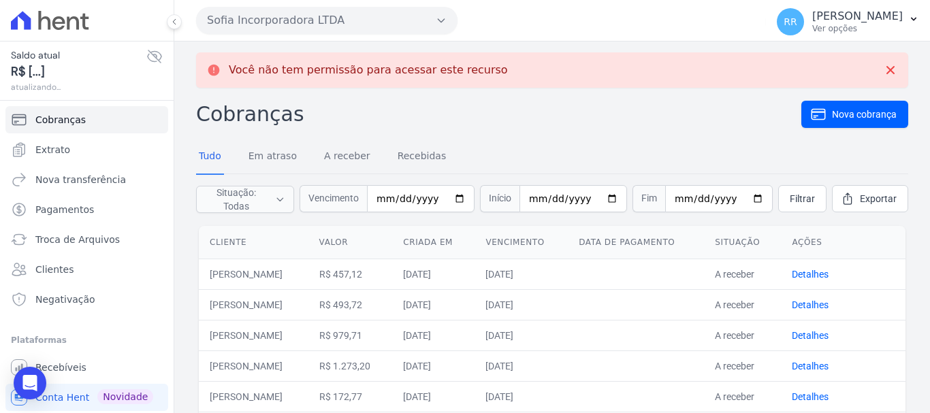
click at [60, 147] on span "Extrato" at bounding box center [52, 150] width 35 height 14
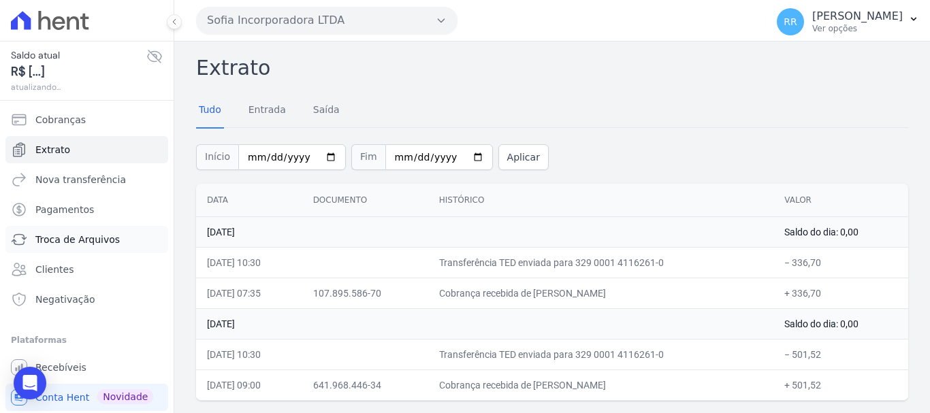
click at [86, 247] on link "Troca de Arquivos" at bounding box center [86, 239] width 163 height 27
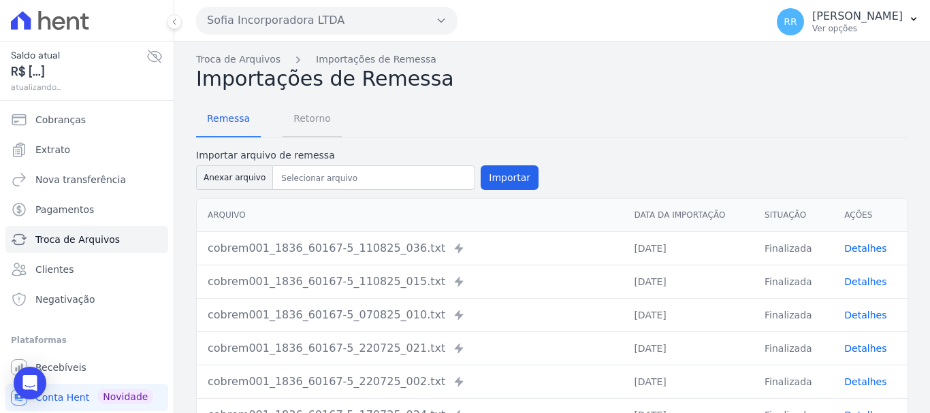
click at [300, 125] on span "Retorno" at bounding box center [312, 118] width 54 height 27
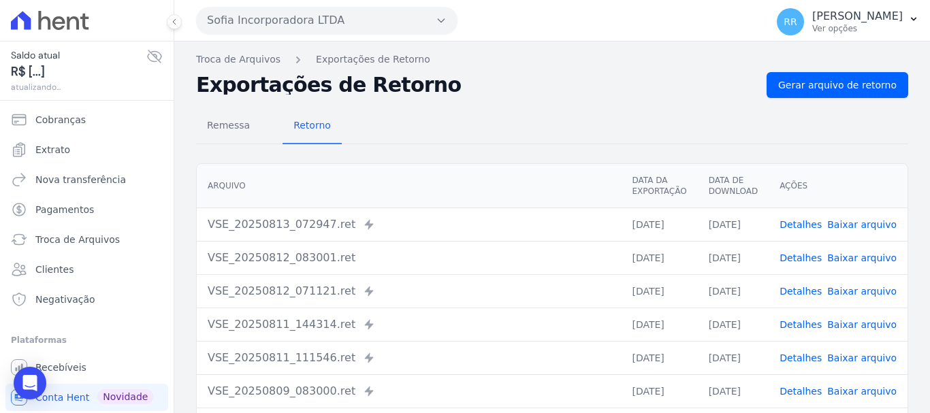
click at [793, 223] on link "Detalhes" at bounding box center [801, 224] width 42 height 11
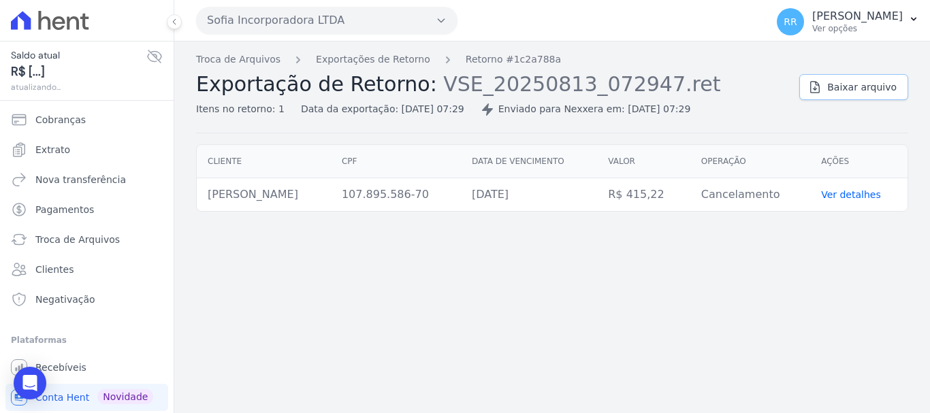
click at [838, 81] on span "Baixar arquivo" at bounding box center [861, 87] width 69 height 14
click at [290, 27] on button "Sofia Incorporadora LTDA" at bounding box center [326, 20] width 261 height 27
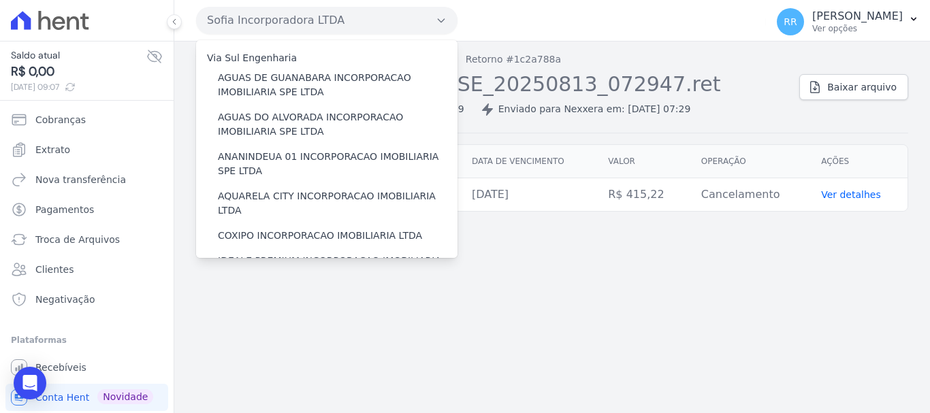
drag, startPoint x: 667, startPoint y: 293, endPoint x: 560, endPoint y: 251, distance: 114.9
click at [667, 293] on div "Troca de Arquivos Exportações de Retorno Retorno #1c2a788a Exportação de Retorn…" at bounding box center [552, 228] width 756 height 372
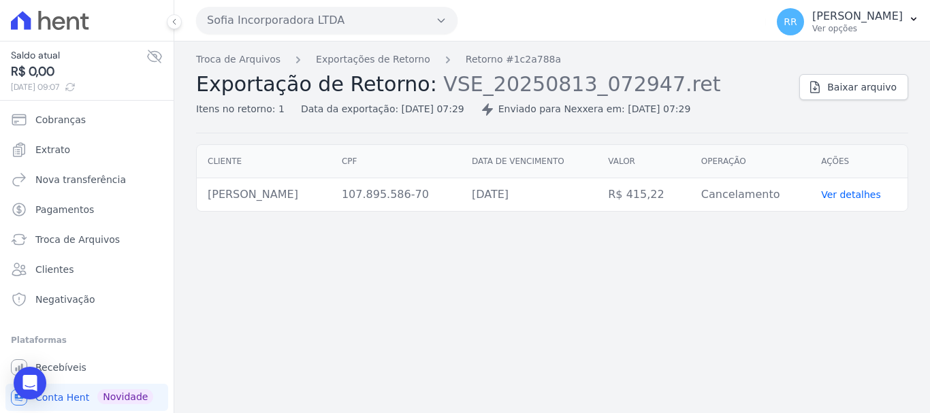
click at [416, 60] on ol "Troca de Arquivos Exportações de Retorno Retorno #1c2a788a" at bounding box center [378, 59] width 365 height 14
click at [409, 57] on link "Exportações de Retorno" at bounding box center [373, 59] width 114 height 14
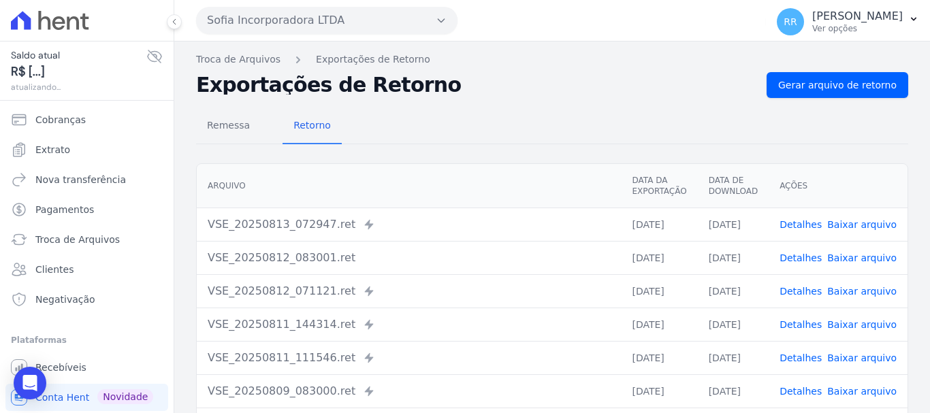
click at [808, 256] on link "Detalhes" at bounding box center [801, 258] width 42 height 11
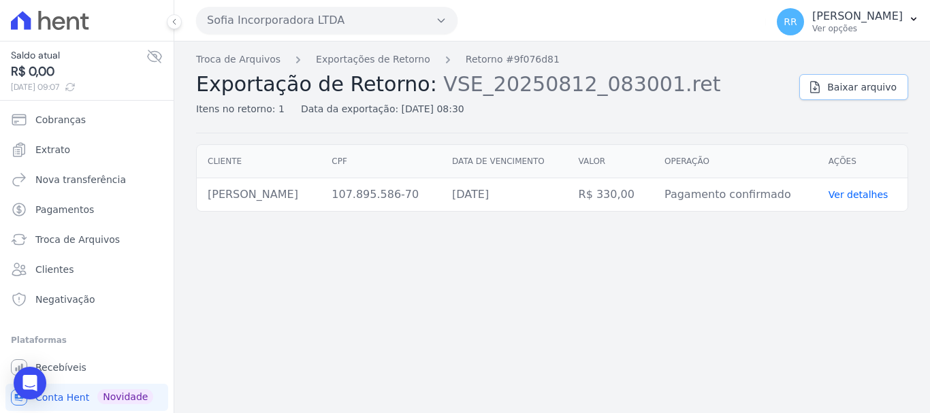
click at [855, 76] on link "Baixar arquivo" at bounding box center [853, 87] width 109 height 26
click at [833, 97] on link "Baixar arquivo" at bounding box center [853, 87] width 109 height 26
